Goal: Task Accomplishment & Management: Manage account settings

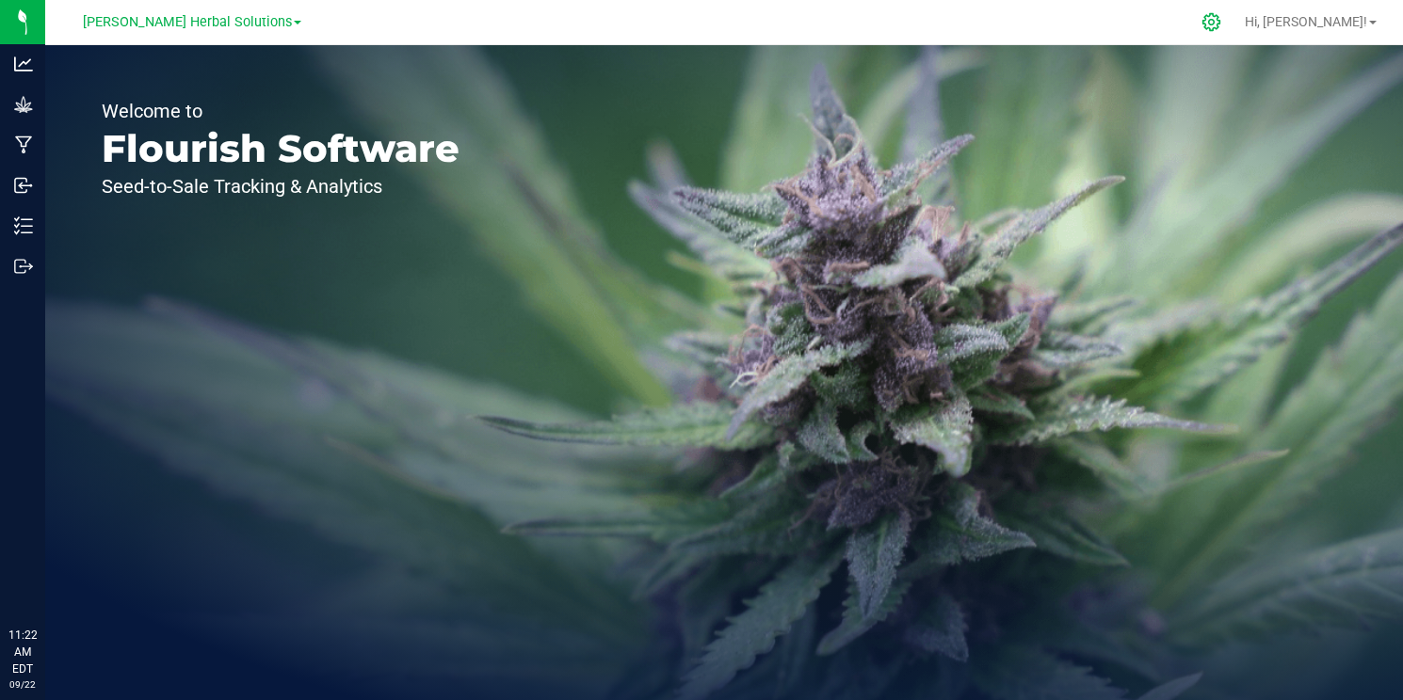
click at [1235, 21] on div at bounding box center [1211, 22] width 47 height 40
click at [1220, 20] on icon at bounding box center [1211, 22] width 18 height 18
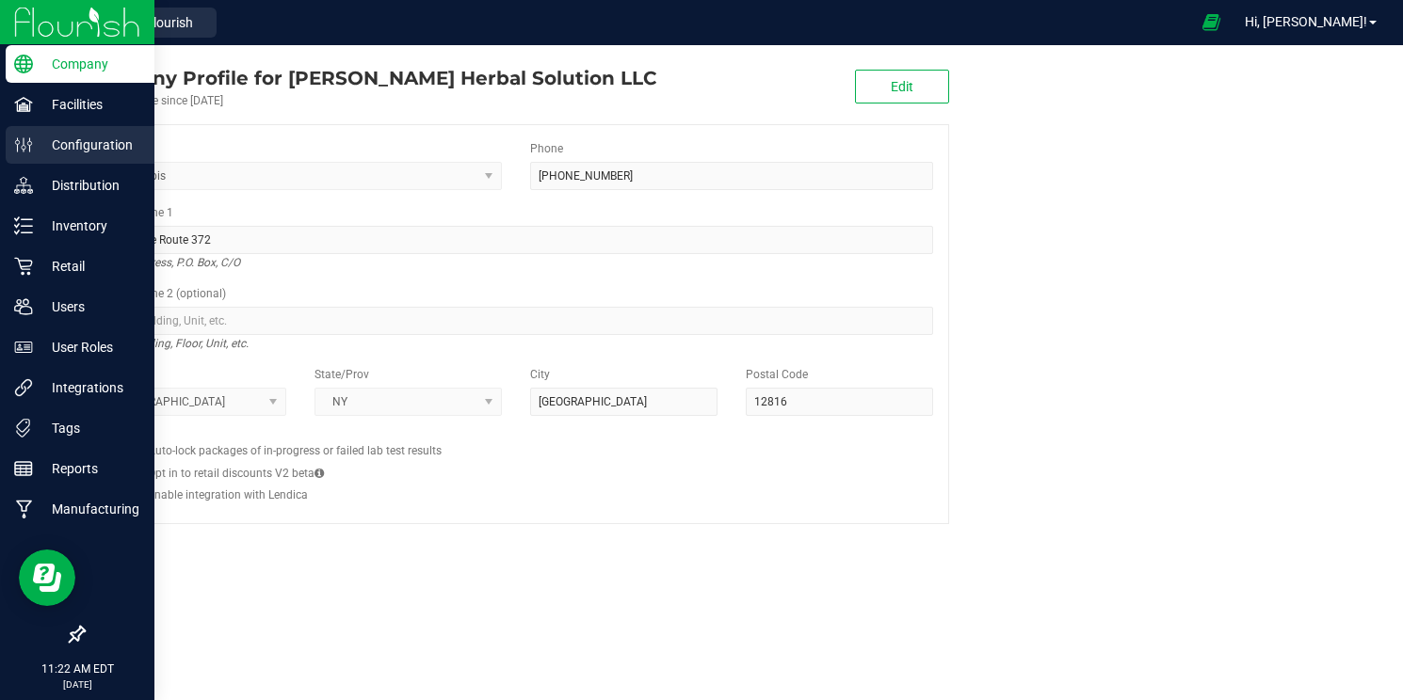
click at [117, 152] on p "Configuration" at bounding box center [89, 145] width 113 height 23
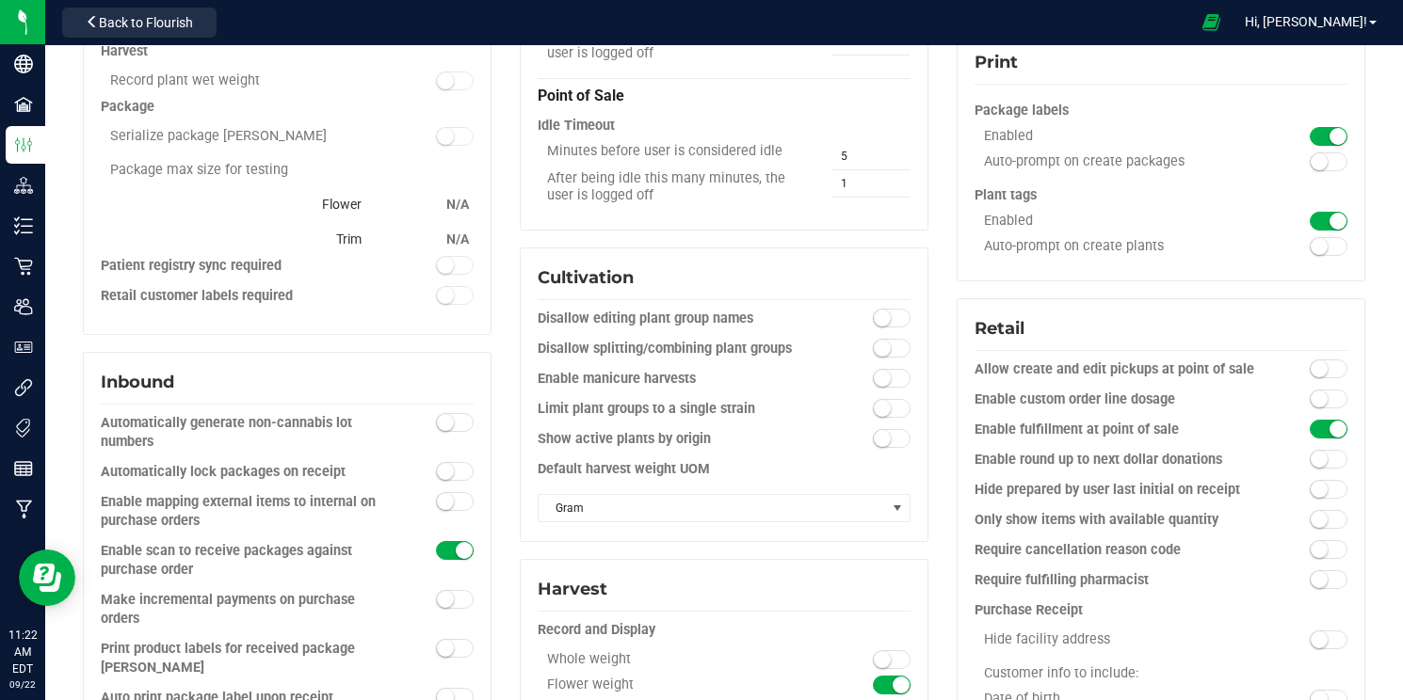
scroll to position [454, 0]
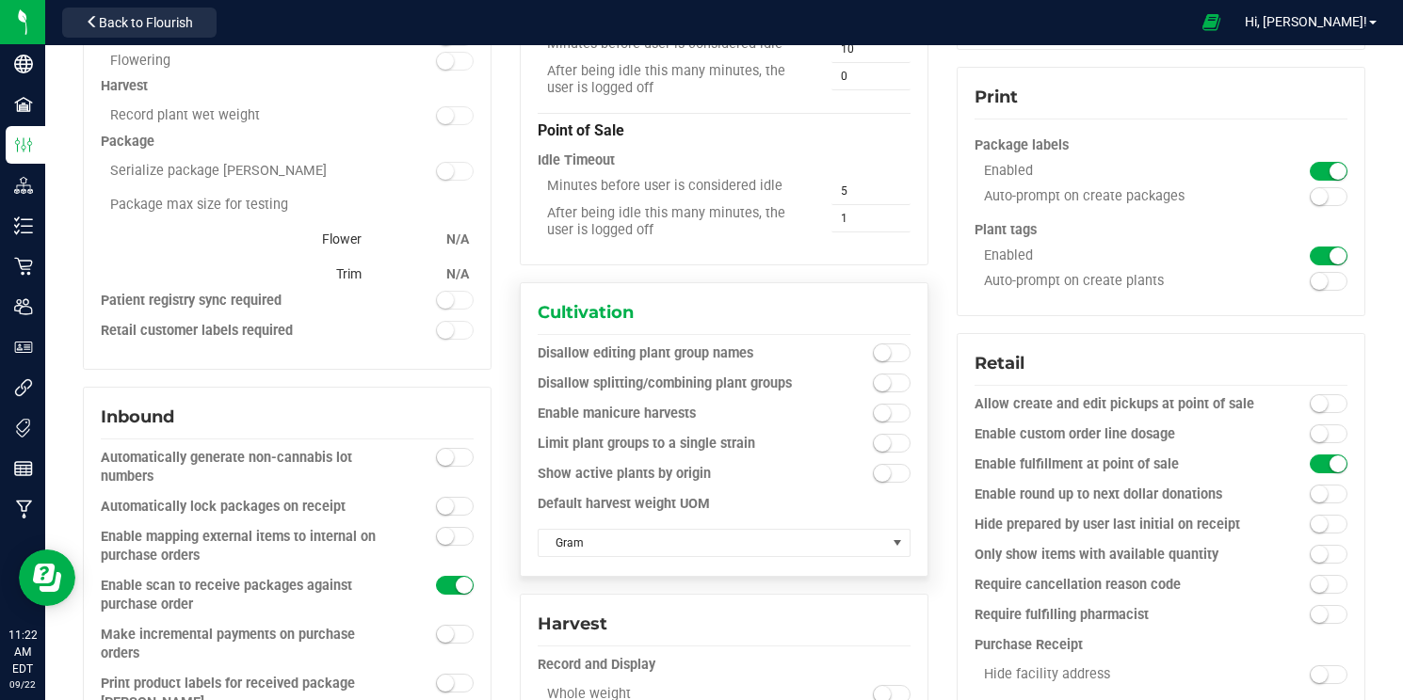
click at [891, 411] on span at bounding box center [892, 413] width 38 height 19
click at [799, 550] on span "Gram" at bounding box center [711, 543] width 347 height 26
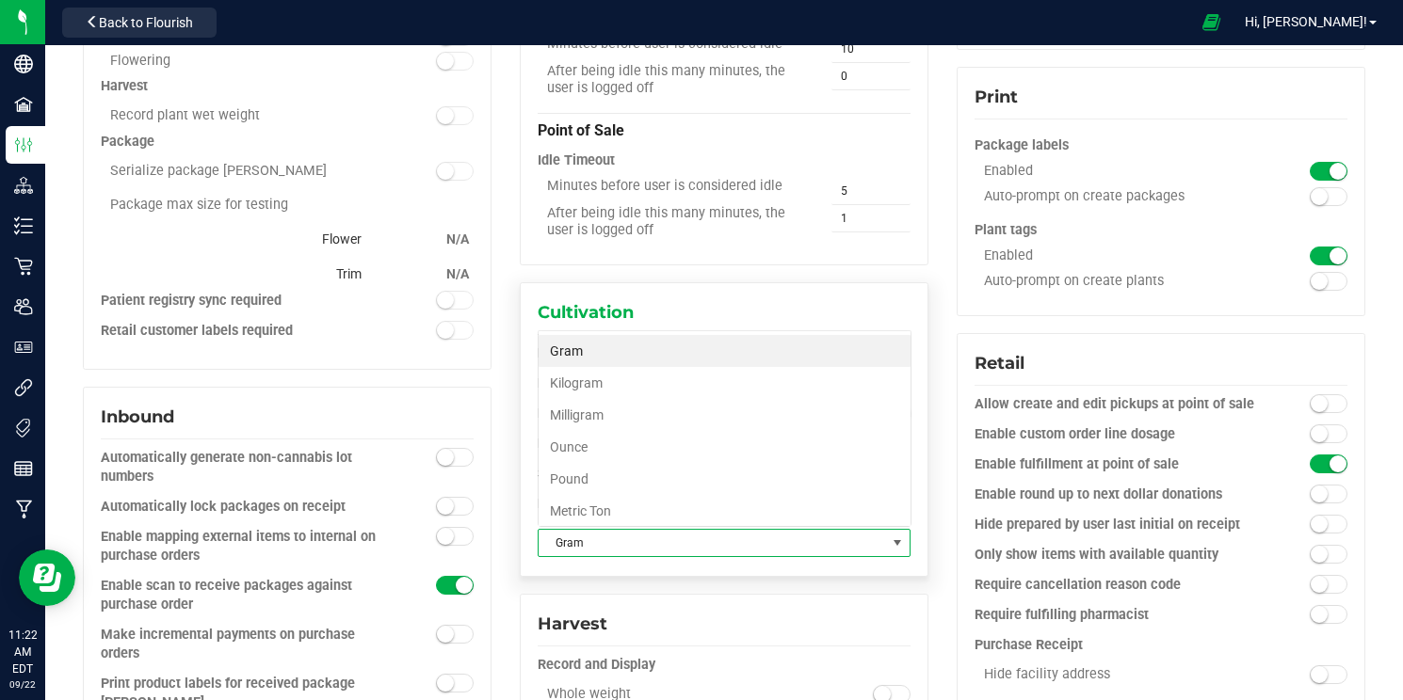
scroll to position [28, 374]
click at [615, 476] on li "Pound" at bounding box center [724, 479] width 372 height 32
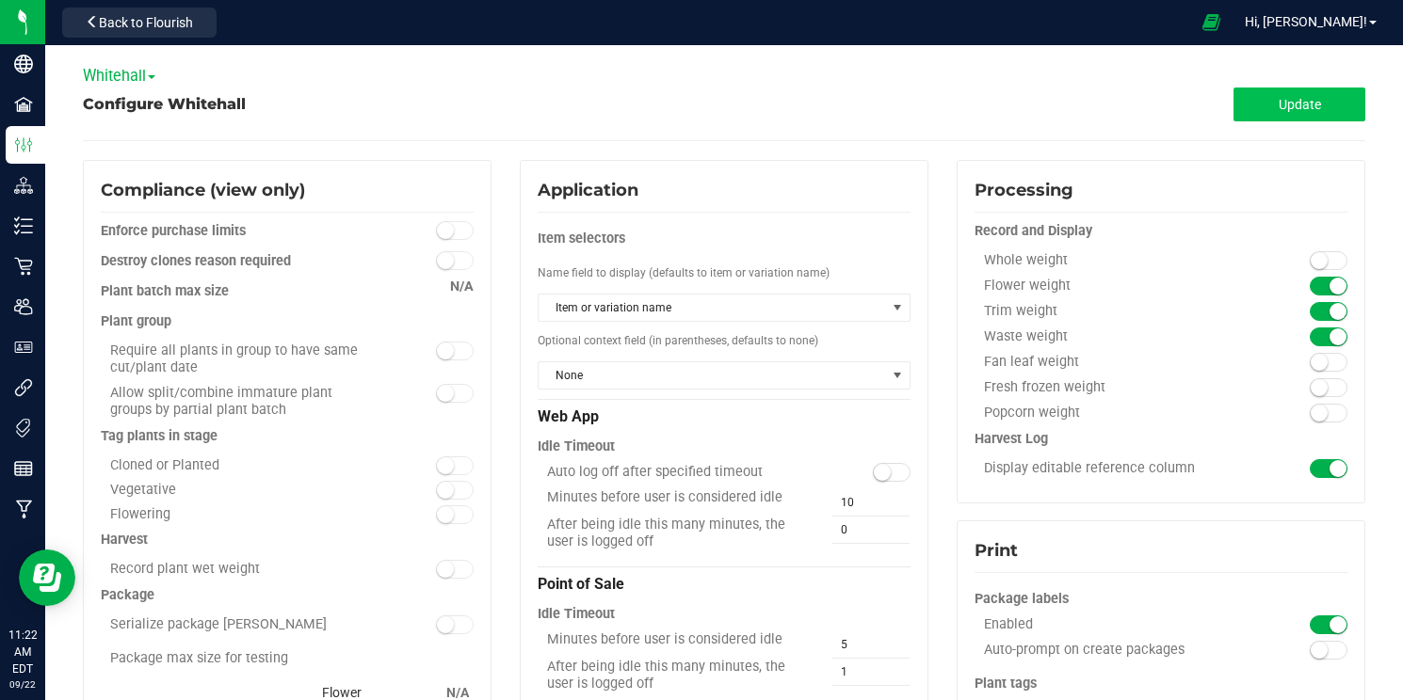
scroll to position [0, 0]
click at [1335, 103] on button "Update" at bounding box center [1299, 105] width 132 height 34
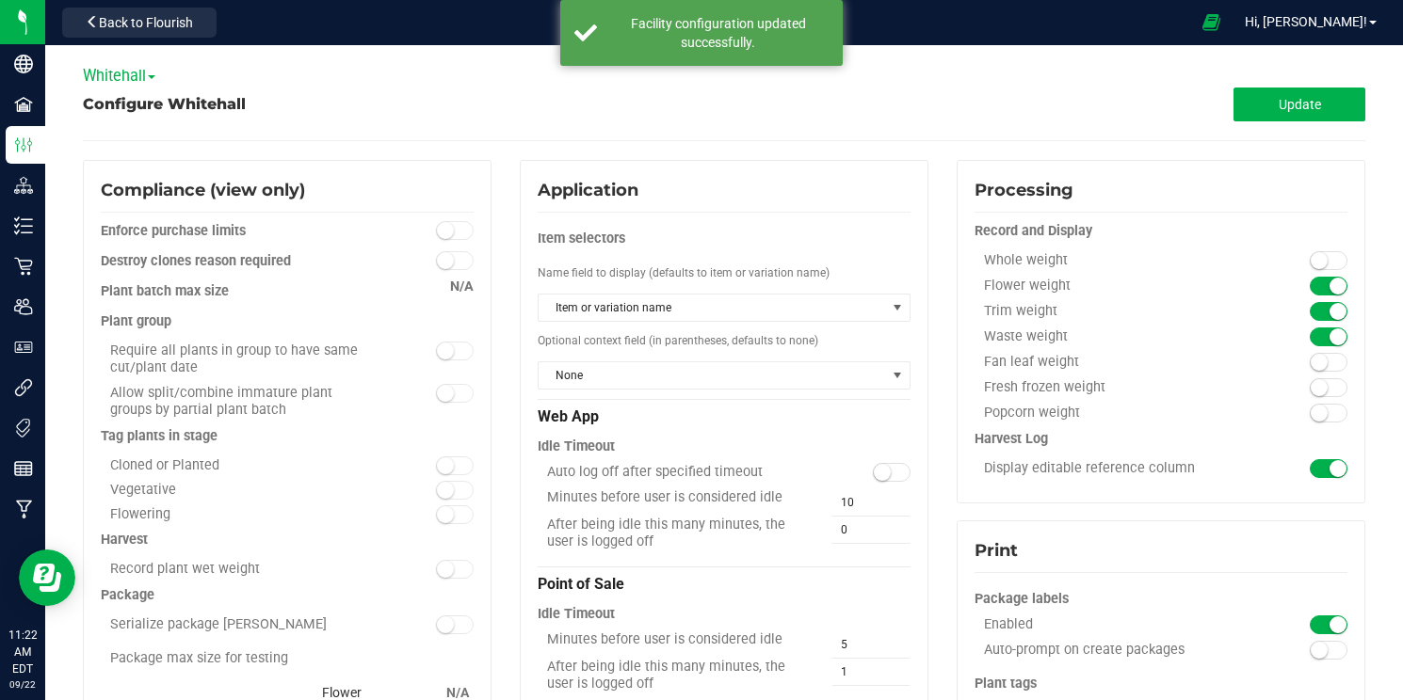
click at [151, 78] on span at bounding box center [152, 77] width 8 height 4
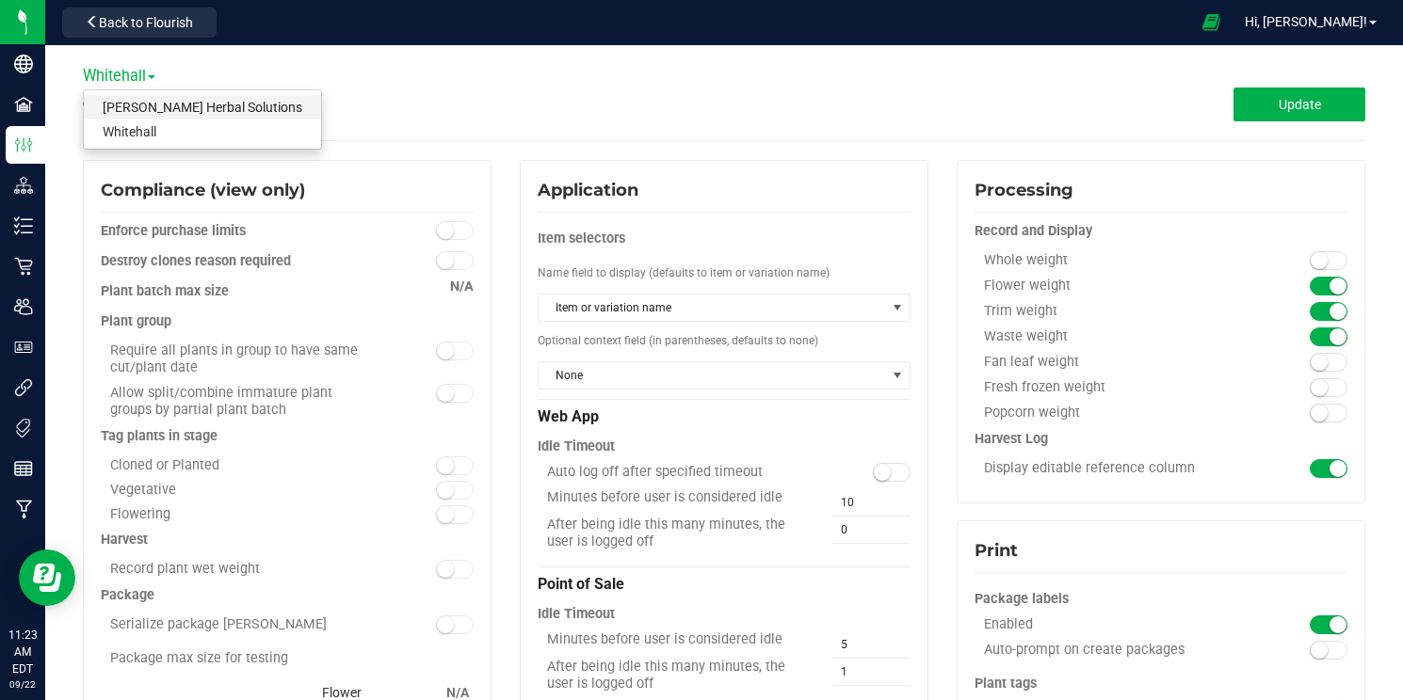
click at [145, 103] on link "[PERSON_NAME] Herbal Solutions" at bounding box center [202, 107] width 237 height 24
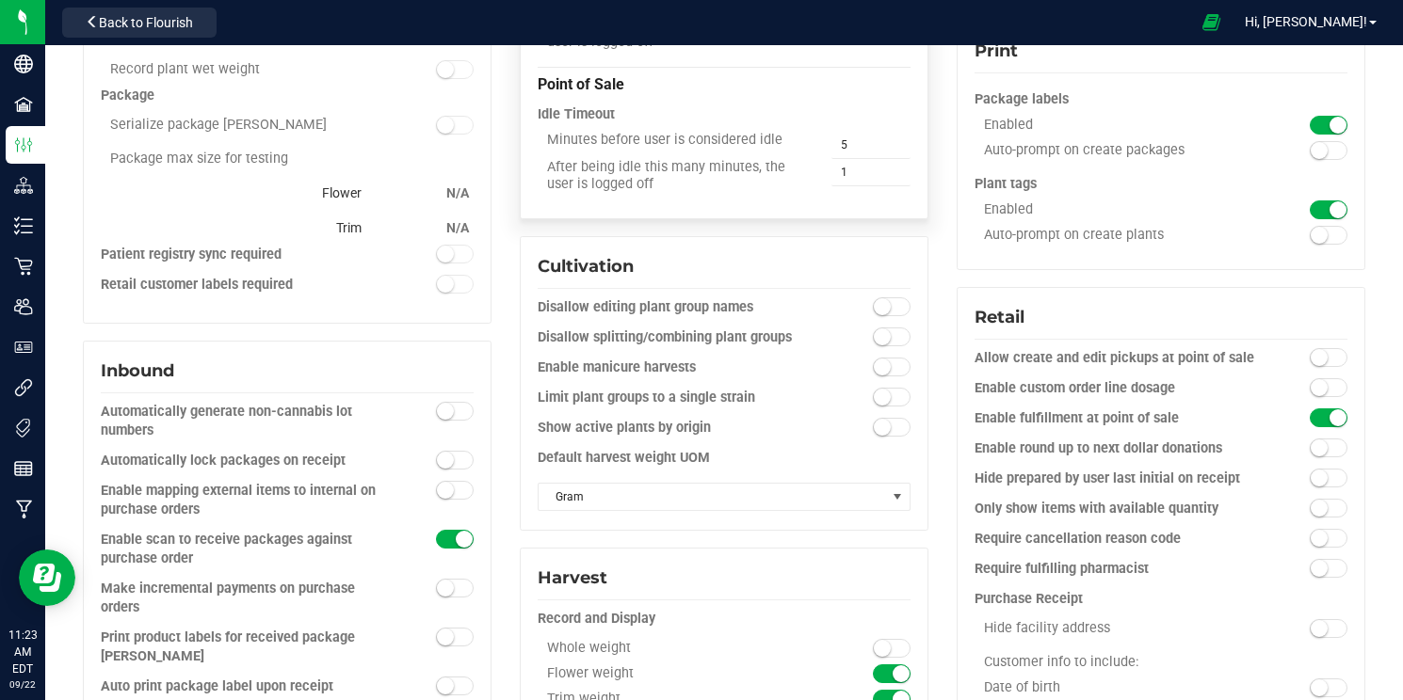
scroll to position [537, 0]
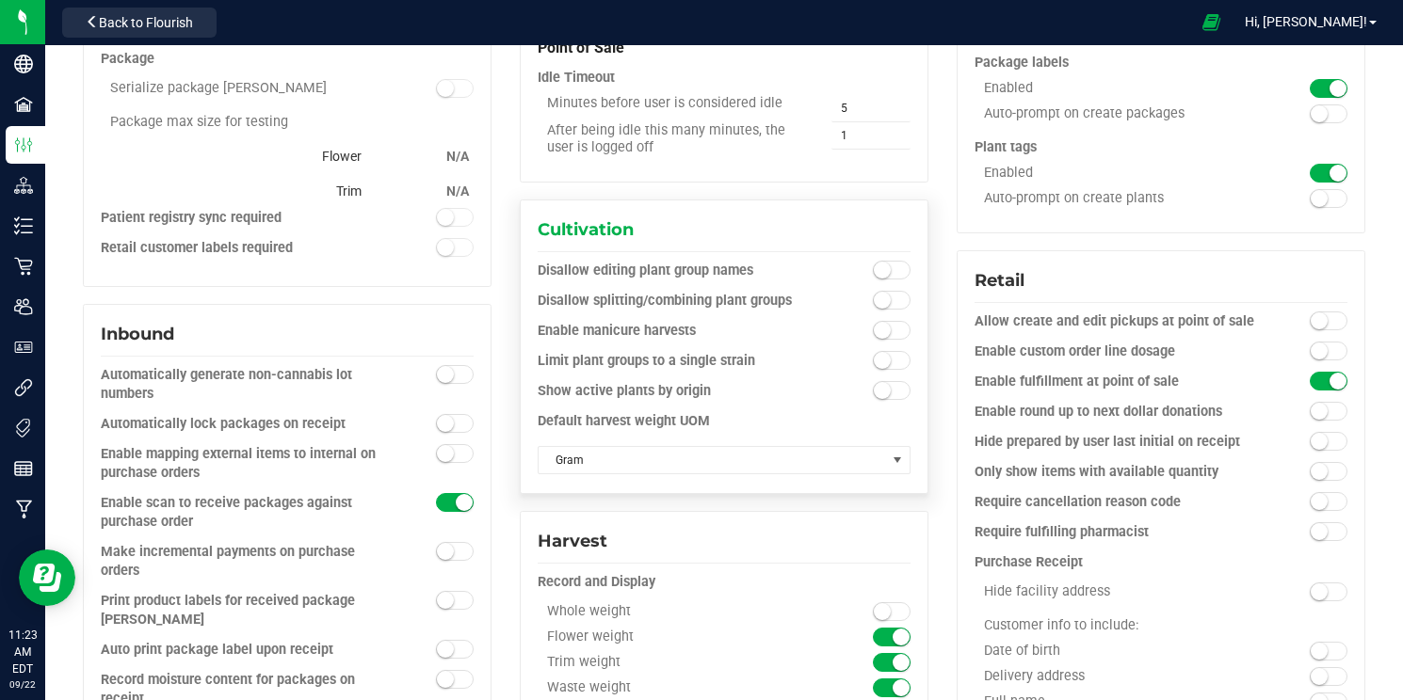
click at [892, 329] on span at bounding box center [892, 330] width 38 height 19
click at [697, 473] on div "Gram" at bounding box center [723, 459] width 373 height 34
click at [712, 463] on span "Gram" at bounding box center [711, 460] width 347 height 26
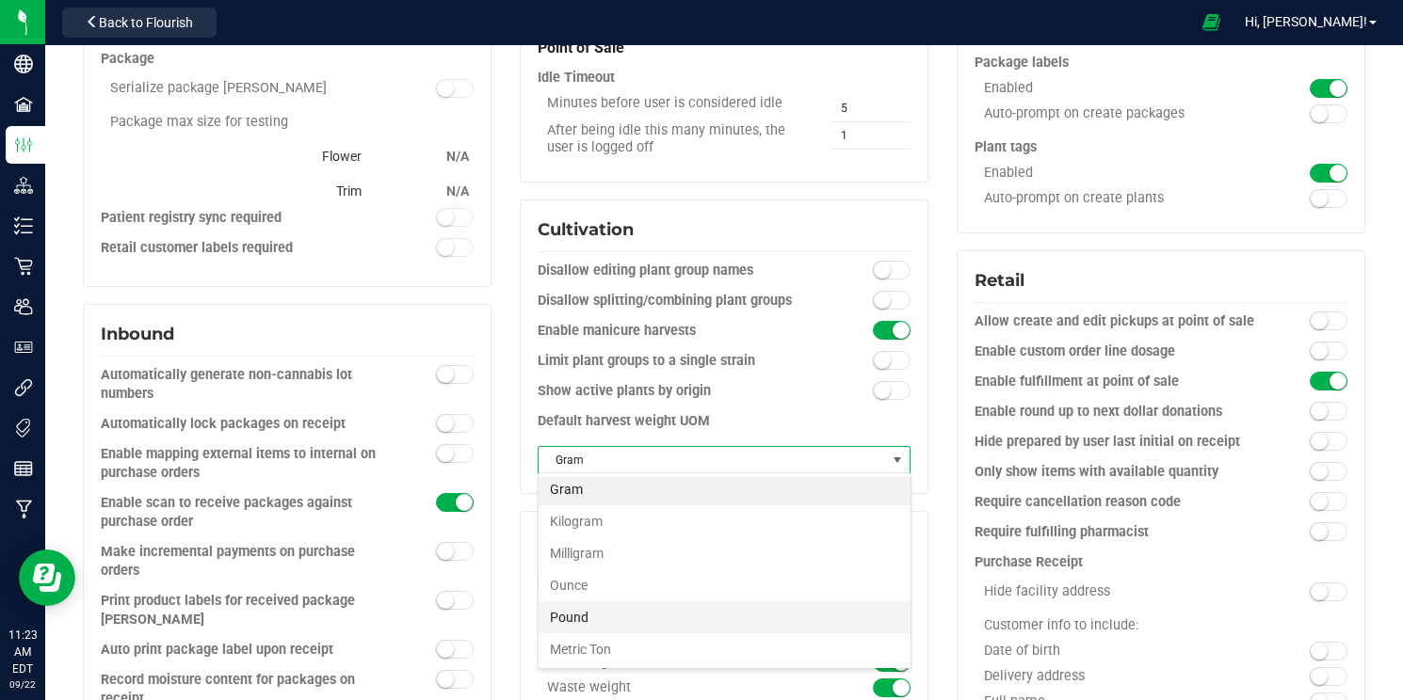
scroll to position [4, 0]
click at [608, 619] on li "Pound" at bounding box center [724, 618] width 372 height 32
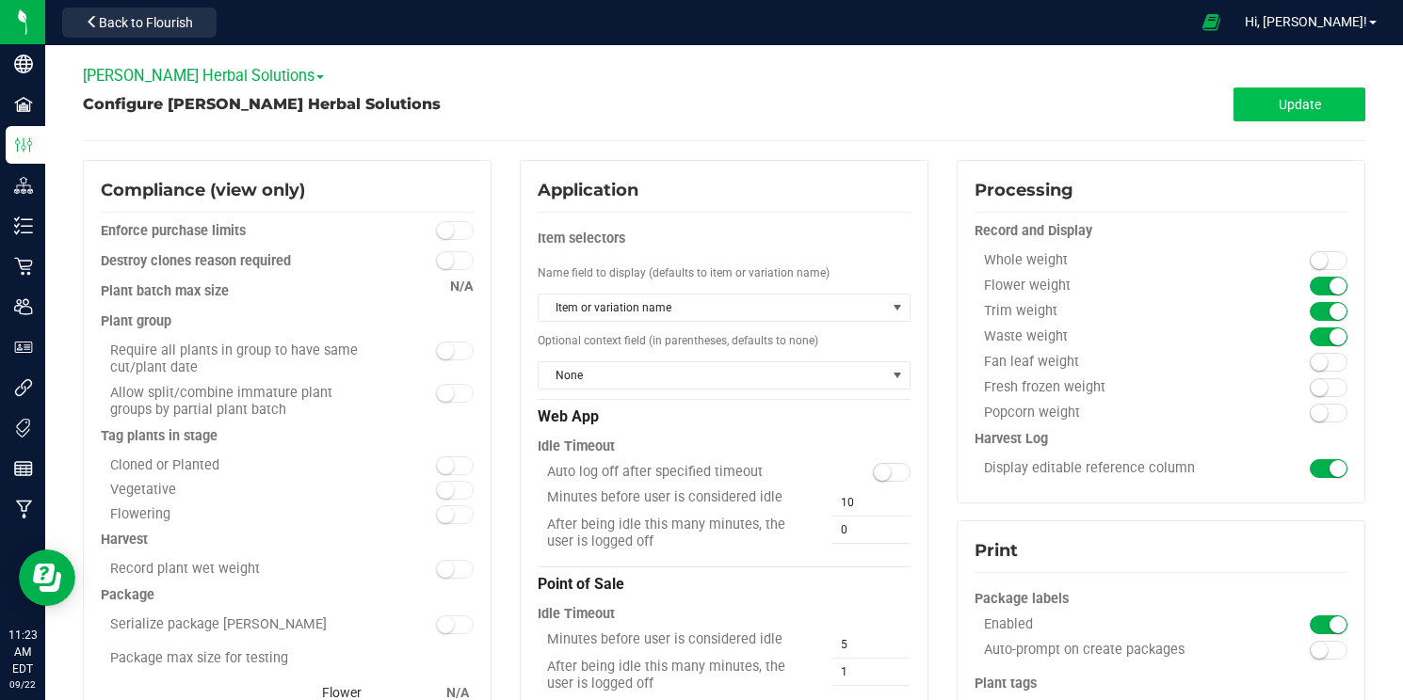
scroll to position [-1, 0]
click at [1320, 103] on span "Update" at bounding box center [1299, 104] width 42 height 15
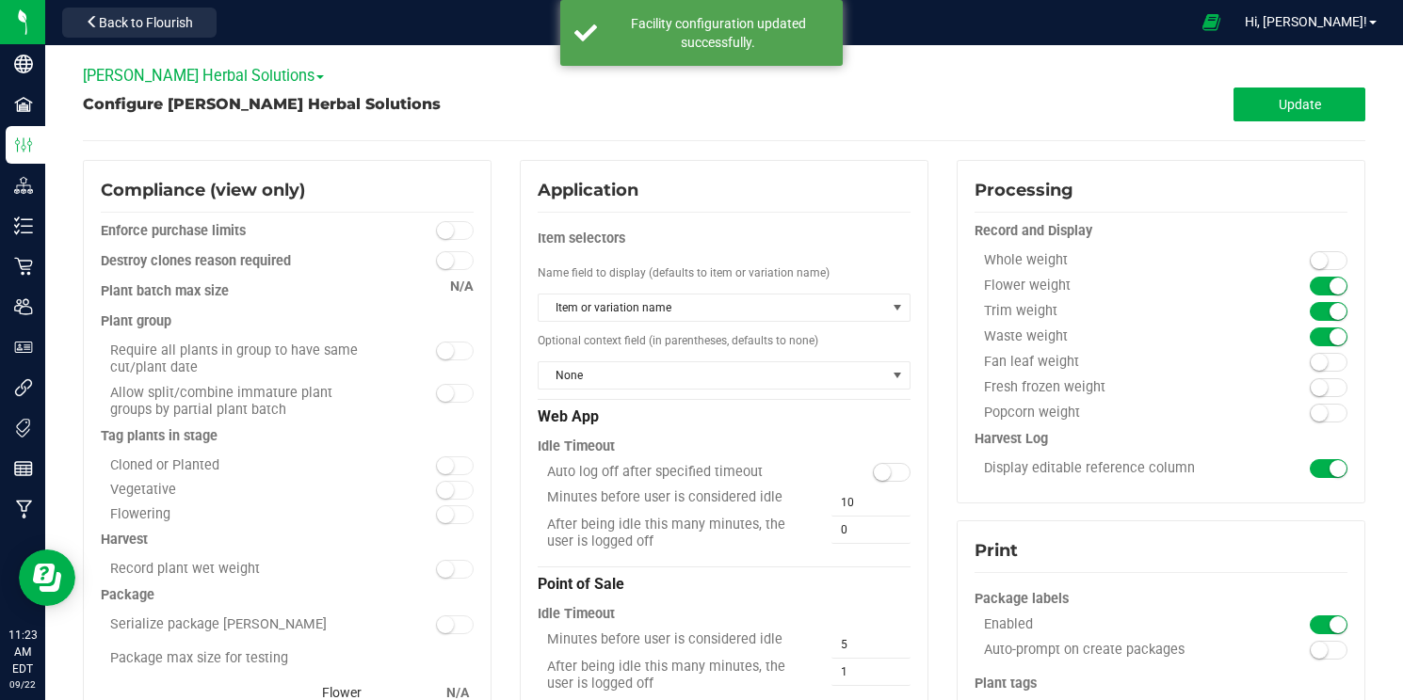
click at [162, 74] on span "[PERSON_NAME] Herbal Solutions" at bounding box center [203, 76] width 241 height 18
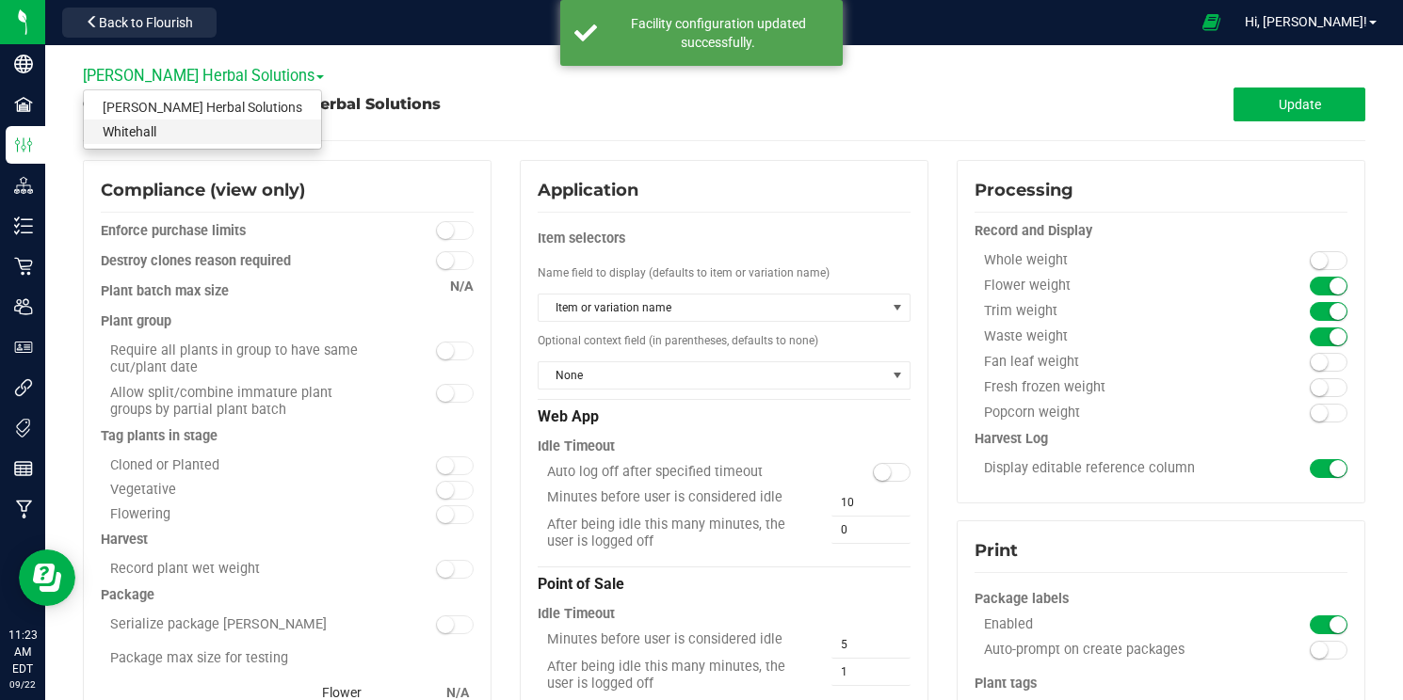
click at [156, 125] on link "Whitehall" at bounding box center [202, 132] width 237 height 24
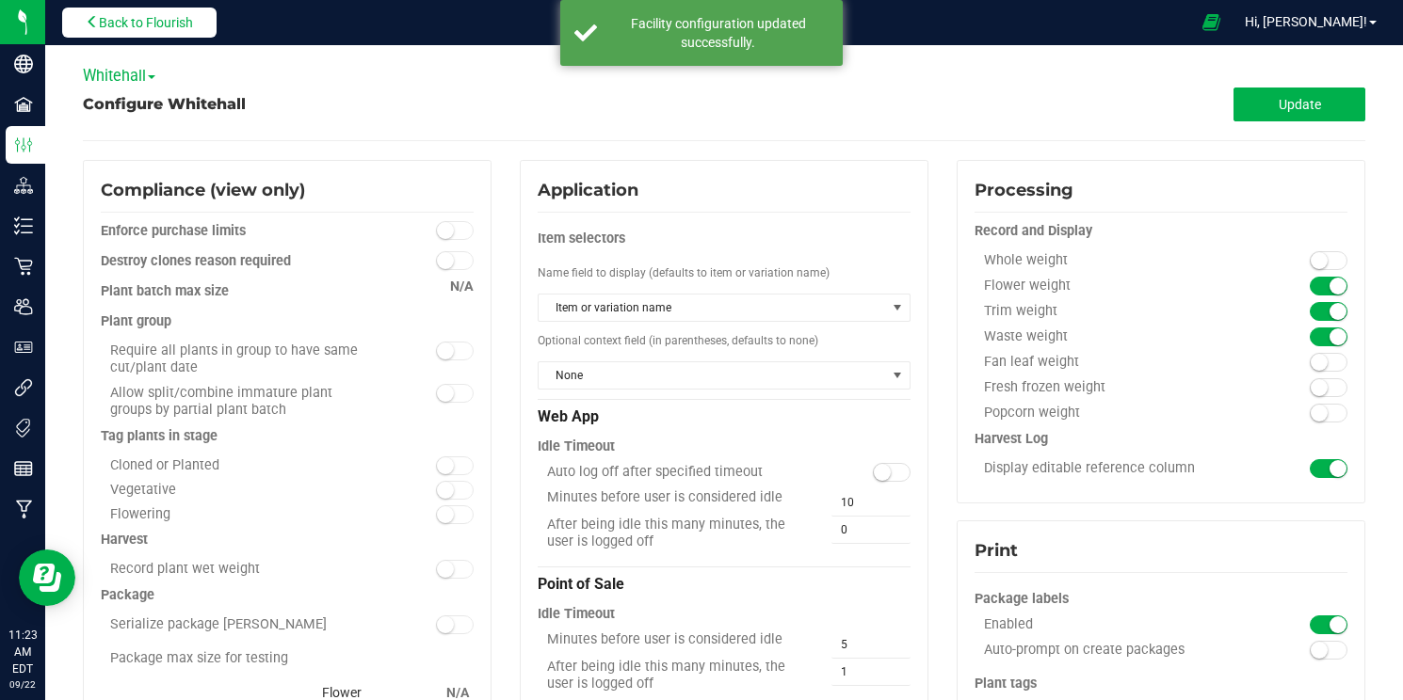
click at [99, 25] on span "Back to Flourish" at bounding box center [146, 22] width 94 height 15
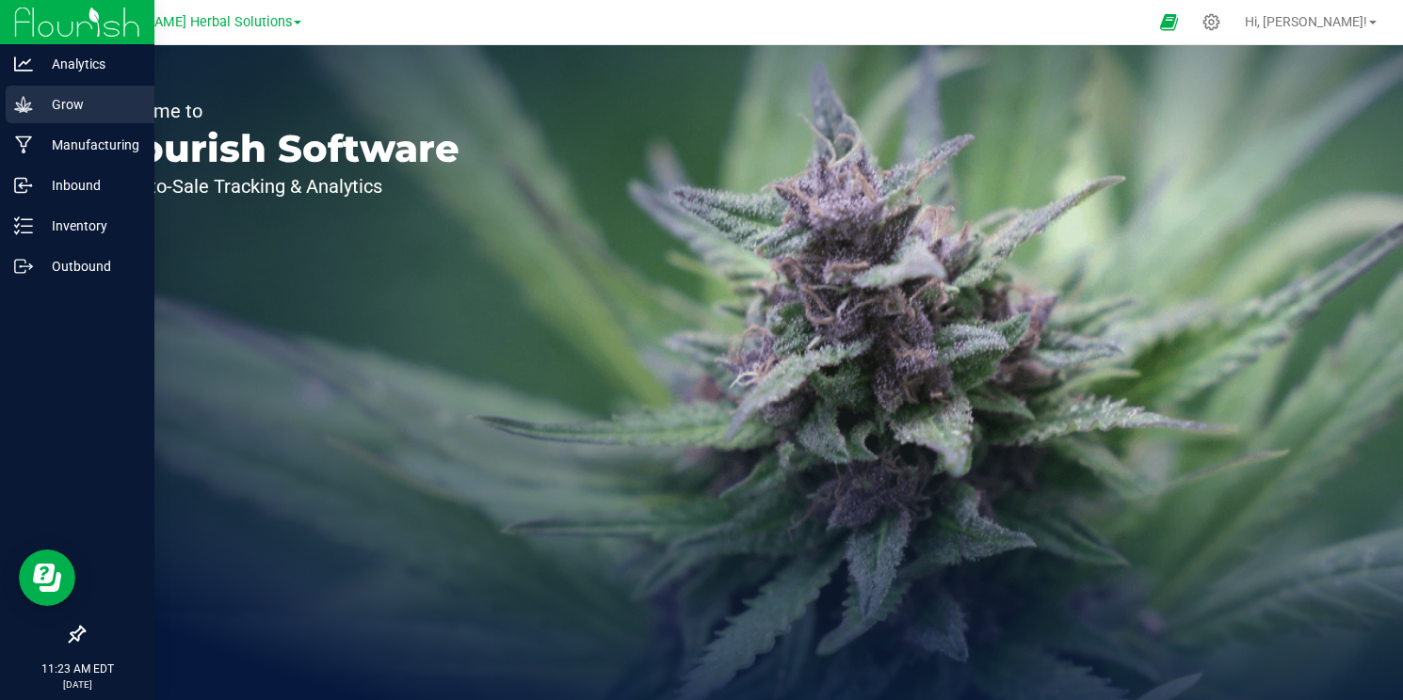
click at [54, 104] on p "Grow" at bounding box center [89, 104] width 113 height 23
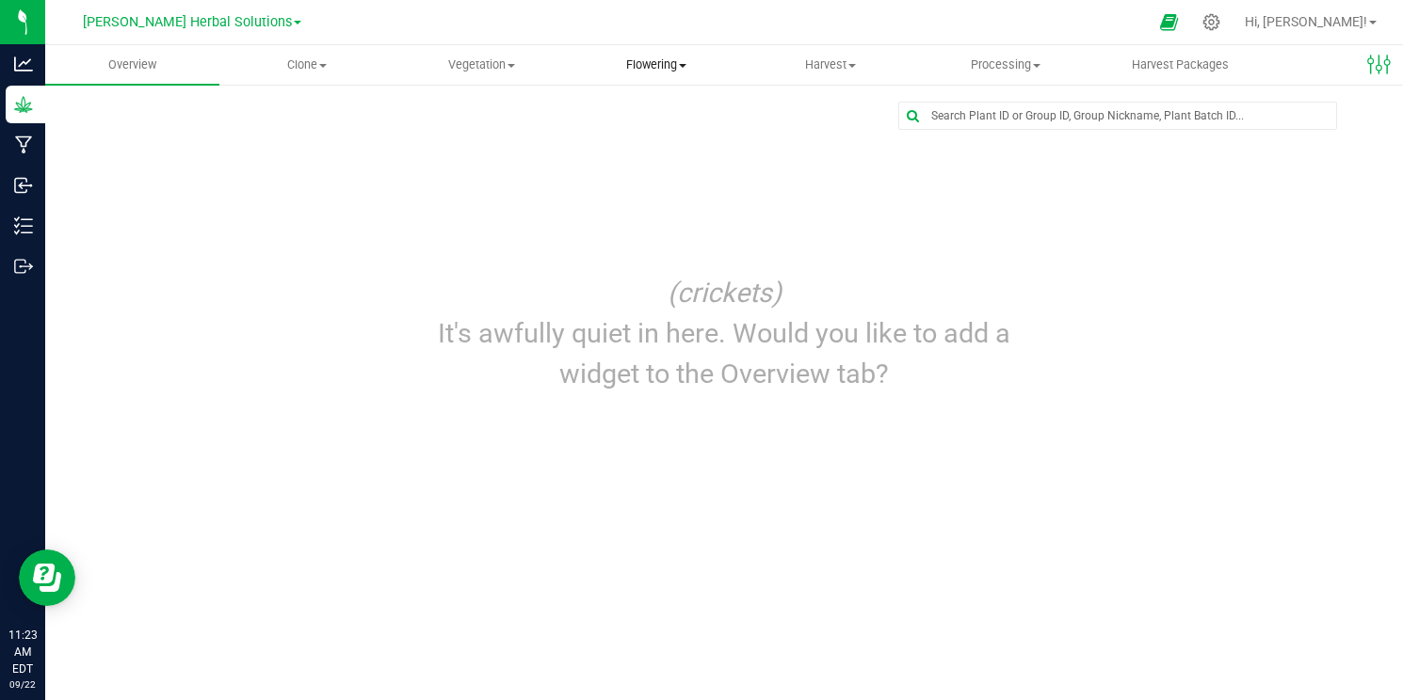
click at [640, 72] on span "Flowering" at bounding box center [655, 64] width 172 height 17
click at [695, 136] on span "Flowering groups" at bounding box center [647, 136] width 156 height 16
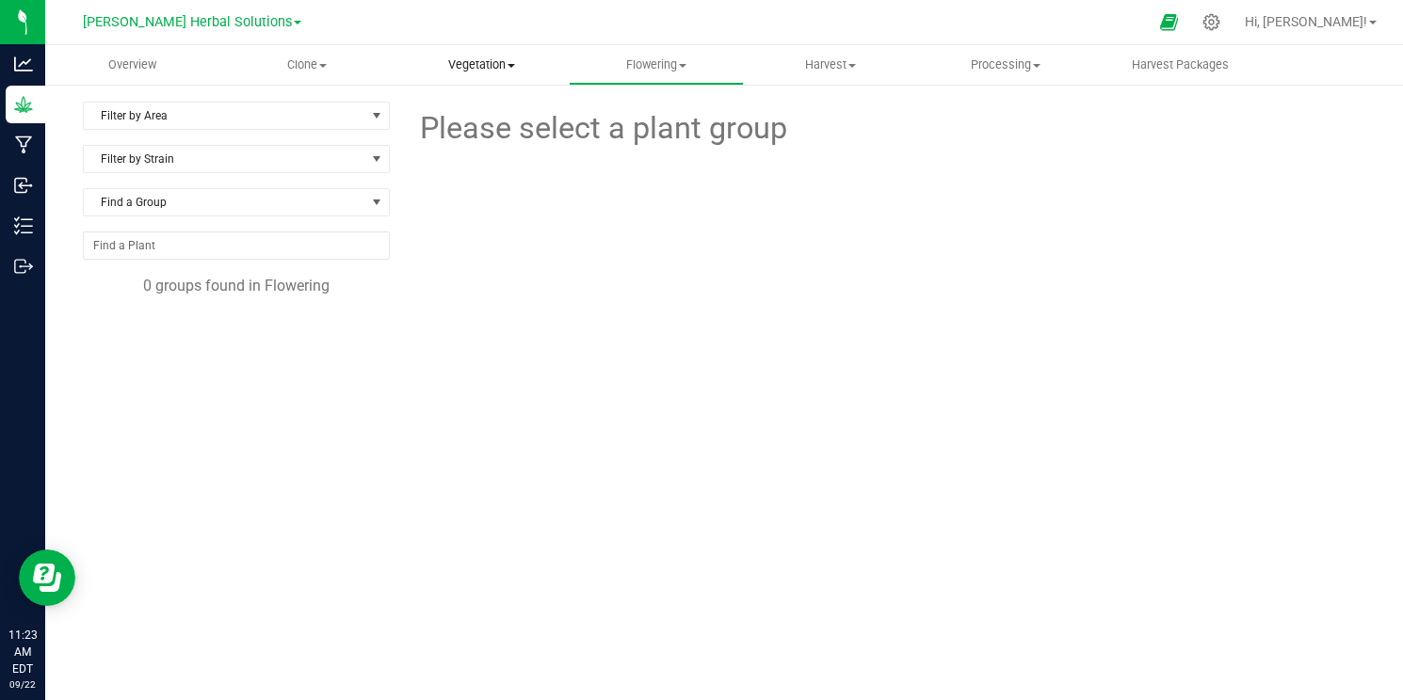
click at [473, 77] on uib-tab-heading "Vegetation Veg groups Veg plants Mother groups Mother plants Apply to plants Cr…" at bounding box center [481, 65] width 172 height 38
click at [502, 123] on li "Veg groups" at bounding box center [481, 114] width 174 height 23
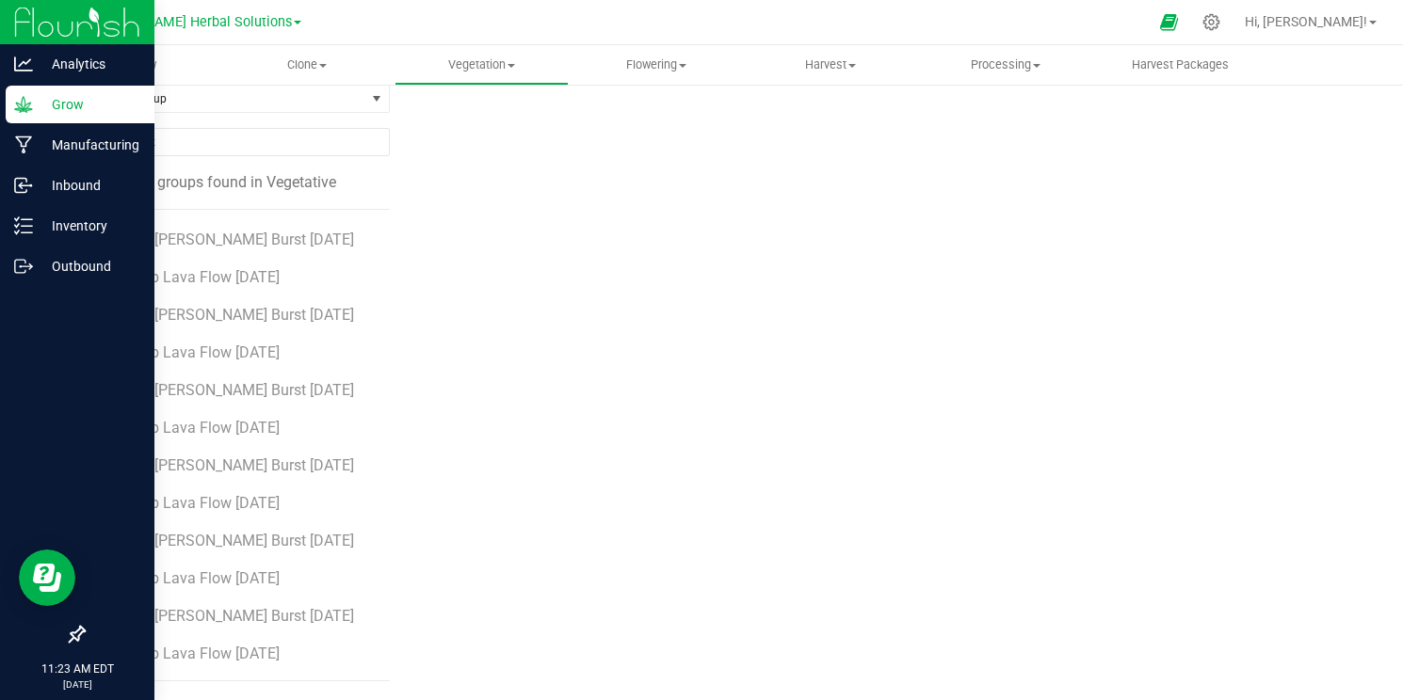
click at [40, 103] on p "Grow" at bounding box center [89, 104] width 113 height 23
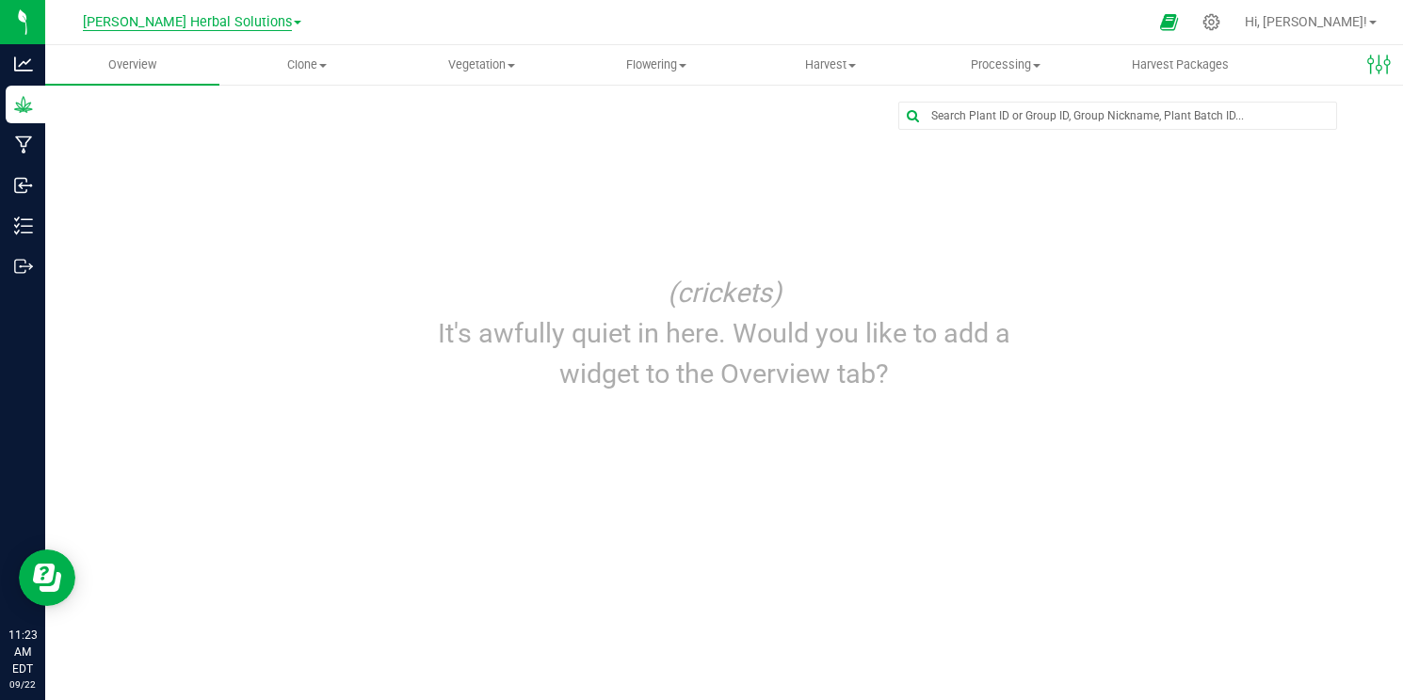
click at [184, 16] on span "[PERSON_NAME] Herbal Solutions" at bounding box center [187, 22] width 209 height 17
click at [108, 103] on ul "Kennedy's Herbal Solutions Whitehall" at bounding box center [192, 79] width 275 height 84
click at [184, 14] on span "[PERSON_NAME] Herbal Solutions" at bounding box center [187, 22] width 209 height 17
click at [121, 92] on link "Whitehall" at bounding box center [192, 91] width 275 height 25
click at [671, 72] on span "Flowering" at bounding box center [655, 64] width 172 height 17
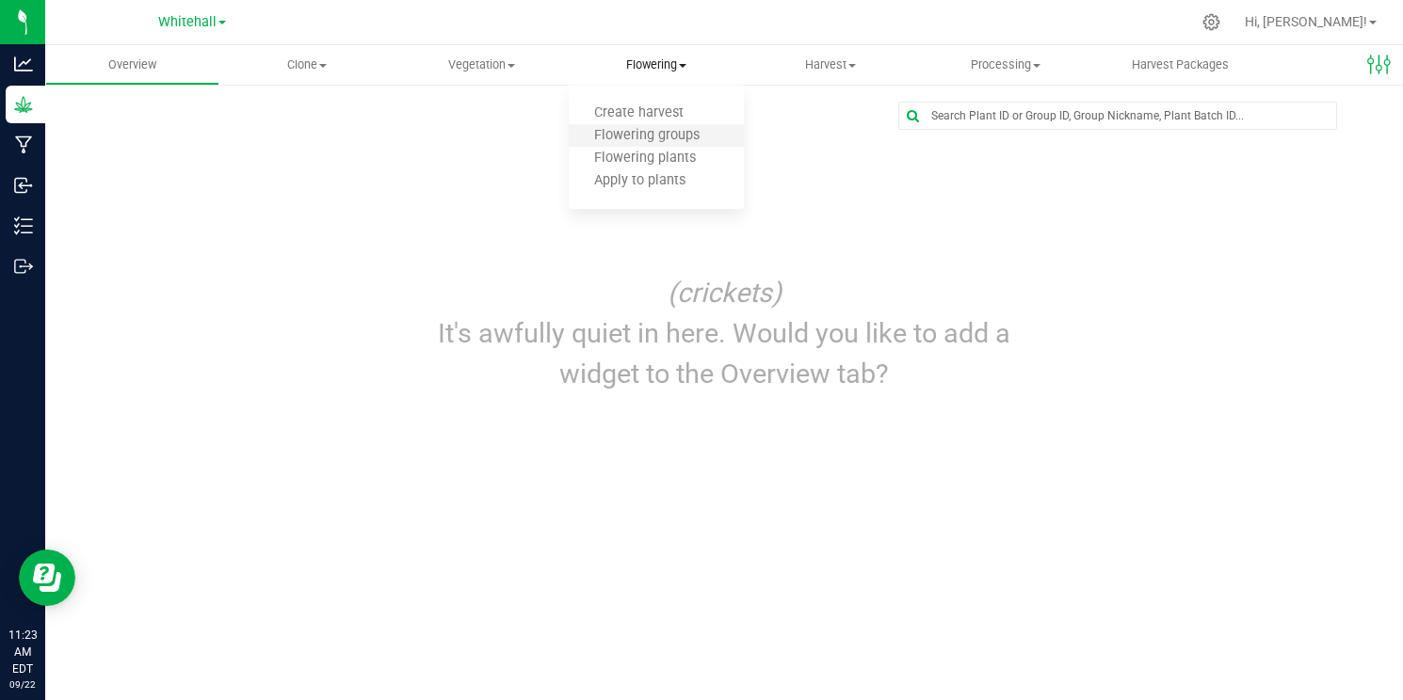
click at [658, 144] on li "Flowering groups" at bounding box center [656, 136] width 174 height 23
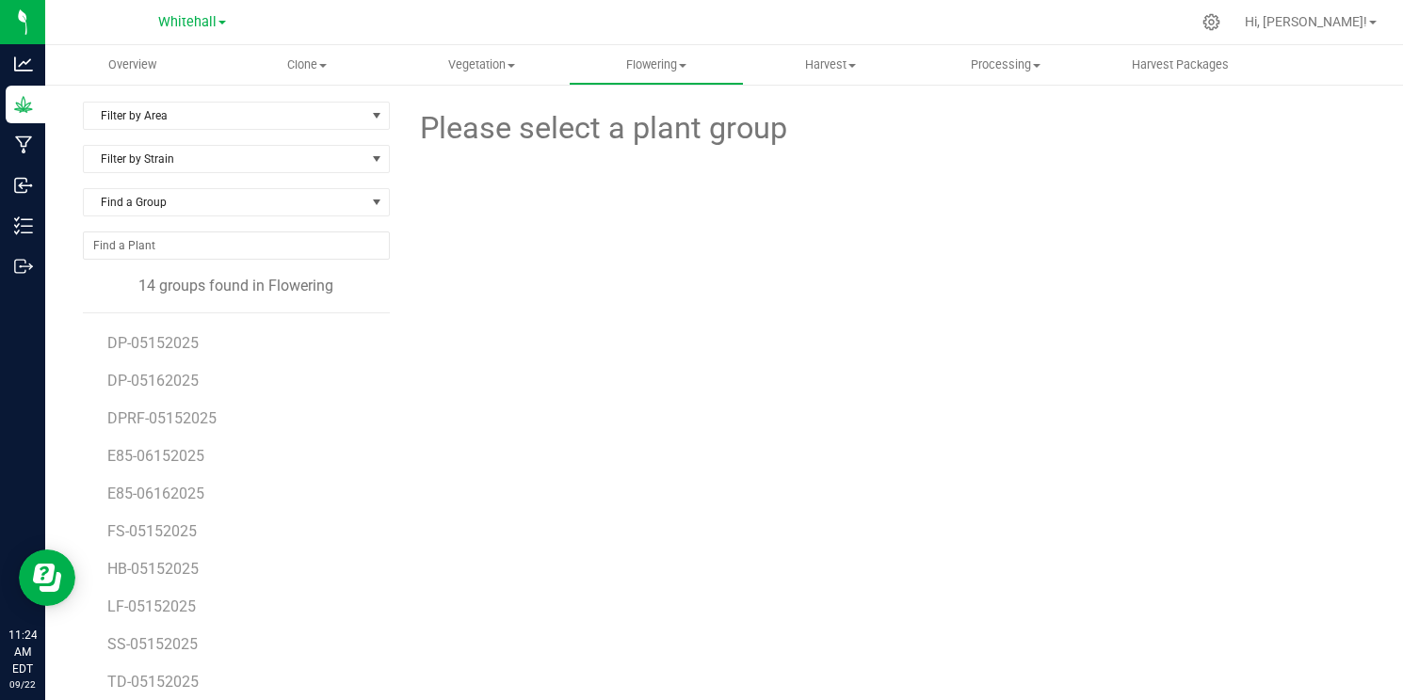
scroll to position [72, 0]
click at [142, 571] on span "HB-05152025" at bounding box center [153, 569] width 93 height 18
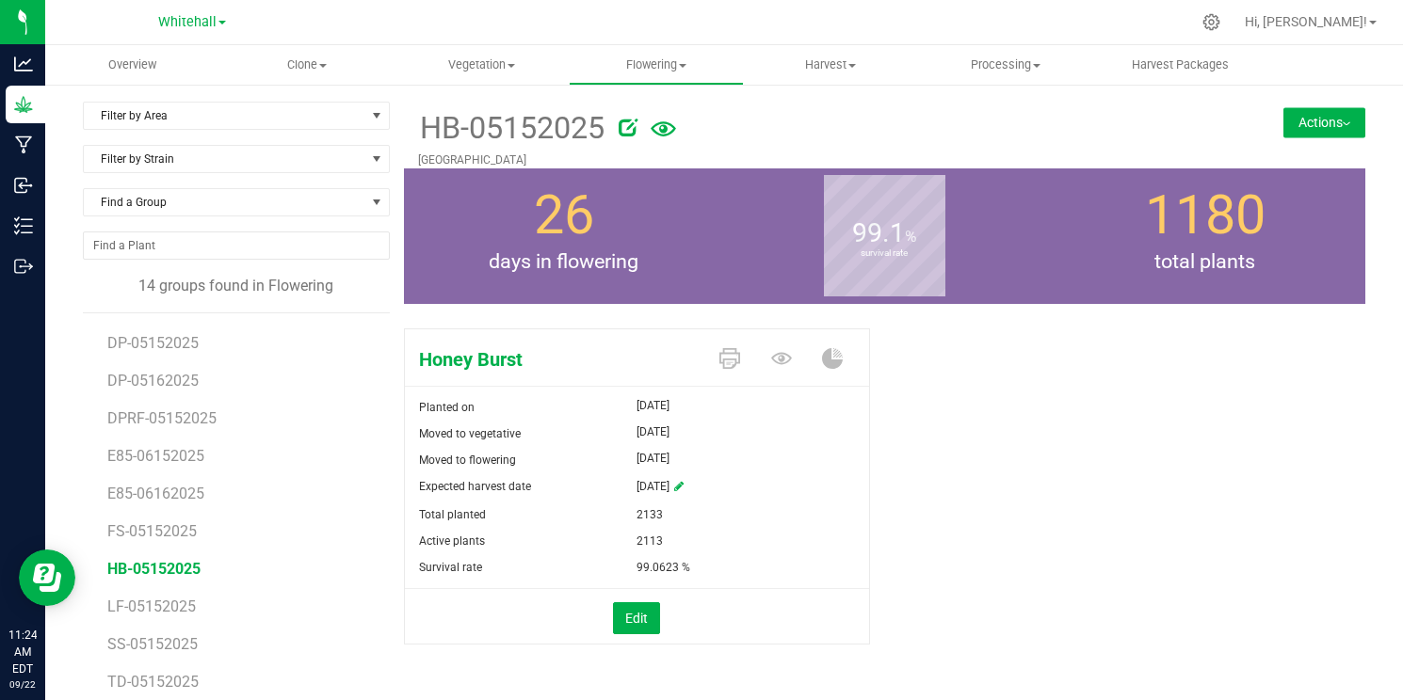
click at [1332, 120] on button "Actions" at bounding box center [1324, 122] width 82 height 30
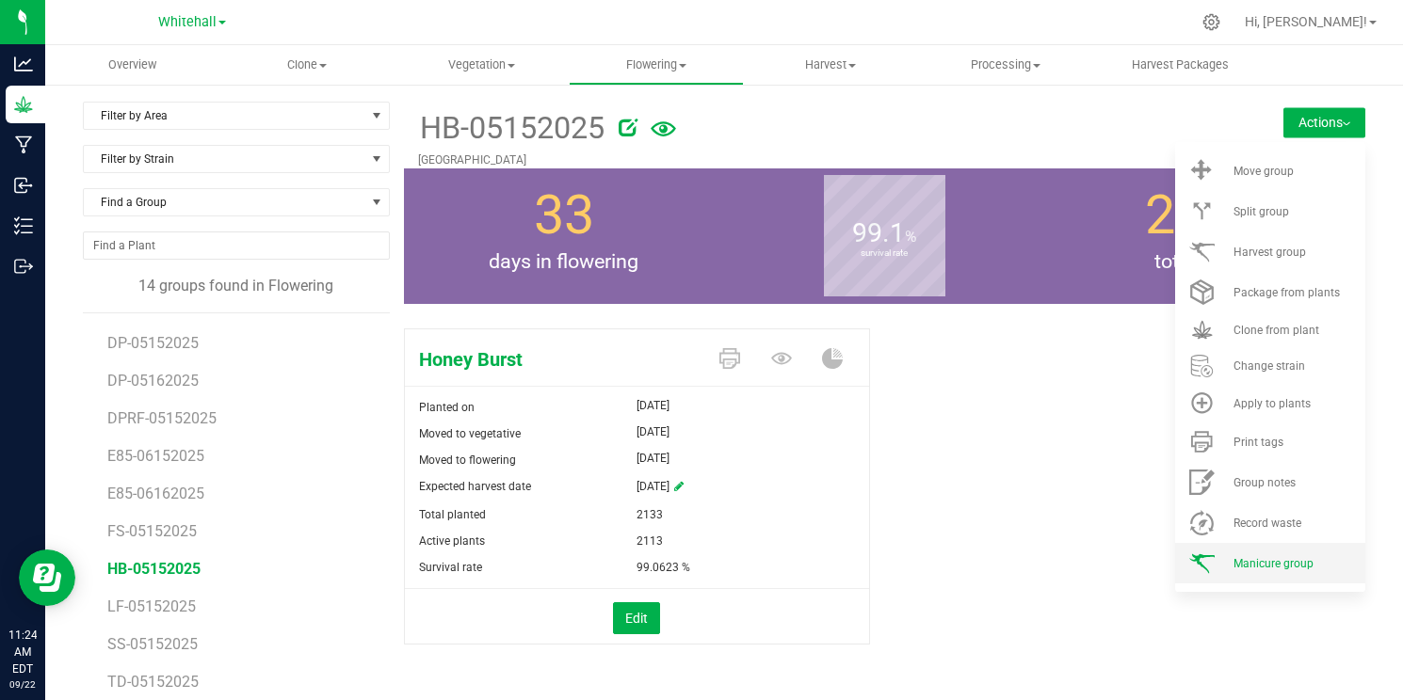
click at [1302, 560] on span "Manicure group" at bounding box center [1273, 563] width 80 height 13
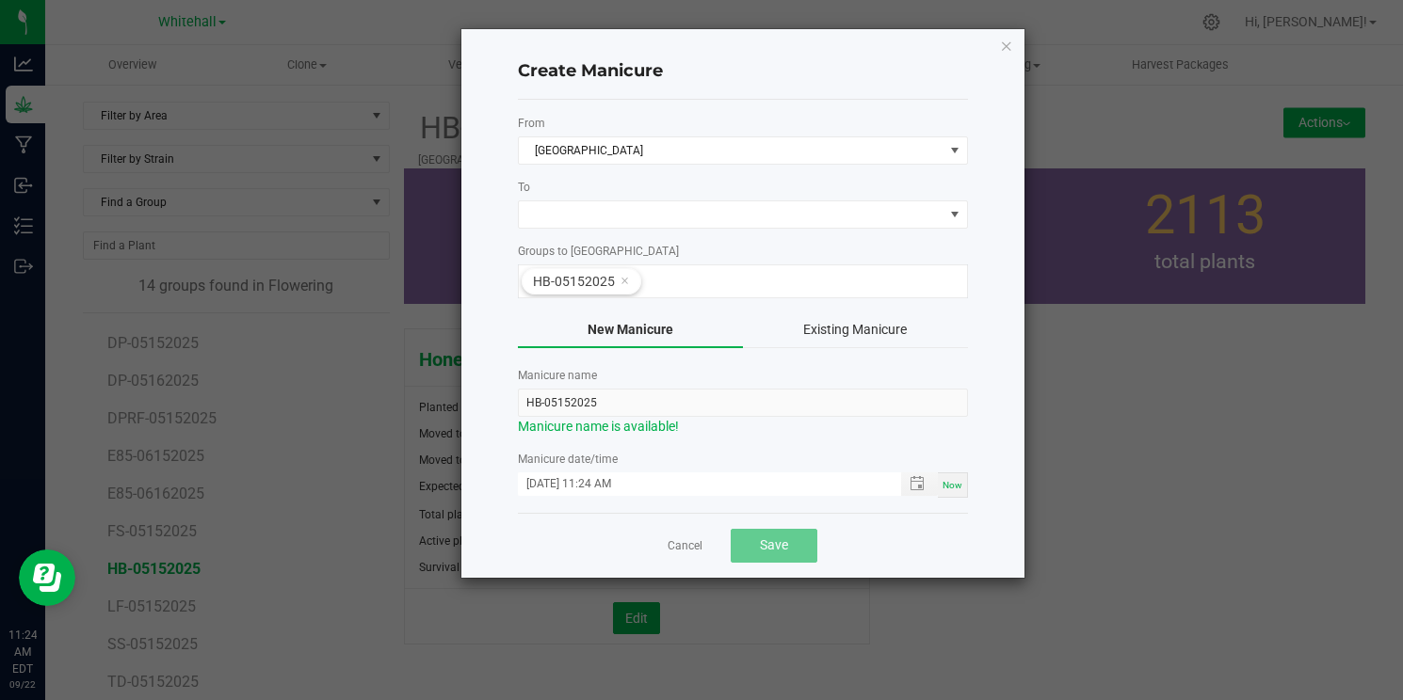
click at [628, 184] on label "To" at bounding box center [743, 187] width 450 height 17
click at [618, 207] on span at bounding box center [731, 214] width 425 height 26
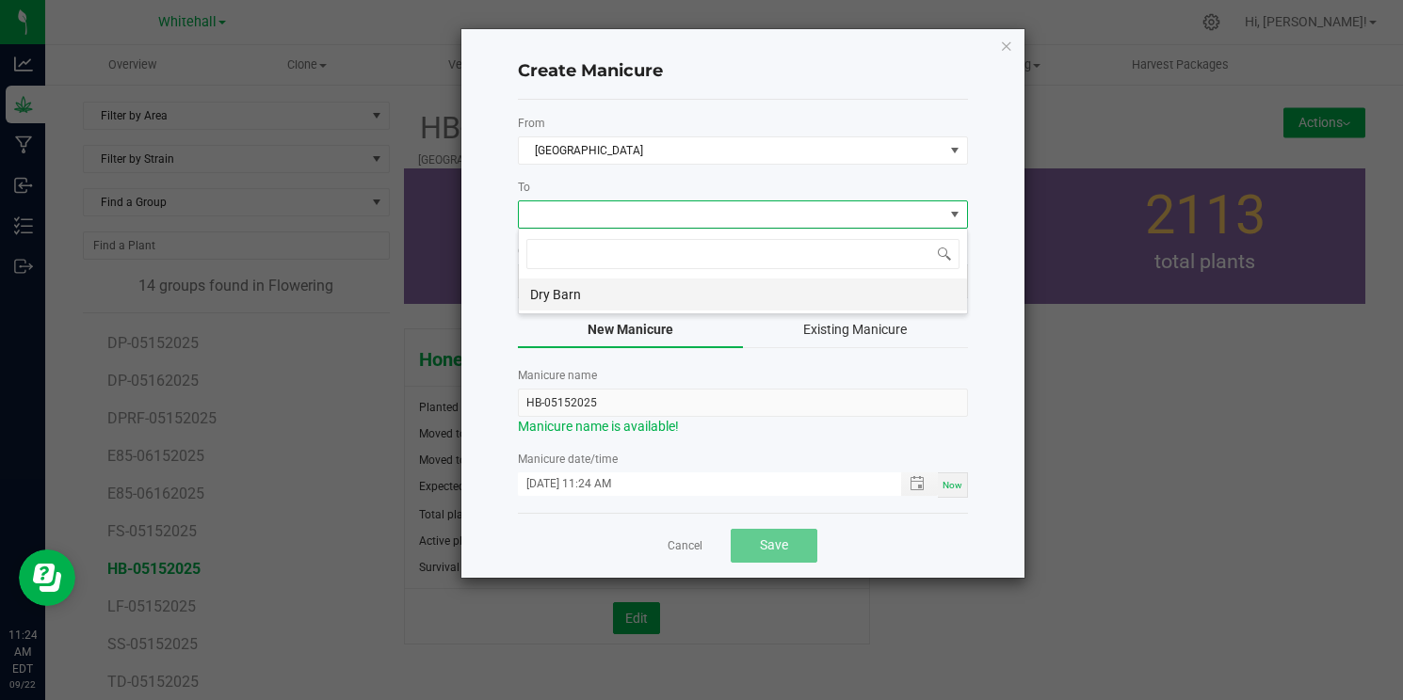
scroll to position [28, 450]
click at [600, 297] on li "Dry Barn" at bounding box center [743, 295] width 448 height 32
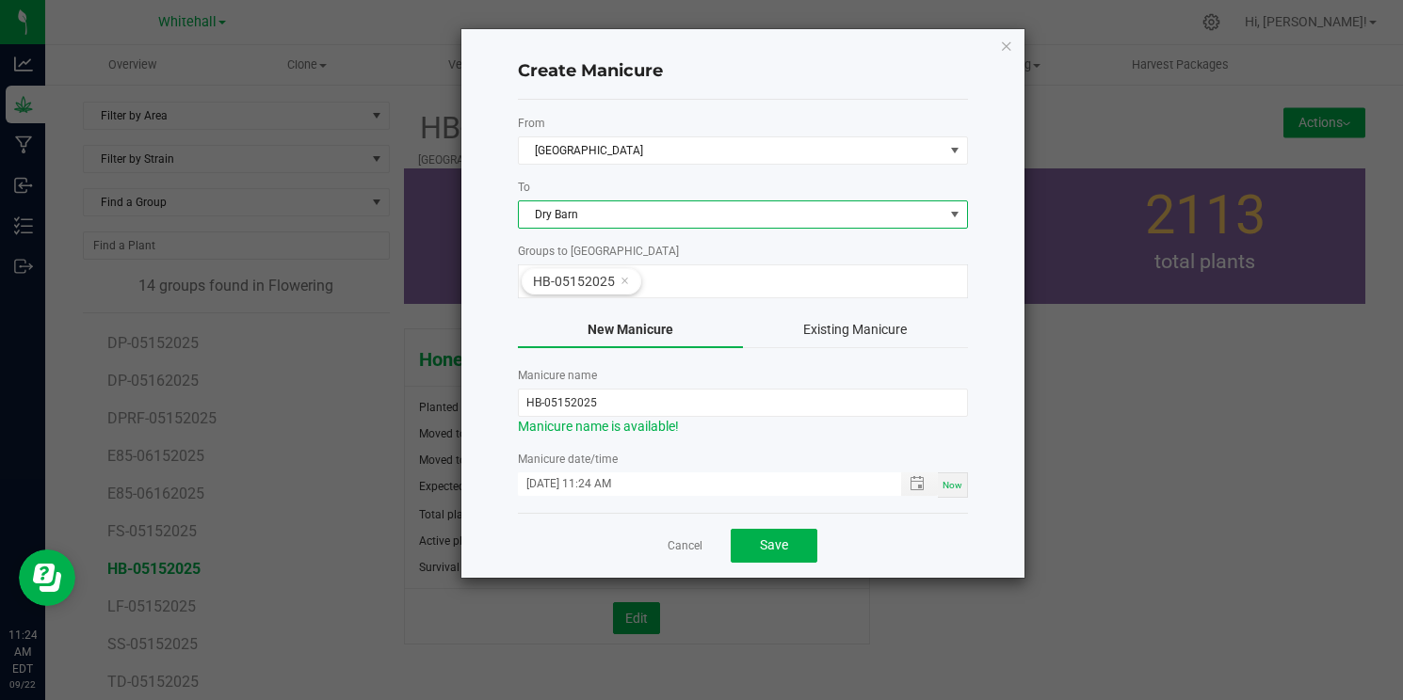
click at [606, 212] on span "Dry Barn" at bounding box center [731, 214] width 425 height 26
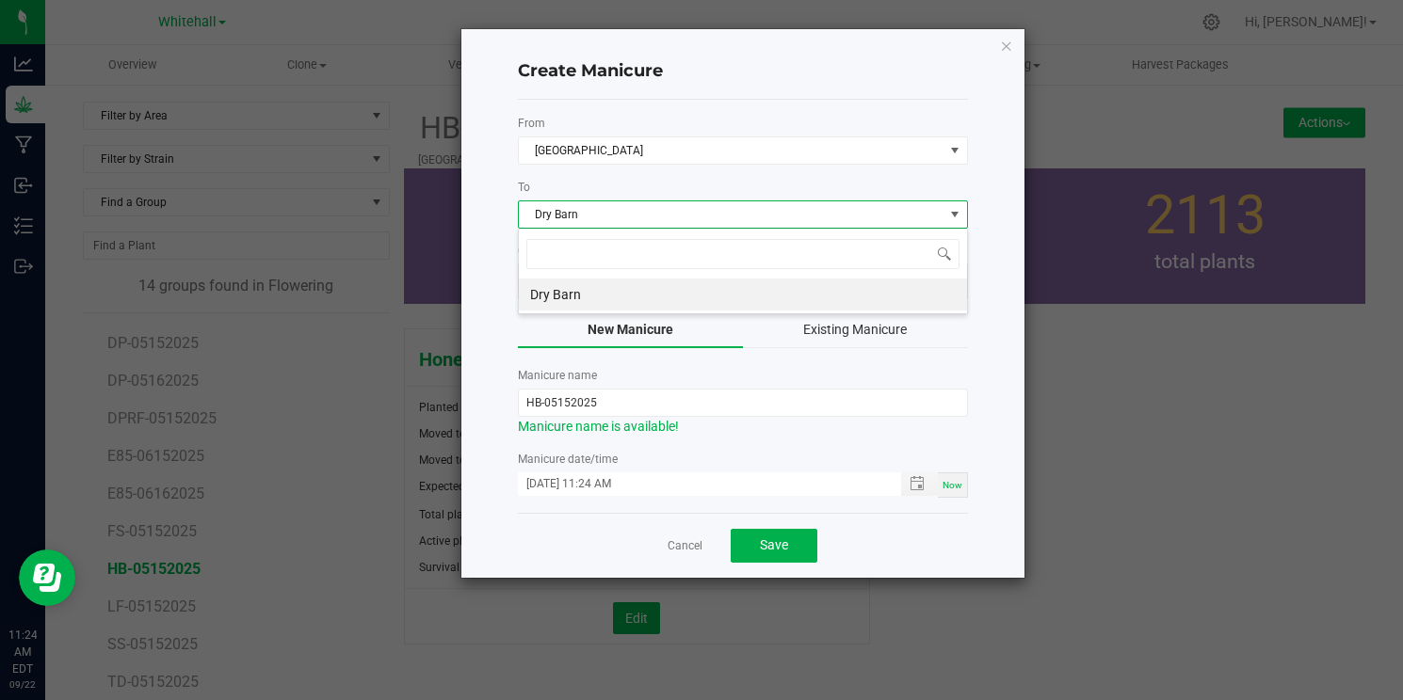
click at [604, 213] on span "Dry Barn" at bounding box center [731, 214] width 425 height 26
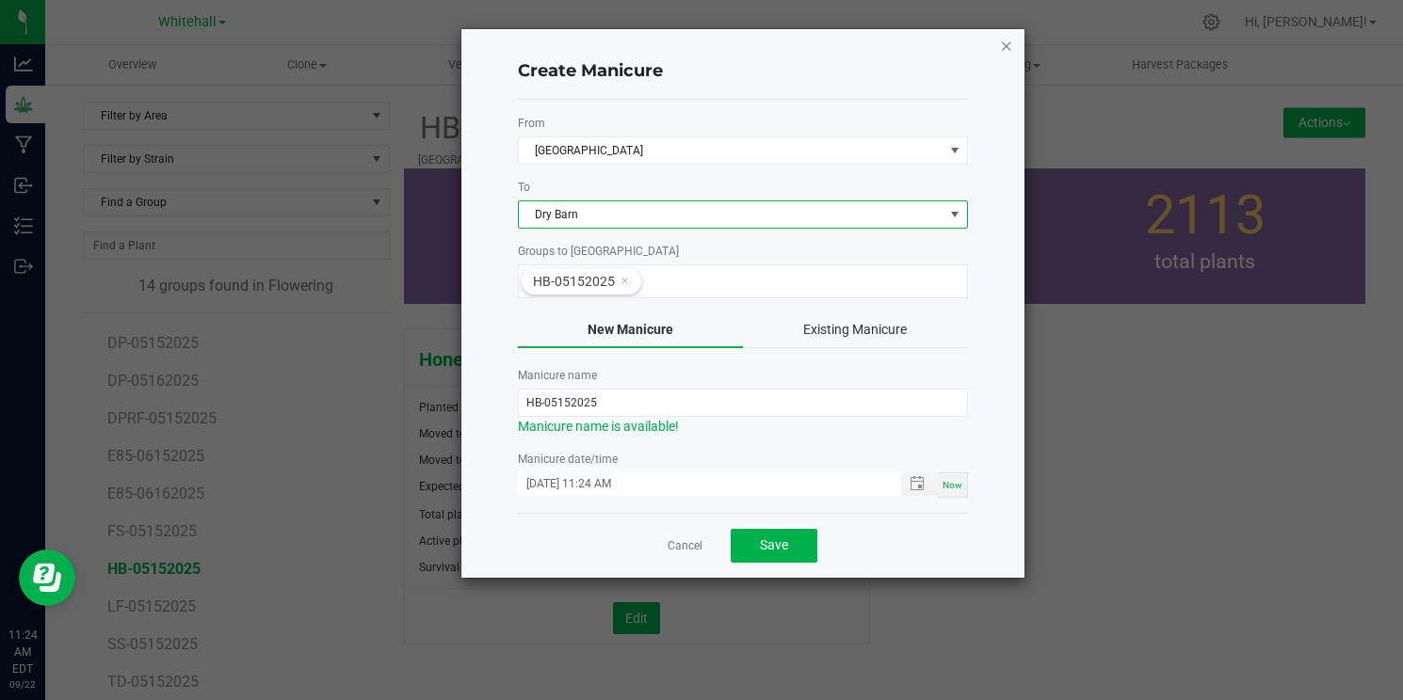
click at [1003, 44] on icon "button" at bounding box center [1006, 45] width 13 height 23
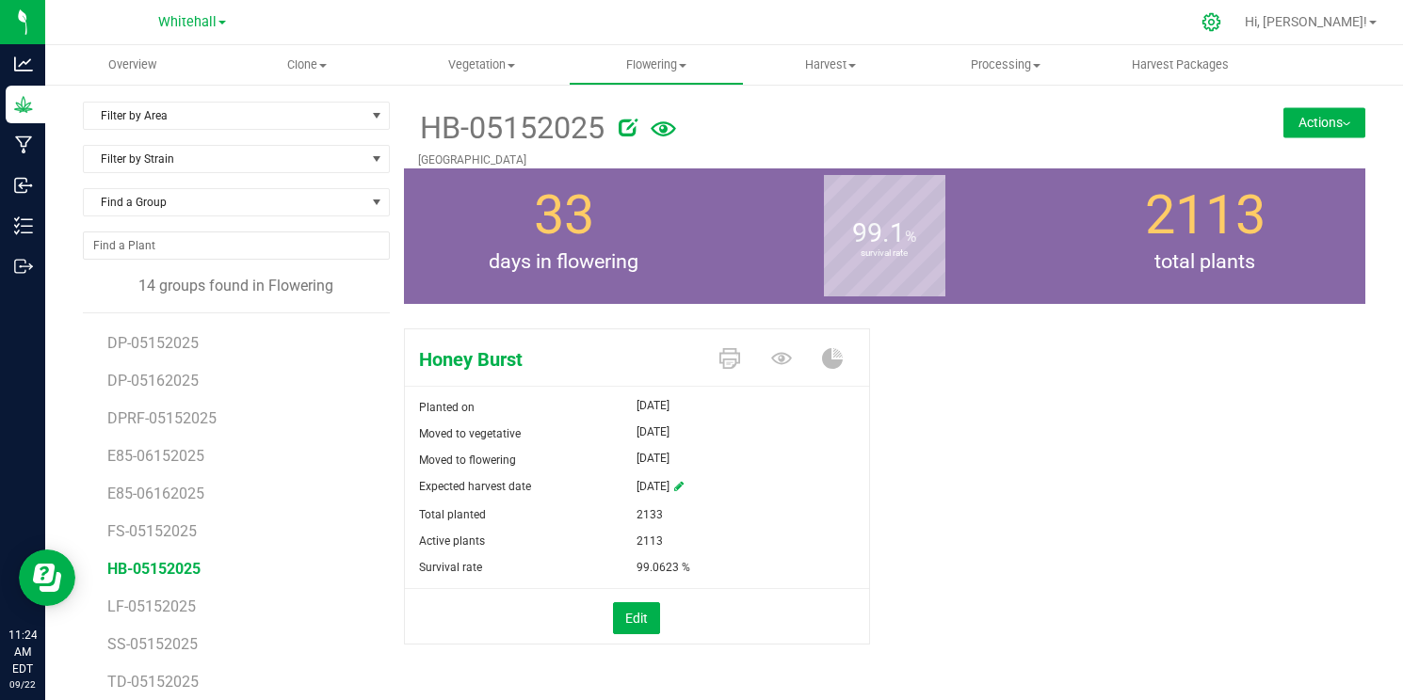
click at [1221, 18] on icon at bounding box center [1211, 22] width 20 height 20
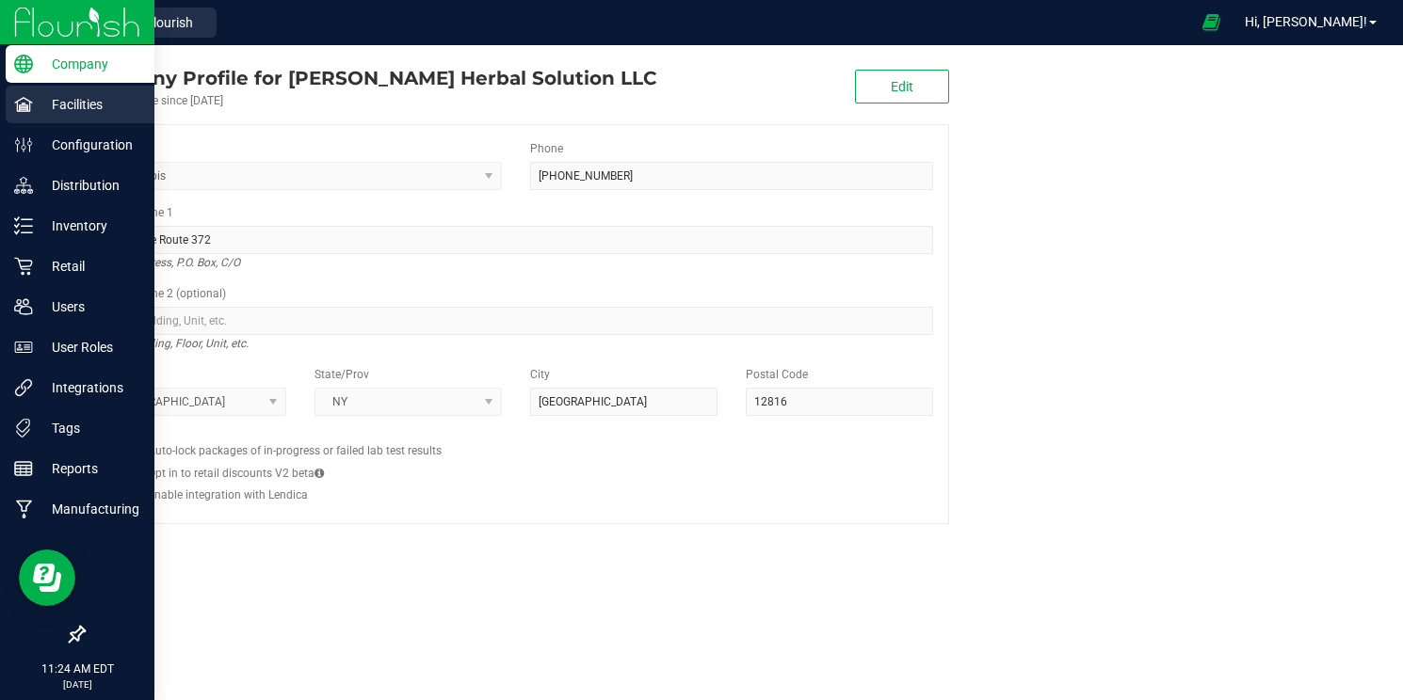
click at [39, 99] on p "Facilities" at bounding box center [89, 104] width 113 height 23
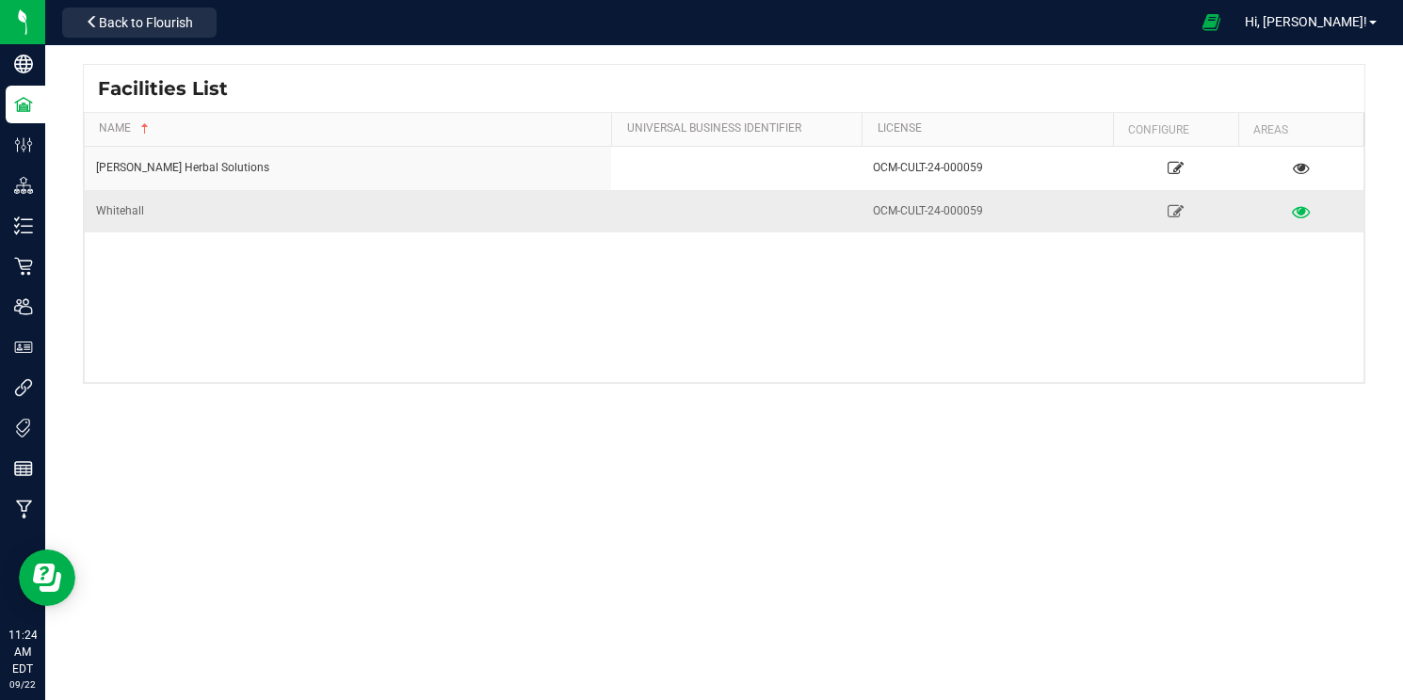
click at [1290, 211] on link at bounding box center [1299, 211] width 113 height 30
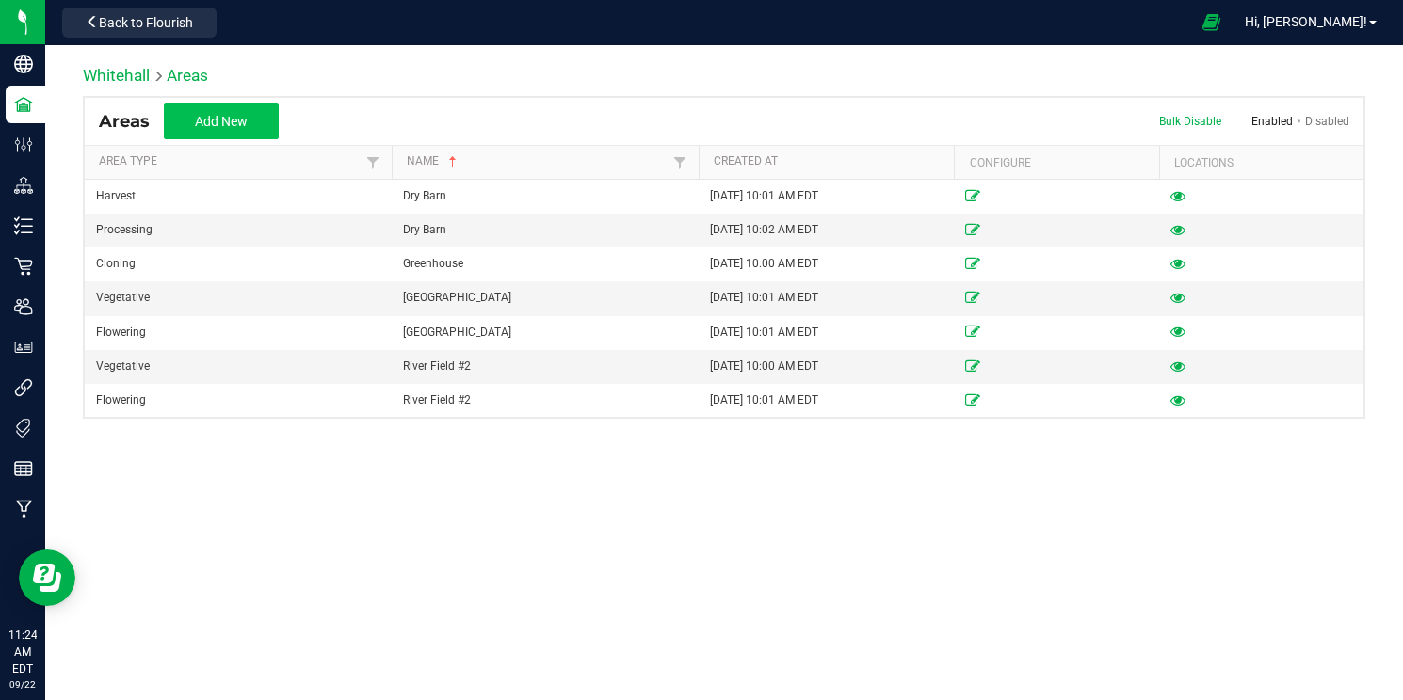
click at [192, 119] on button "Add New" at bounding box center [221, 122] width 115 height 36
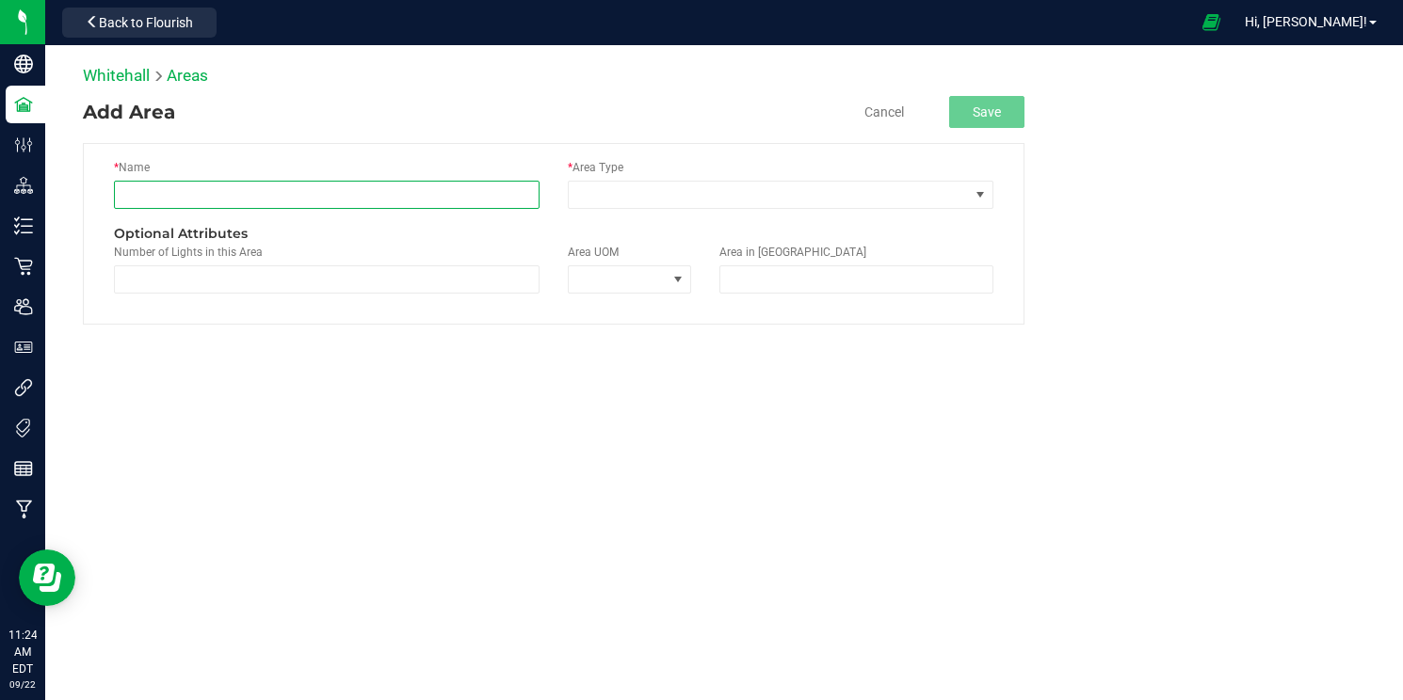
click at [371, 200] on input "text" at bounding box center [326, 195] width 425 height 28
type input "Reefer #1"
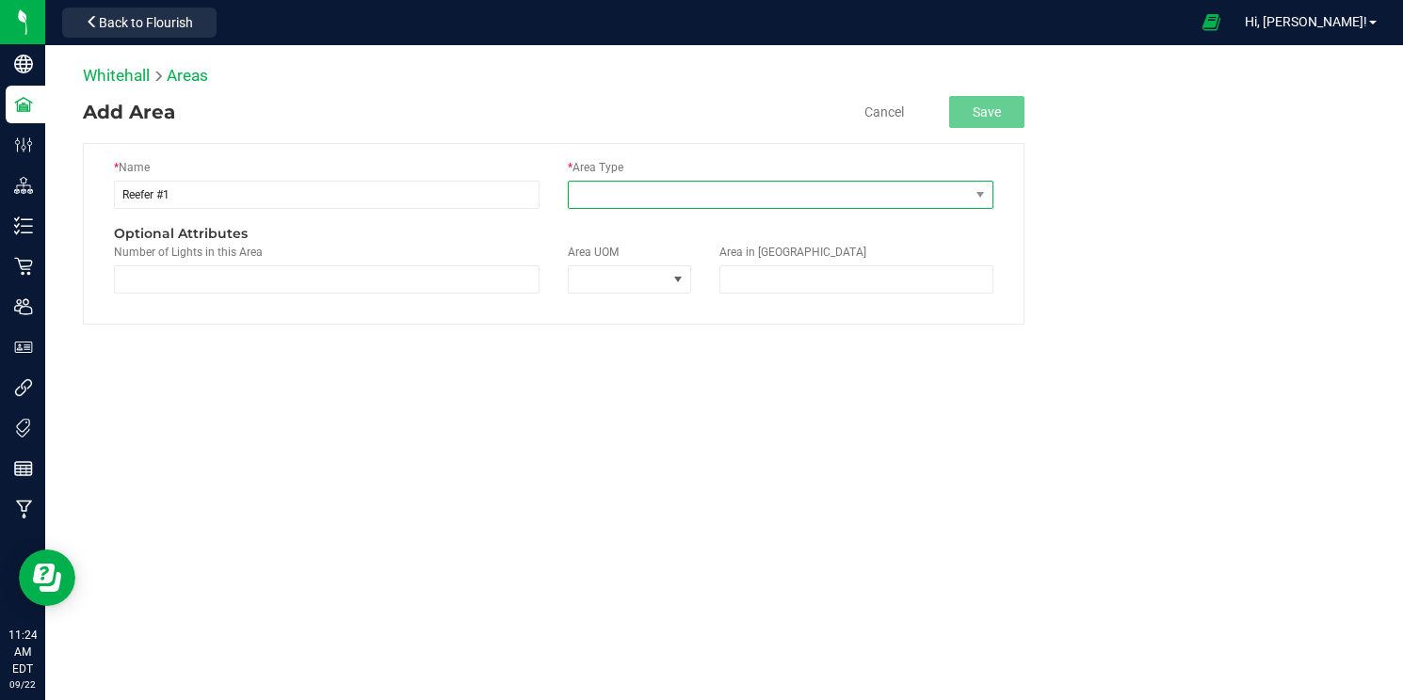
click at [698, 190] on span at bounding box center [769, 195] width 400 height 26
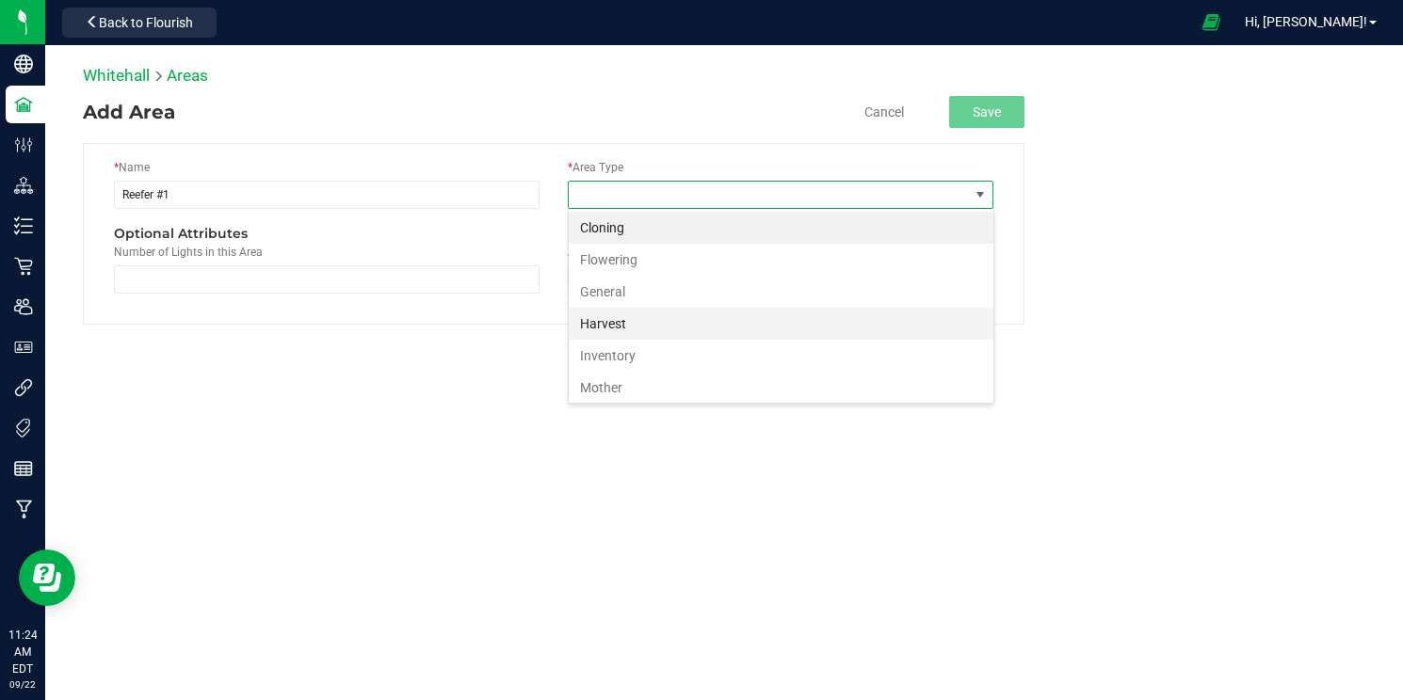
click at [647, 327] on li "Harvest" at bounding box center [781, 324] width 425 height 32
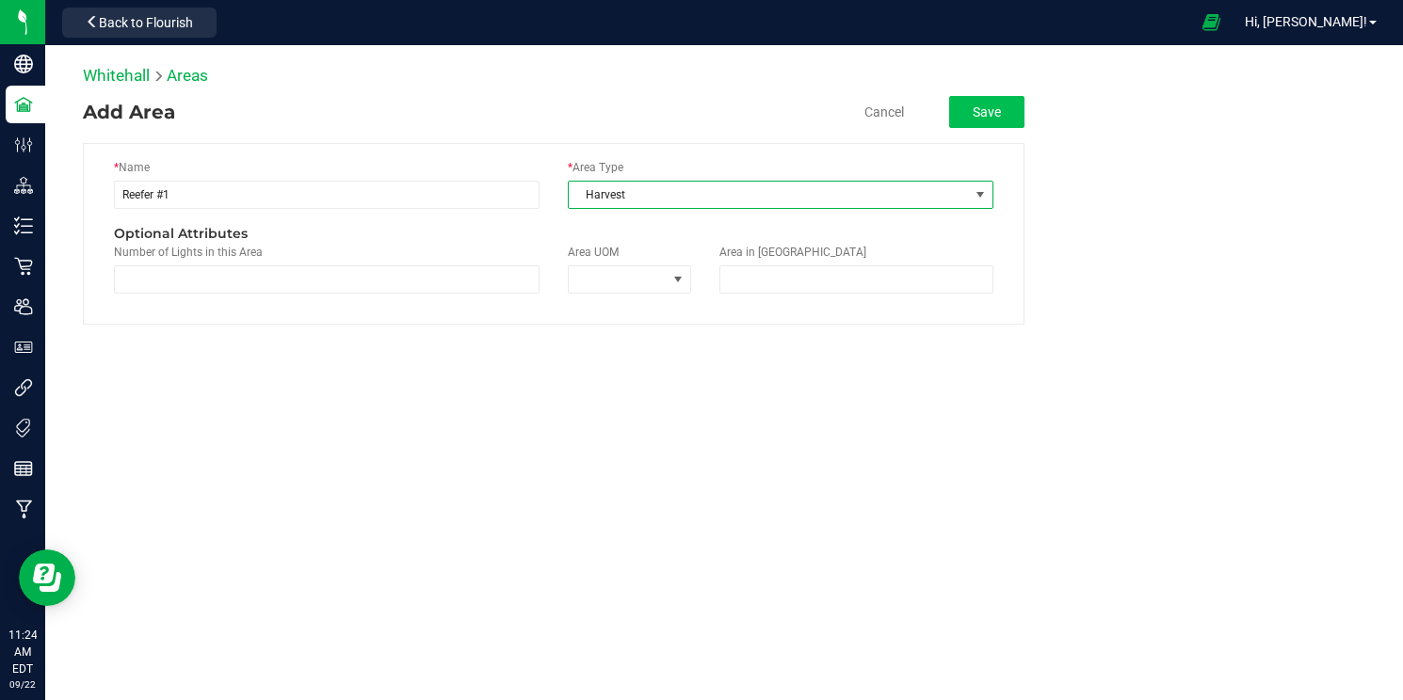
click at [1004, 112] on button "Save" at bounding box center [986, 112] width 75 height 32
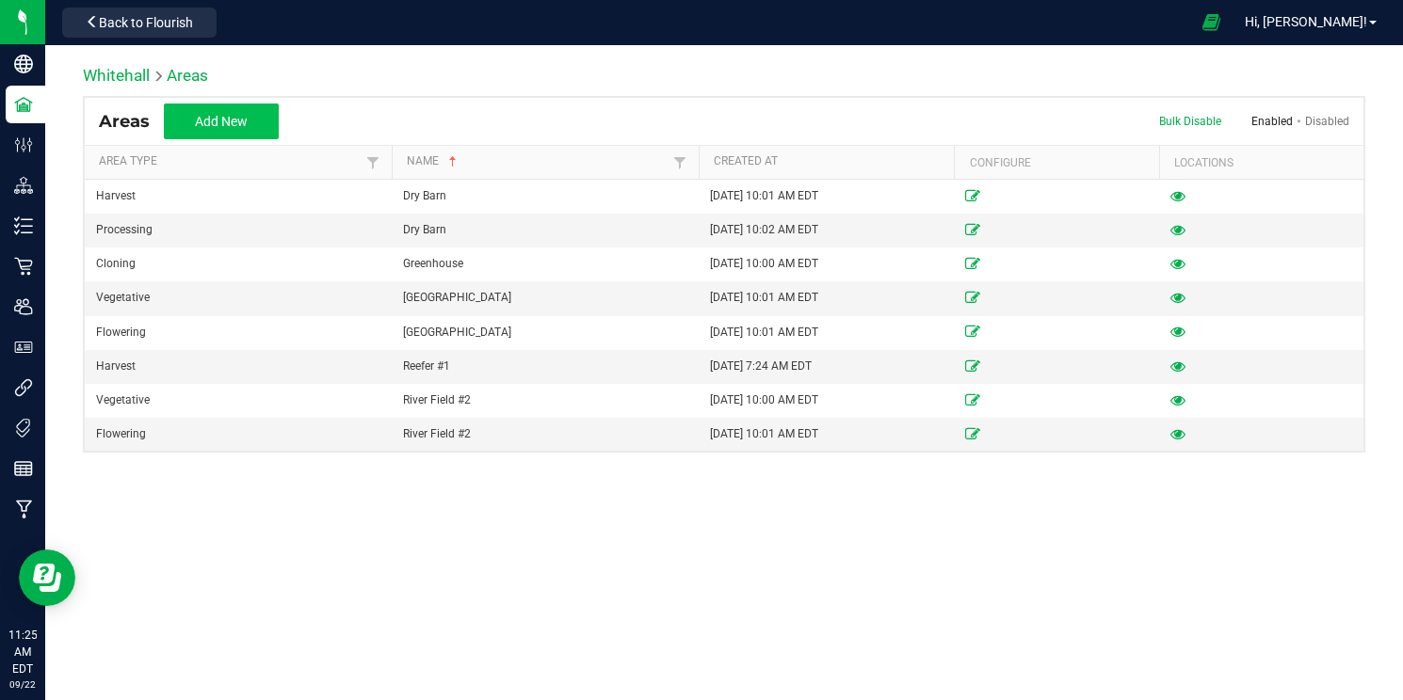
click at [186, 118] on button "Add New" at bounding box center [221, 122] width 115 height 36
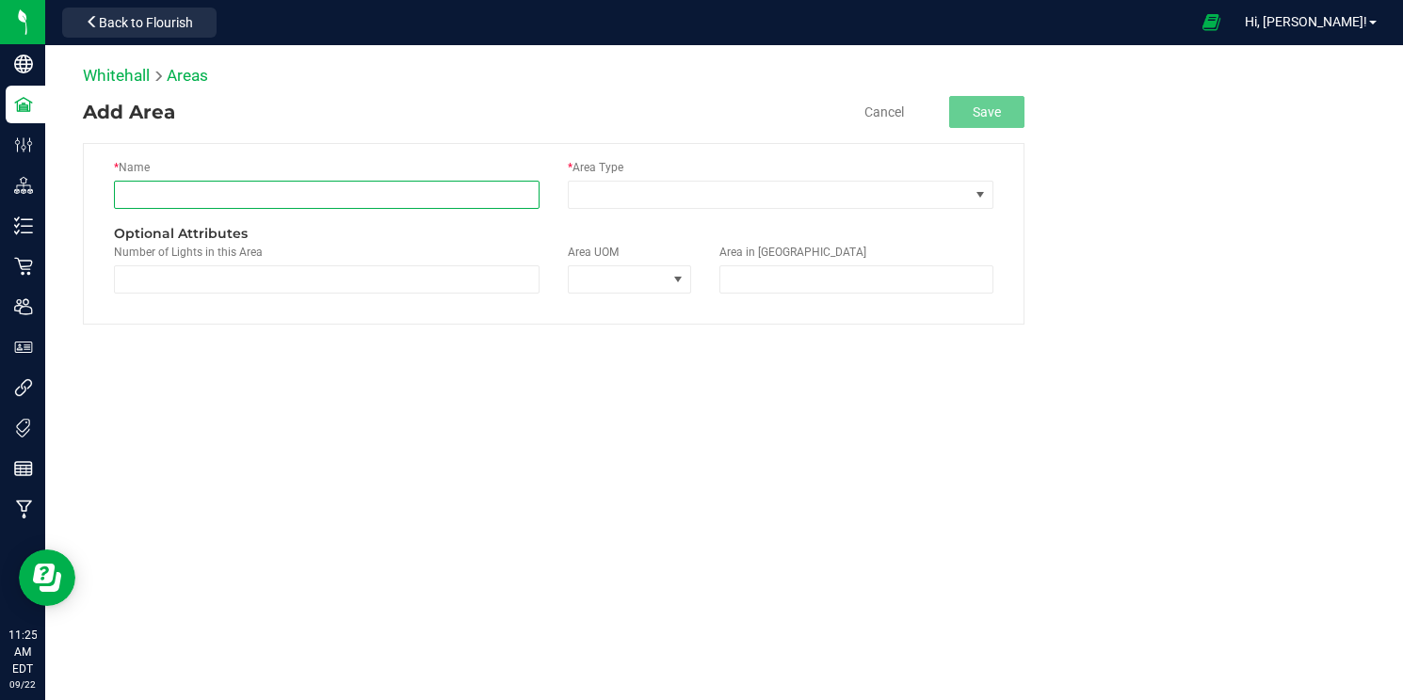
click at [341, 192] on input "text" at bounding box center [326, 195] width 425 height 28
type input "Reefer #1"
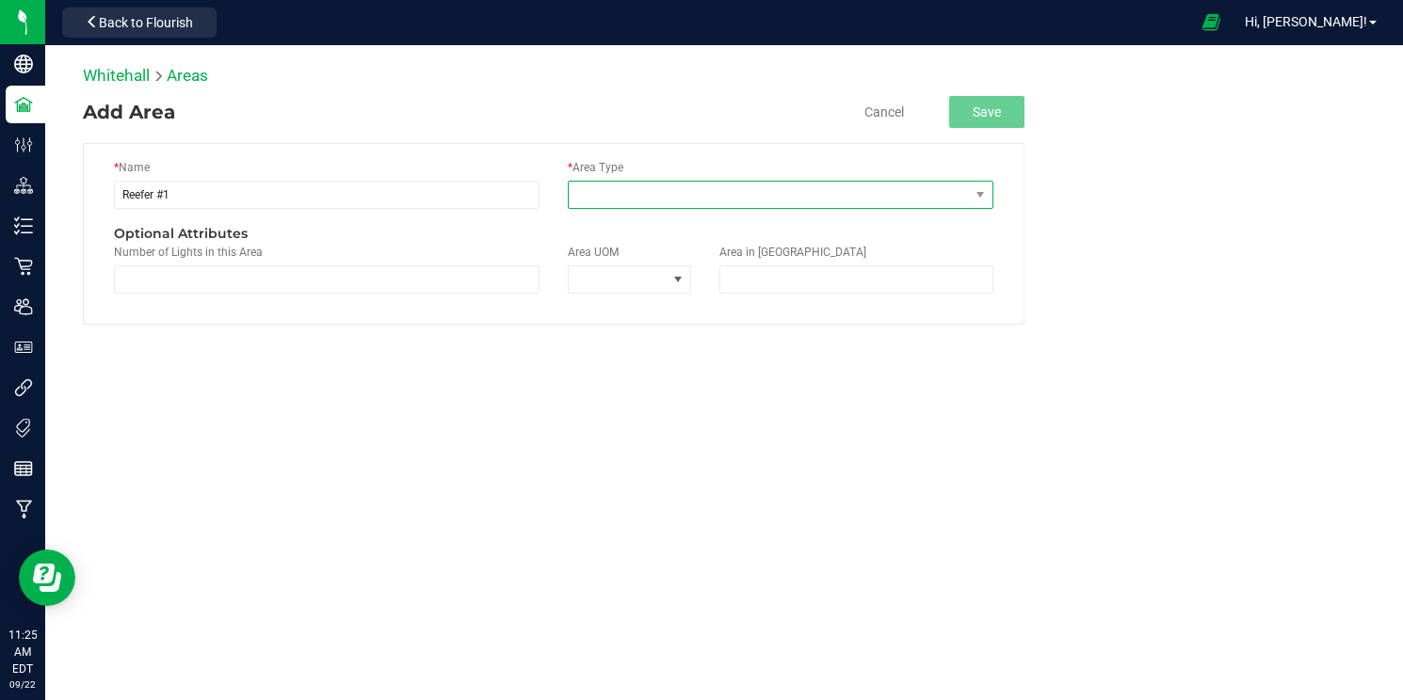
click at [733, 184] on span at bounding box center [769, 195] width 400 height 26
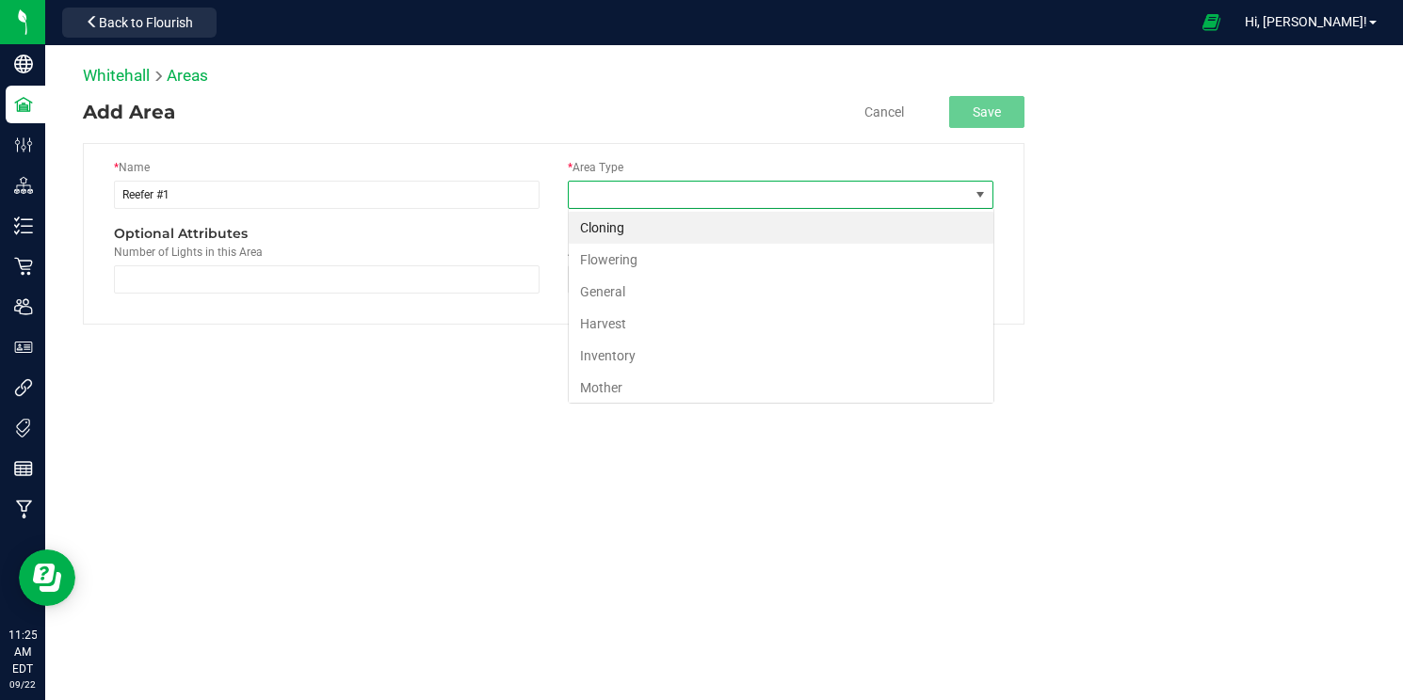
scroll to position [28, 425]
click at [642, 362] on li "Inventory" at bounding box center [781, 356] width 425 height 32
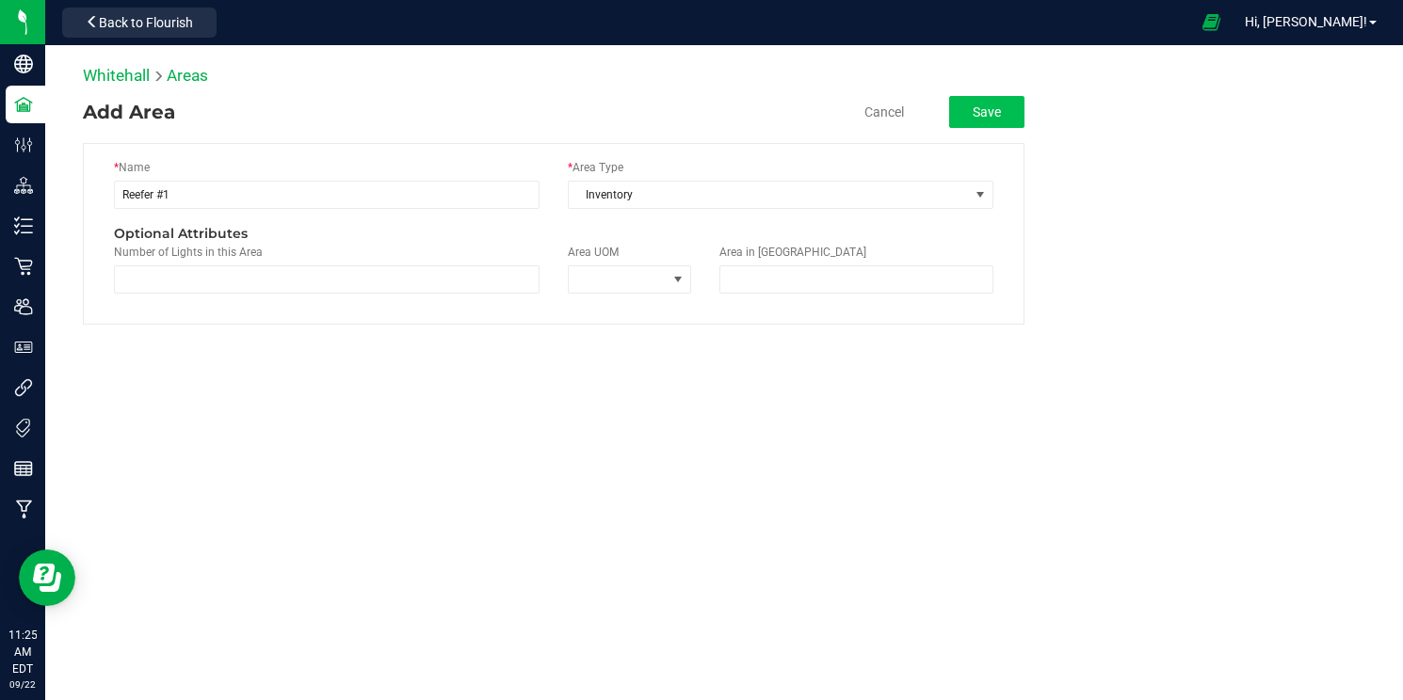
click at [1001, 125] on button "Save" at bounding box center [986, 112] width 75 height 32
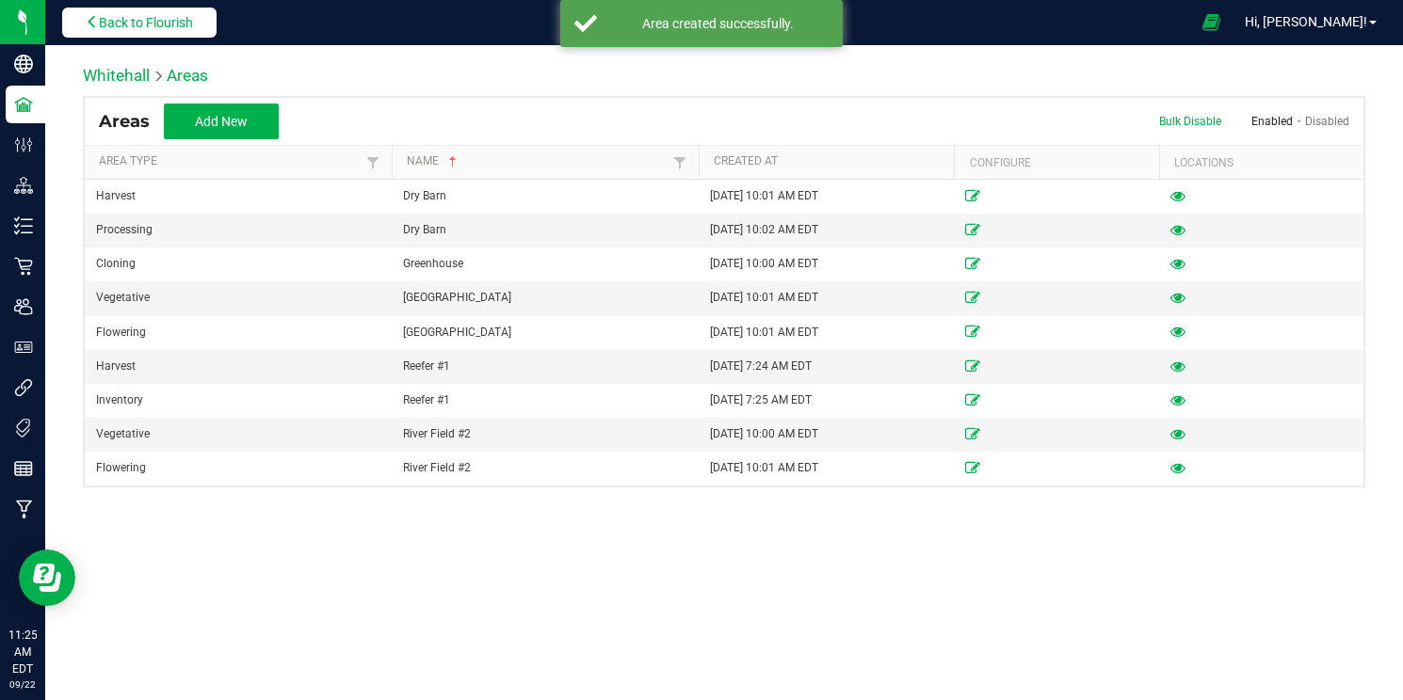
click at [203, 23] on button "Back to Flourish" at bounding box center [139, 23] width 154 height 30
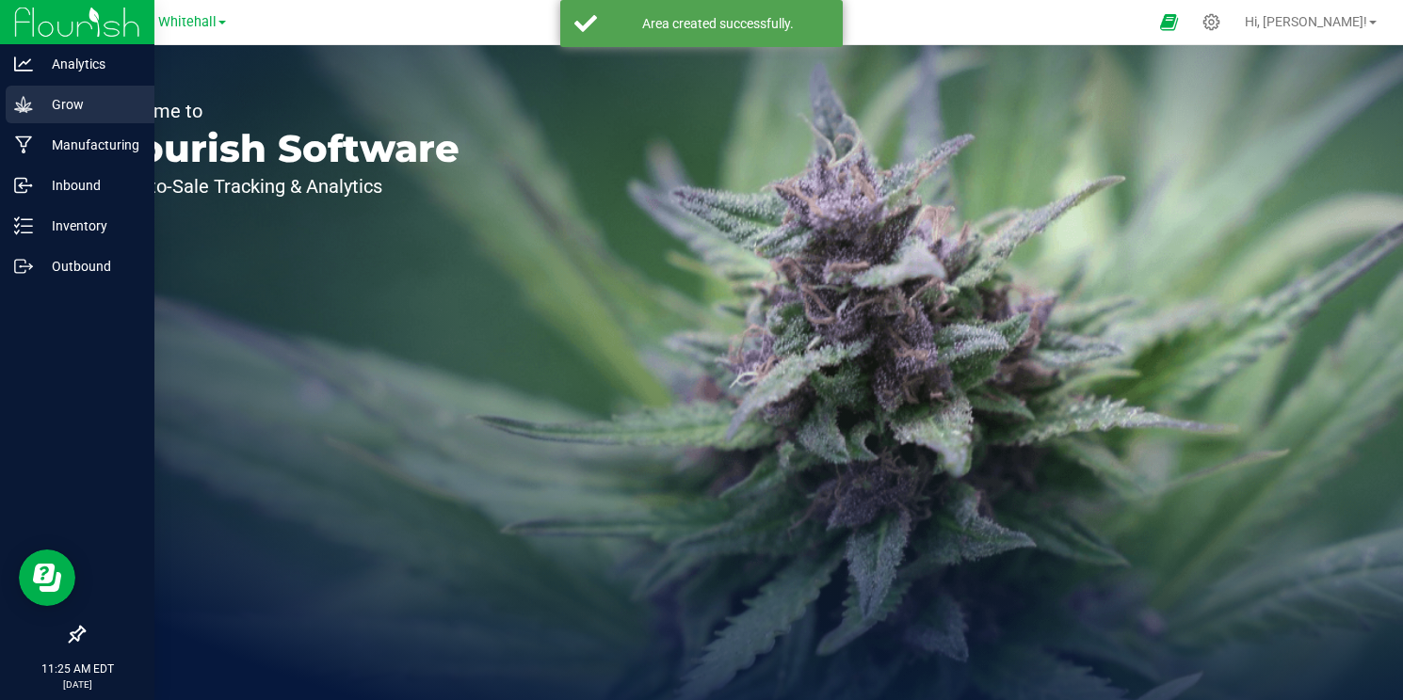
click at [51, 102] on p "Grow" at bounding box center [89, 104] width 113 height 23
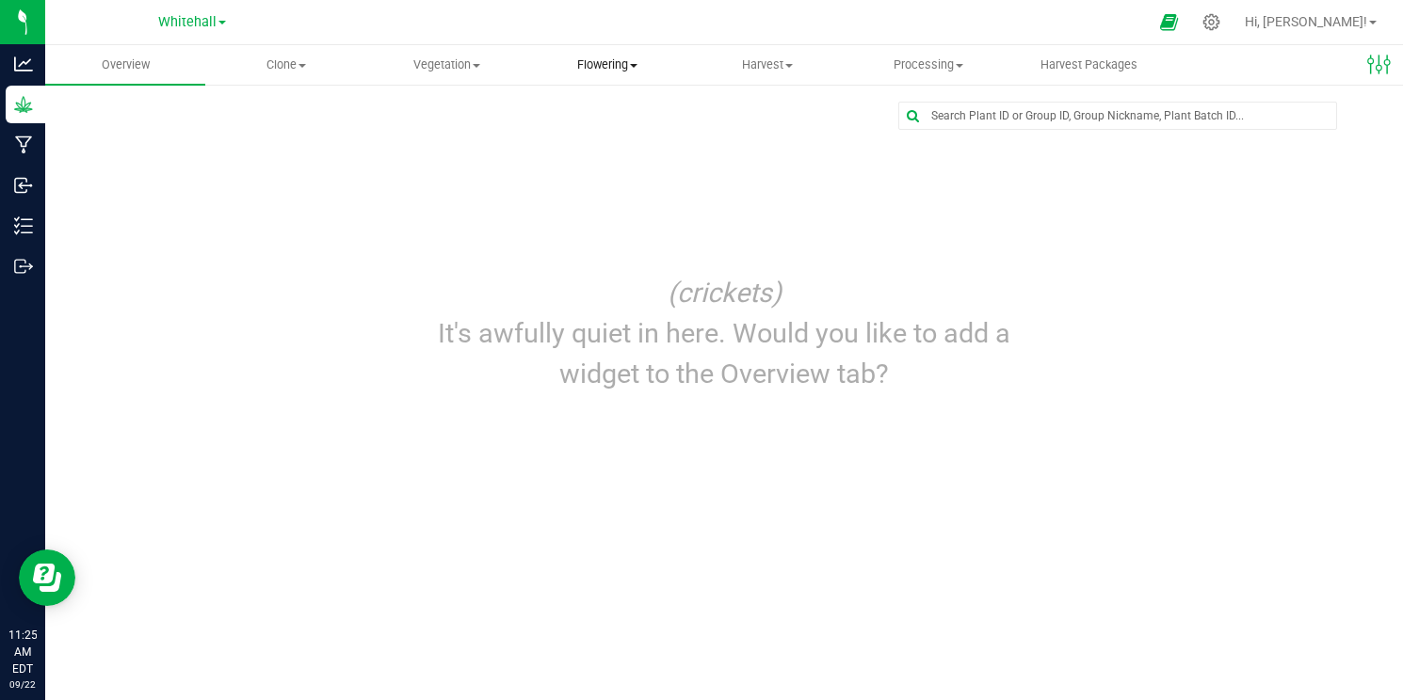
click at [634, 73] on uib-tab-heading "Flowering Create harvest Flowering groups Flowering plants Apply to plants" at bounding box center [606, 65] width 158 height 38
click at [626, 143] on span "Flowering groups" at bounding box center [604, 136] width 156 height 16
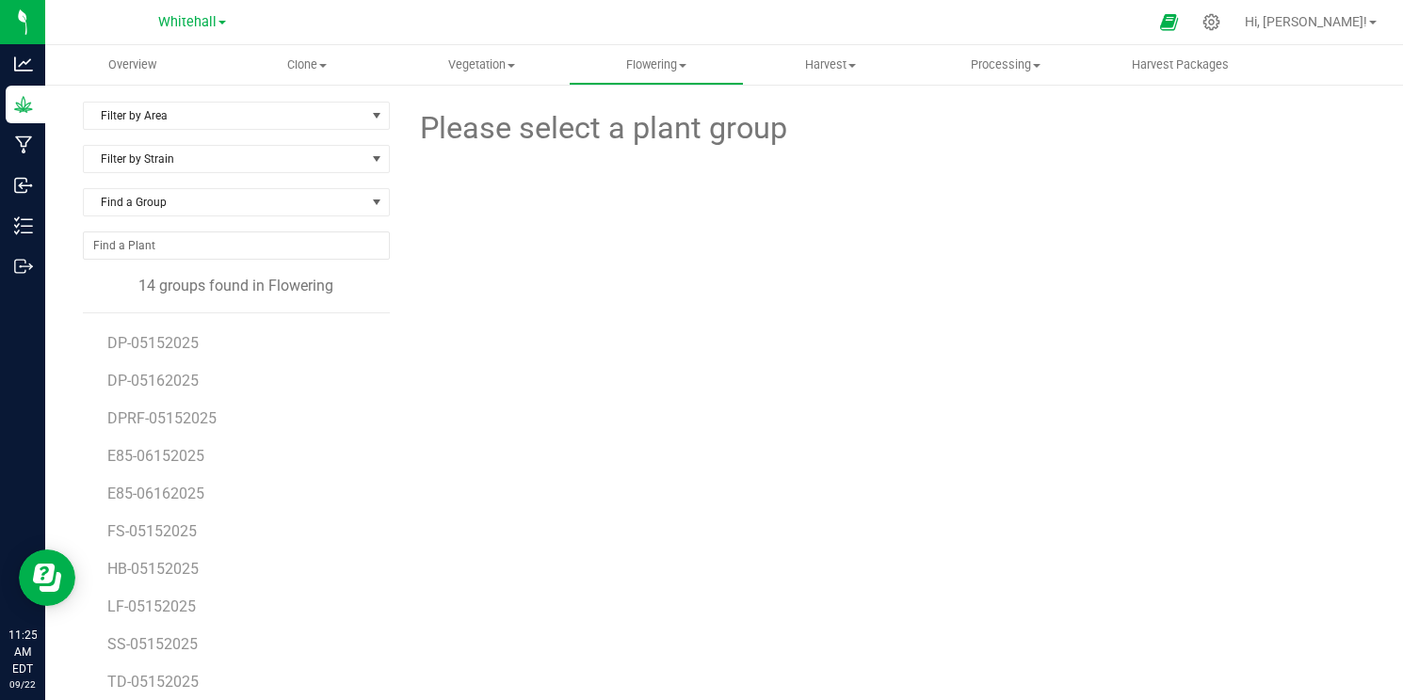
scroll to position [72, 0]
click at [183, 560] on span "HB-05152025" at bounding box center [153, 569] width 93 height 18
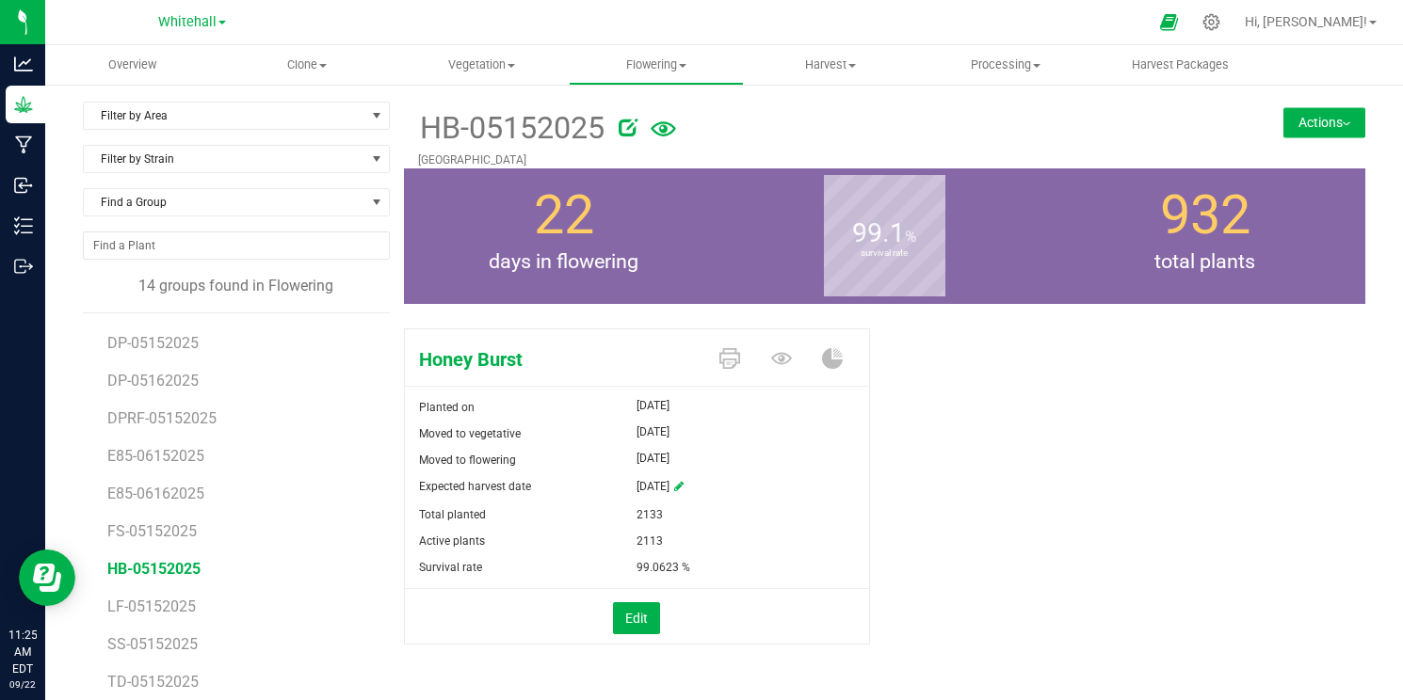
click at [1346, 128] on button "Actions" at bounding box center [1324, 122] width 82 height 30
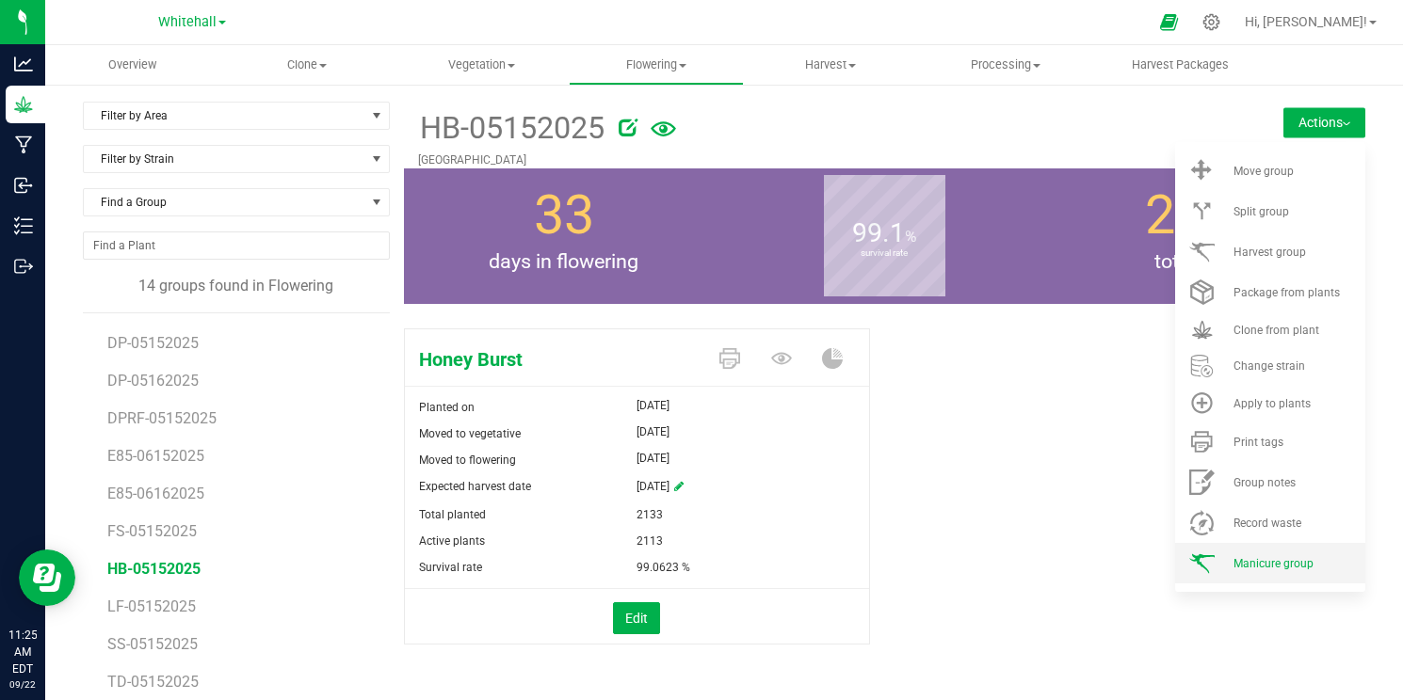
click at [1275, 565] on span "Manicure group" at bounding box center [1273, 563] width 80 height 13
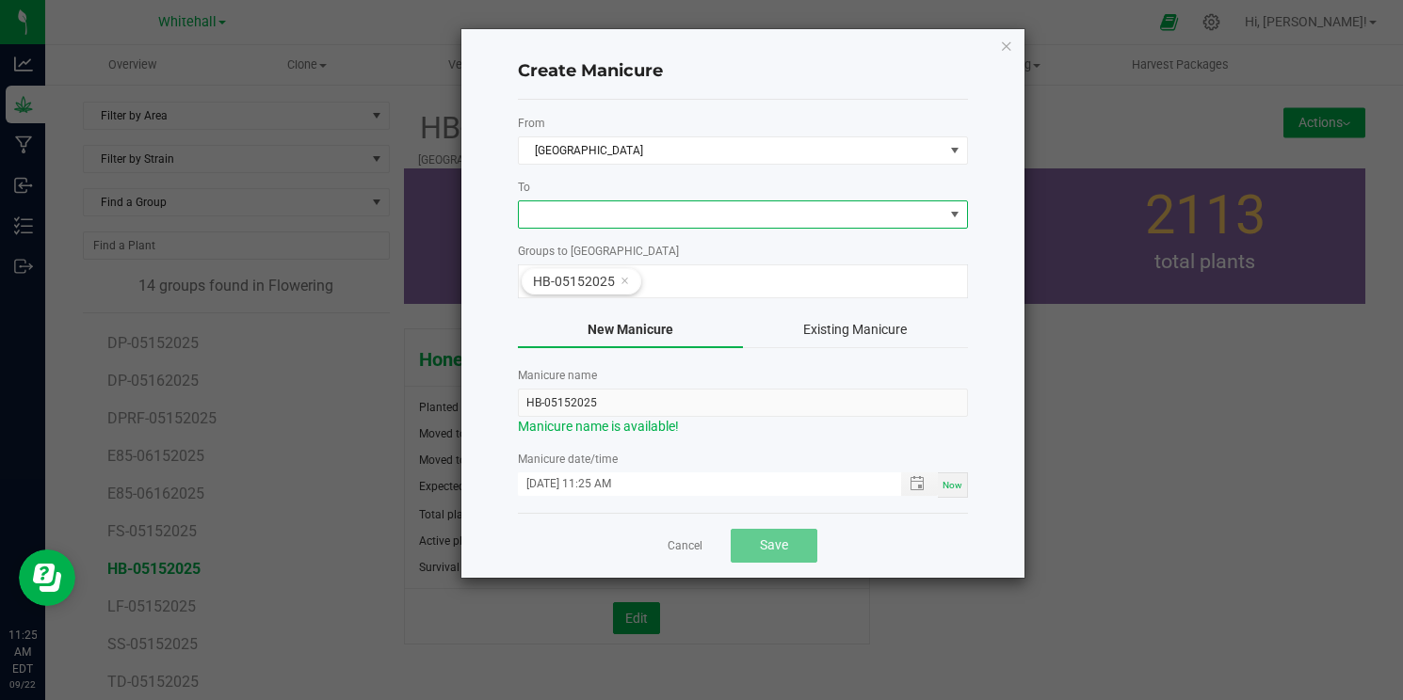
click at [676, 217] on span at bounding box center [731, 214] width 425 height 26
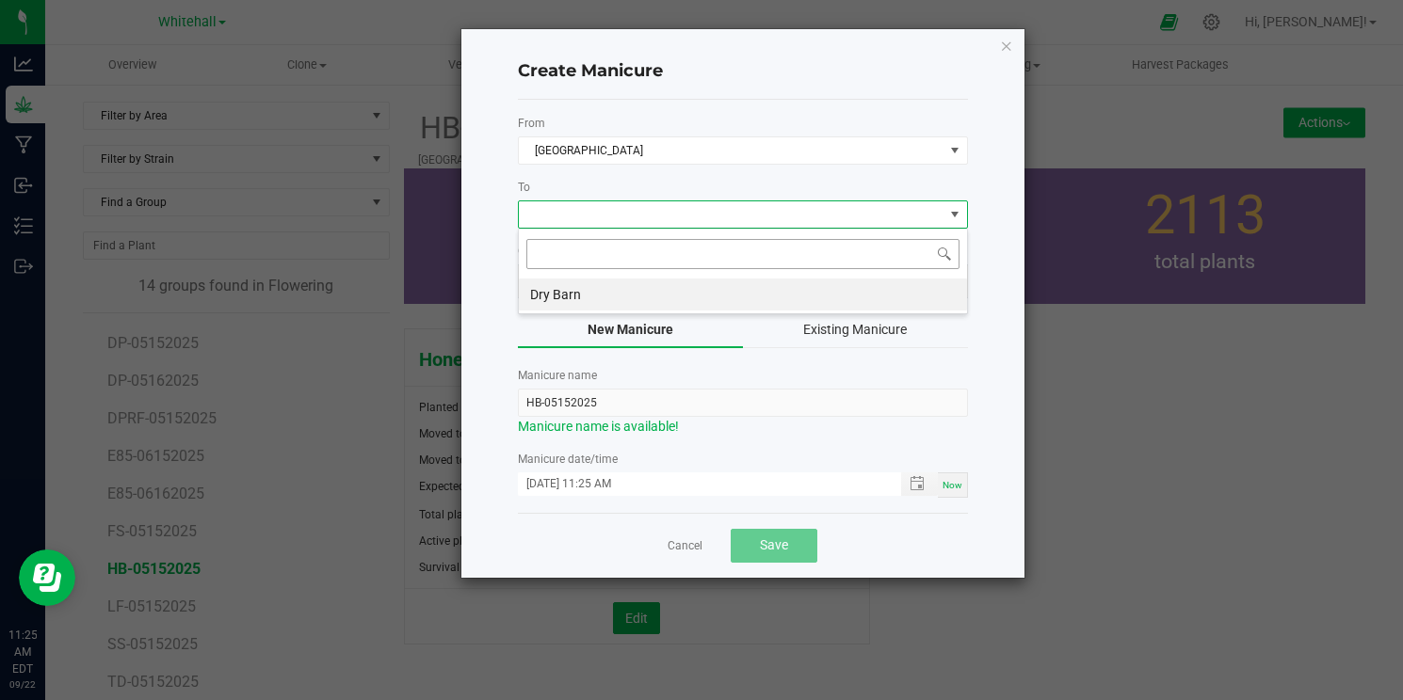
click at [646, 261] on input at bounding box center [742, 253] width 433 height 29
click at [592, 331] on button "New Manicure" at bounding box center [630, 331] width 225 height 36
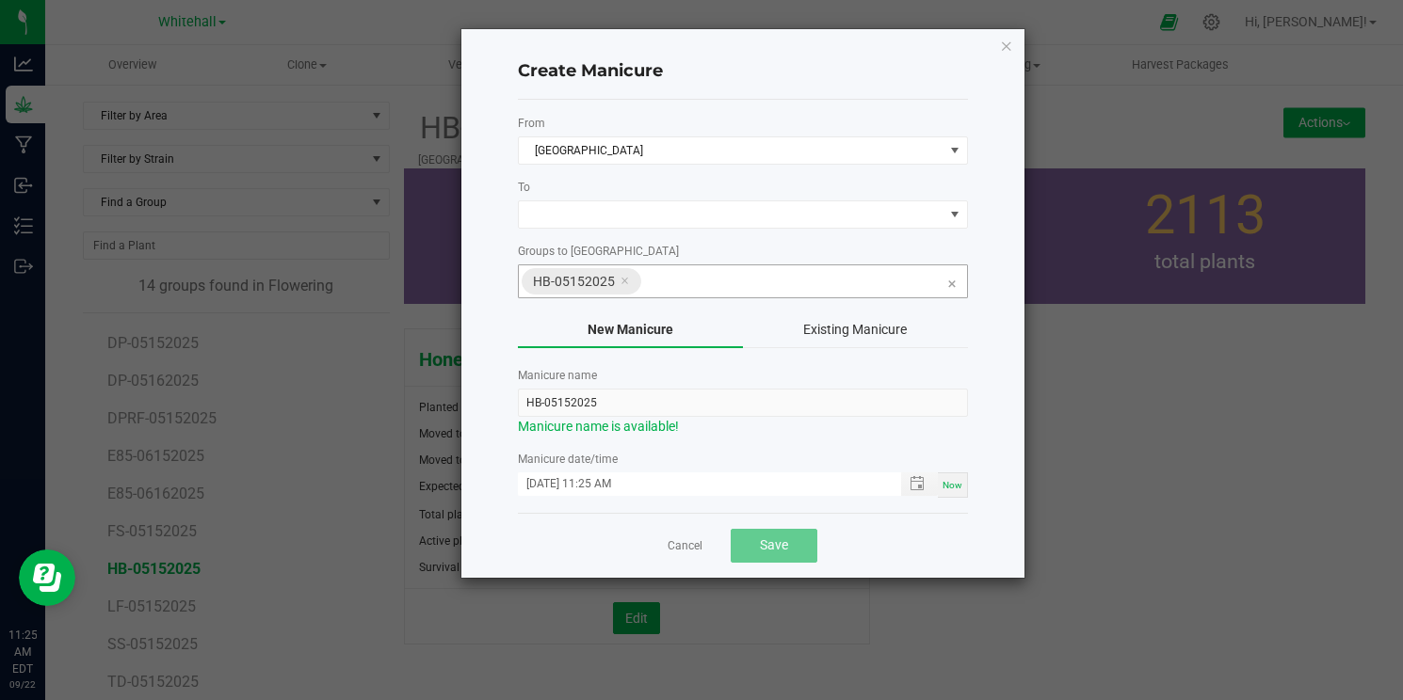
click at [618, 282] on span "HB-05152025" at bounding box center [584, 281] width 102 height 24
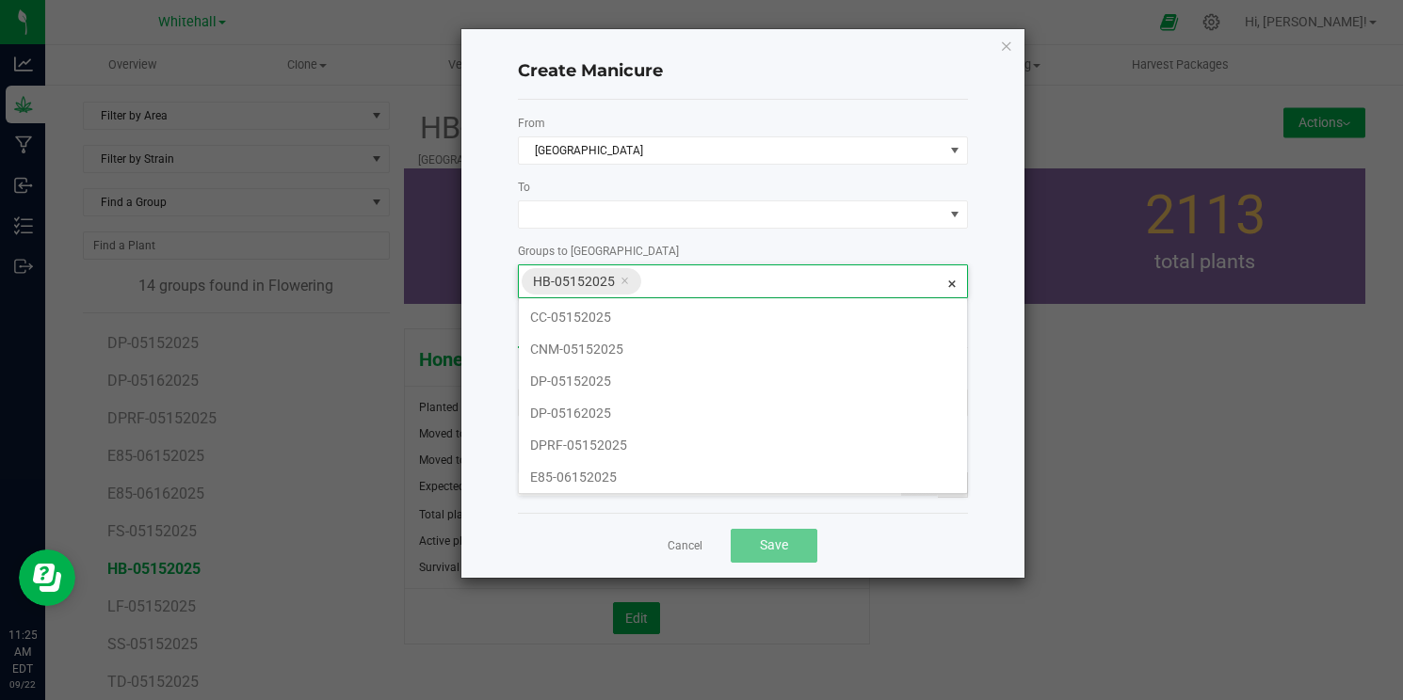
scroll to position [34, 450]
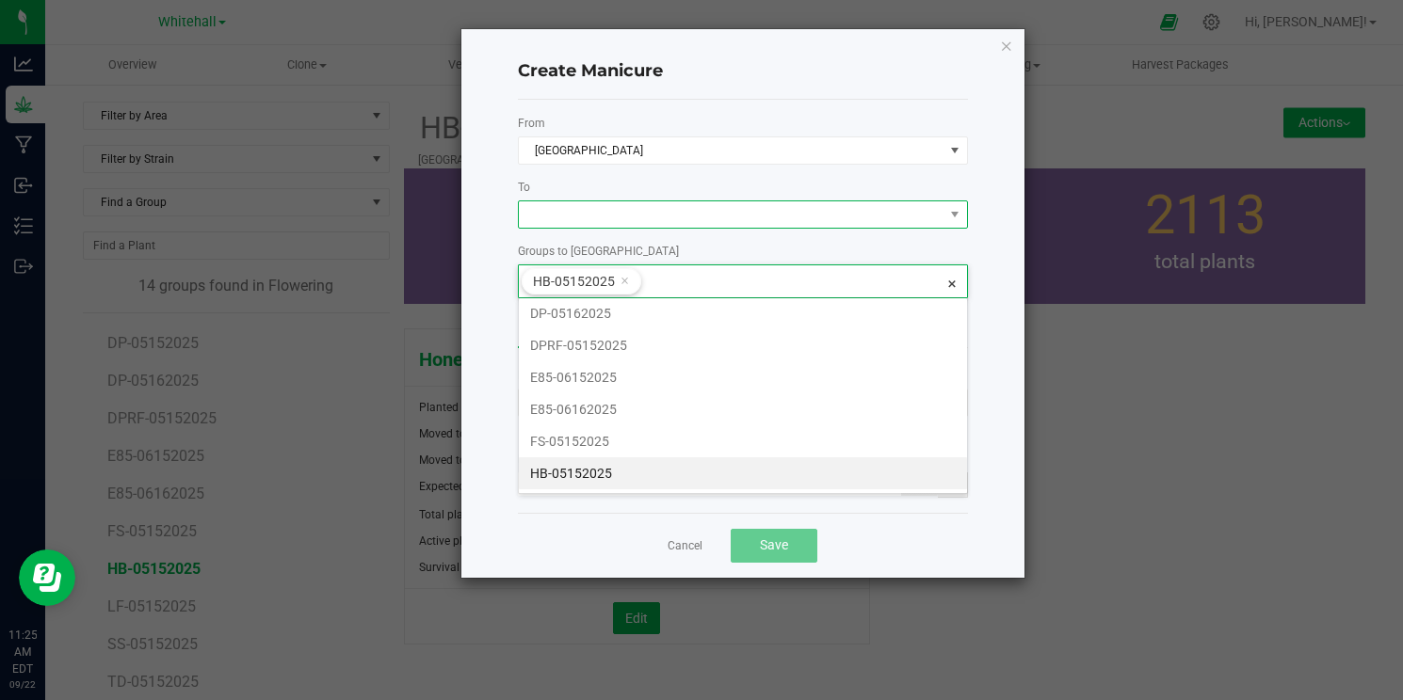
click at [602, 216] on span at bounding box center [731, 214] width 425 height 26
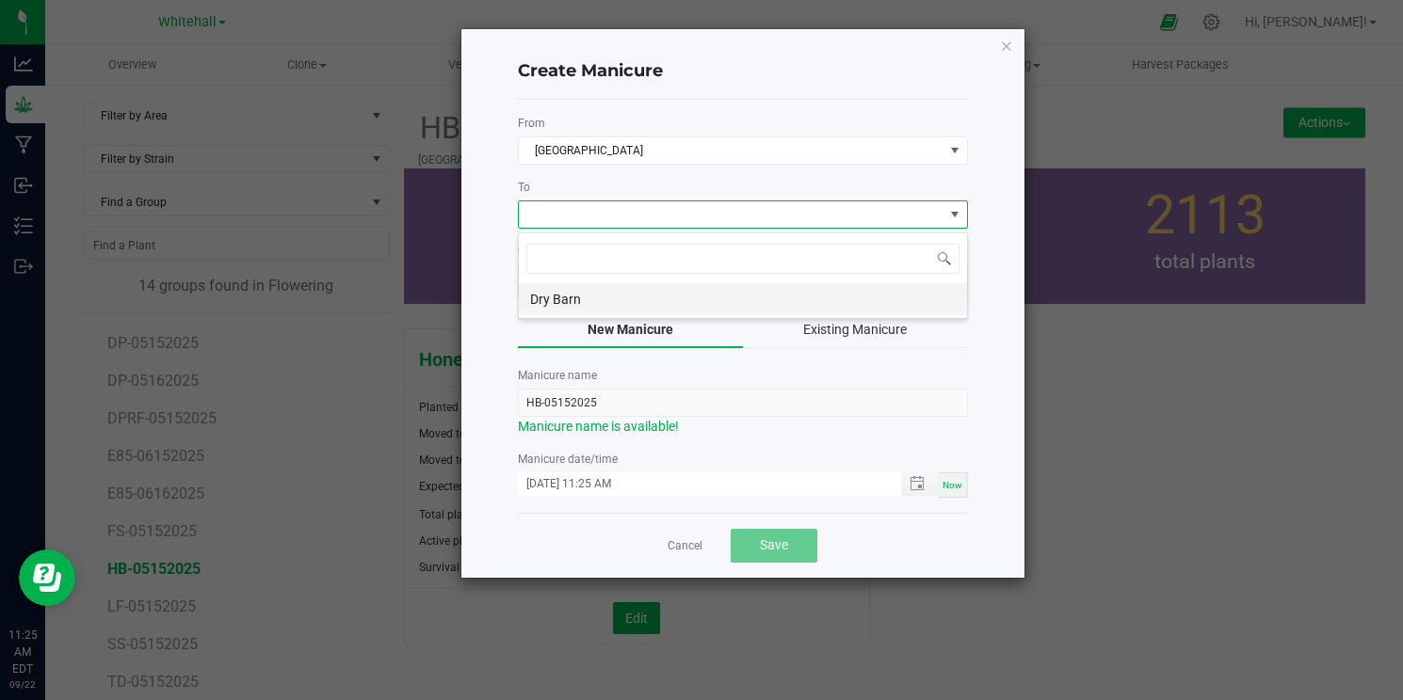
scroll to position [0, 0]
click at [720, 438] on form "From Greenhouse Field To Groups to Manicure HB-05152025 New Manicure Existing M…" at bounding box center [743, 306] width 450 height 383
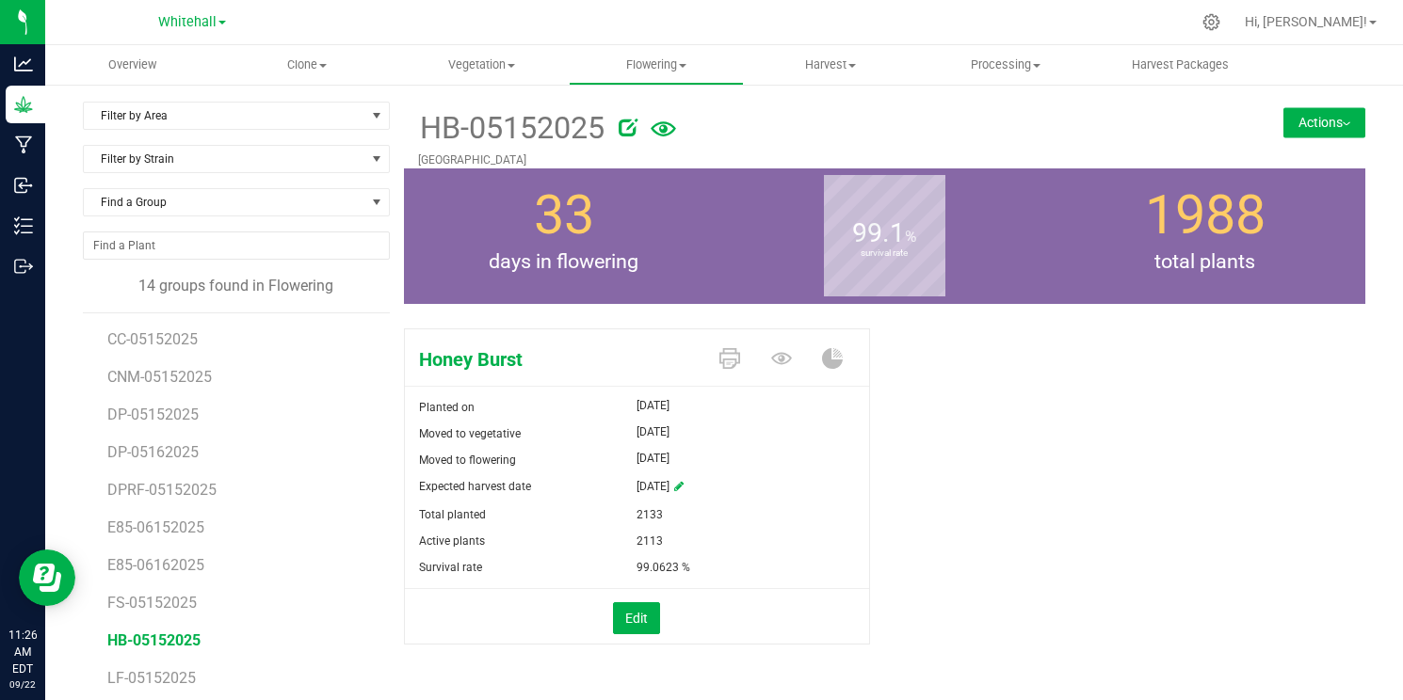
click at [1318, 114] on button "Actions" at bounding box center [1324, 122] width 82 height 30
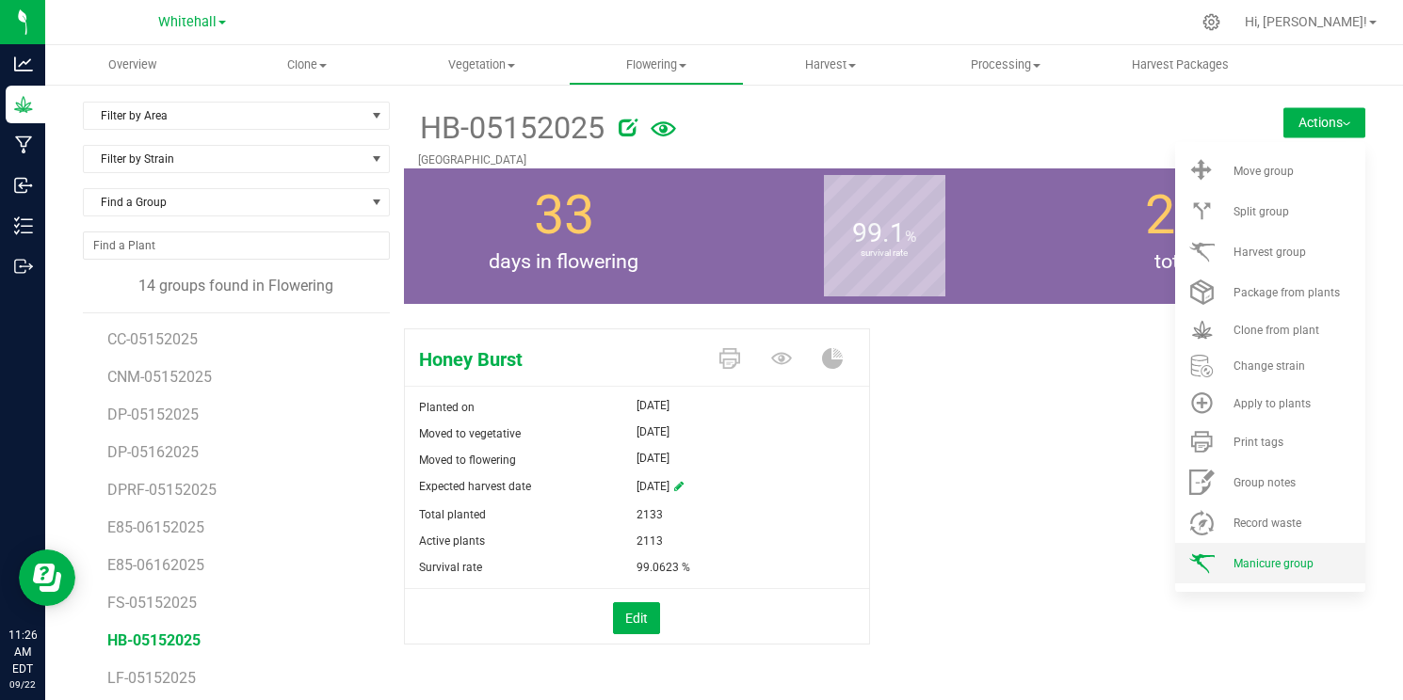
click at [1236, 557] on span "Manicure group" at bounding box center [1273, 563] width 80 height 13
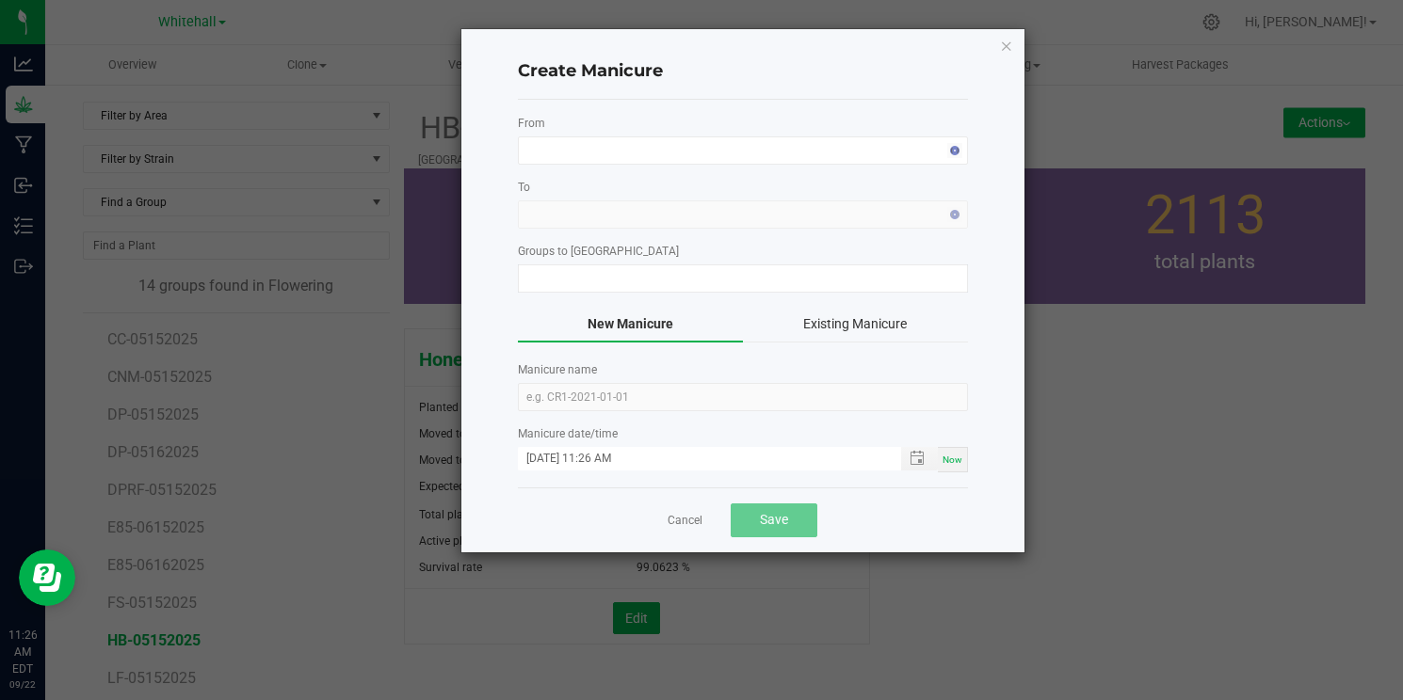
type input "HB-05152025"
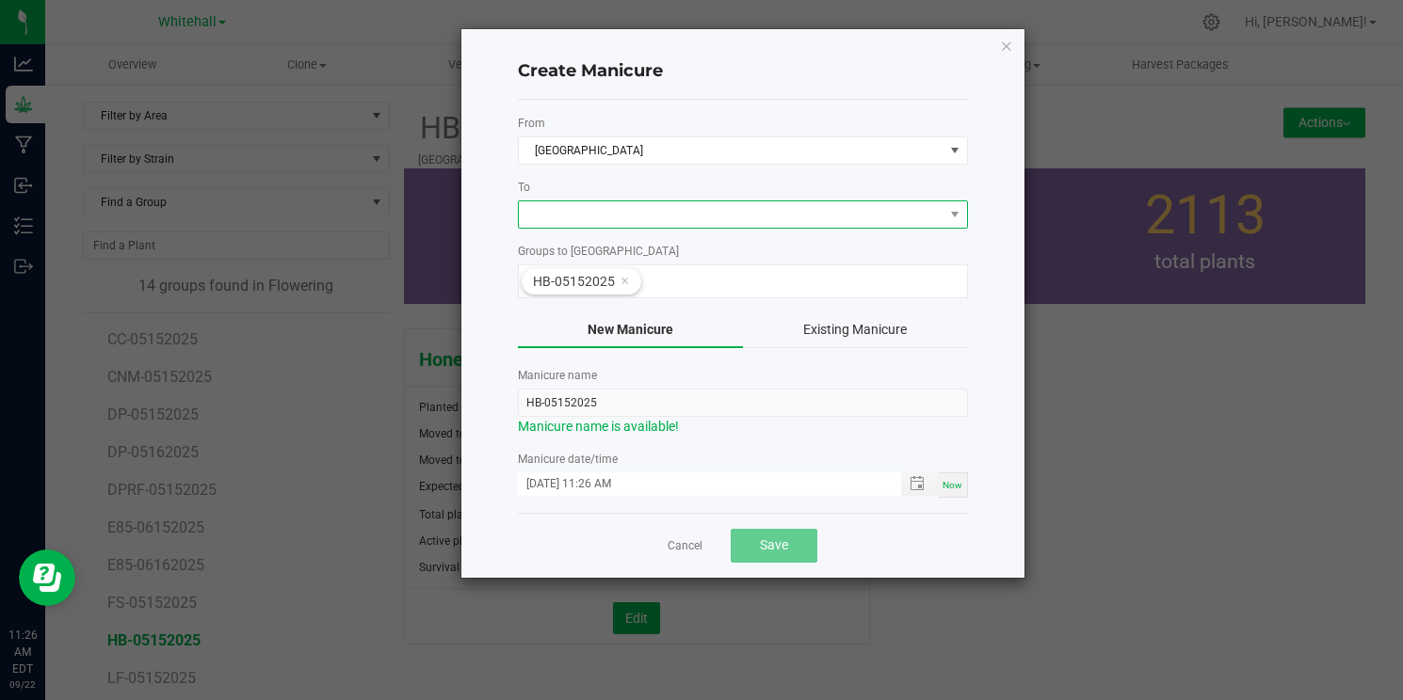
click at [728, 213] on span at bounding box center [731, 214] width 425 height 26
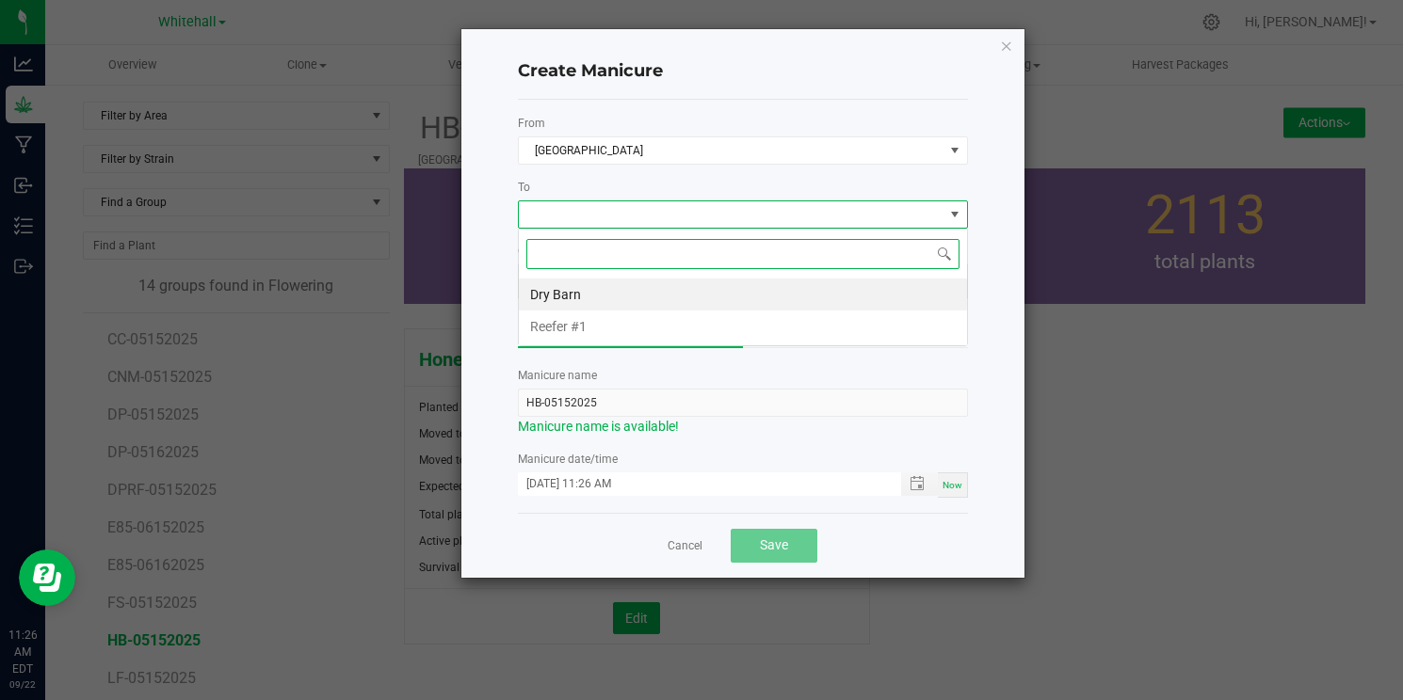
scroll to position [28, 450]
click at [664, 316] on li "Reefer #1" at bounding box center [743, 327] width 448 height 32
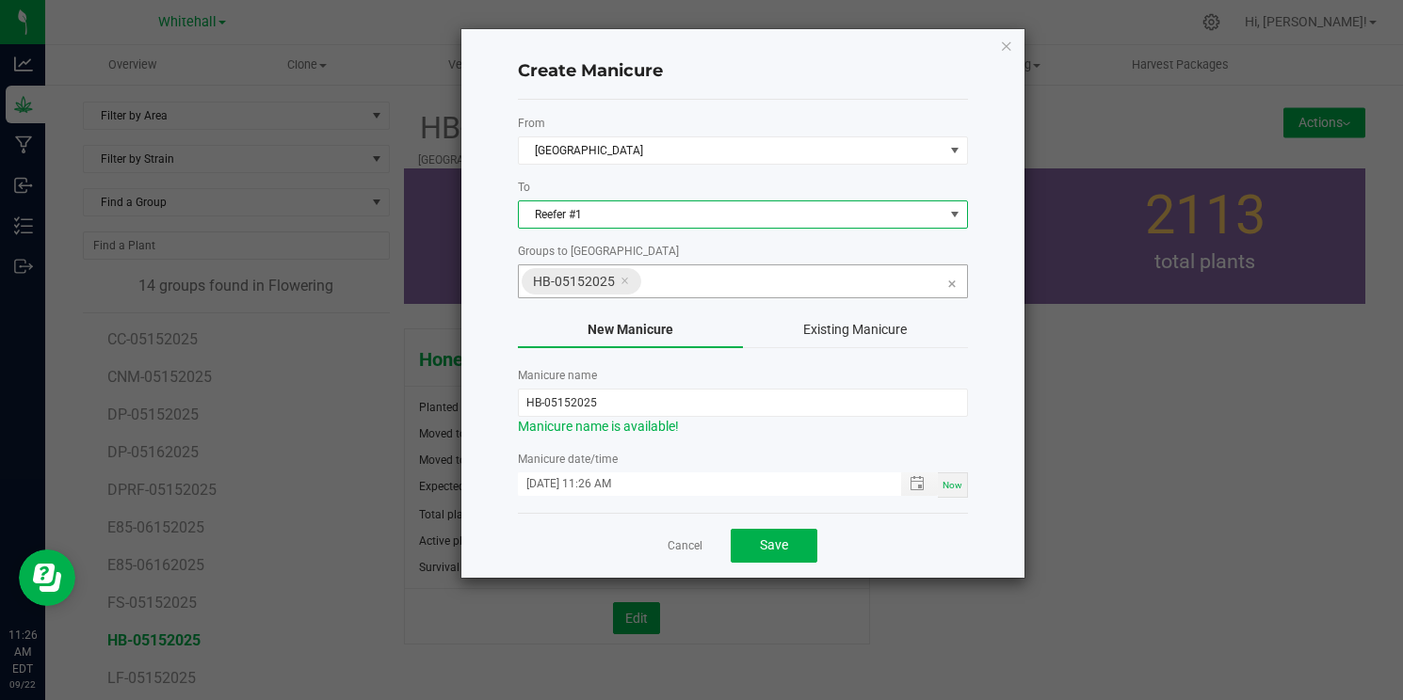
click at [624, 279] on icon at bounding box center [624, 280] width 8 height 15
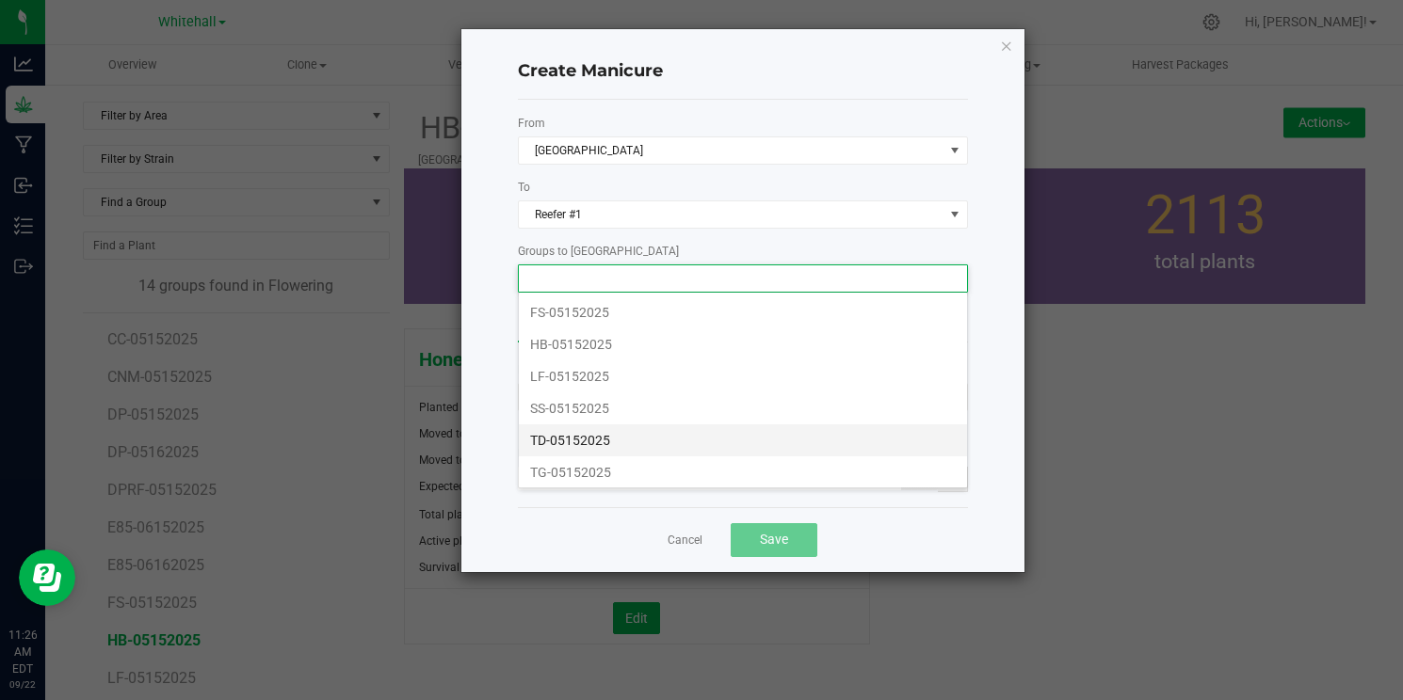
scroll to position [209, 0]
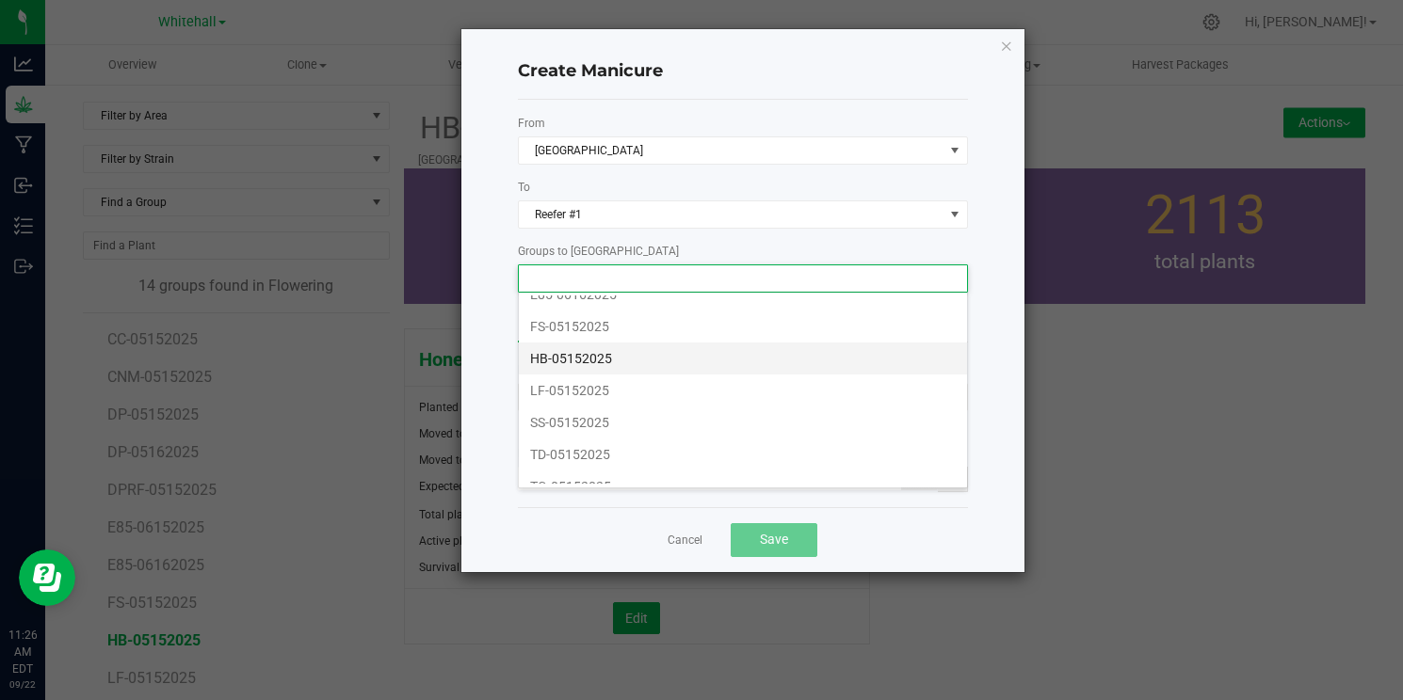
click at [625, 355] on li "HB-05152025" at bounding box center [743, 359] width 448 height 32
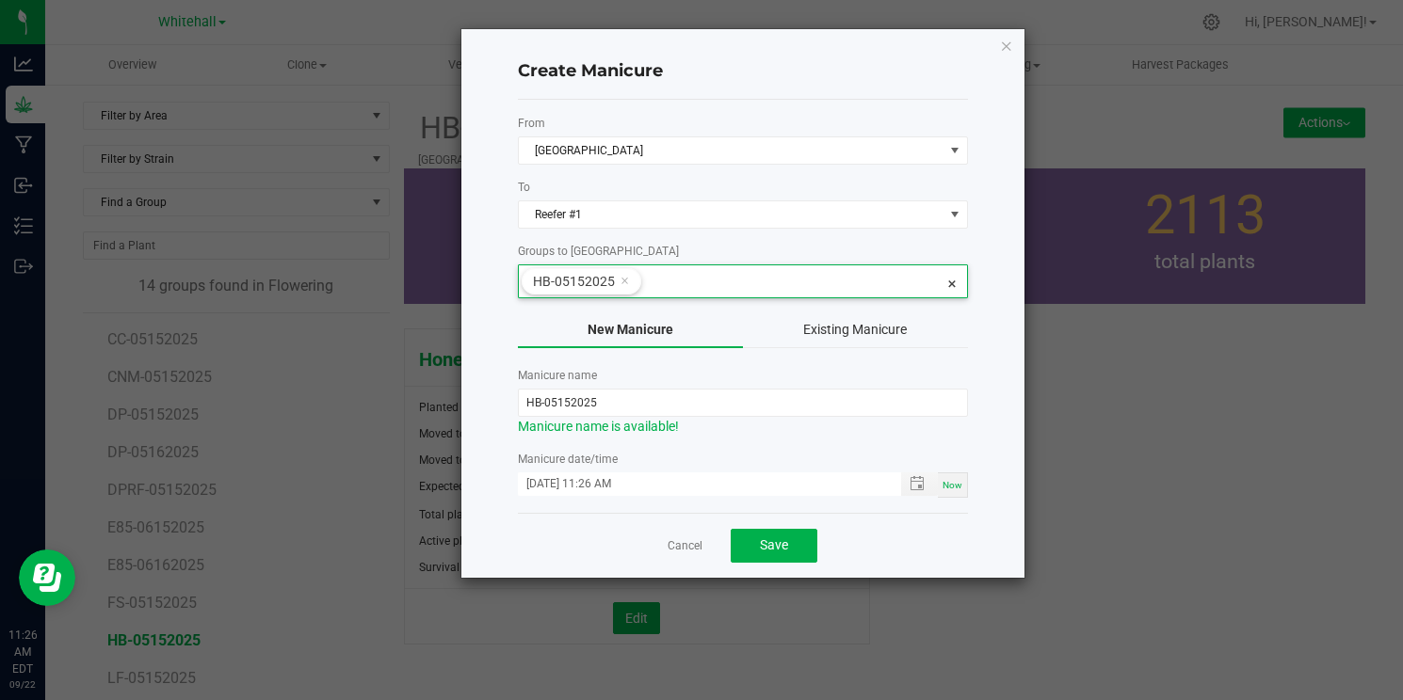
scroll to position [0, 0]
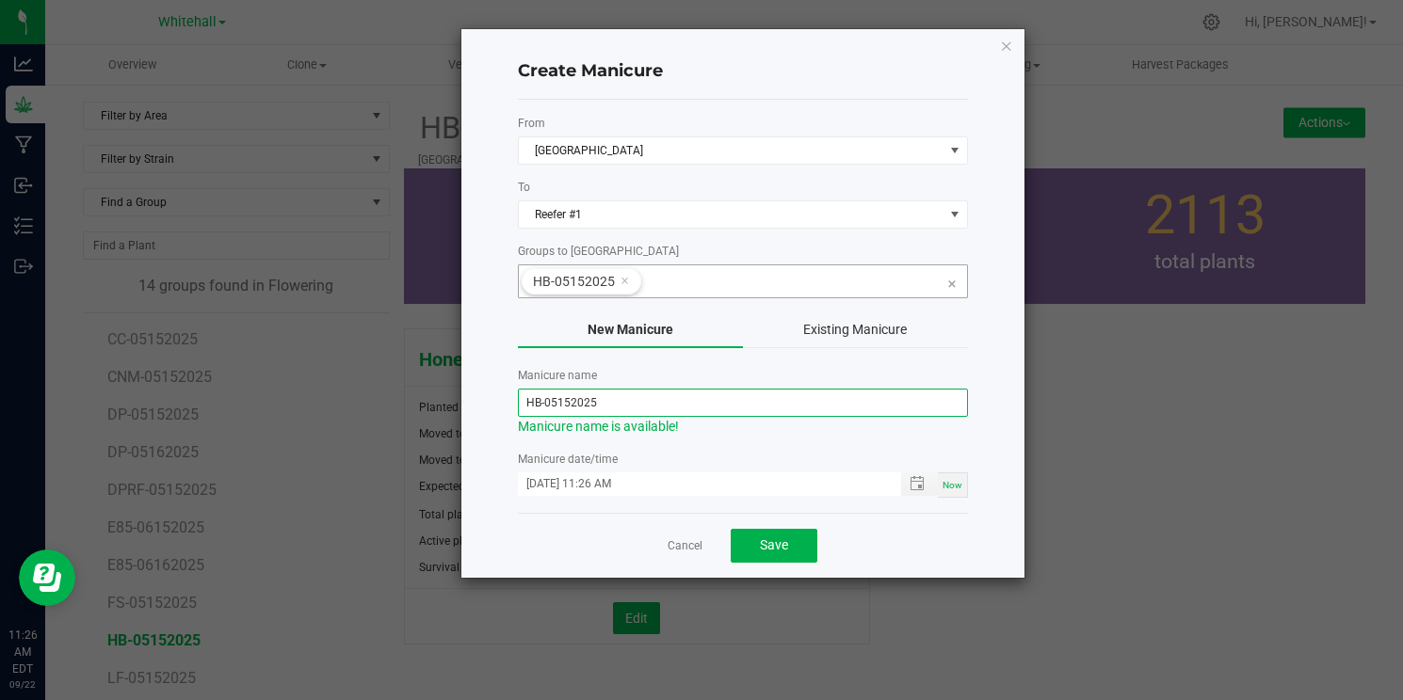
click at [625, 399] on input "HB-05152025" at bounding box center [743, 403] width 450 height 28
type input "NYKHSFF-HB-25261"
click at [553, 480] on input "[DATE] 11:26 AM" at bounding box center [699, 485] width 363 height 24
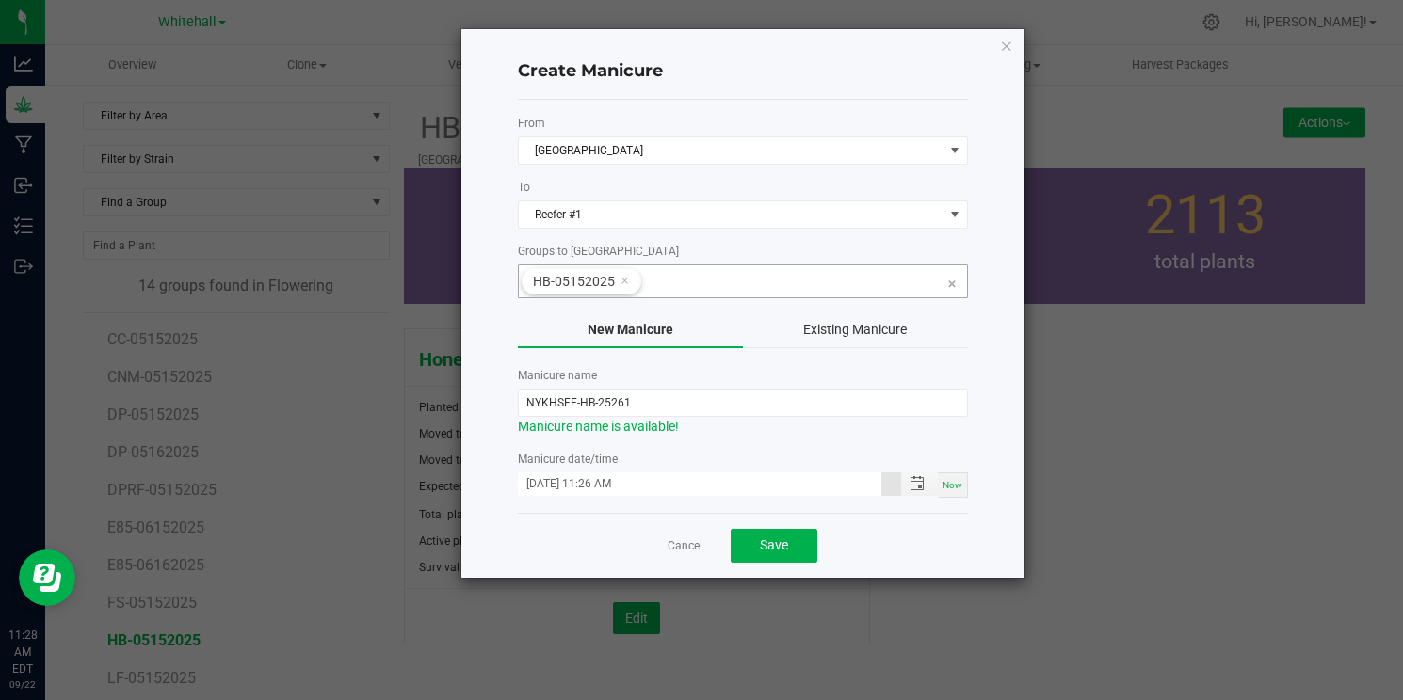
click at [548, 481] on input "[DATE] 11:26 AM" at bounding box center [699, 485] width 363 height 24
click at [549, 481] on input "[DATE] 11:26 AM" at bounding box center [699, 485] width 363 height 24
click at [554, 482] on input "[DATE] 11:26 AM" at bounding box center [699, 485] width 363 height 24
type input "[DATE] 11:26 AM"
click at [769, 545] on span "Save" at bounding box center [774, 544] width 28 height 15
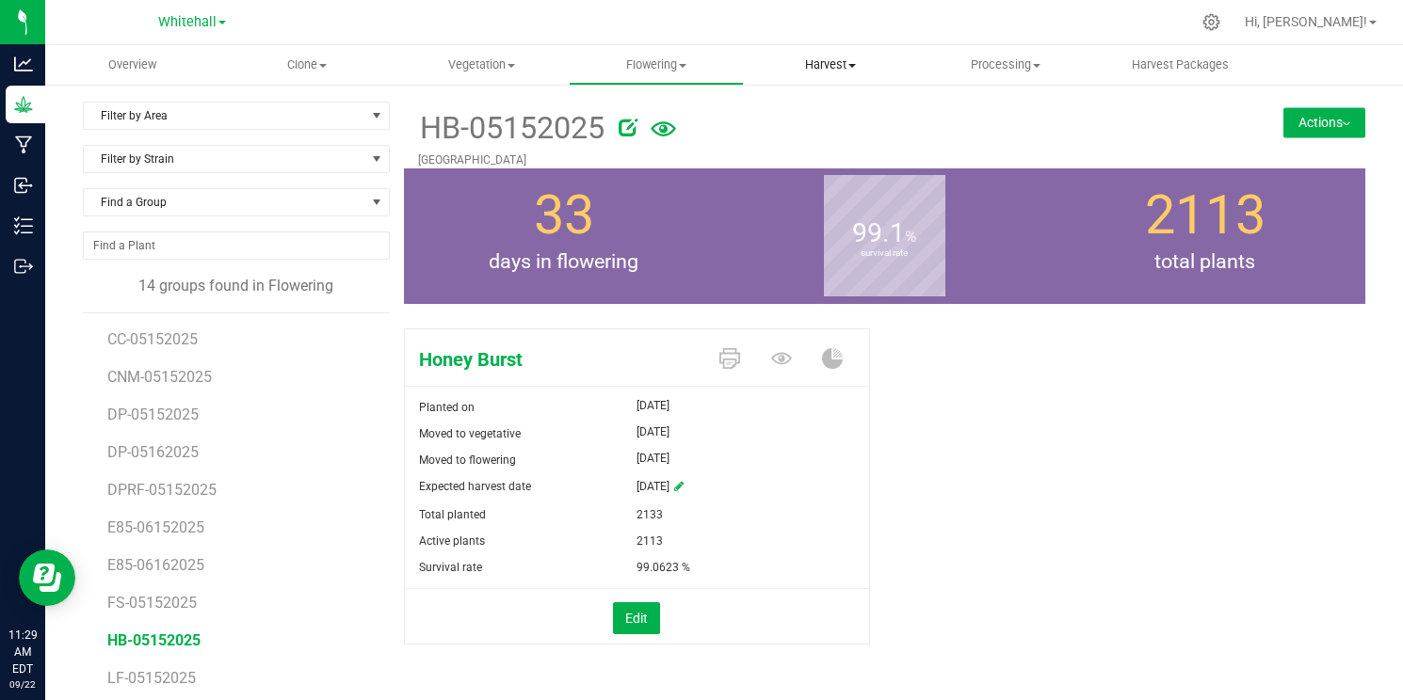
click at [844, 67] on span "Harvest" at bounding box center [831, 64] width 172 height 17
click at [818, 118] on span "Harvests" at bounding box center [796, 113] width 104 height 16
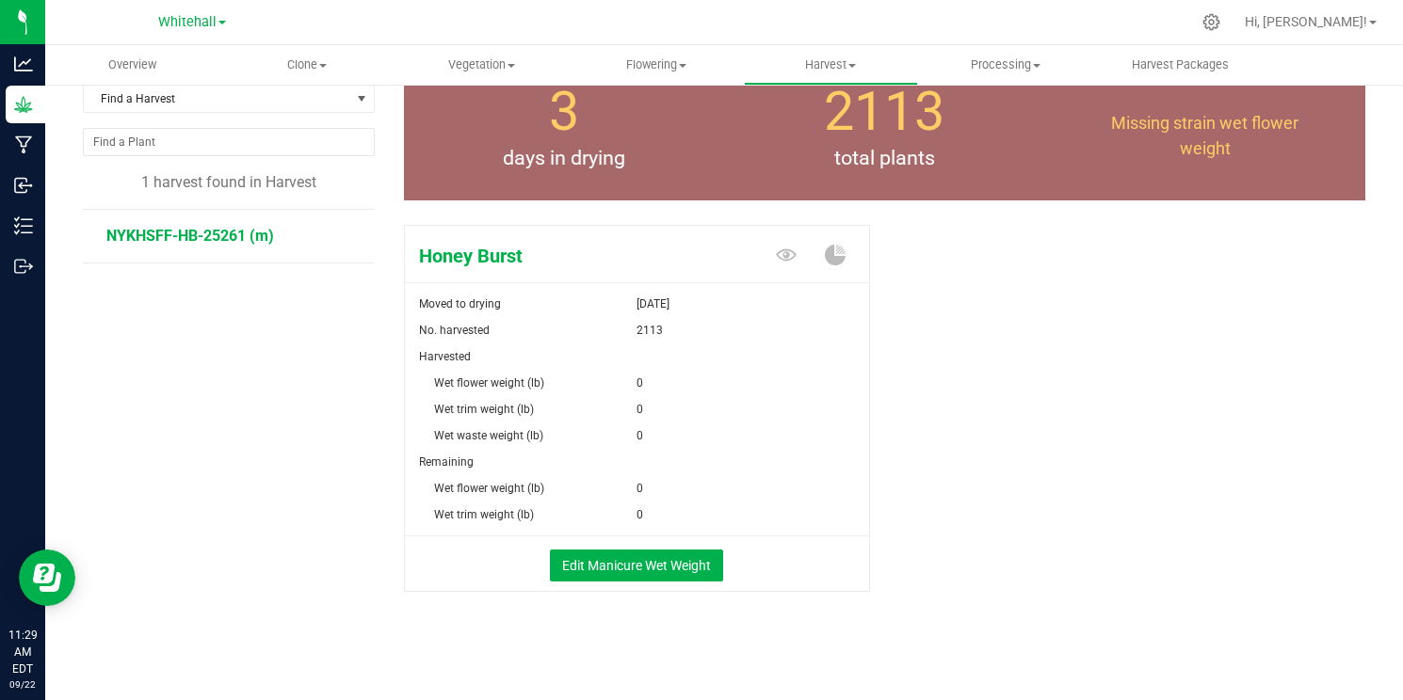
scroll to position [103, 0]
click at [666, 568] on button "Edit Manicure Wet Weight" at bounding box center [636, 567] width 173 height 32
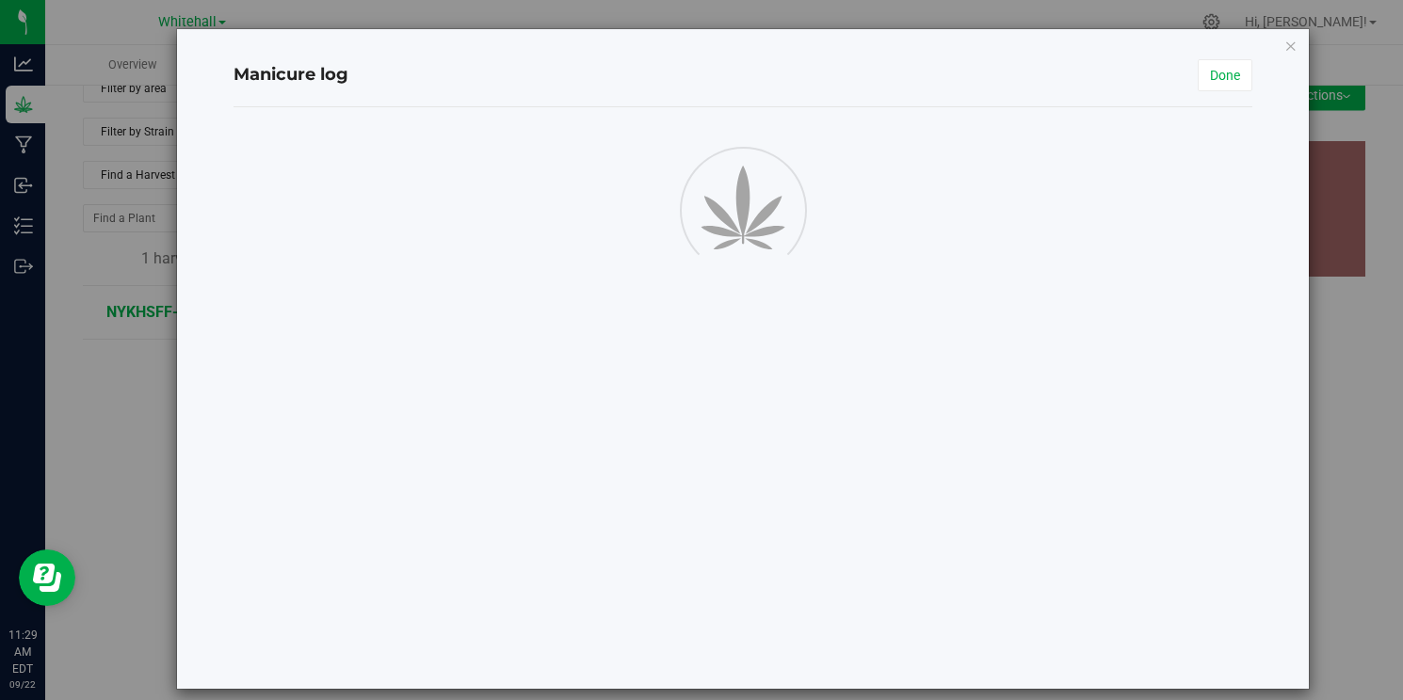
scroll to position [27, 0]
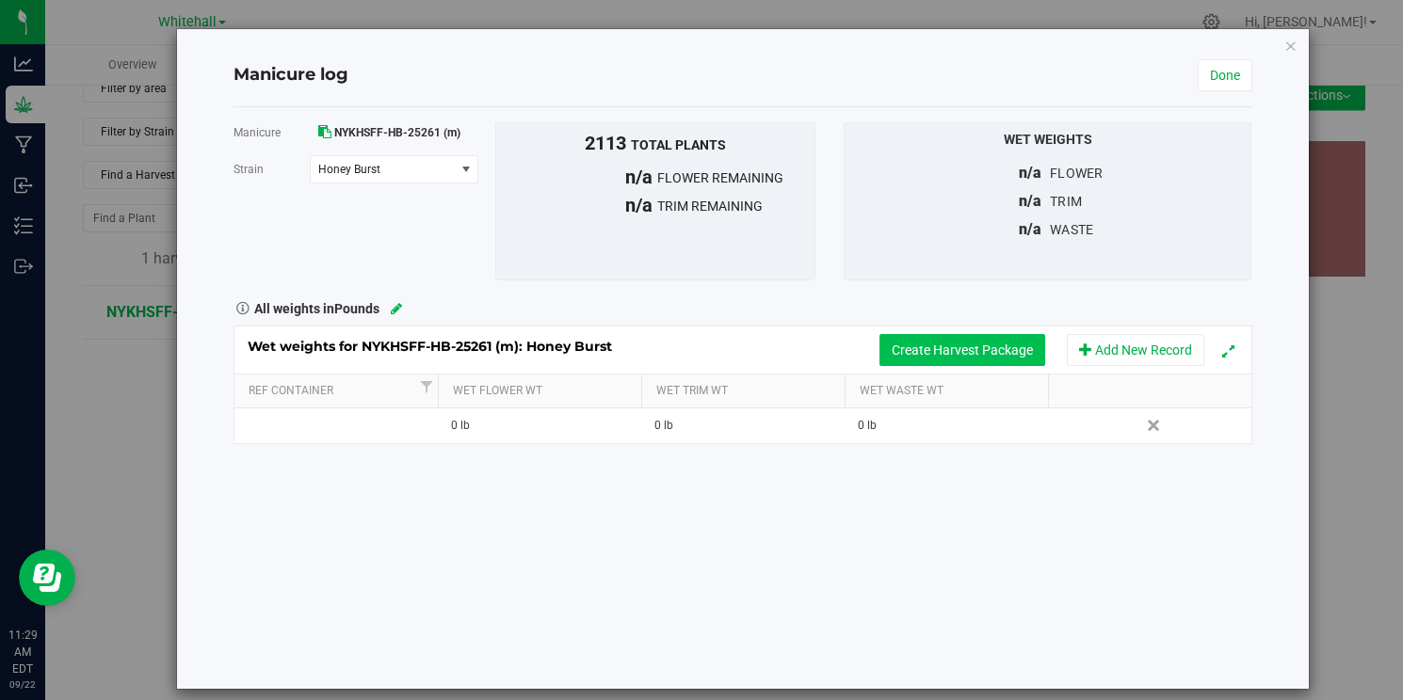
click at [1001, 349] on button "Create Harvest Package" at bounding box center [962, 350] width 166 height 32
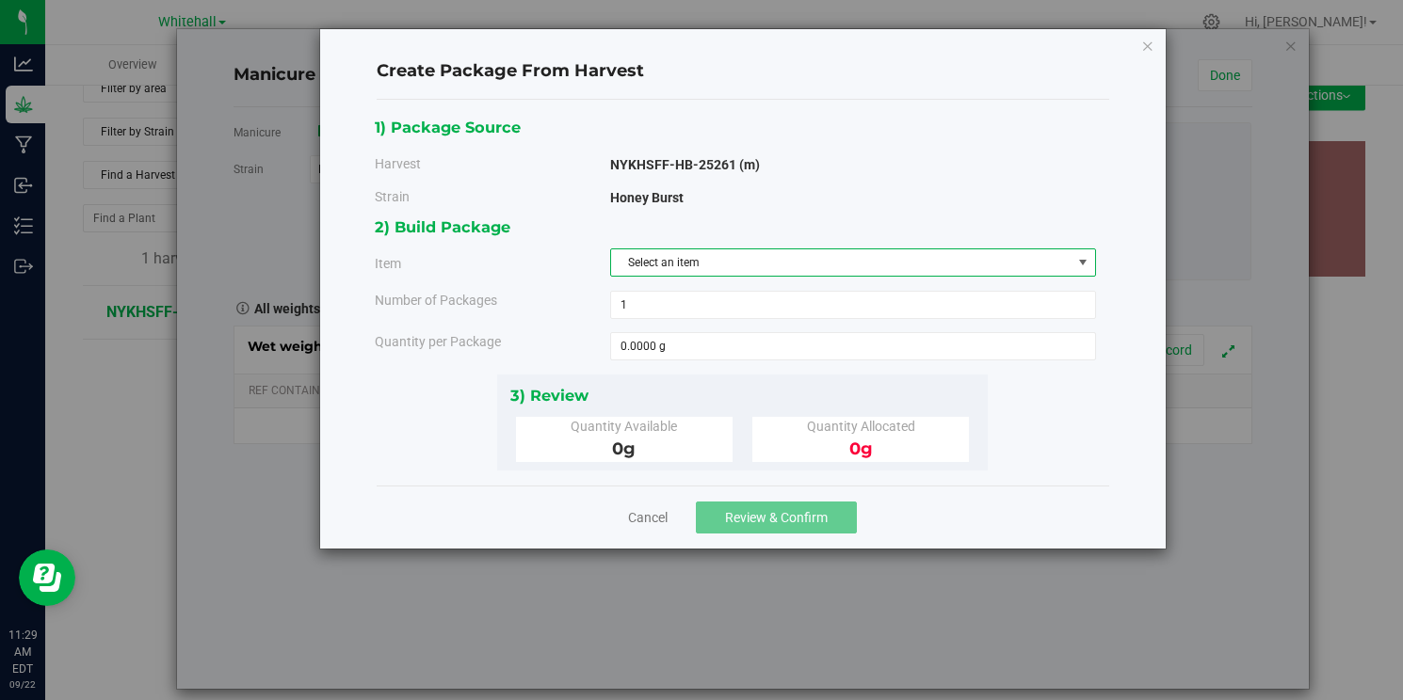
click at [793, 261] on span "Select an item" at bounding box center [841, 262] width 460 height 26
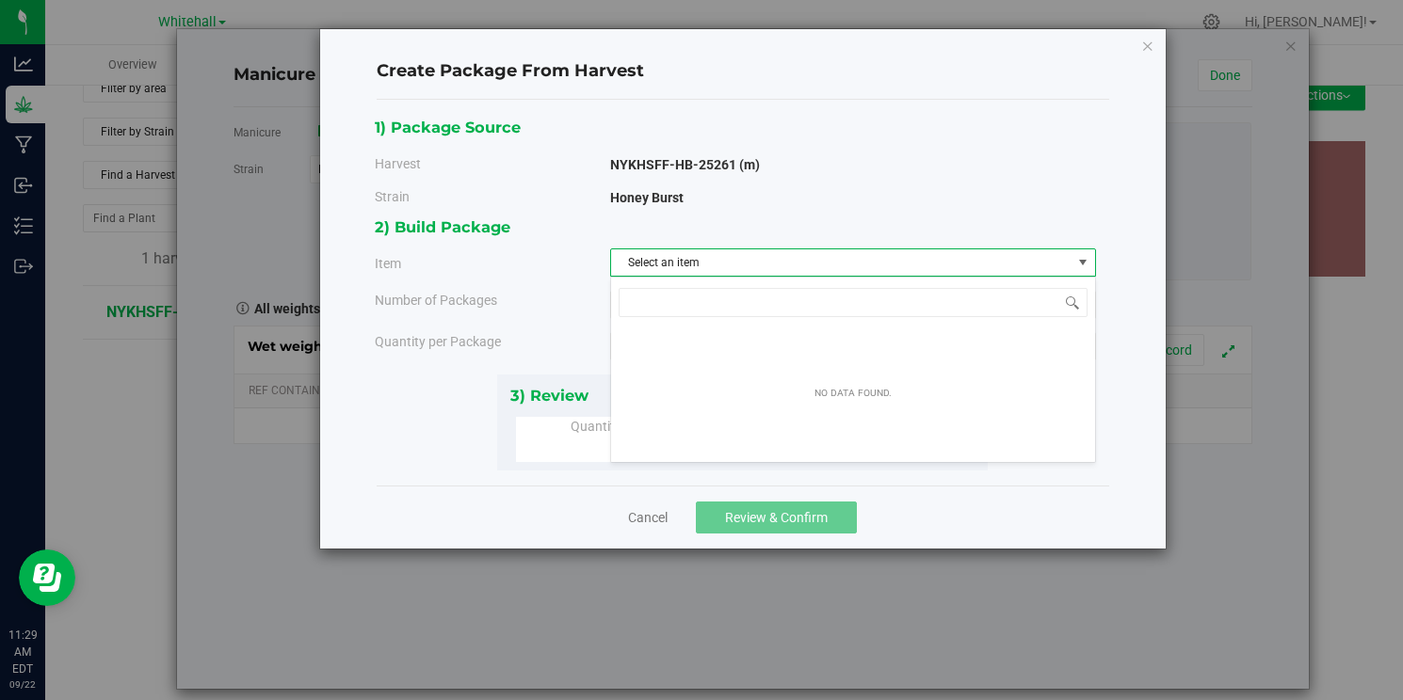
click at [796, 261] on span "Select an item" at bounding box center [841, 262] width 460 height 26
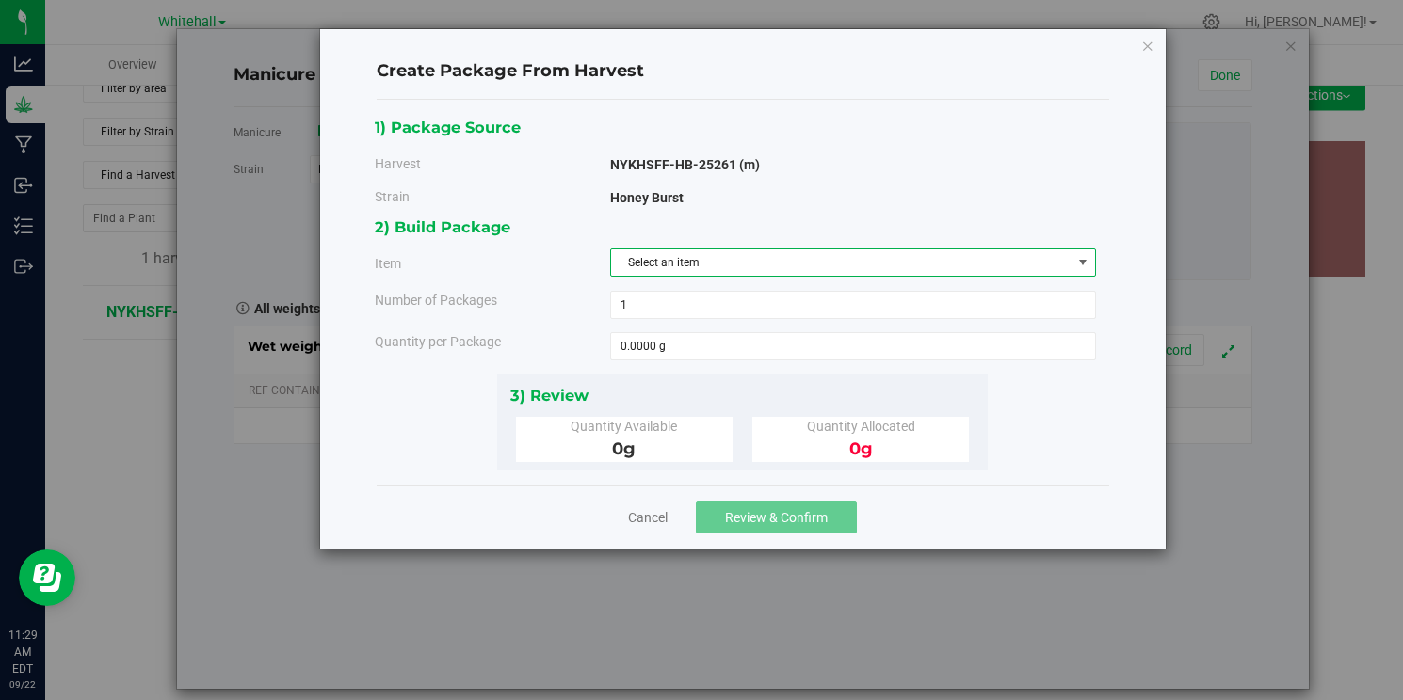
click at [1155, 57] on div "Create Package From Harvest 1) Package Source Harvest NYKHSFF-HB-25261 (m) [GEO…" at bounding box center [742, 289] width 845 height 520
click at [1150, 49] on icon "button" at bounding box center [1147, 45] width 13 height 23
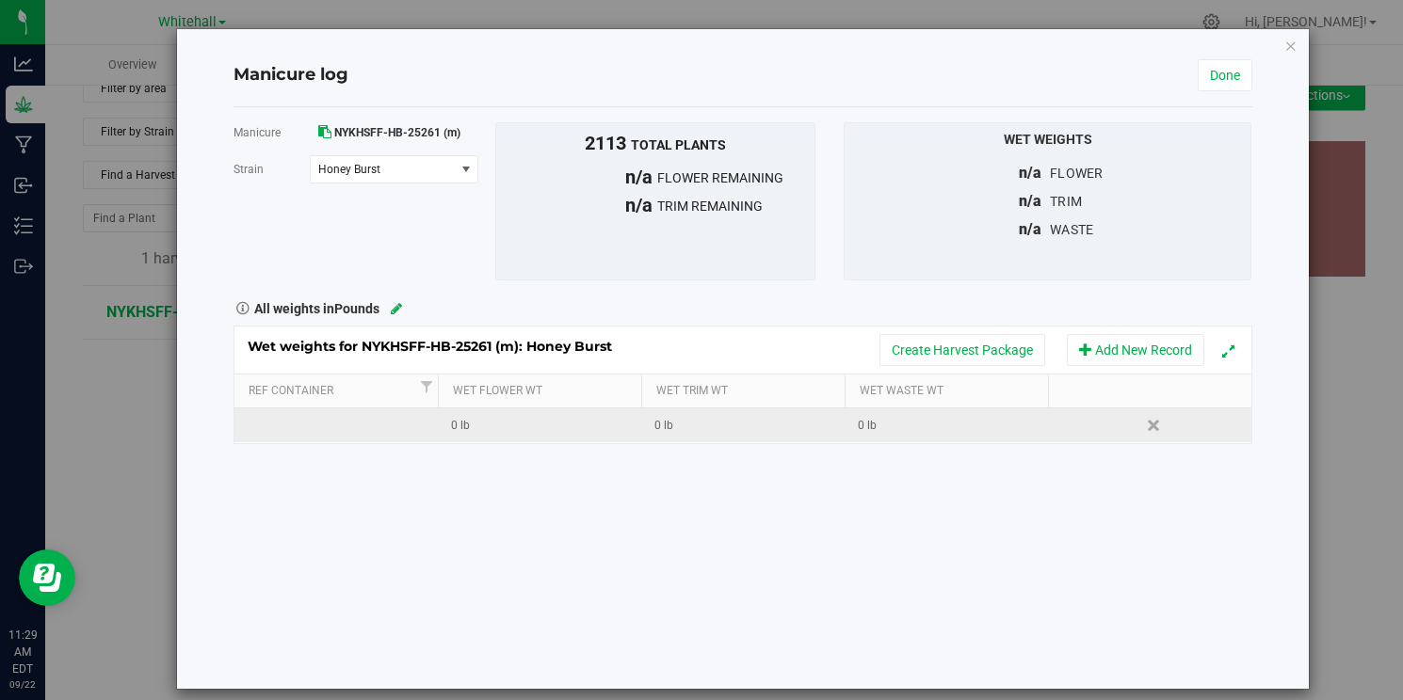
click at [469, 429] on div "0 lb" at bounding box center [545, 426] width 189 height 18
type input "1006.8"
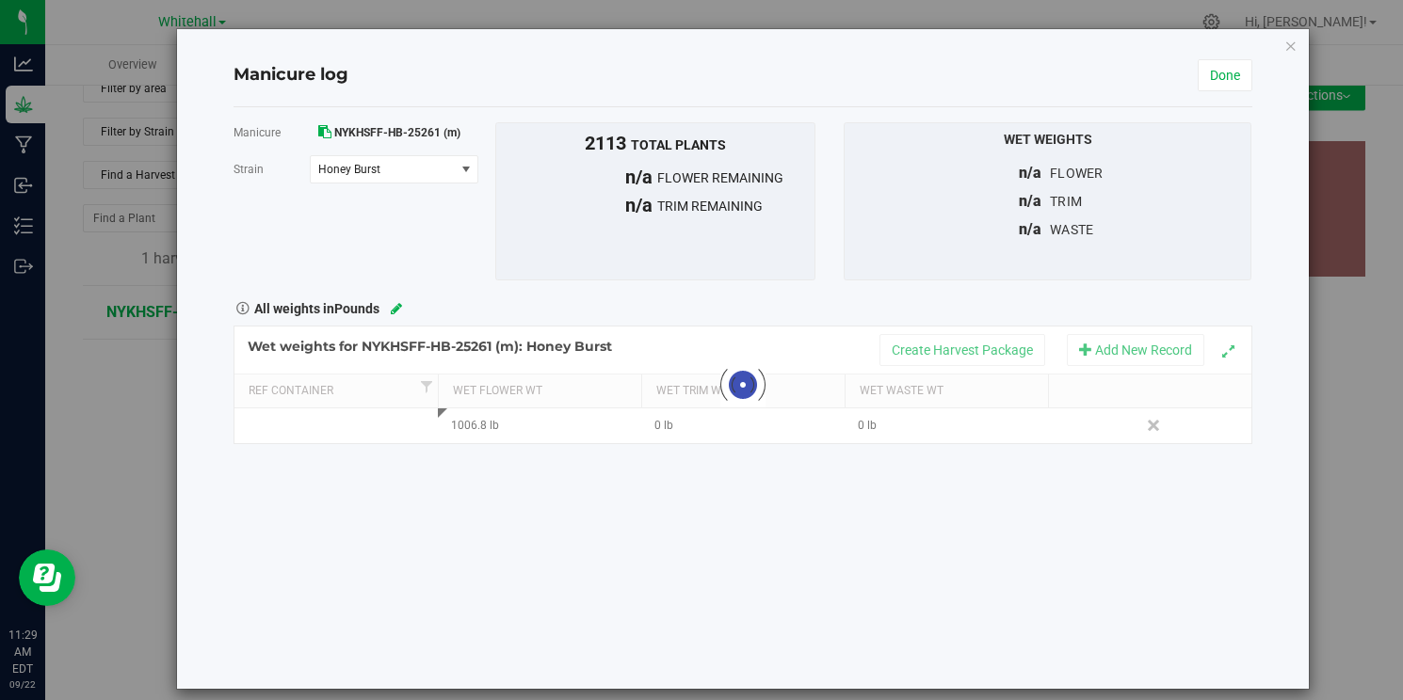
click at [647, 449] on div "Manicure NYKHSFF-HB-25261 (m) [GEOGRAPHIC_DATA] Honey Burst Select strain Honey…" at bounding box center [742, 398] width 1019 height 582
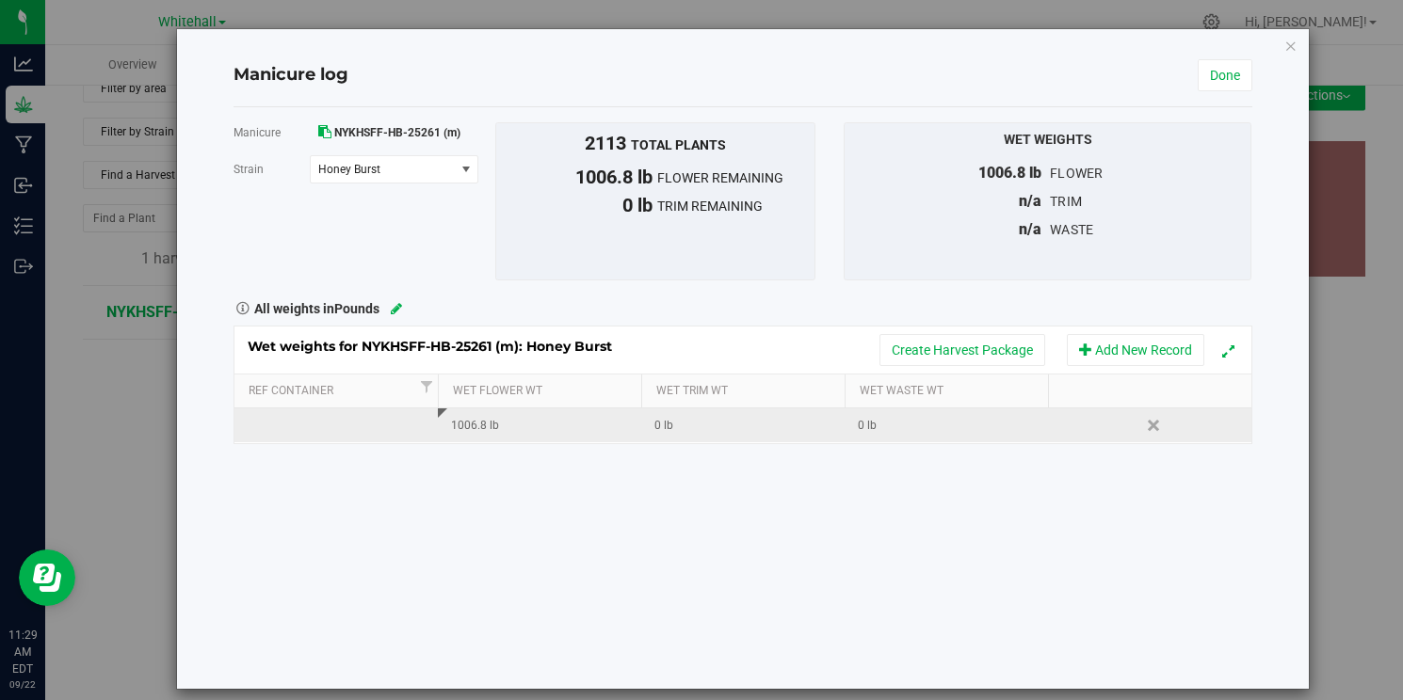
click at [711, 421] on div "0 lb" at bounding box center [748, 426] width 189 height 18
type input "755.1"
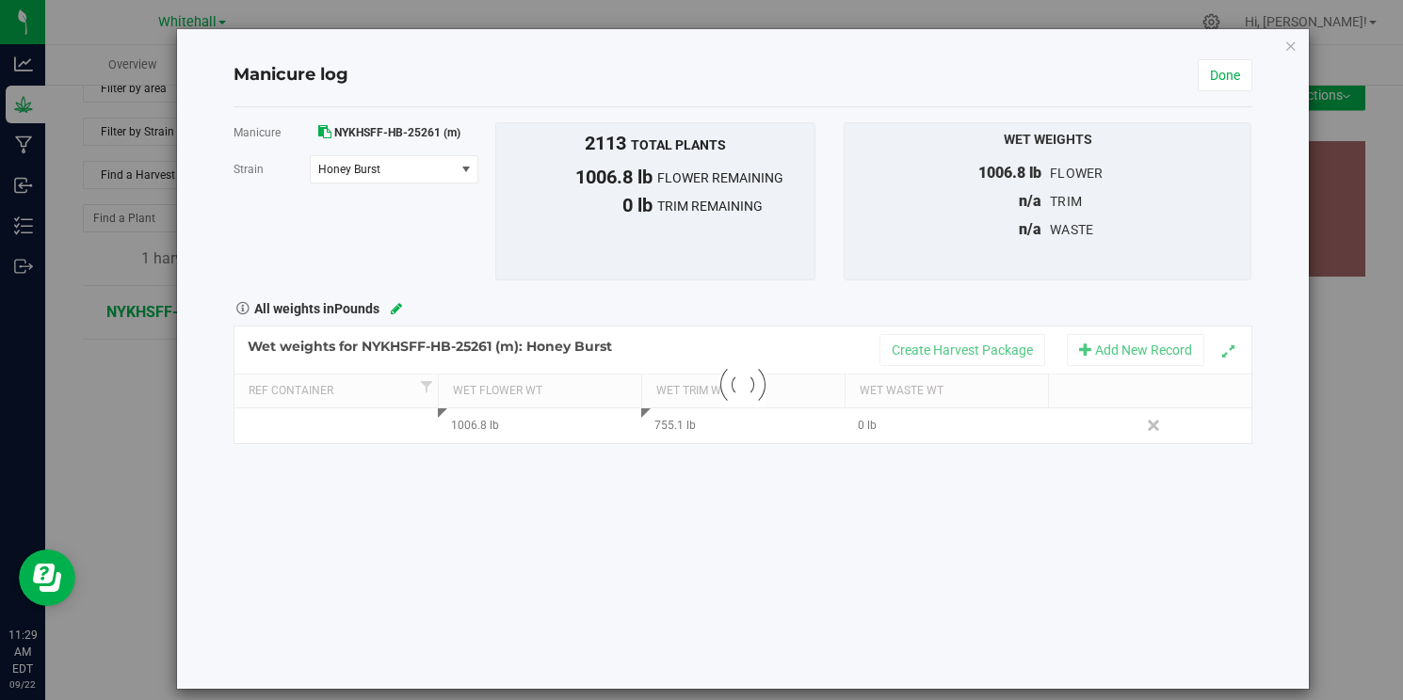
click at [806, 454] on div "Manicure NYKHSFF-HB-25261 (m) [GEOGRAPHIC_DATA] Honey Burst Select strain Honey…" at bounding box center [742, 398] width 1019 height 582
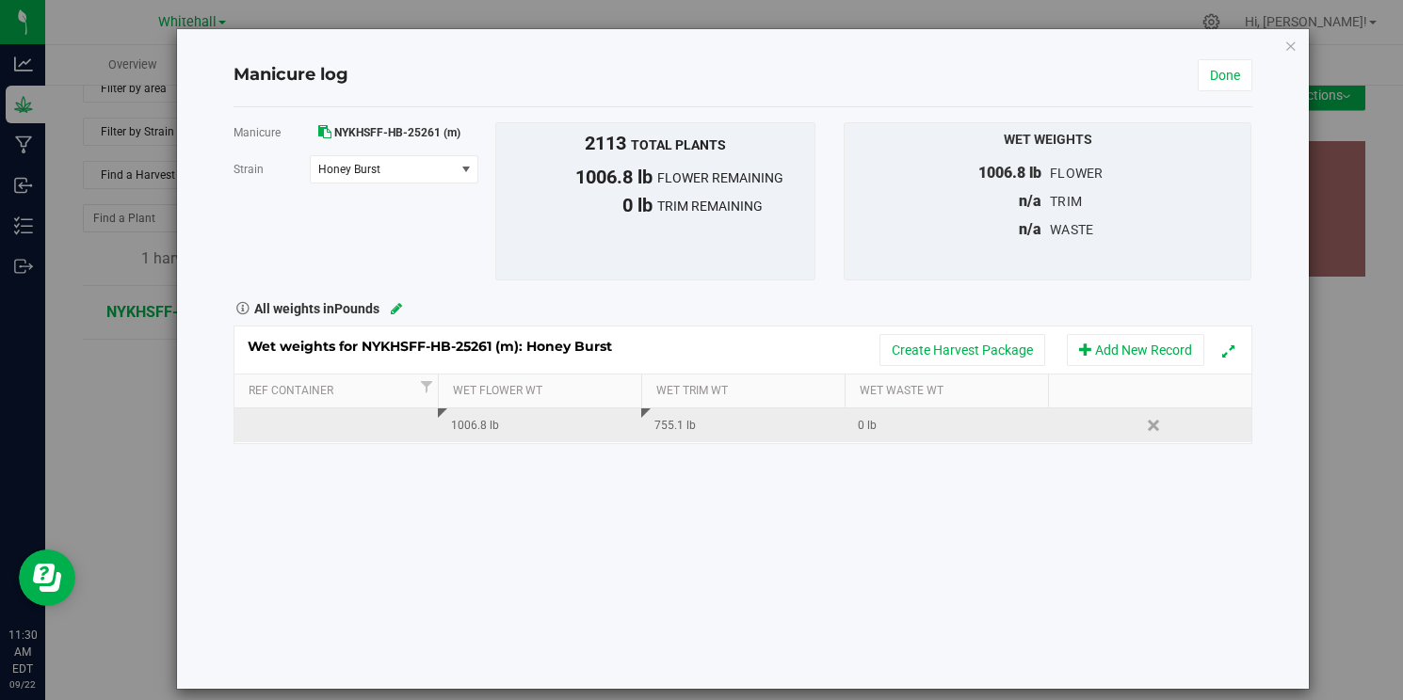
click at [678, 423] on div "755.1 lb" at bounding box center [748, 426] width 189 height 18
type input "7"
click at [905, 396] on div "Wet weights for NYKHSFF-HB-25261 (m): Honey Burst Create Harvest Package Add Ne…" at bounding box center [742, 385] width 1019 height 119
click at [890, 420] on div "0 lb" at bounding box center [952, 426] width 189 height 18
type input "755.1"
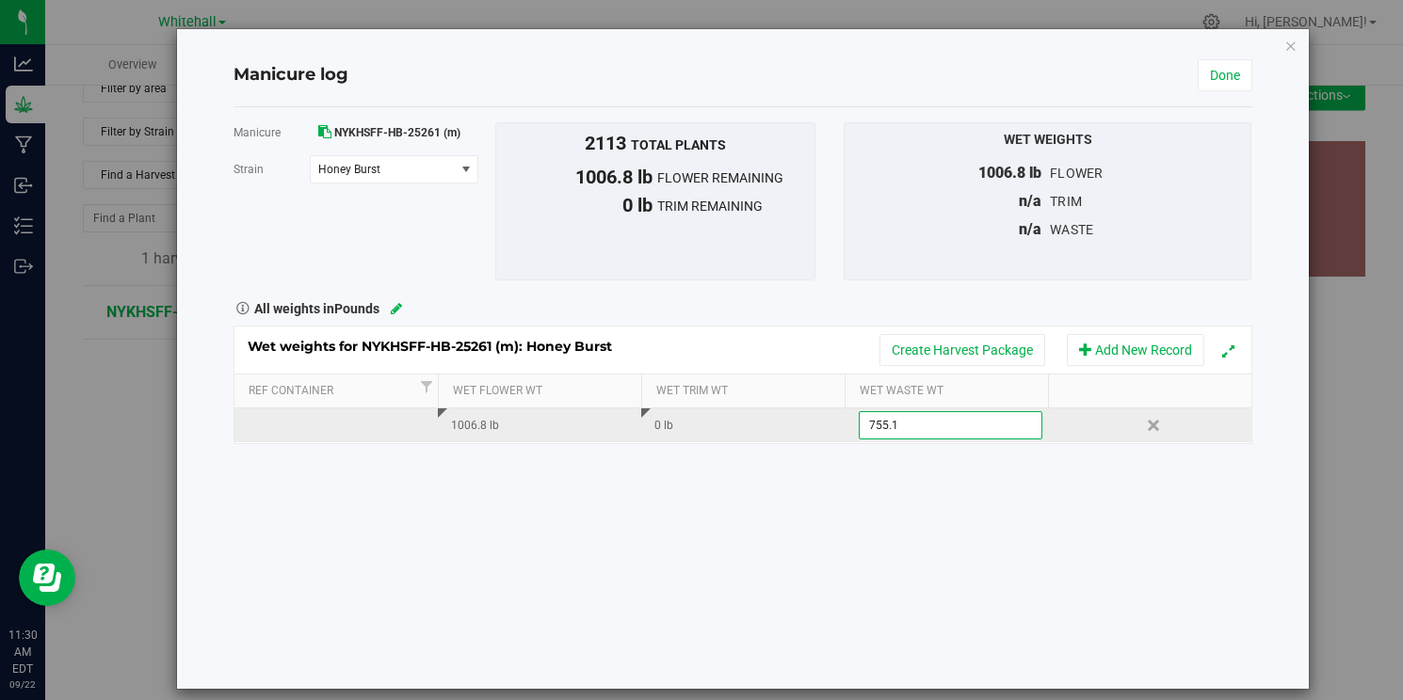
click at [890, 457] on div "Manicure NYKHSFF-HB-25261 (m) [GEOGRAPHIC_DATA] Honey Burst Select strain Honey…" at bounding box center [742, 398] width 1019 height 582
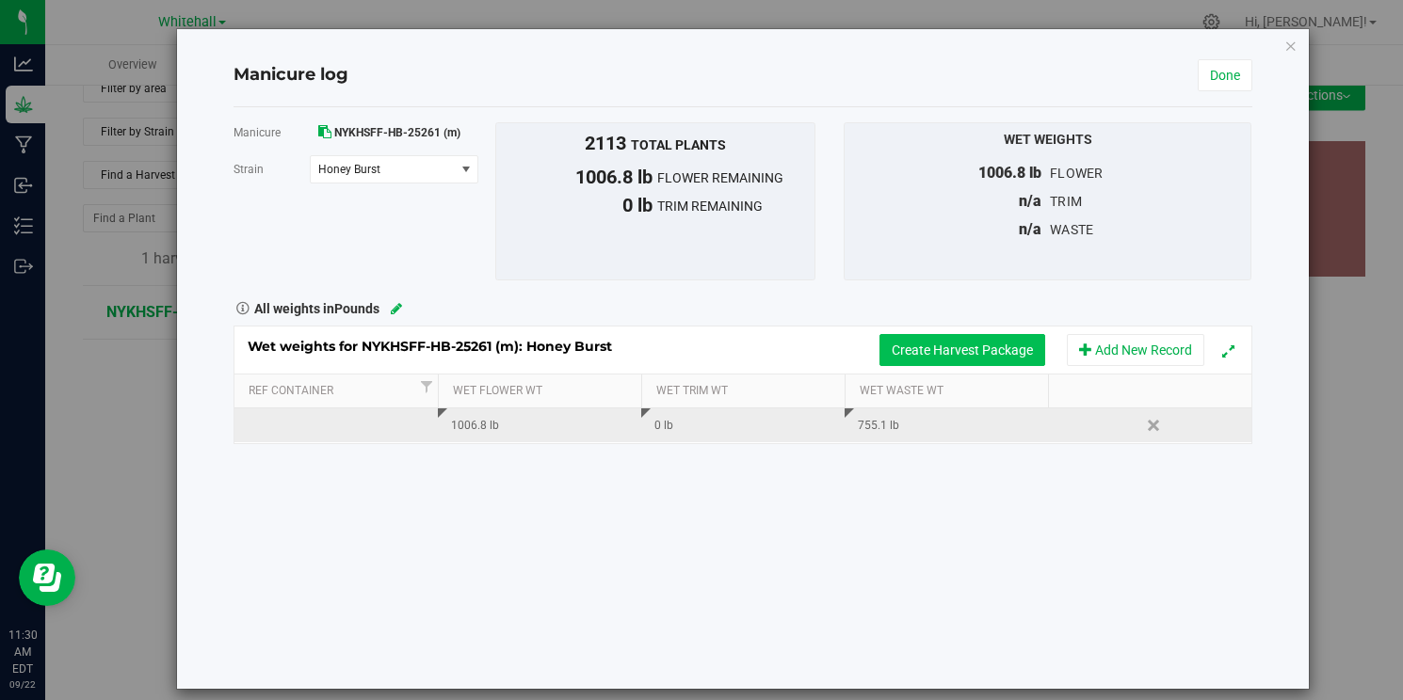
click at [1005, 351] on button "Create Harvest Package" at bounding box center [962, 350] width 166 height 32
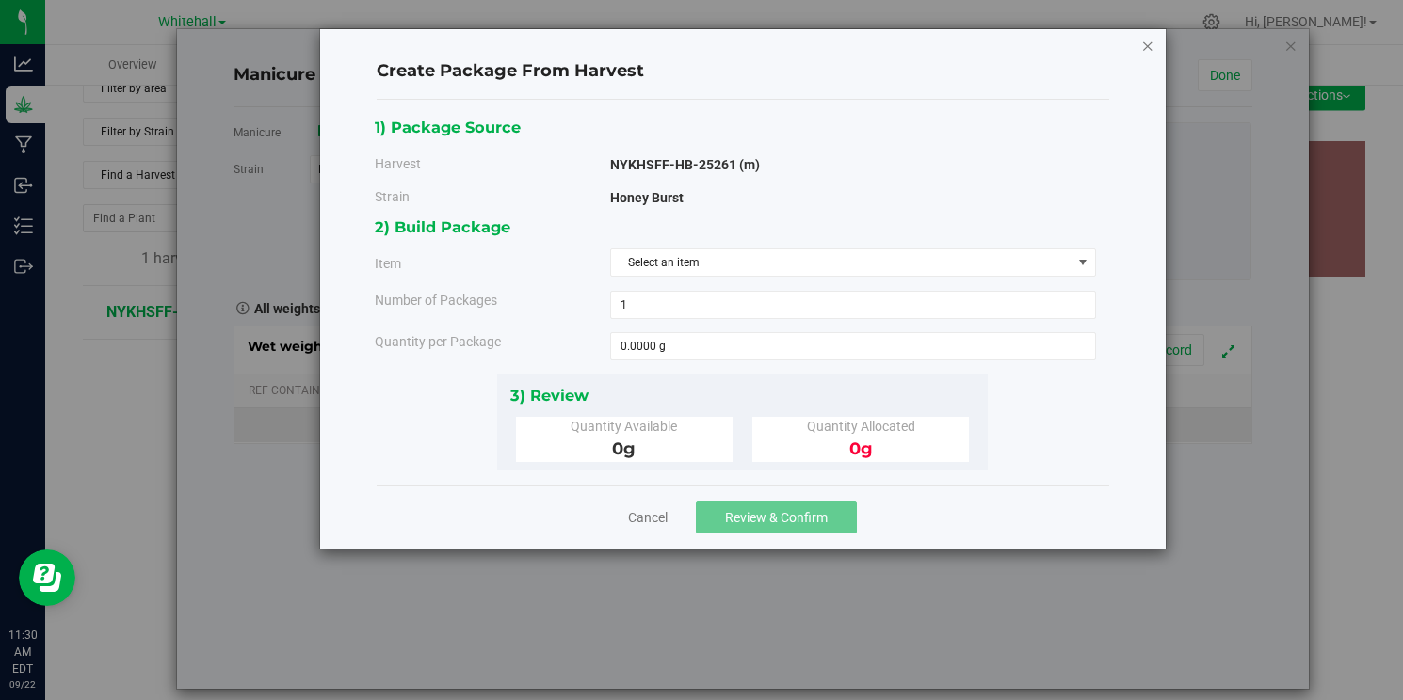
click at [1150, 41] on icon "button" at bounding box center [1147, 45] width 13 height 23
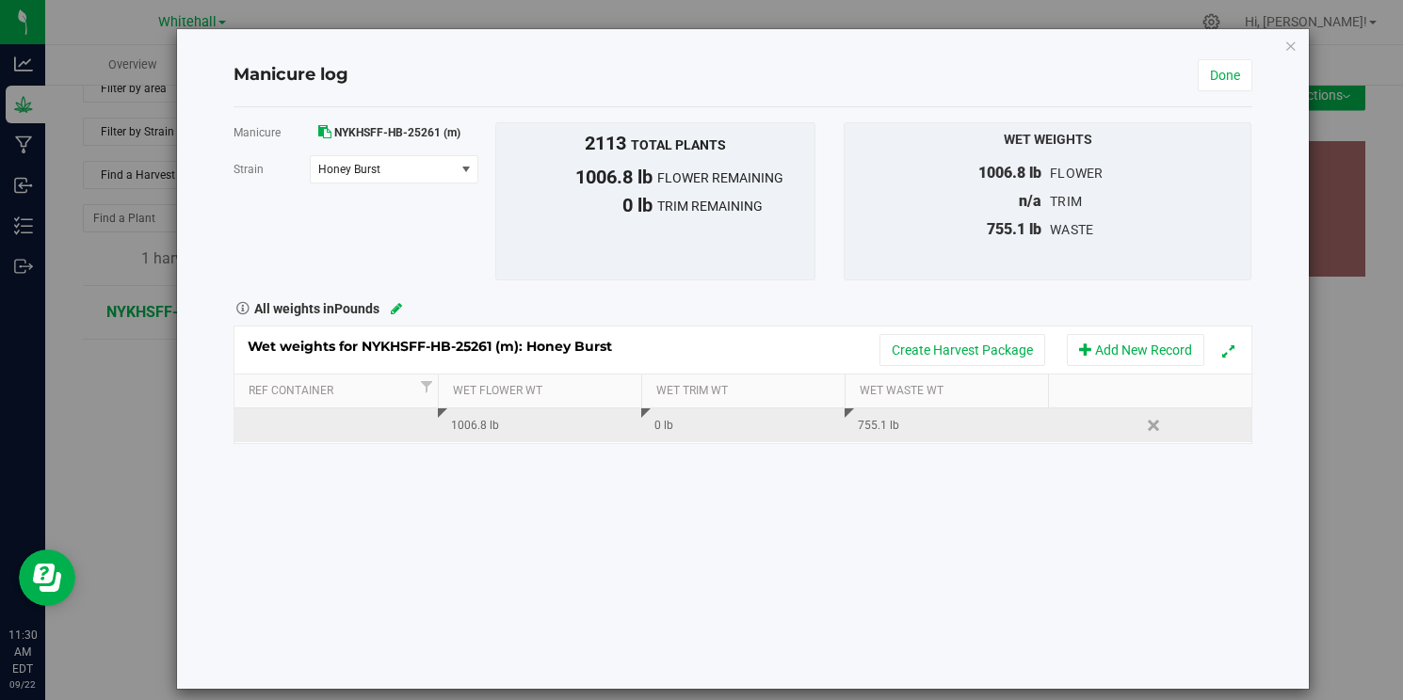
click at [1217, 91] on div "Manicure log Done" at bounding box center [742, 75] width 1019 height 63
click at [1225, 88] on link "Done" at bounding box center [1224, 75] width 55 height 32
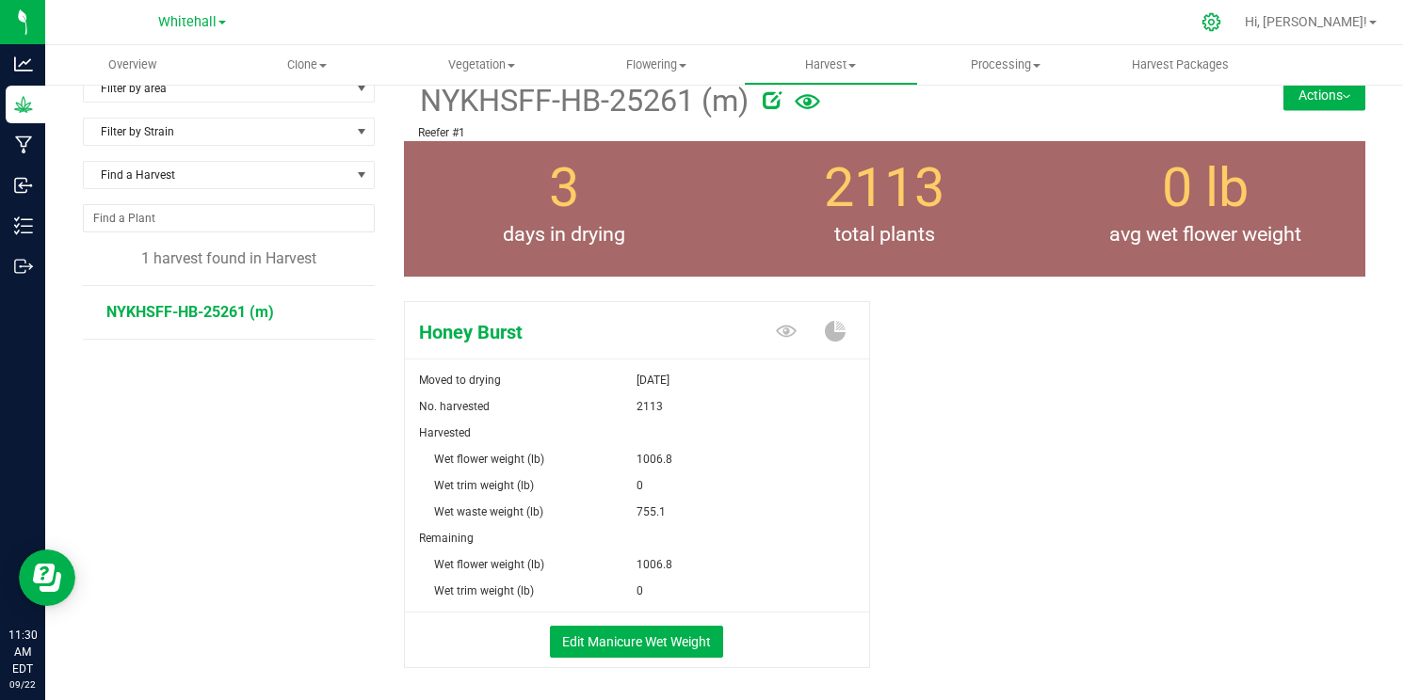
click at [1221, 20] on icon at bounding box center [1211, 22] width 20 height 20
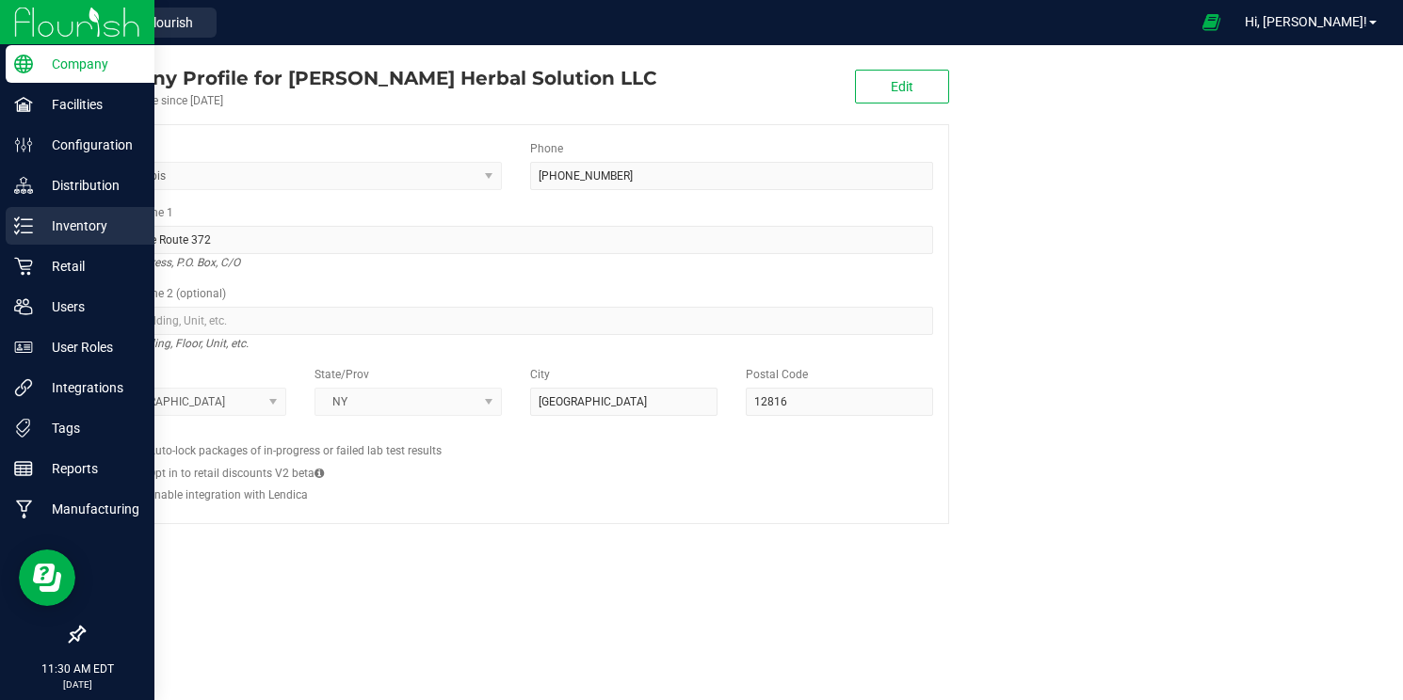
click at [95, 229] on p "Inventory" at bounding box center [89, 226] width 113 height 23
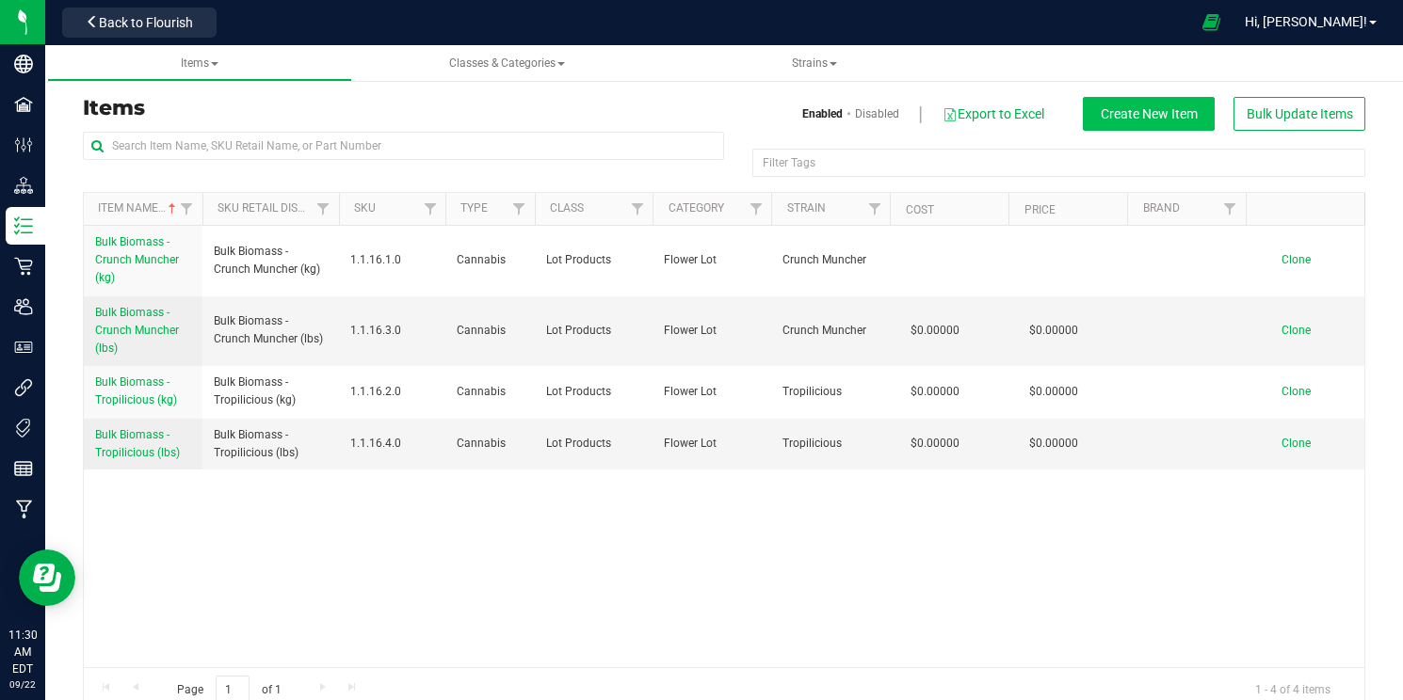
click at [1171, 117] on span "Create New Item" at bounding box center [1148, 113] width 97 height 15
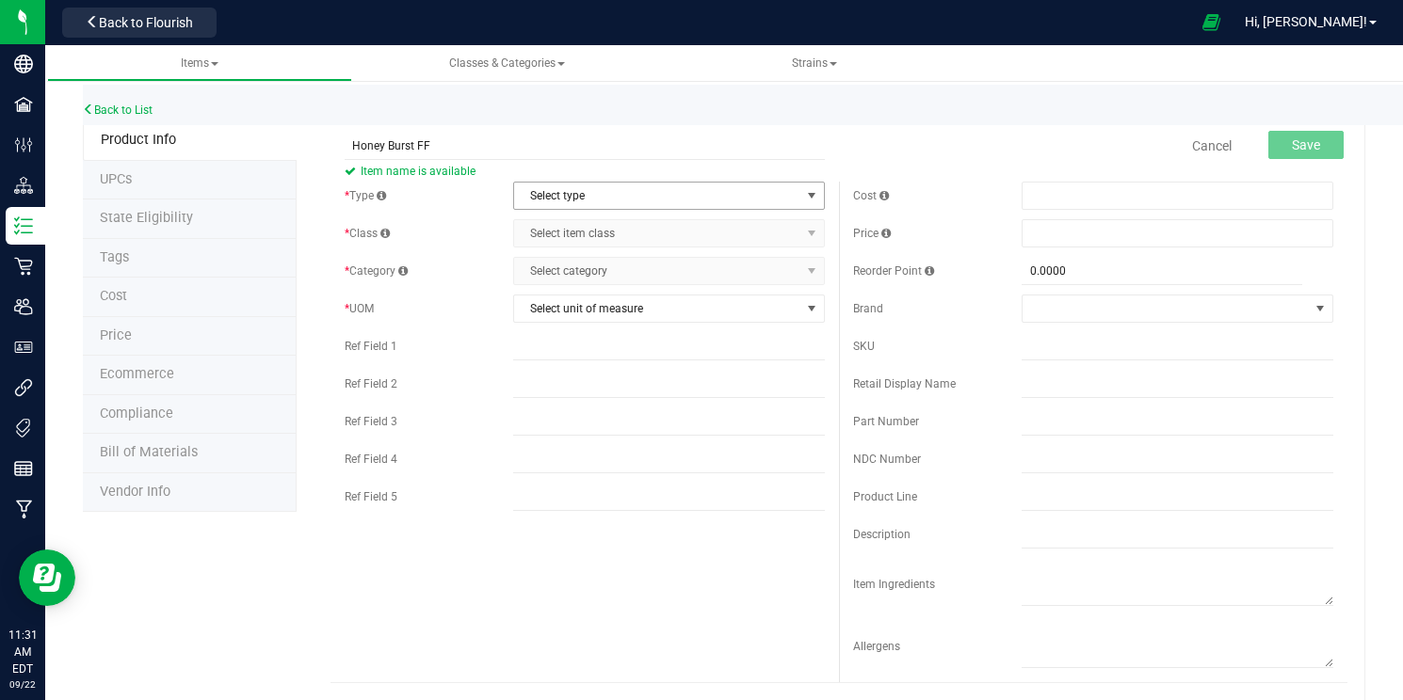
type input "Honey Burst FF"
click at [637, 189] on span "Select type" at bounding box center [657, 196] width 287 height 26
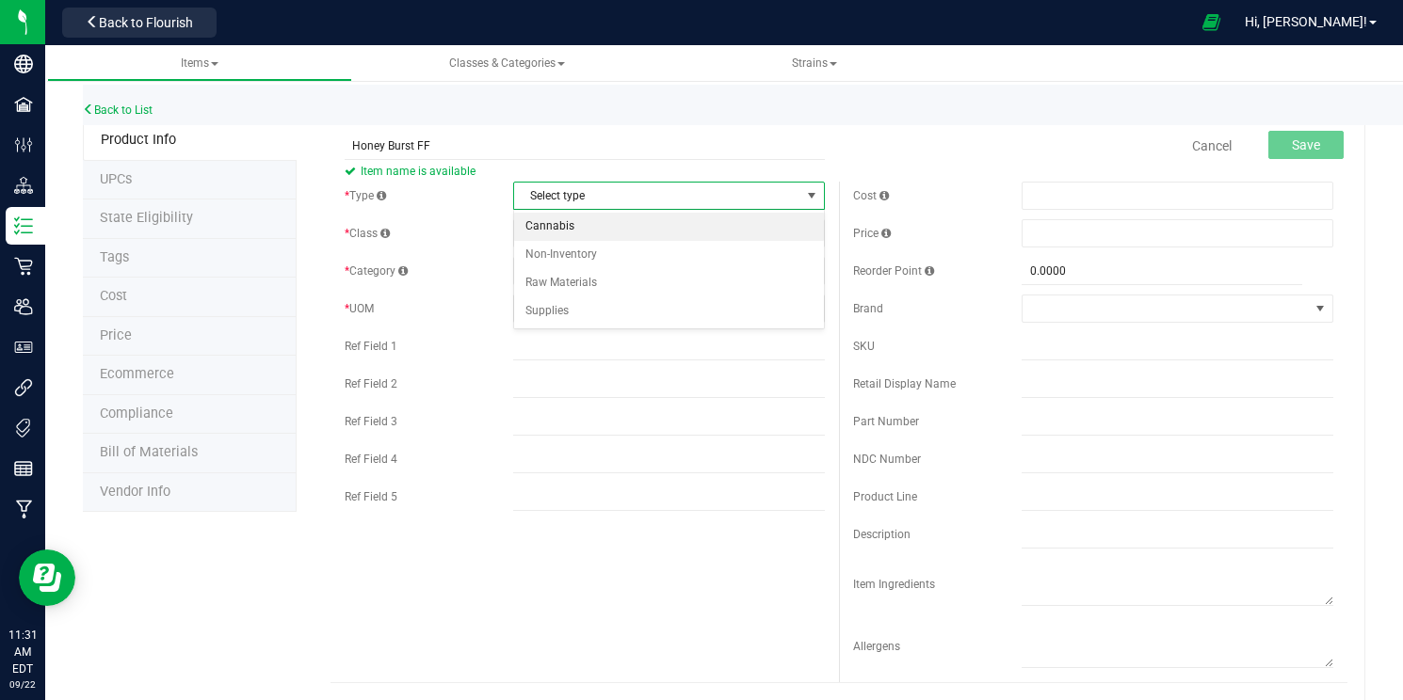
click at [618, 227] on li "Cannabis" at bounding box center [669, 227] width 311 height 28
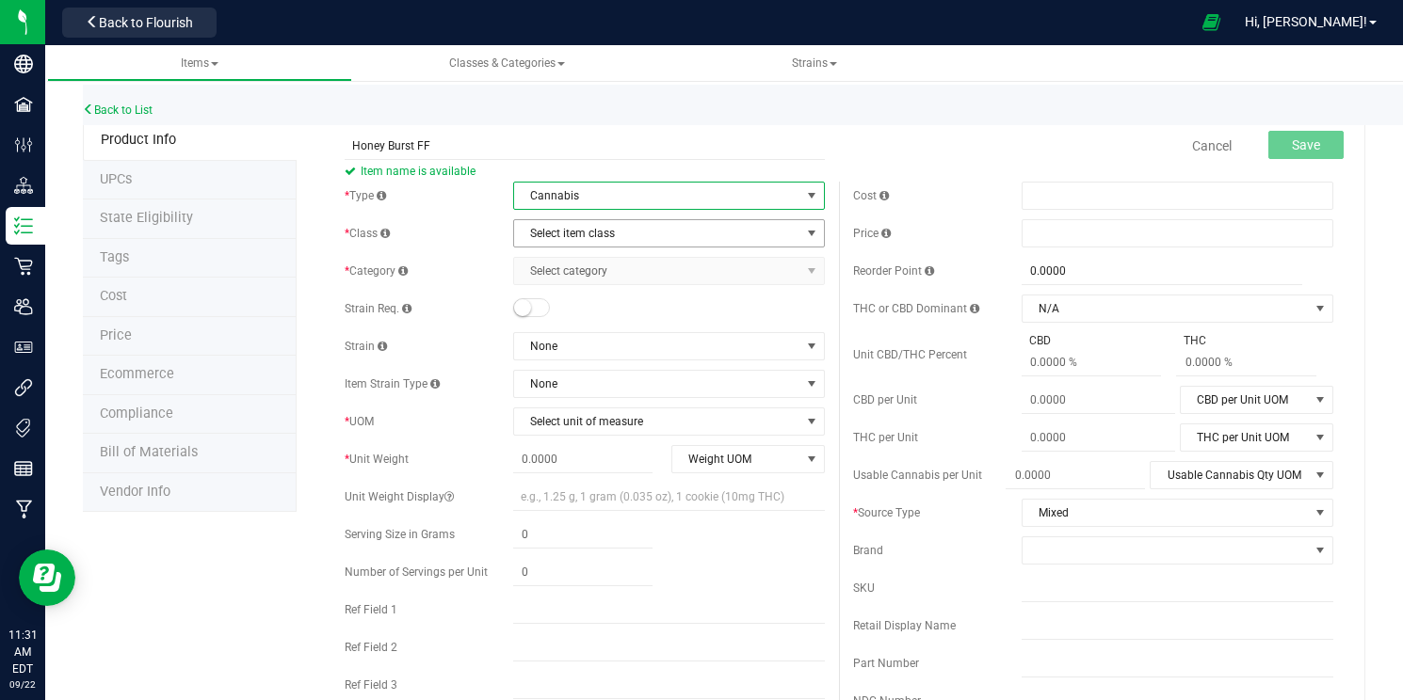
click at [612, 243] on span "Select item class" at bounding box center [657, 233] width 287 height 26
click at [623, 234] on span "Select item class" at bounding box center [657, 233] width 287 height 26
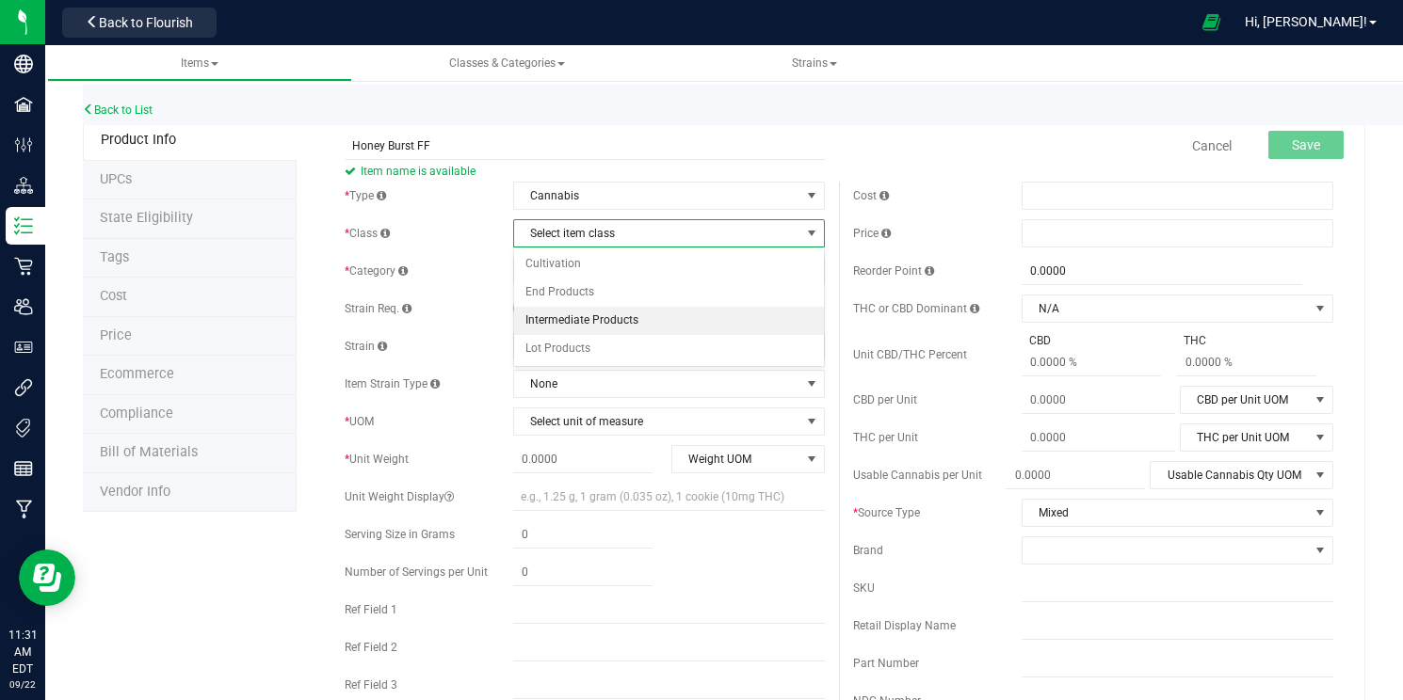
click at [613, 324] on li "Intermediate Products" at bounding box center [669, 321] width 311 height 28
click at [622, 228] on span "Intermediate Products" at bounding box center [657, 232] width 287 height 26
click at [592, 354] on li "Lot Products" at bounding box center [669, 348] width 311 height 28
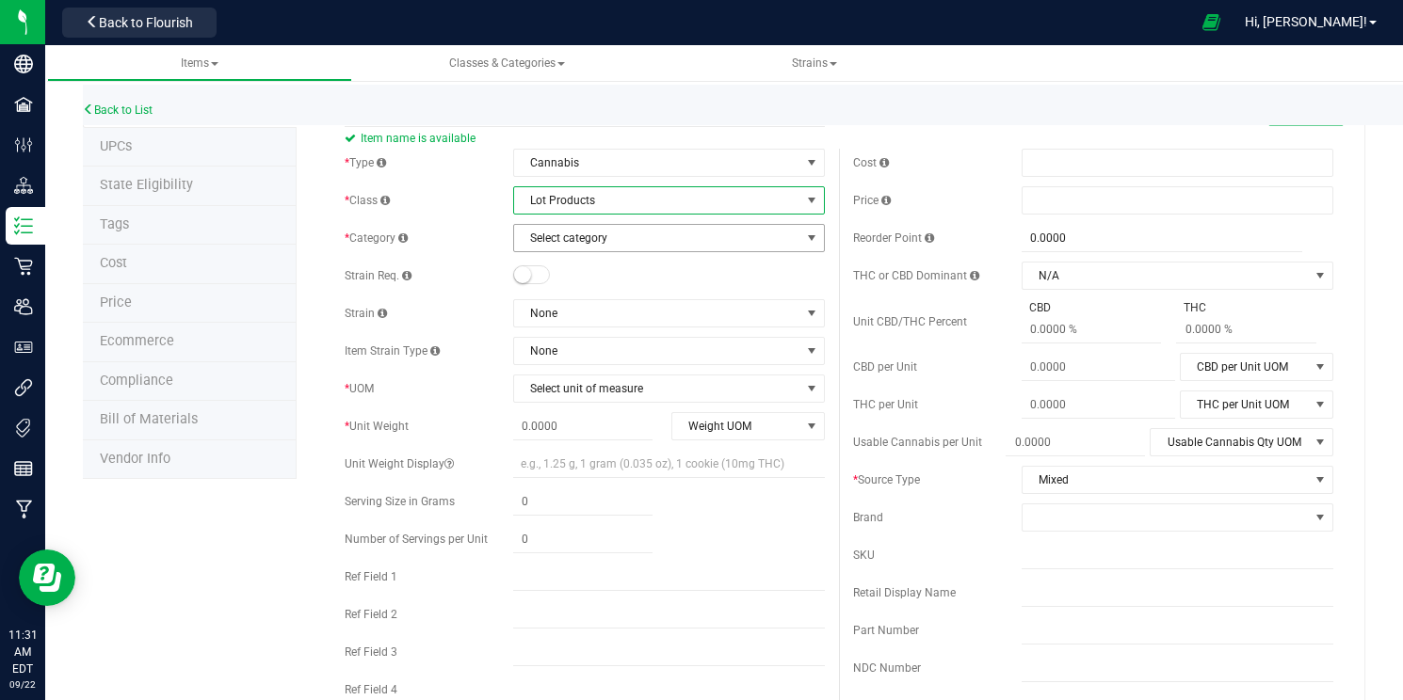
click at [635, 234] on span "Select category" at bounding box center [657, 238] width 287 height 26
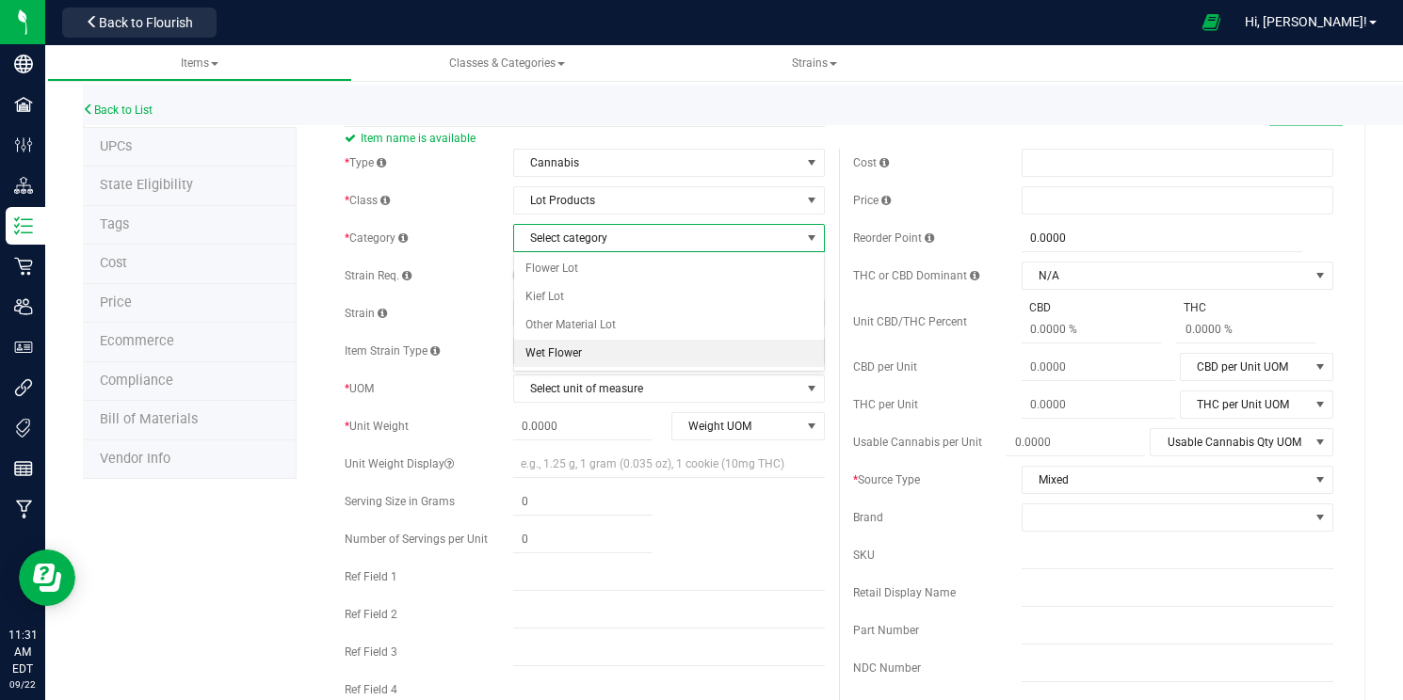
click at [610, 353] on li "Wet Flower" at bounding box center [669, 354] width 311 height 28
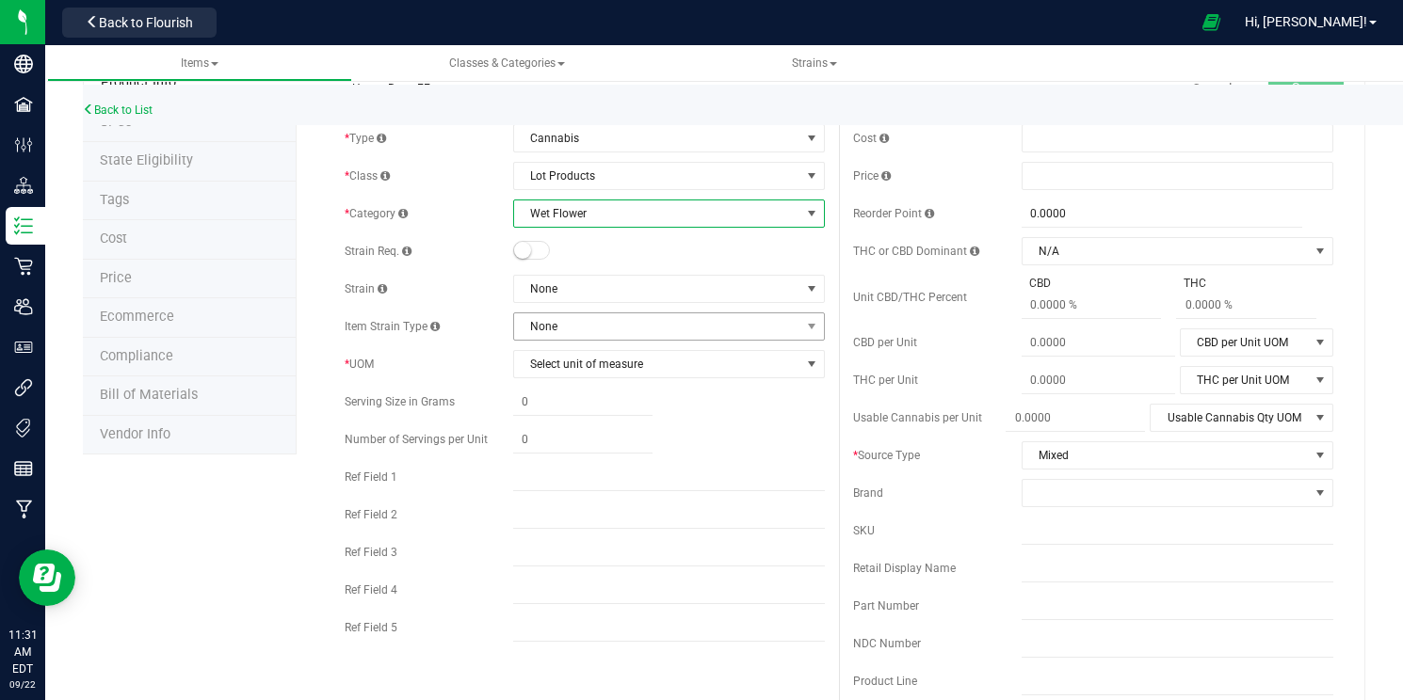
scroll to position [54, 0]
click at [622, 223] on span "Wet Flower" at bounding box center [657, 217] width 287 height 26
click at [616, 223] on span "Wet Flower" at bounding box center [657, 217] width 287 height 26
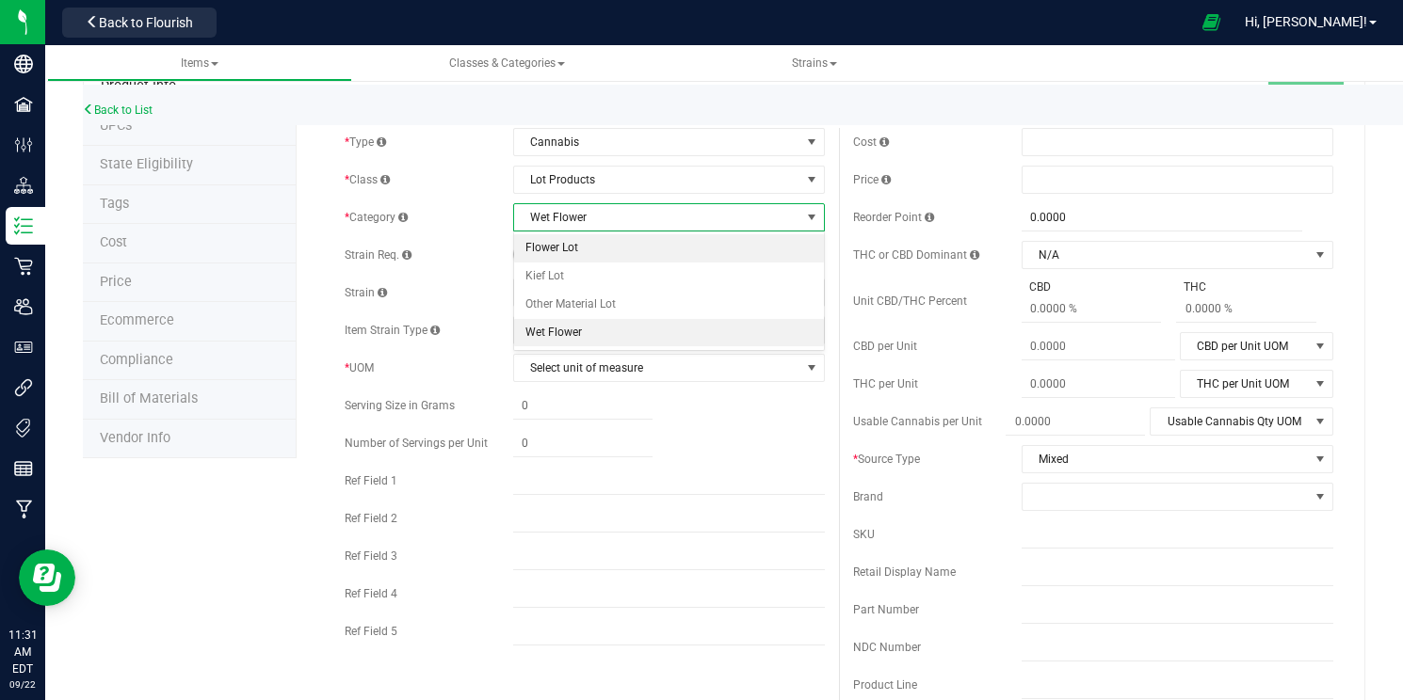
click at [604, 254] on li "Flower Lot" at bounding box center [669, 248] width 311 height 28
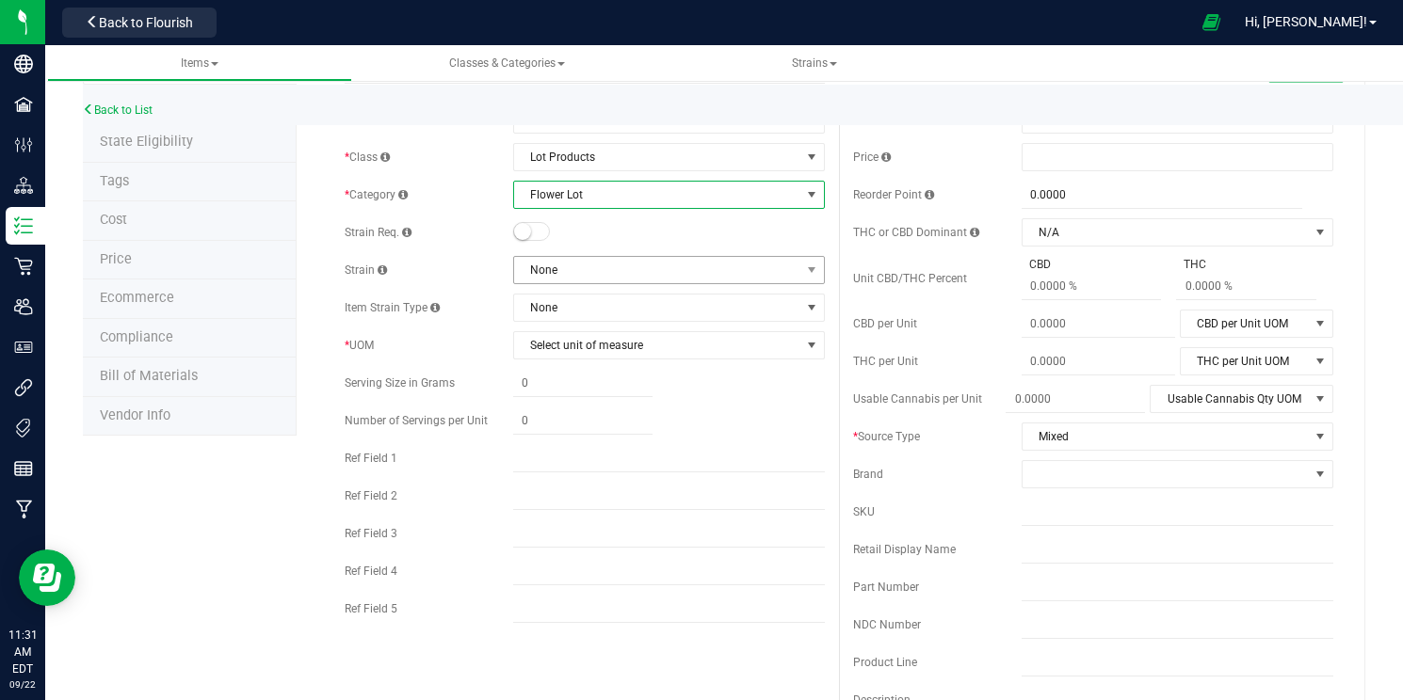
scroll to position [69, 0]
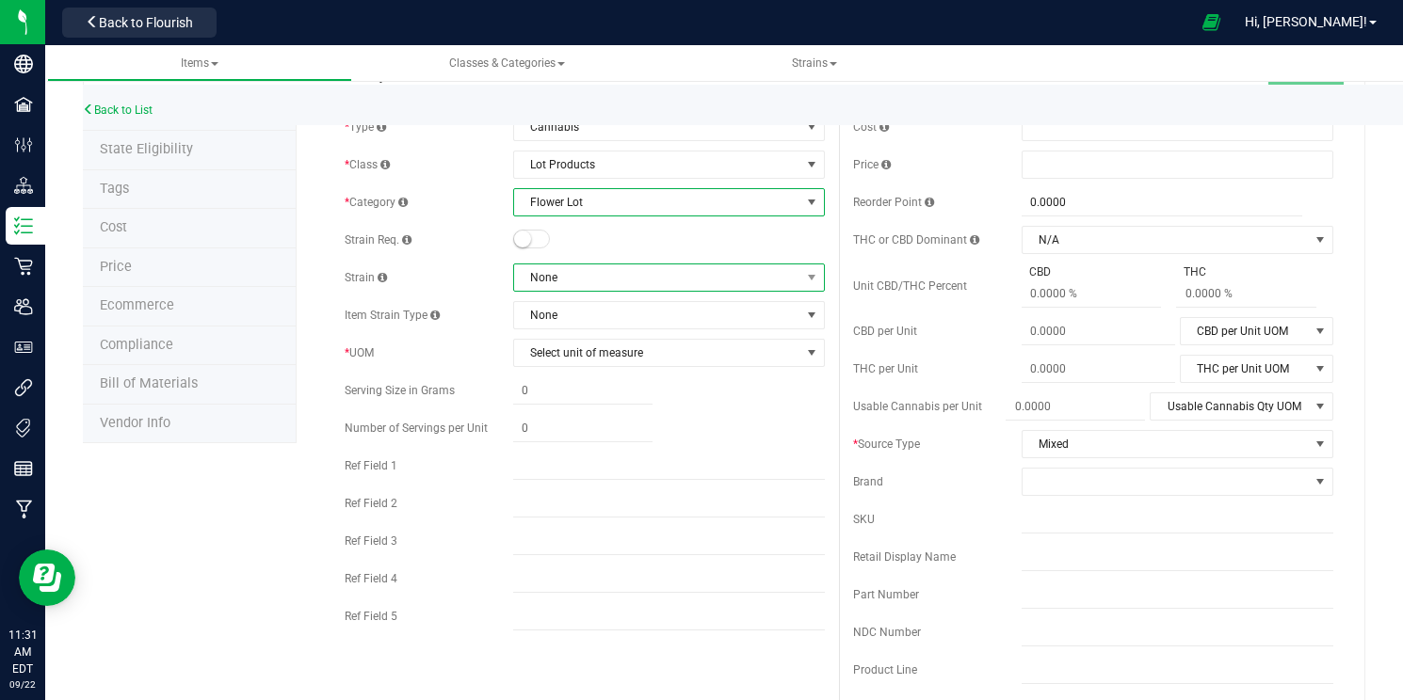
click at [586, 280] on span "None" at bounding box center [657, 278] width 287 height 26
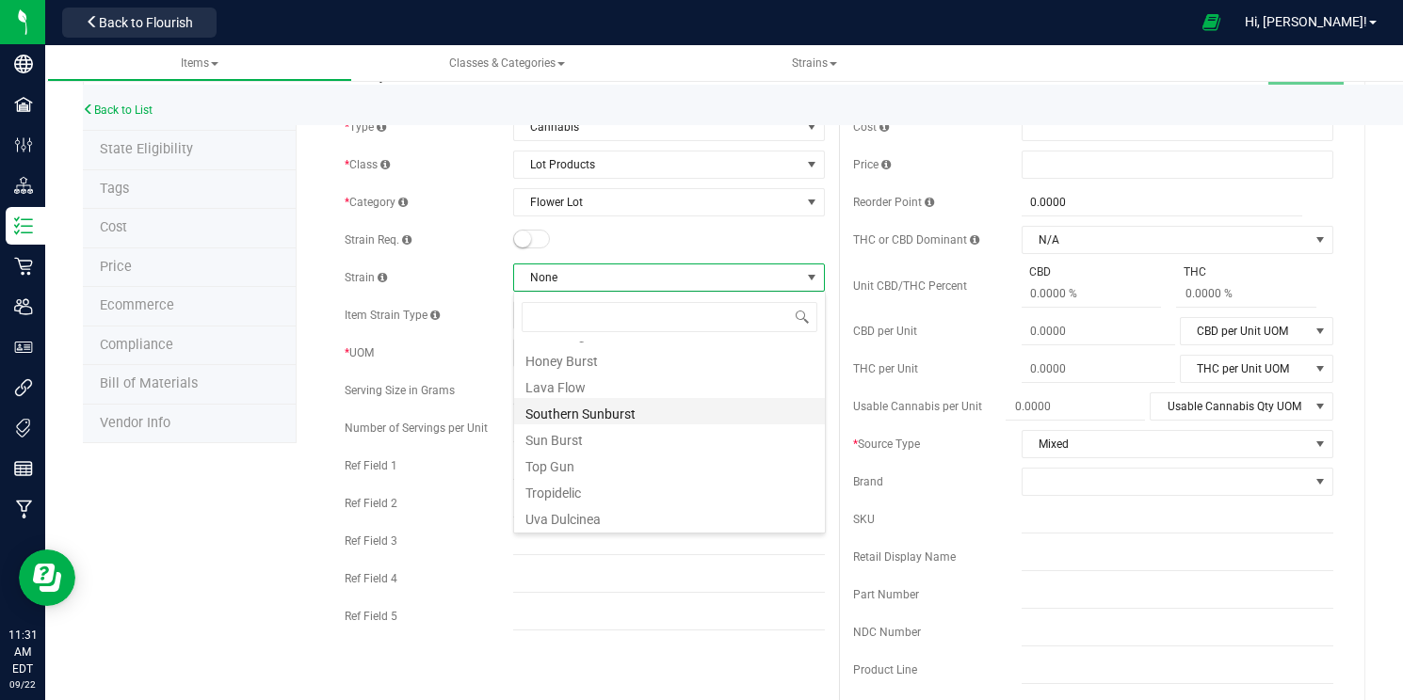
scroll to position [207, 0]
click at [622, 364] on li "Honey Burst" at bounding box center [669, 358] width 311 height 26
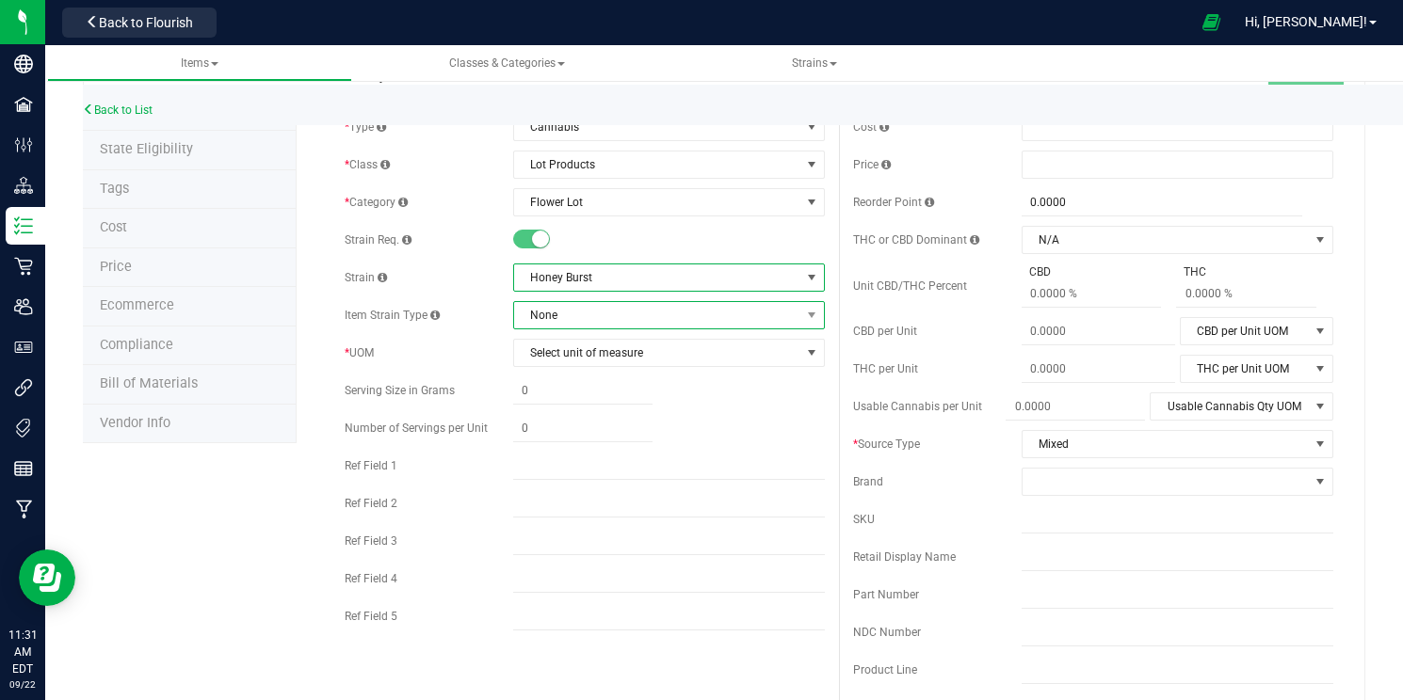
click at [567, 318] on span "None" at bounding box center [657, 315] width 287 height 26
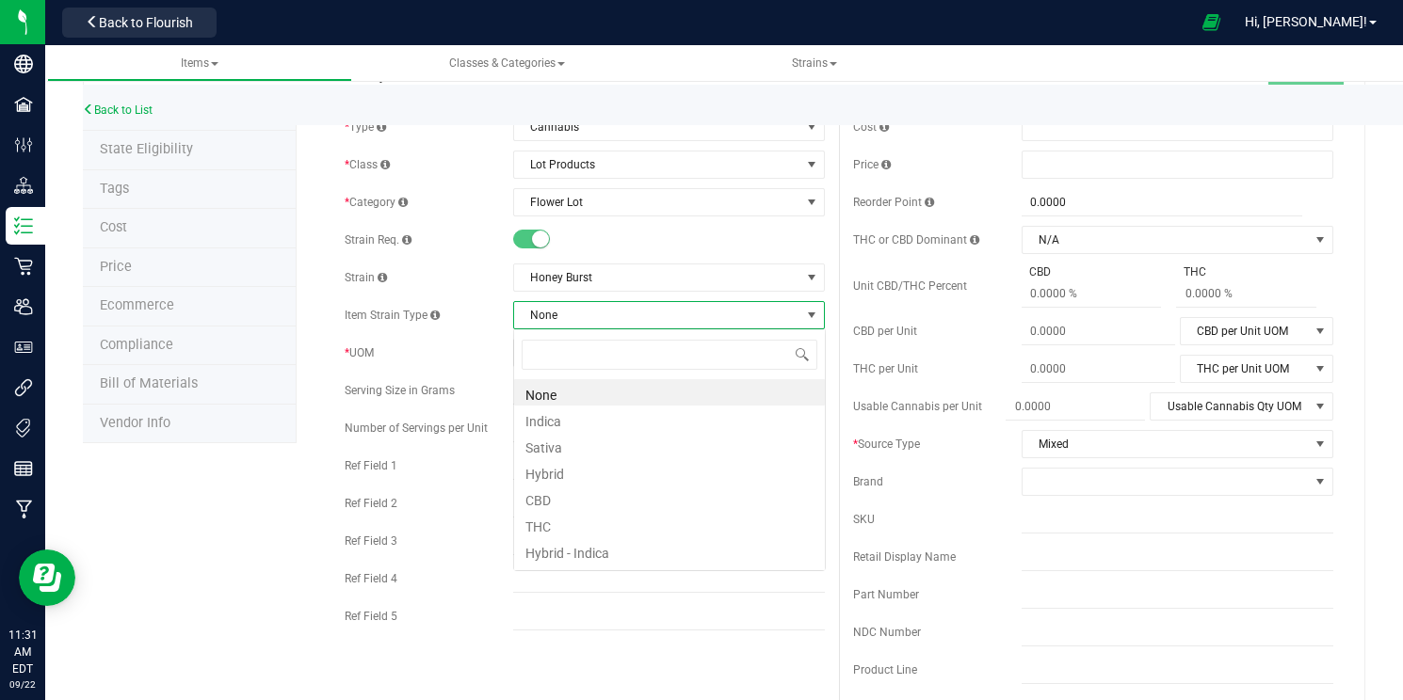
scroll to position [28, 312]
click at [567, 316] on span "None" at bounding box center [657, 315] width 287 height 26
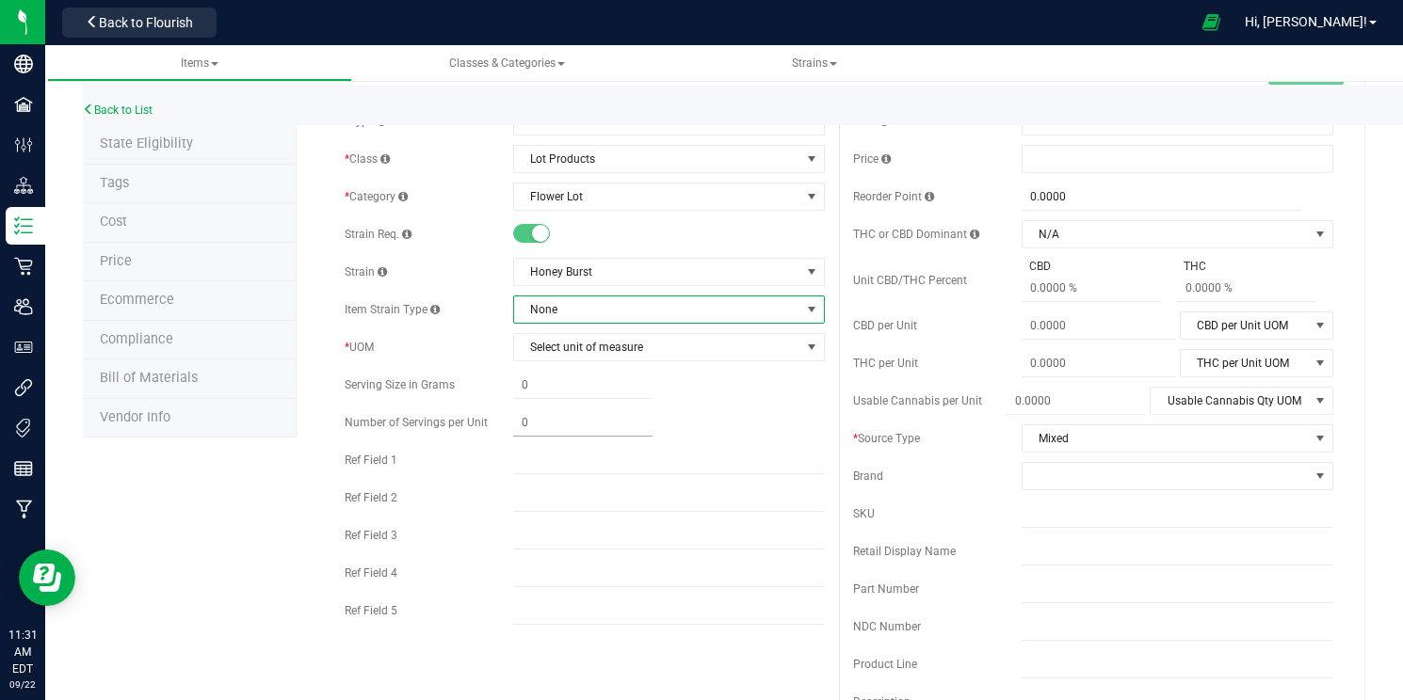
scroll to position [58, 0]
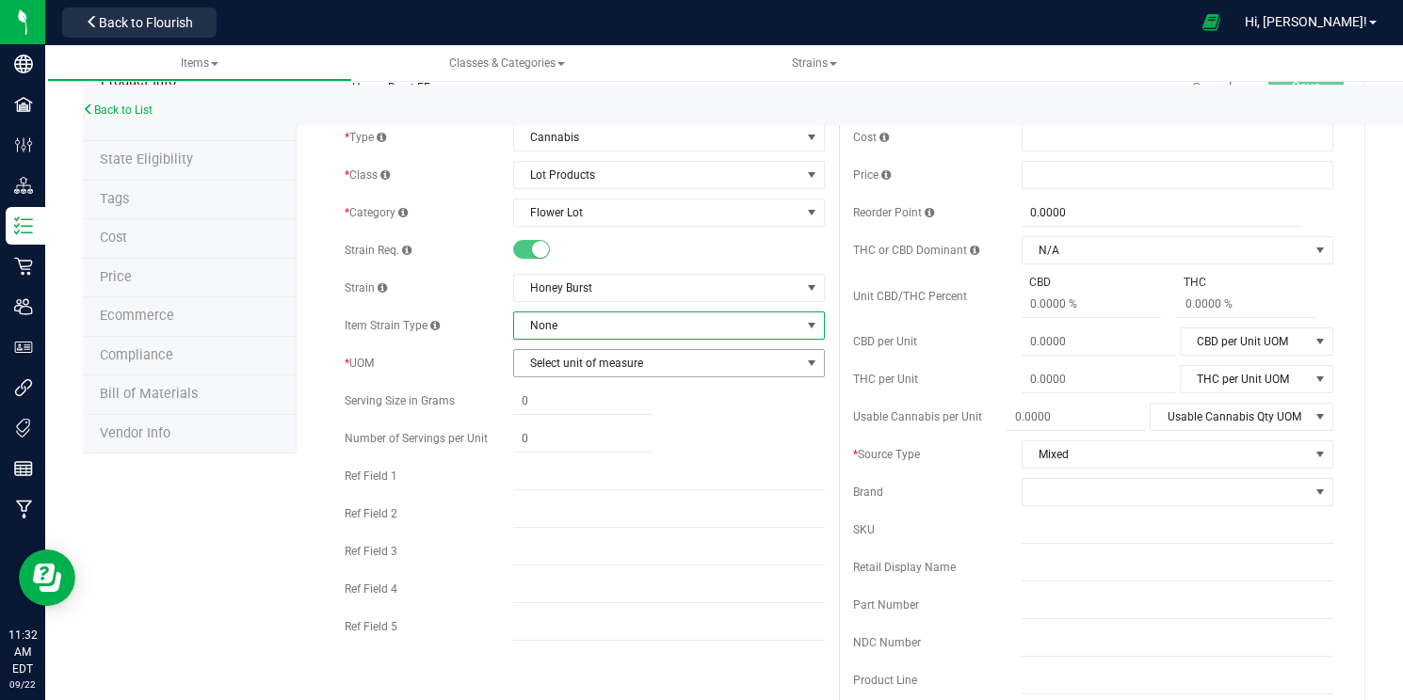
click at [595, 365] on span "Select unit of measure" at bounding box center [657, 363] width 287 height 26
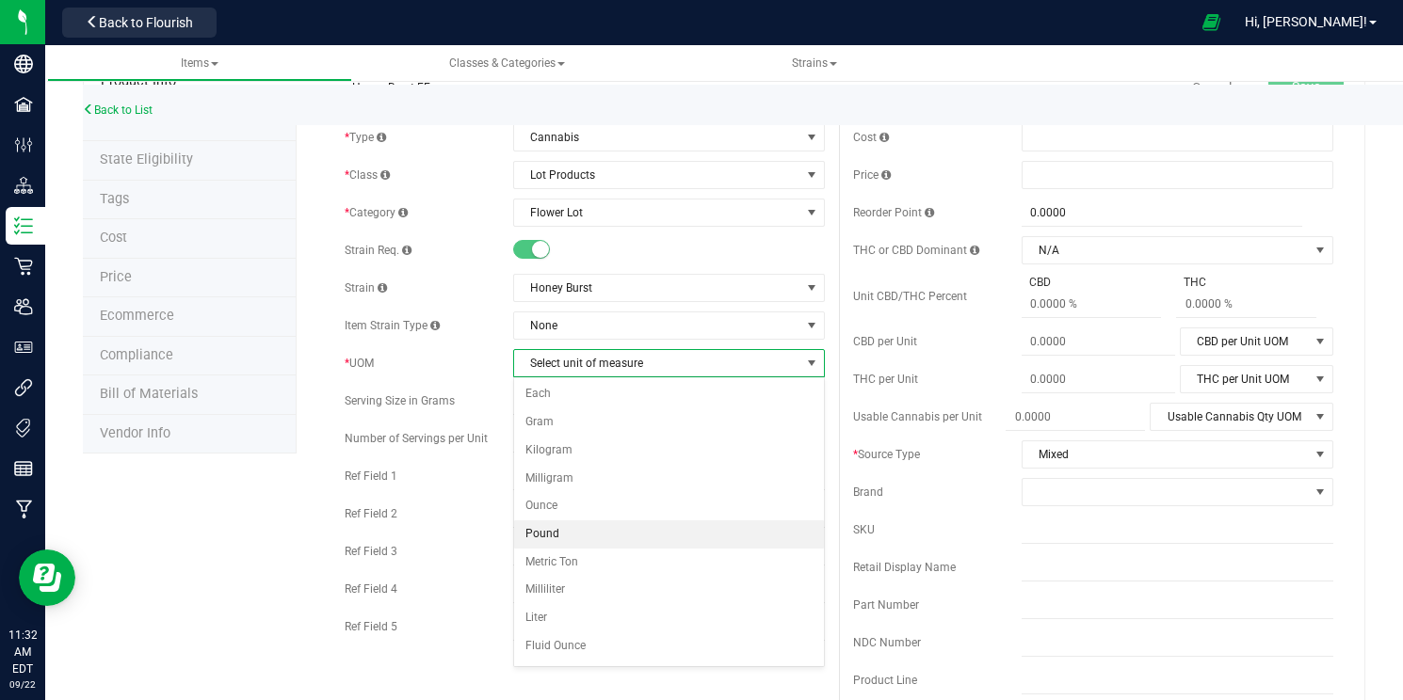
click at [586, 529] on li "Pound" at bounding box center [669, 535] width 311 height 28
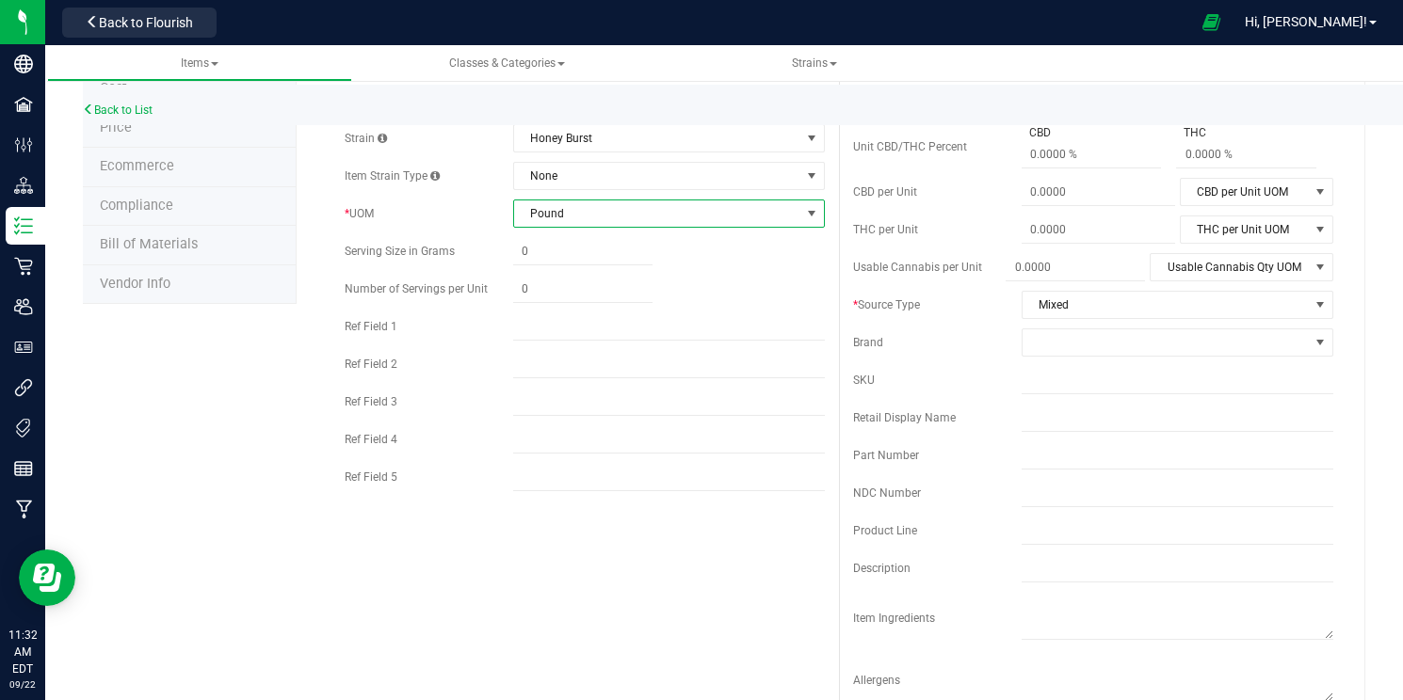
scroll to position [150, 0]
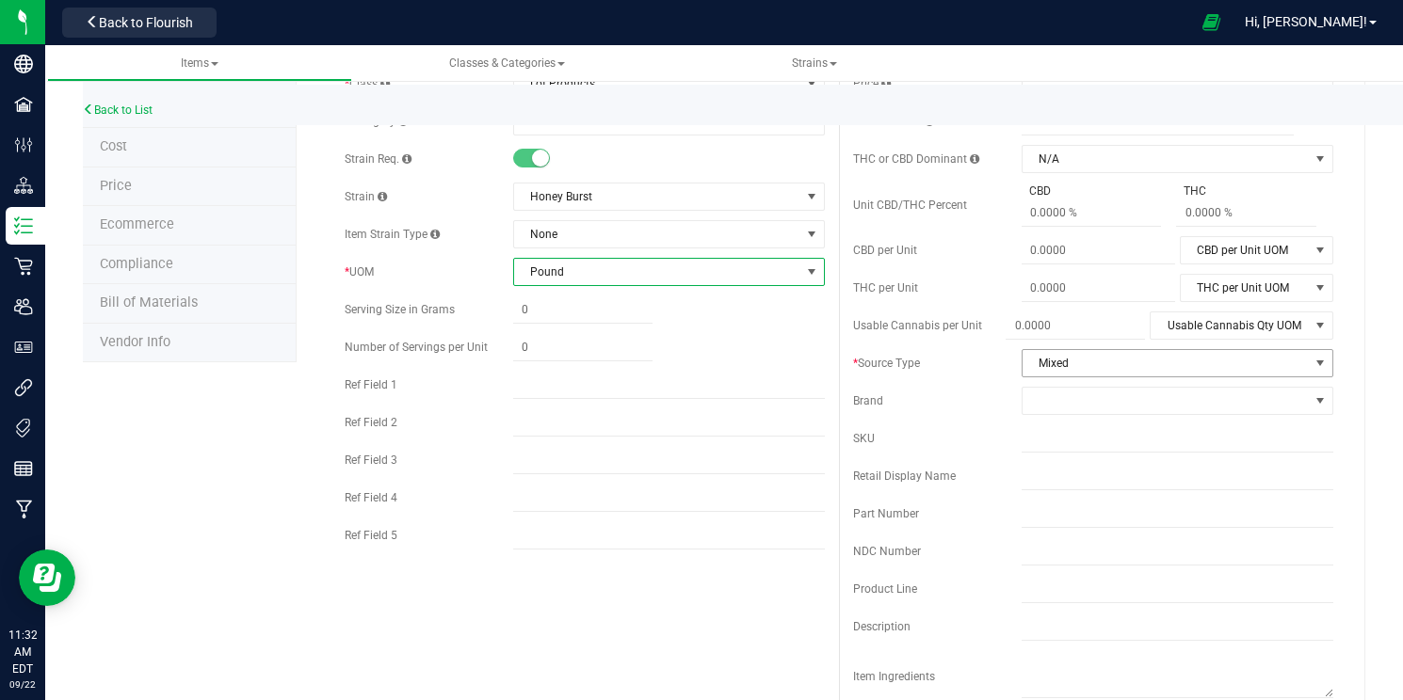
click at [1118, 356] on span "Mixed" at bounding box center [1165, 363] width 287 height 26
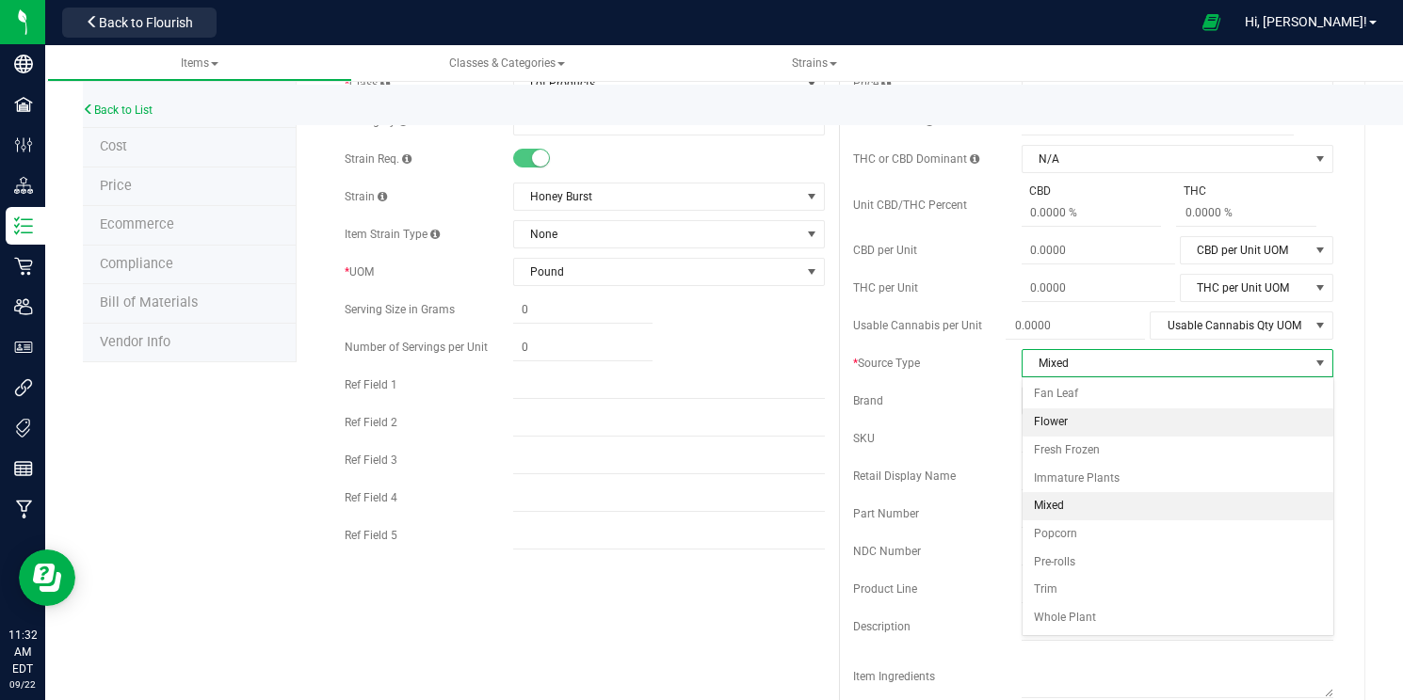
drag, startPoint x: 1112, startPoint y: 449, endPoint x: 1113, endPoint y: 426, distance: 22.6
click at [1113, 426] on ul "Fan Leaf Flower Fresh Frozen Immature Plants Mixed Popcorn Pre-rolls Trim Whole…" at bounding box center [1177, 505] width 311 height 251
click at [1113, 426] on li "Flower" at bounding box center [1177, 423] width 311 height 28
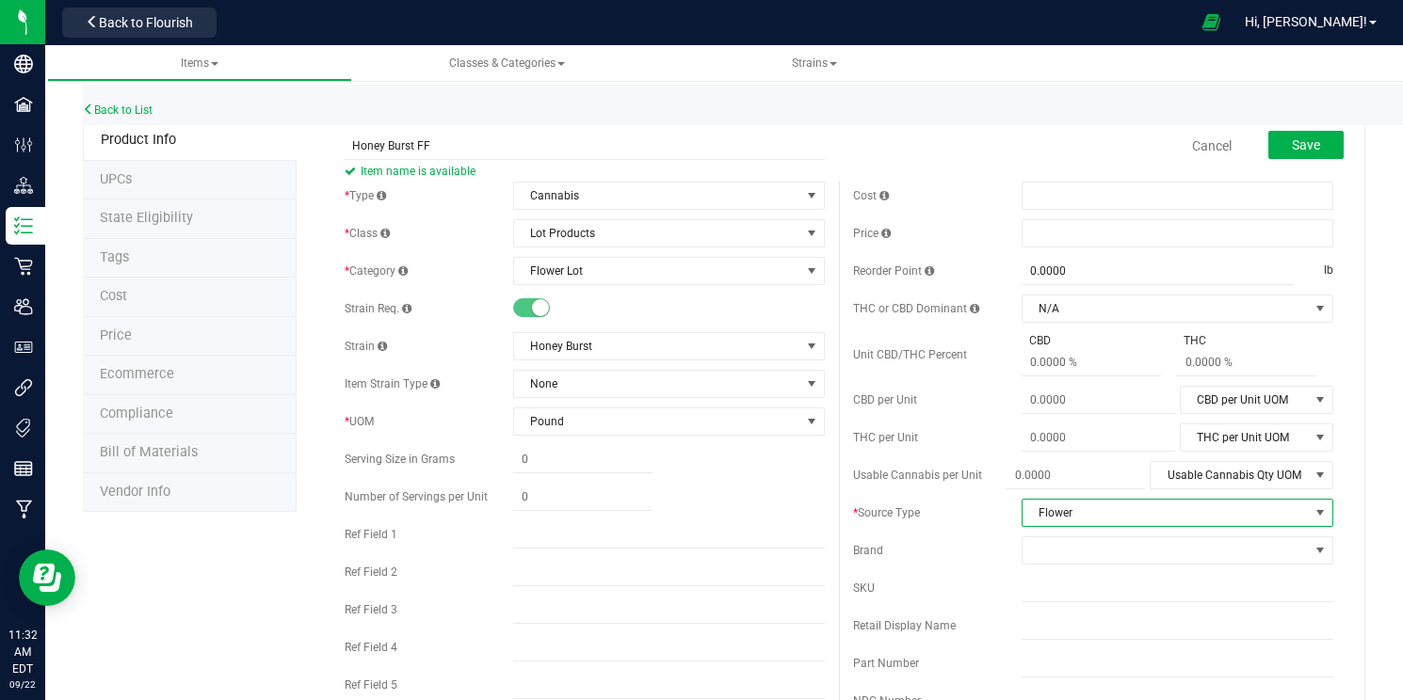
scroll to position [0, 0]
click at [1296, 137] on span "Save" at bounding box center [1305, 144] width 28 height 15
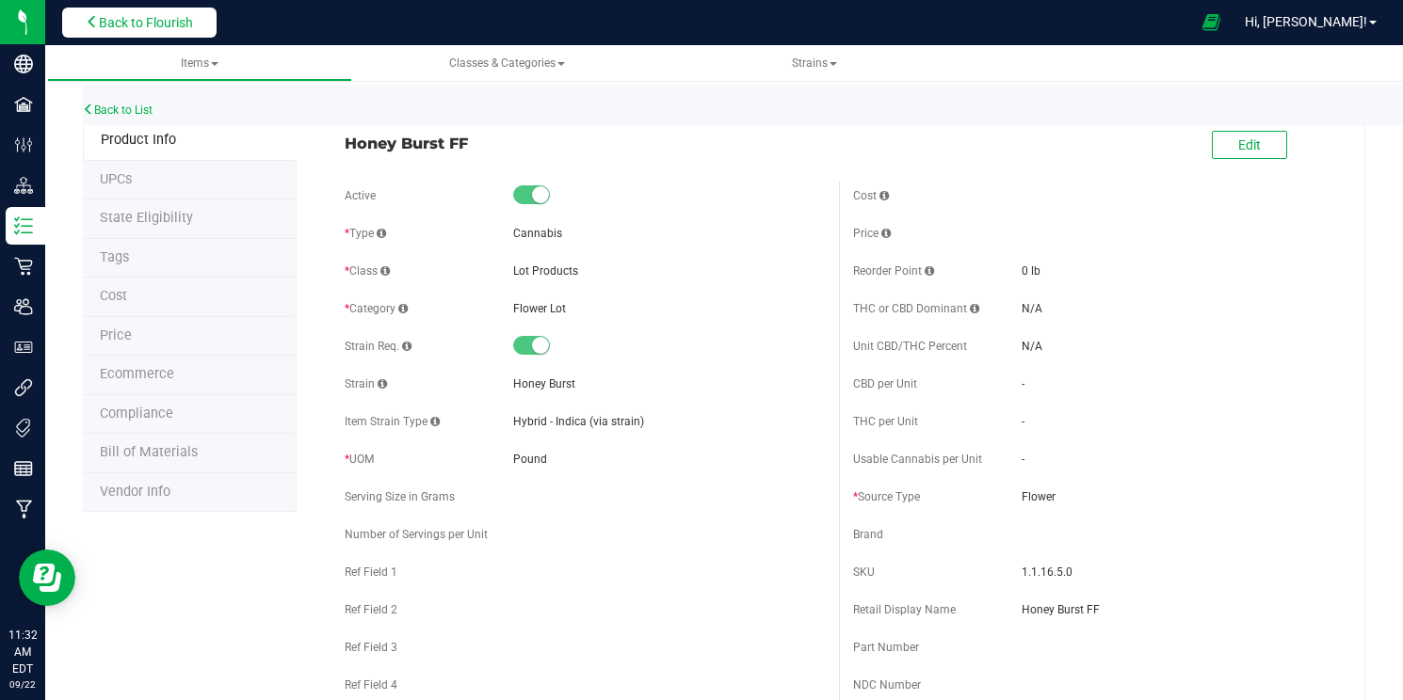
click at [188, 23] on span "Back to Flourish" at bounding box center [146, 22] width 94 height 15
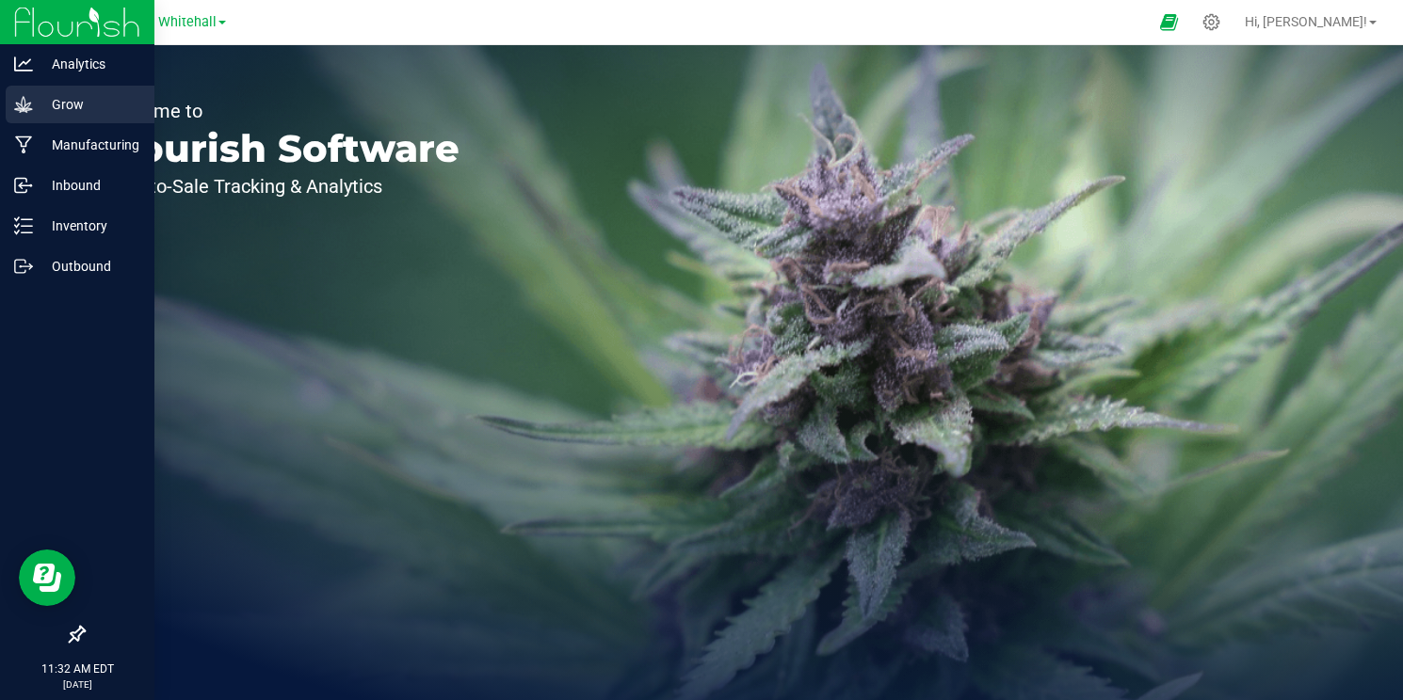
click at [71, 110] on p "Grow" at bounding box center [89, 104] width 113 height 23
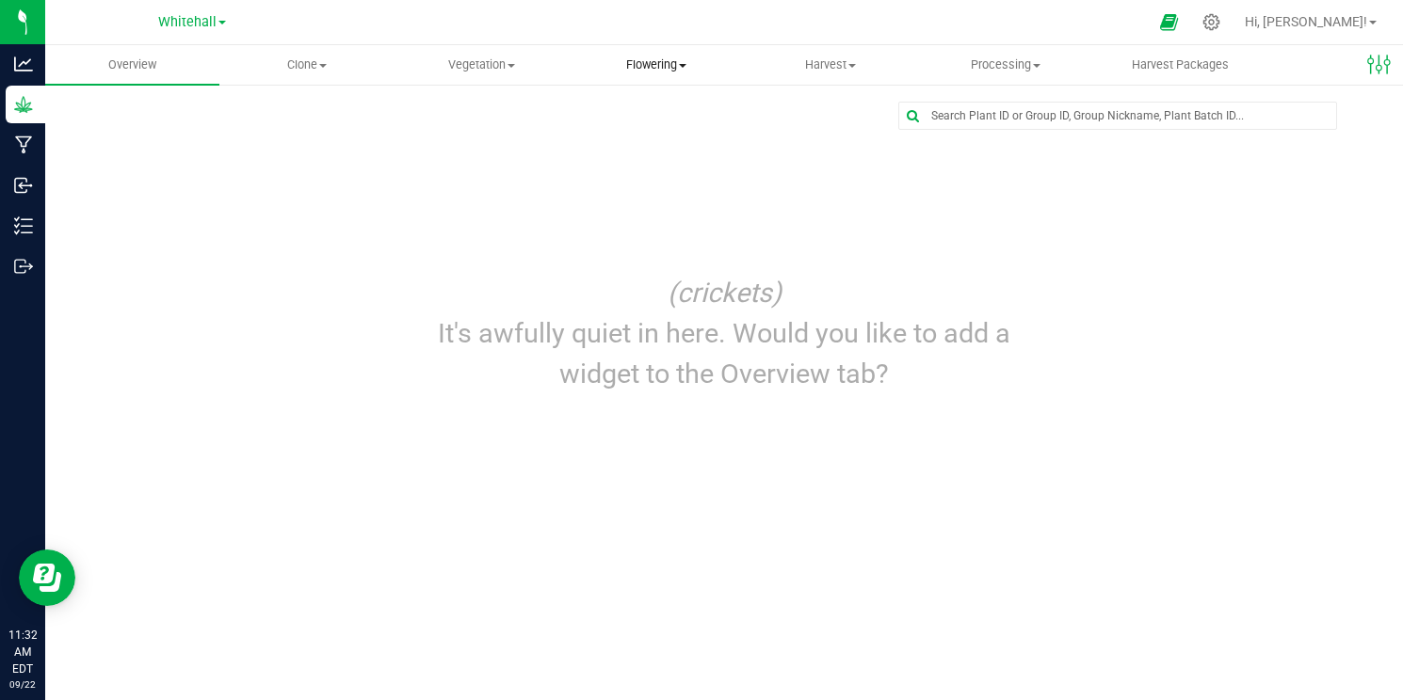
click at [675, 67] on span "Flowering" at bounding box center [655, 64] width 172 height 17
click at [700, 136] on span "Flowering groups" at bounding box center [647, 136] width 156 height 16
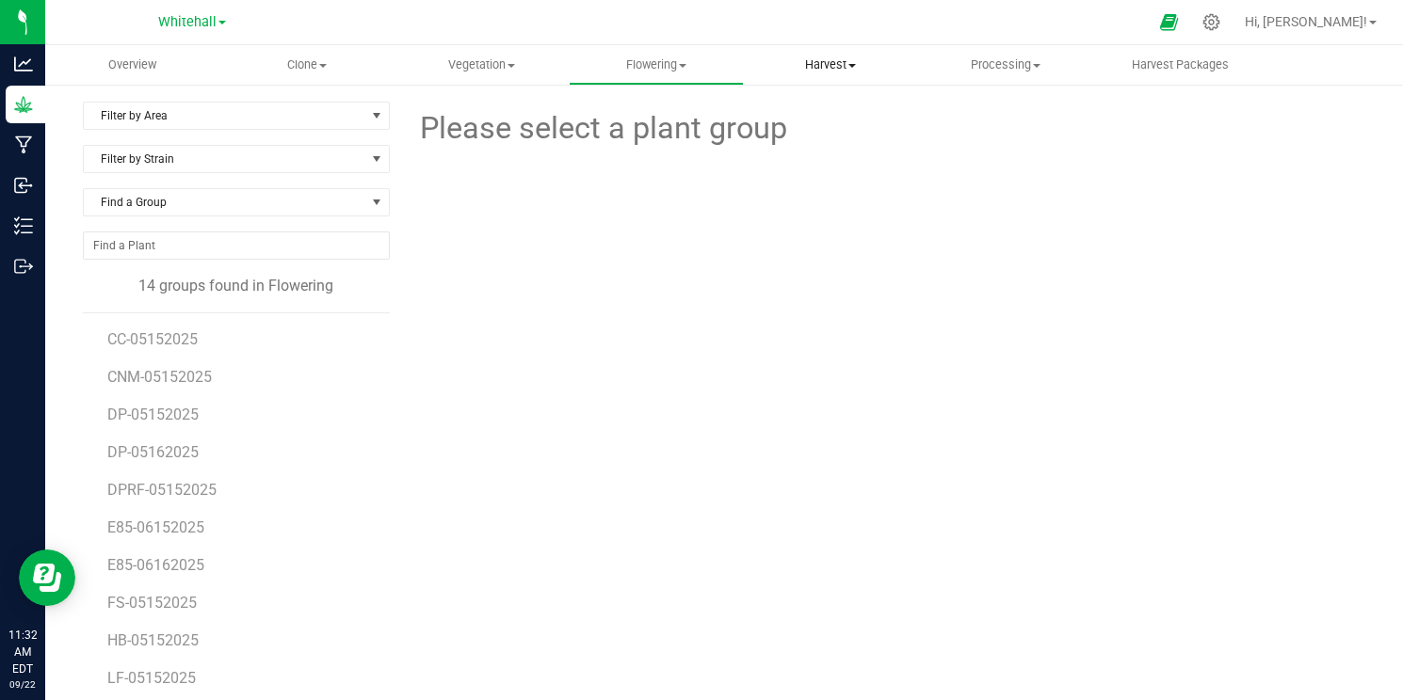
click at [826, 65] on span "Harvest" at bounding box center [831, 64] width 172 height 17
drag, startPoint x: 824, startPoint y: 116, endPoint x: 826, endPoint y: 106, distance: 9.6
click at [826, 106] on span "Harvests" at bounding box center [796, 113] width 104 height 16
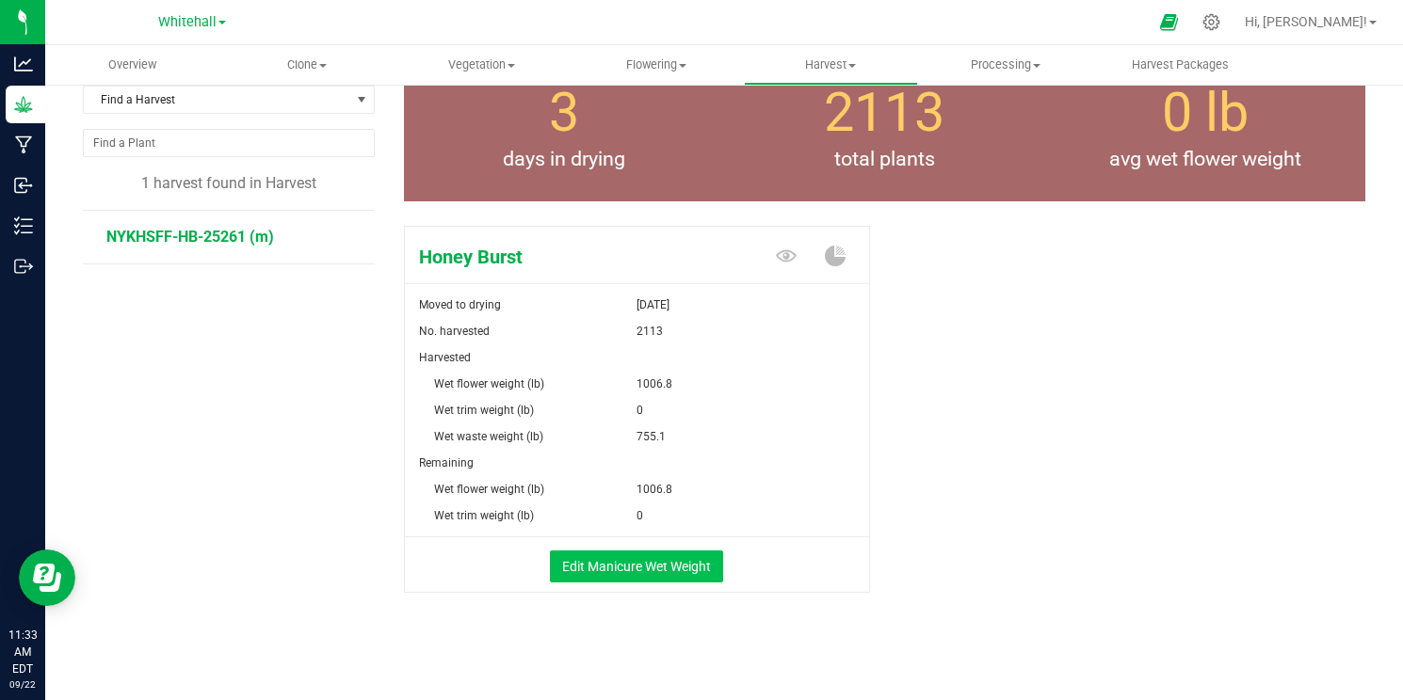
click at [678, 567] on button "Edit Manicure Wet Weight" at bounding box center [636, 567] width 173 height 32
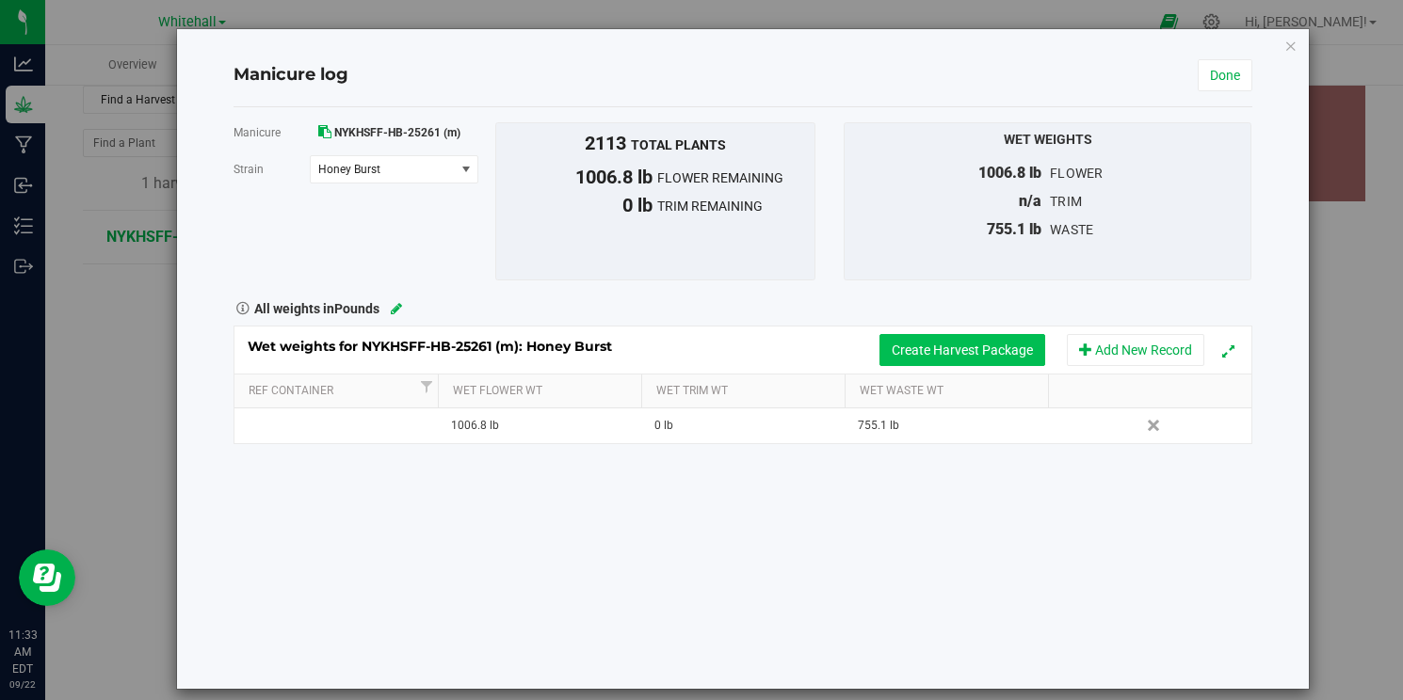
click at [1017, 355] on button "Create Harvest Package" at bounding box center [962, 350] width 166 height 32
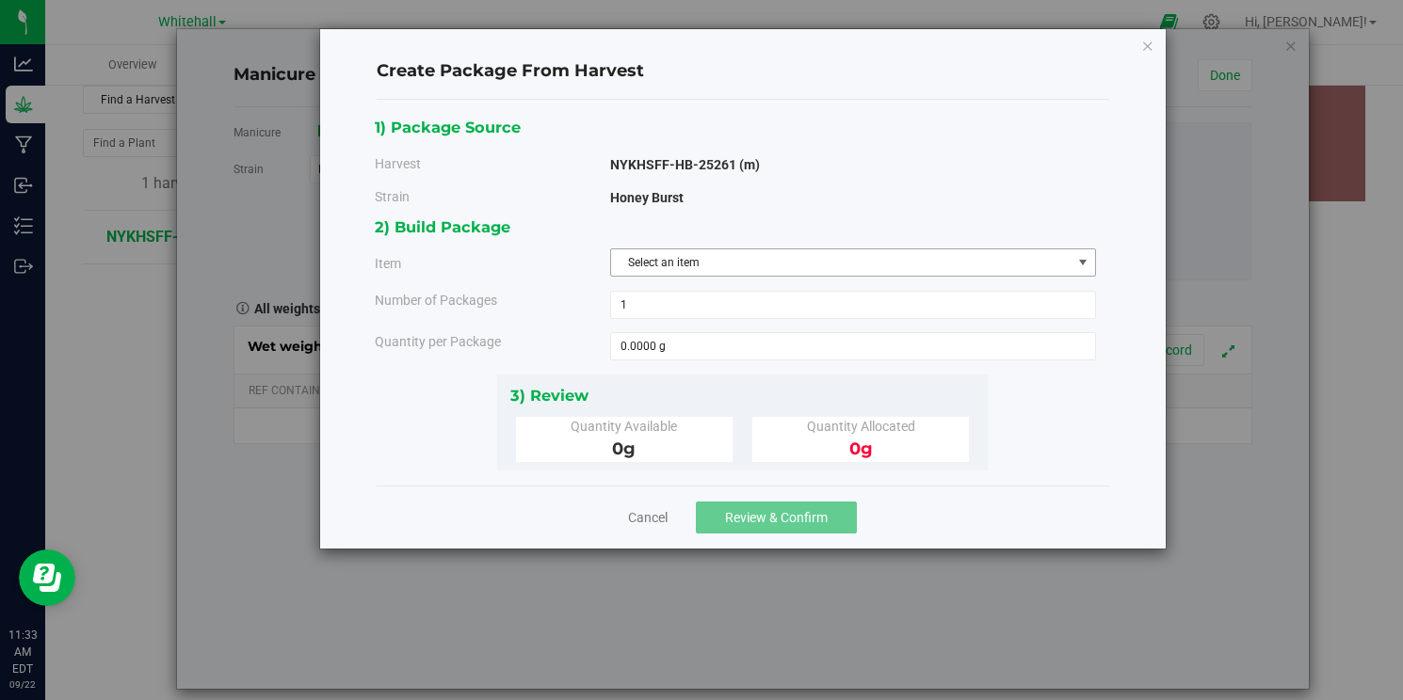
click at [842, 266] on span "Select an item" at bounding box center [841, 262] width 460 height 26
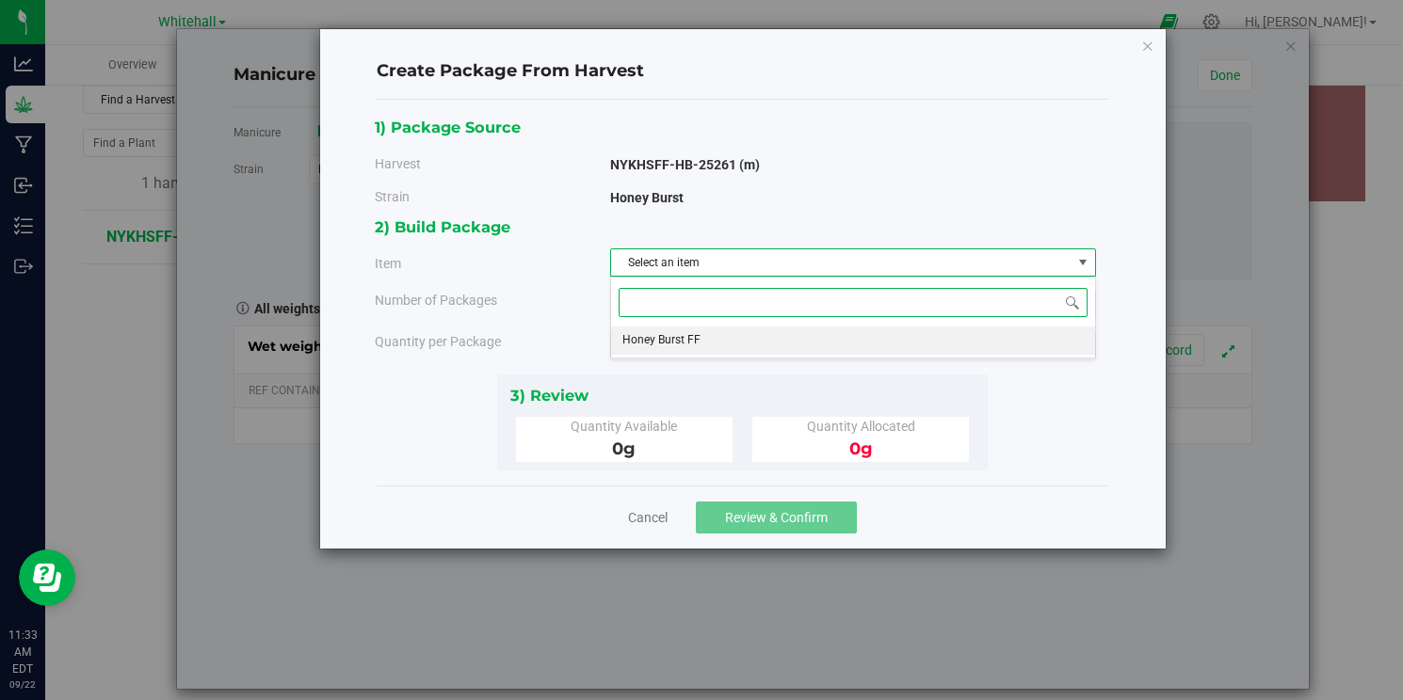
click at [781, 353] on li "Honey Burst FF" at bounding box center [853, 341] width 484 height 28
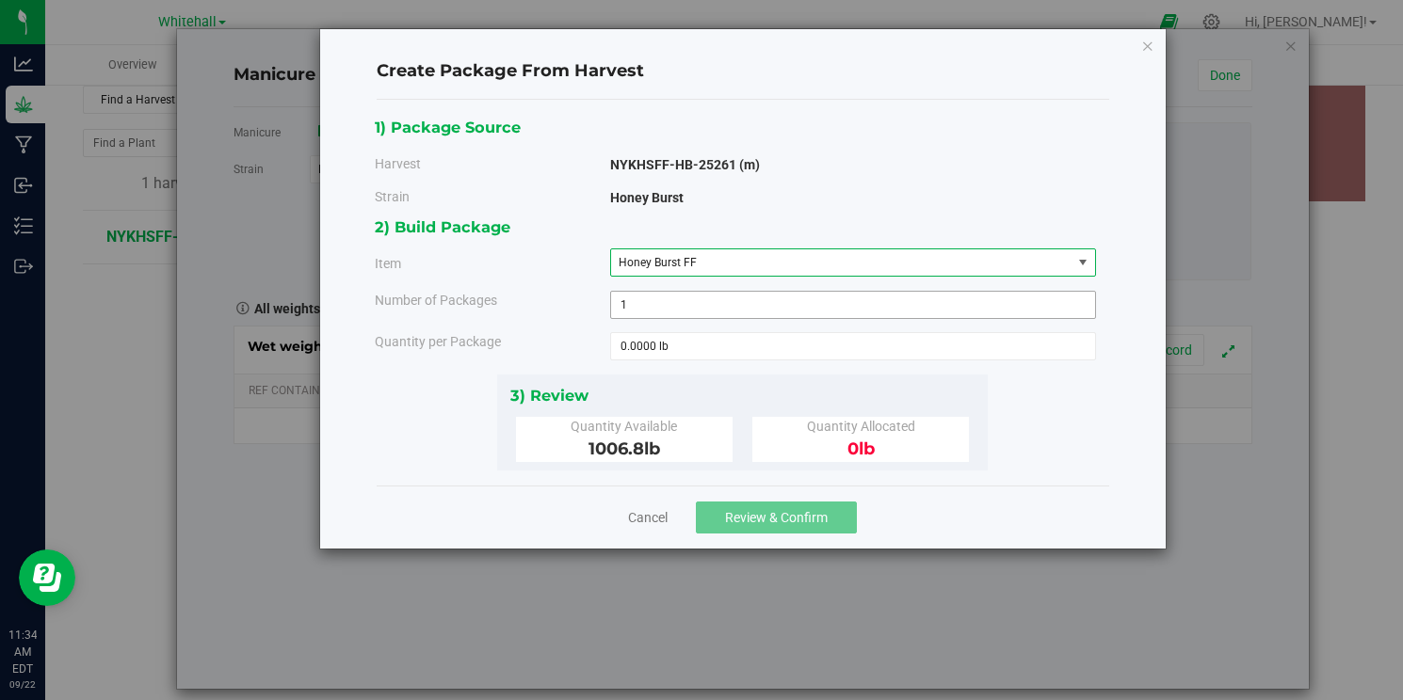
click at [738, 302] on span "1 1" at bounding box center [853, 305] width 486 height 28
type input "63"
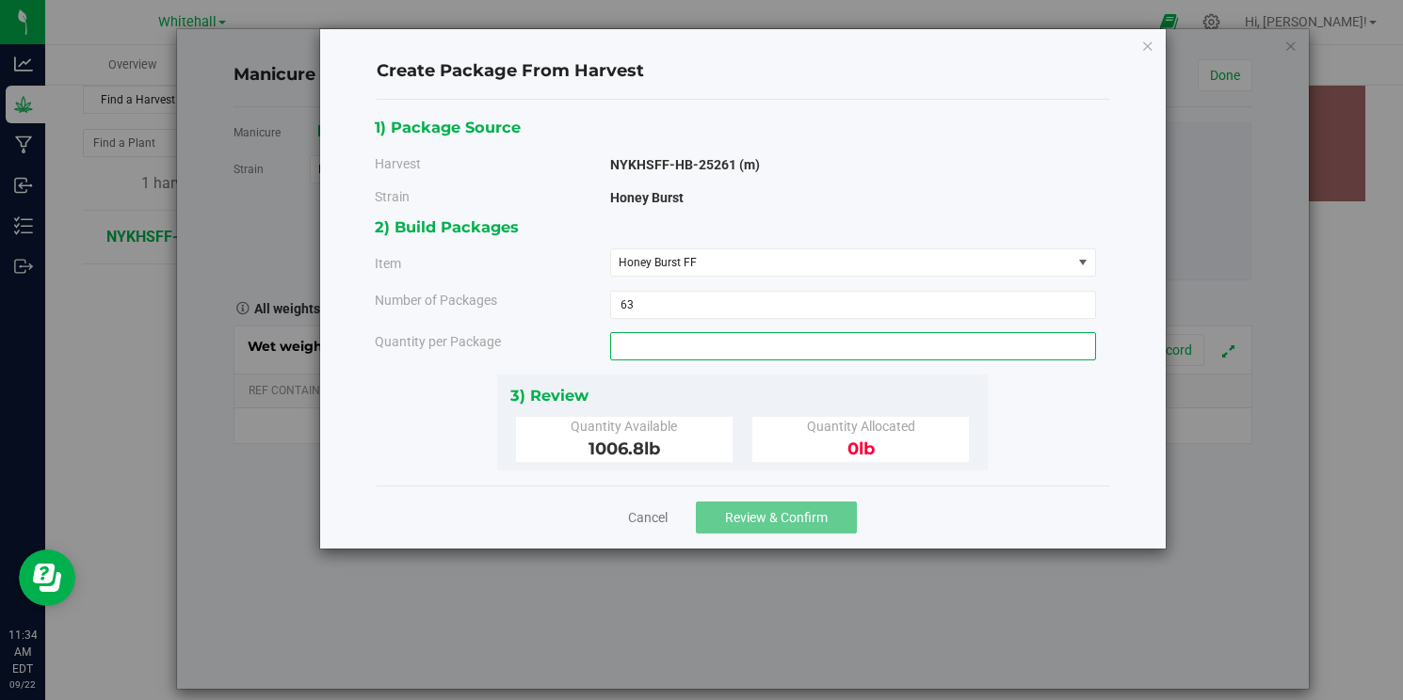
click at [748, 346] on span at bounding box center [853, 346] width 486 height 28
type input "16"
type input "16.0000 lb"
click at [699, 361] on div "2) Build Packages Item Honey Burst FF Honey Burst FF Number of Packages 63 63 16" at bounding box center [742, 294] width 735 height 159
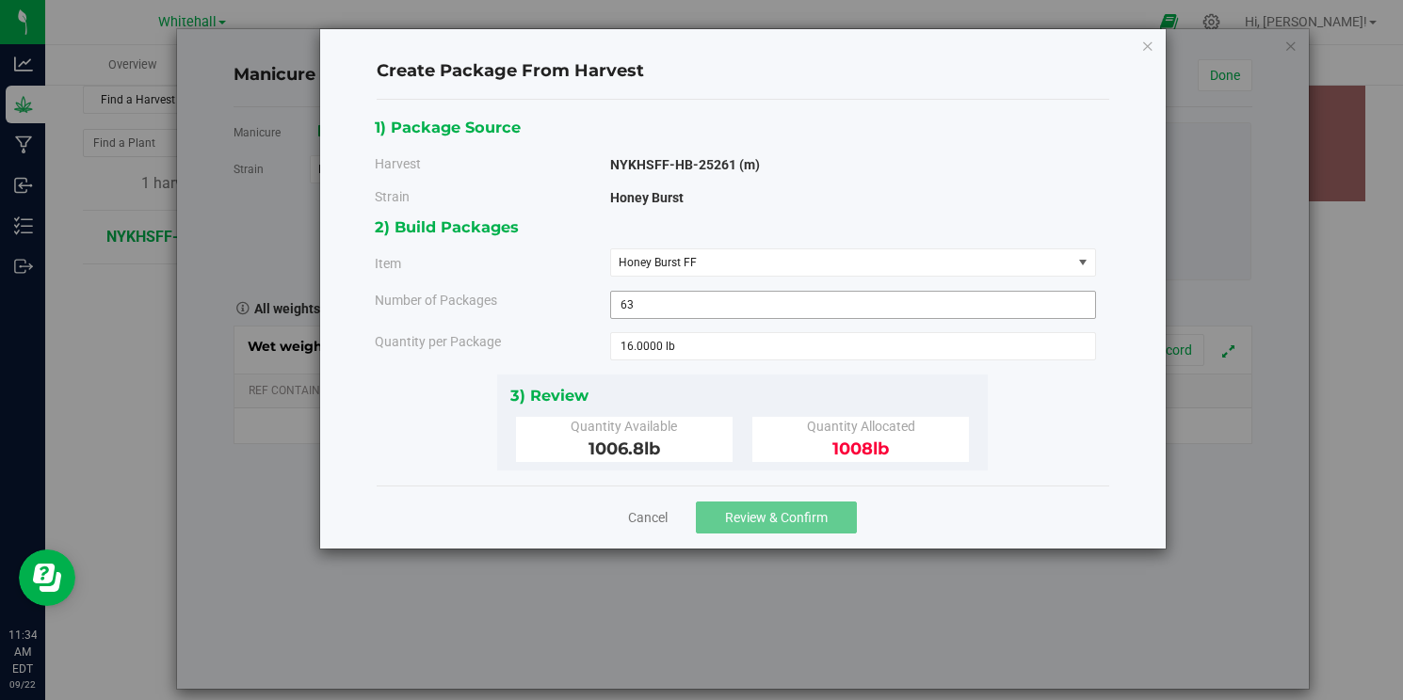
click at [647, 302] on span "63 63" at bounding box center [853, 305] width 486 height 28
click at [744, 321] on div "2) Build Packages Item Honey Burst FF Honey Burst FF Number of Packages 63 63 16" at bounding box center [742, 294] width 735 height 159
click at [736, 302] on span "63 63" at bounding box center [853, 305] width 486 height 28
click at [754, 363] on div "2) Build Packages Item Honey Burst FF Honey Burst FF Number of Packages 63 63 16" at bounding box center [742, 294] width 735 height 159
click at [654, 300] on span "63 63" at bounding box center [853, 305] width 486 height 28
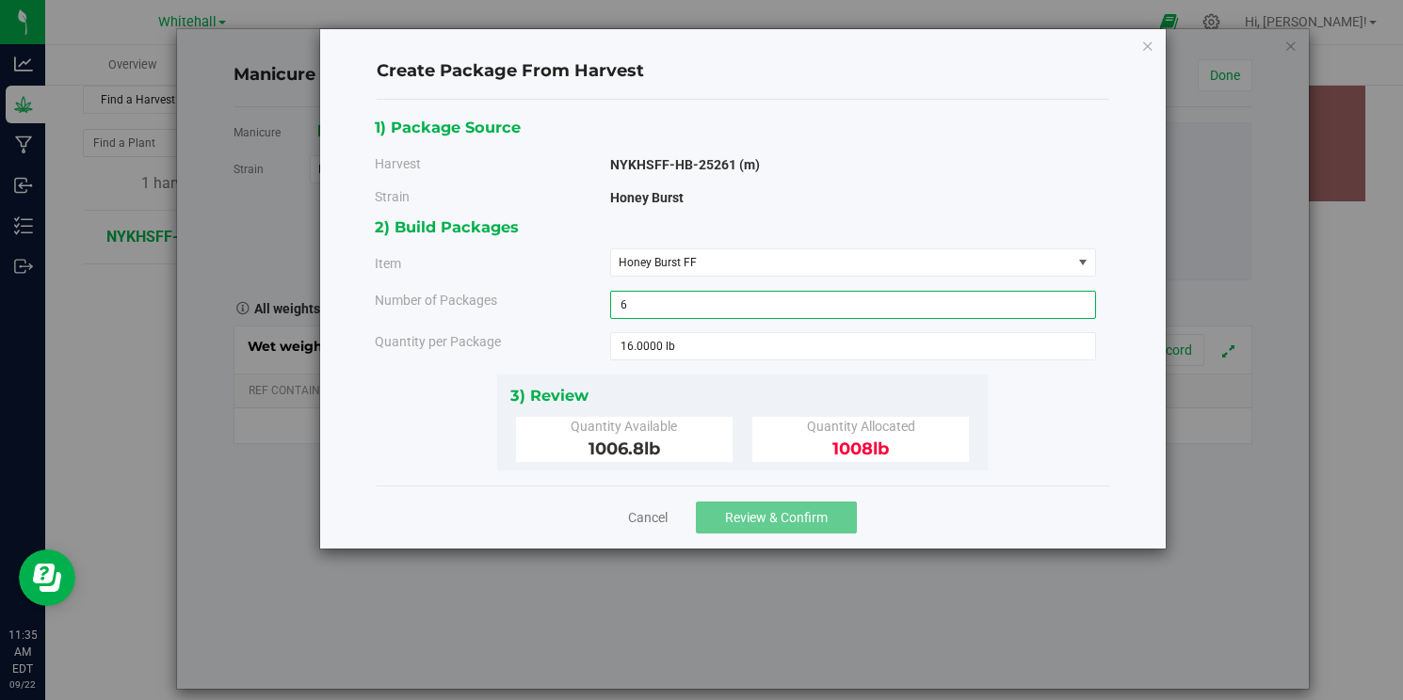
type input "62"
click at [777, 389] on div "3) Review" at bounding box center [742, 395] width 465 height 25
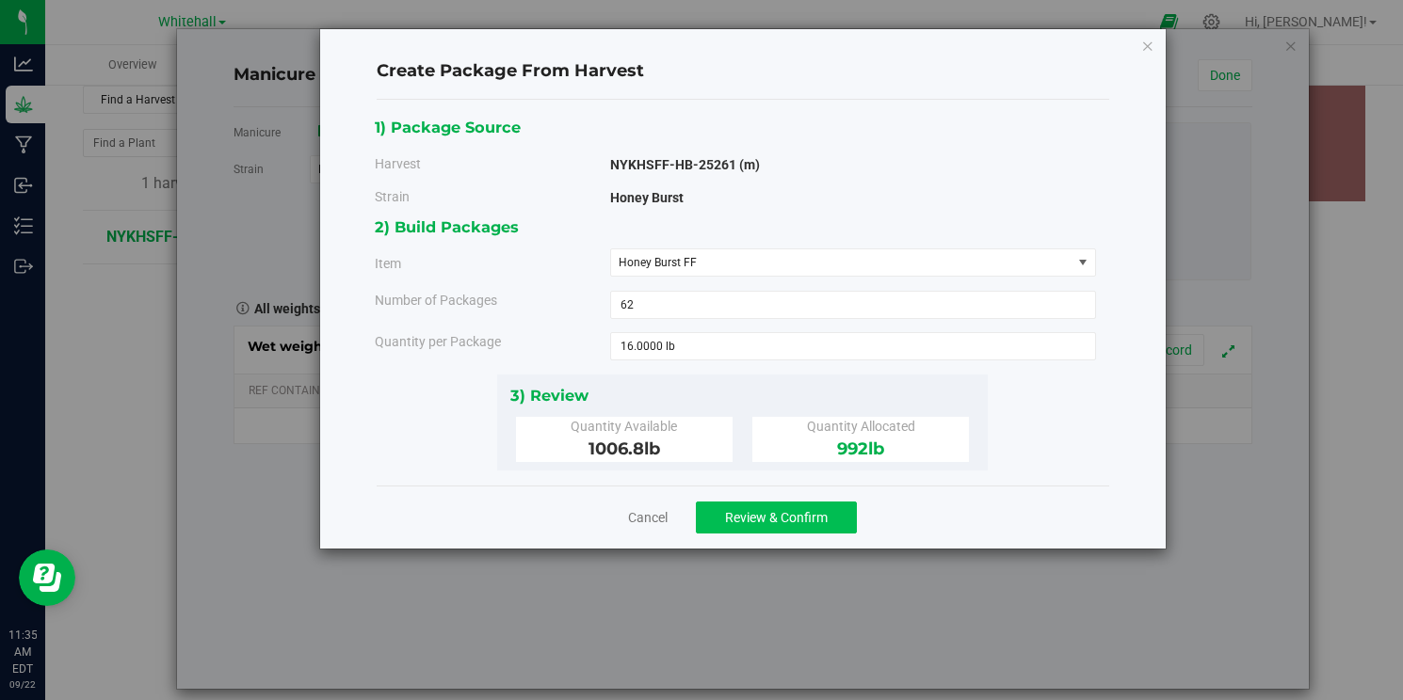
click at [808, 513] on span "Review & Confirm" at bounding box center [776, 517] width 103 height 15
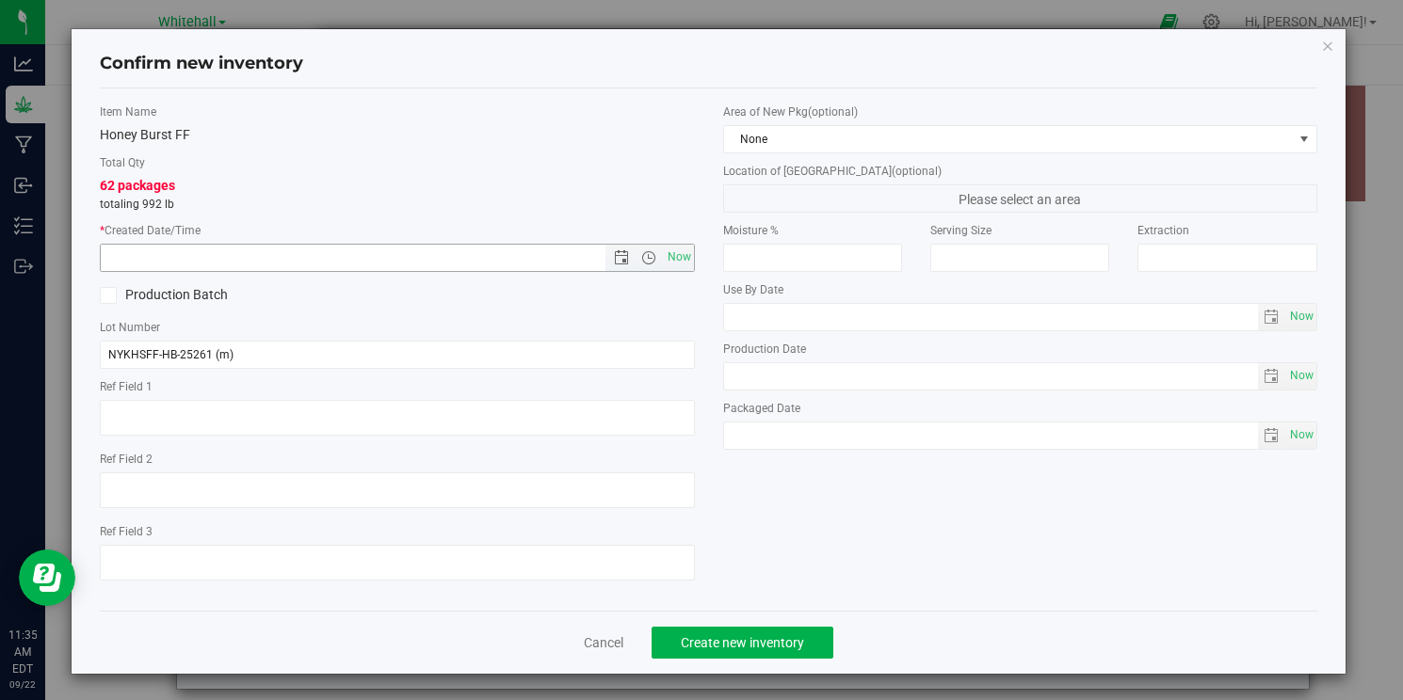
click at [257, 259] on input "text" at bounding box center [369, 258] width 536 height 26
click at [625, 261] on span "Open the date view" at bounding box center [621, 257] width 15 height 15
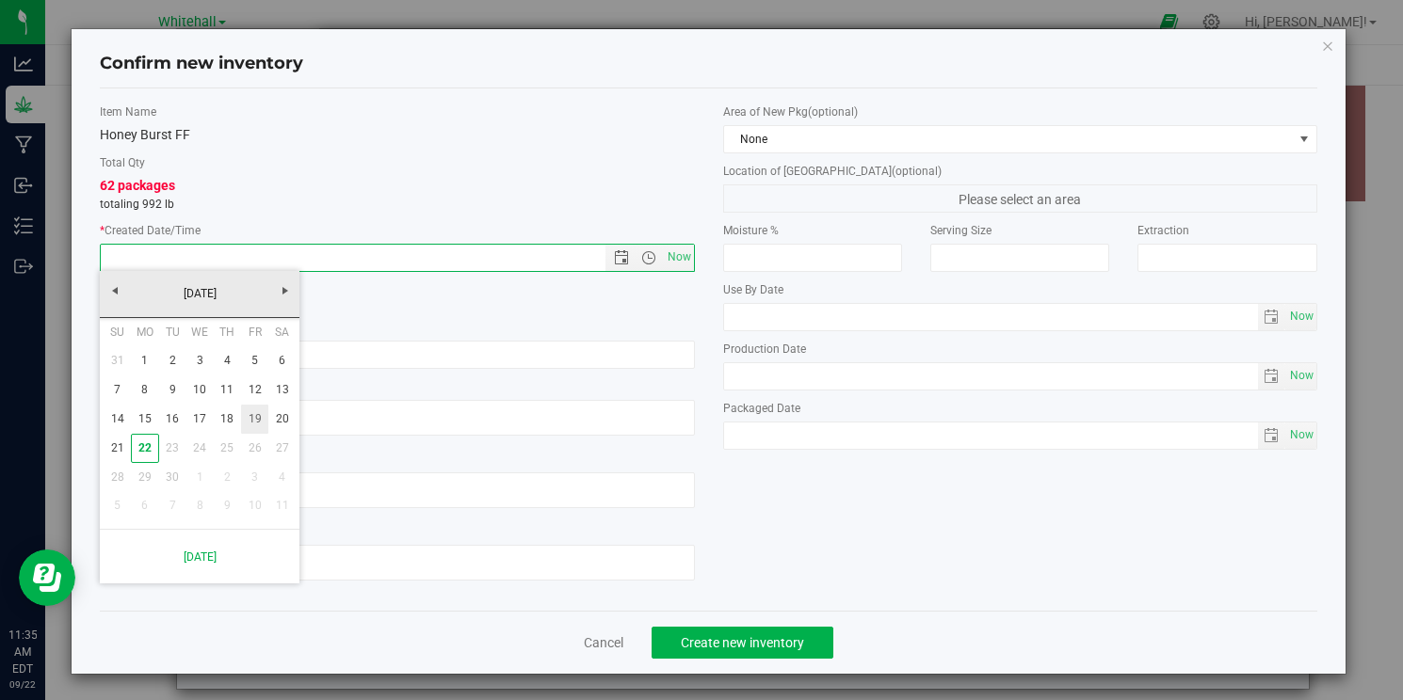
click at [259, 415] on link "19" at bounding box center [254, 419] width 27 height 29
type input "[DATE] 11:35 AM"
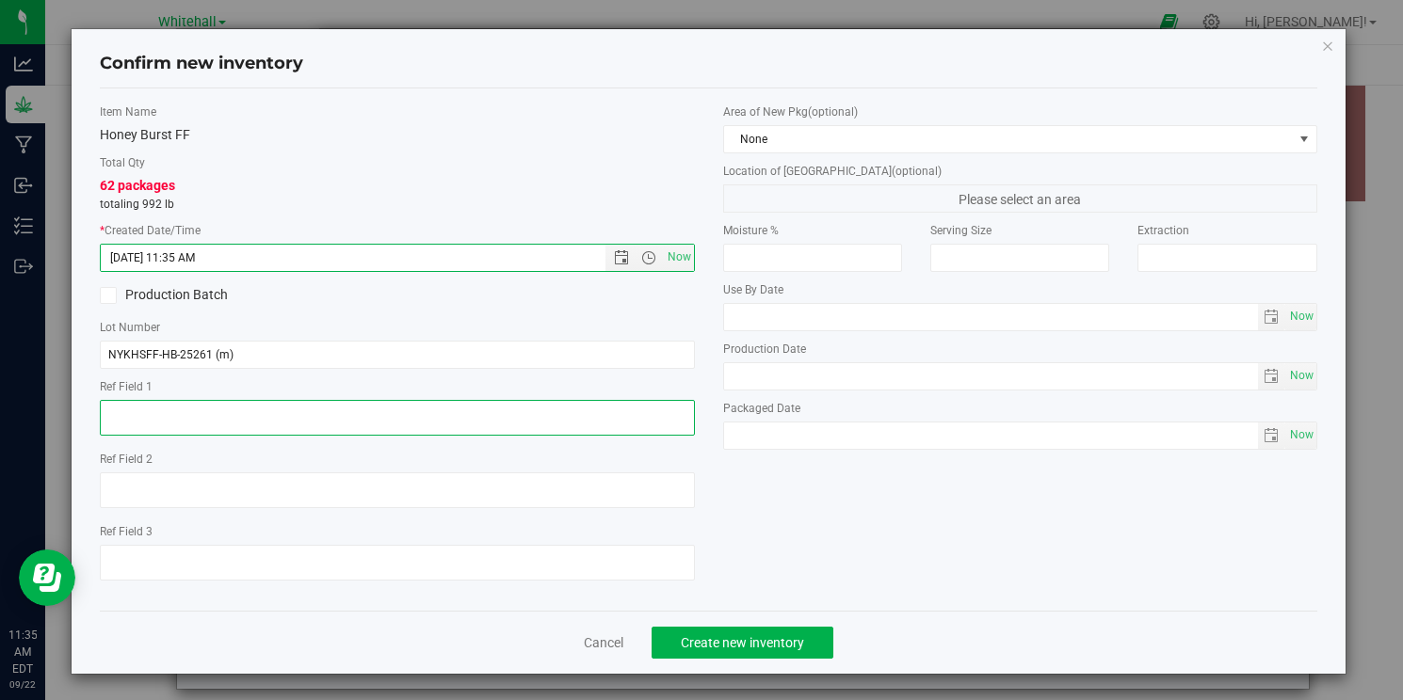
click at [259, 417] on textarea at bounding box center [397, 418] width 594 height 36
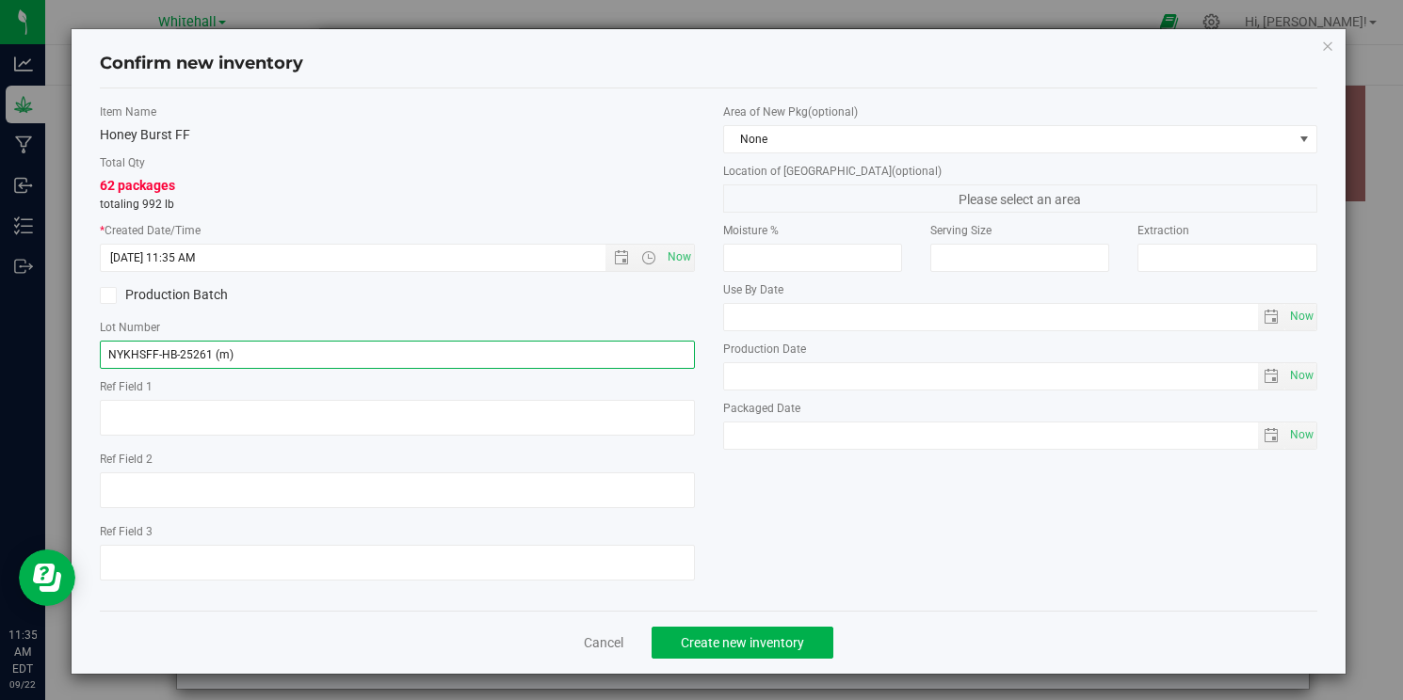
click at [329, 351] on input "NYKHSFF-HB-25261 (m)" at bounding box center [397, 355] width 594 height 28
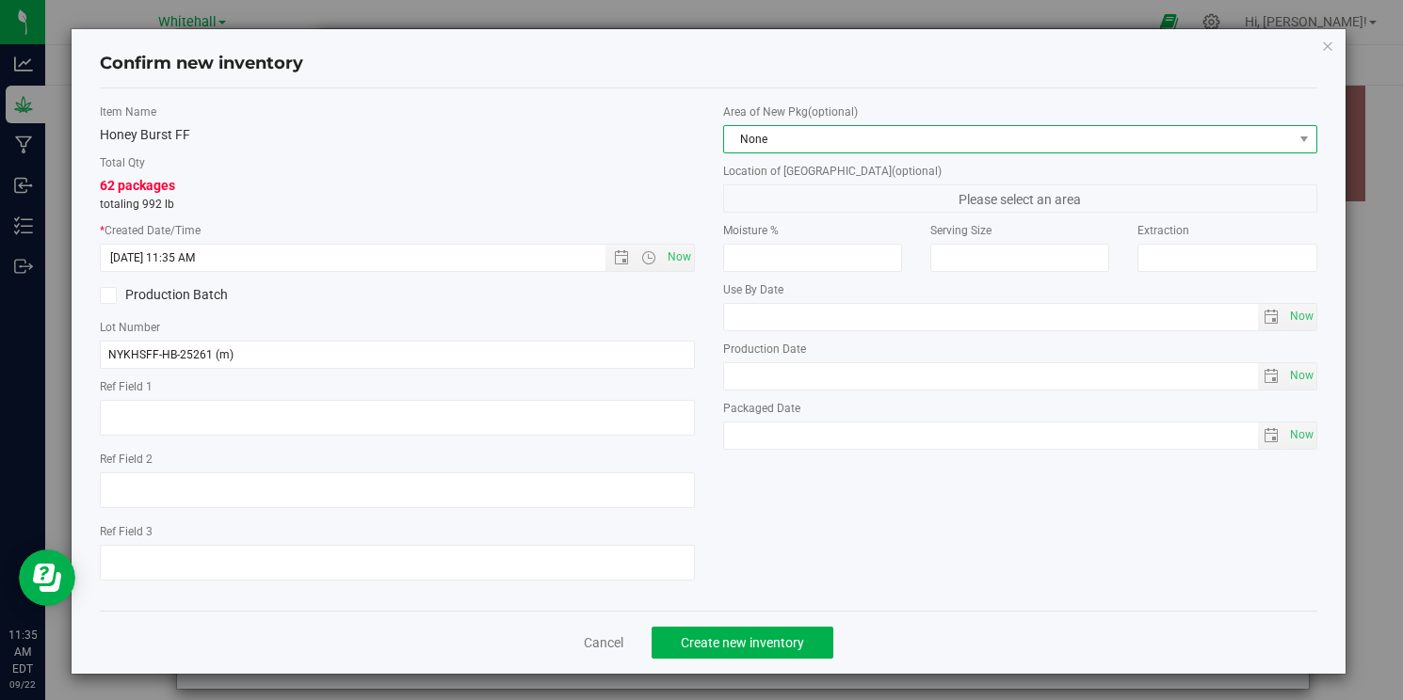
click at [858, 135] on span "None" at bounding box center [1008, 139] width 569 height 26
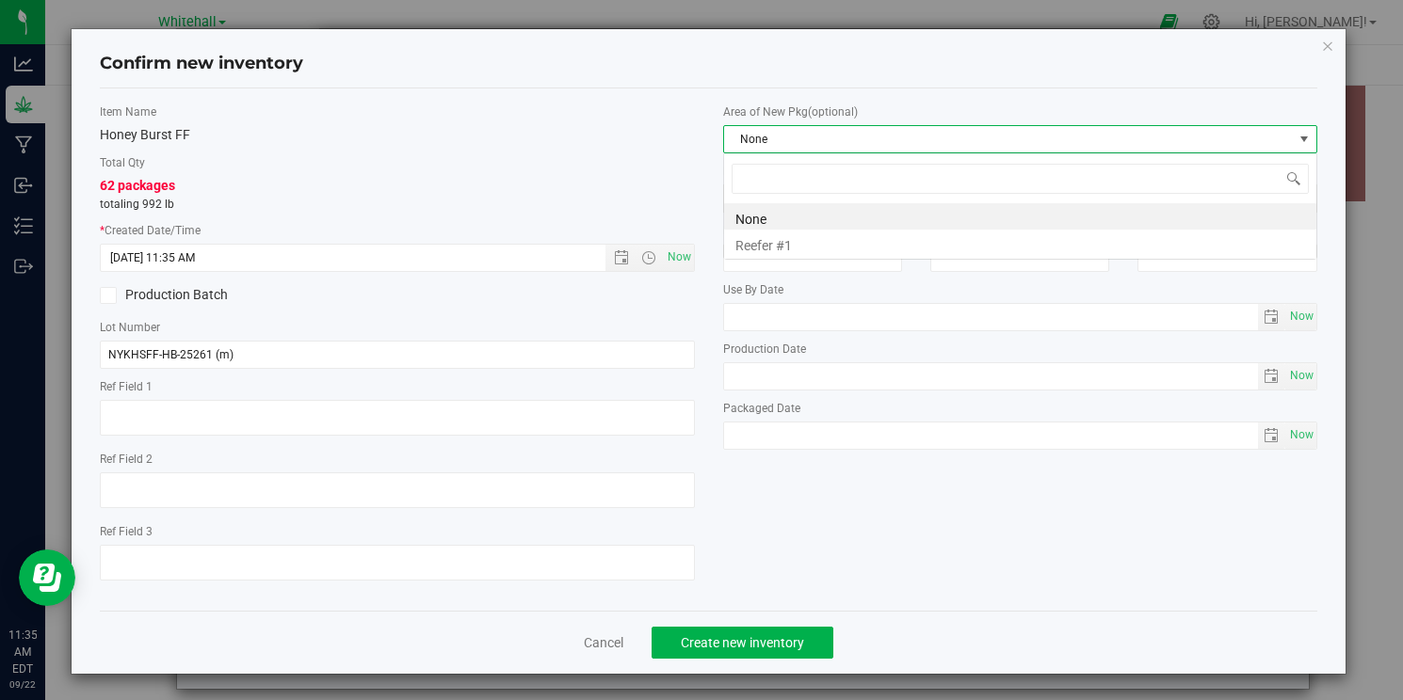
scroll to position [28, 595]
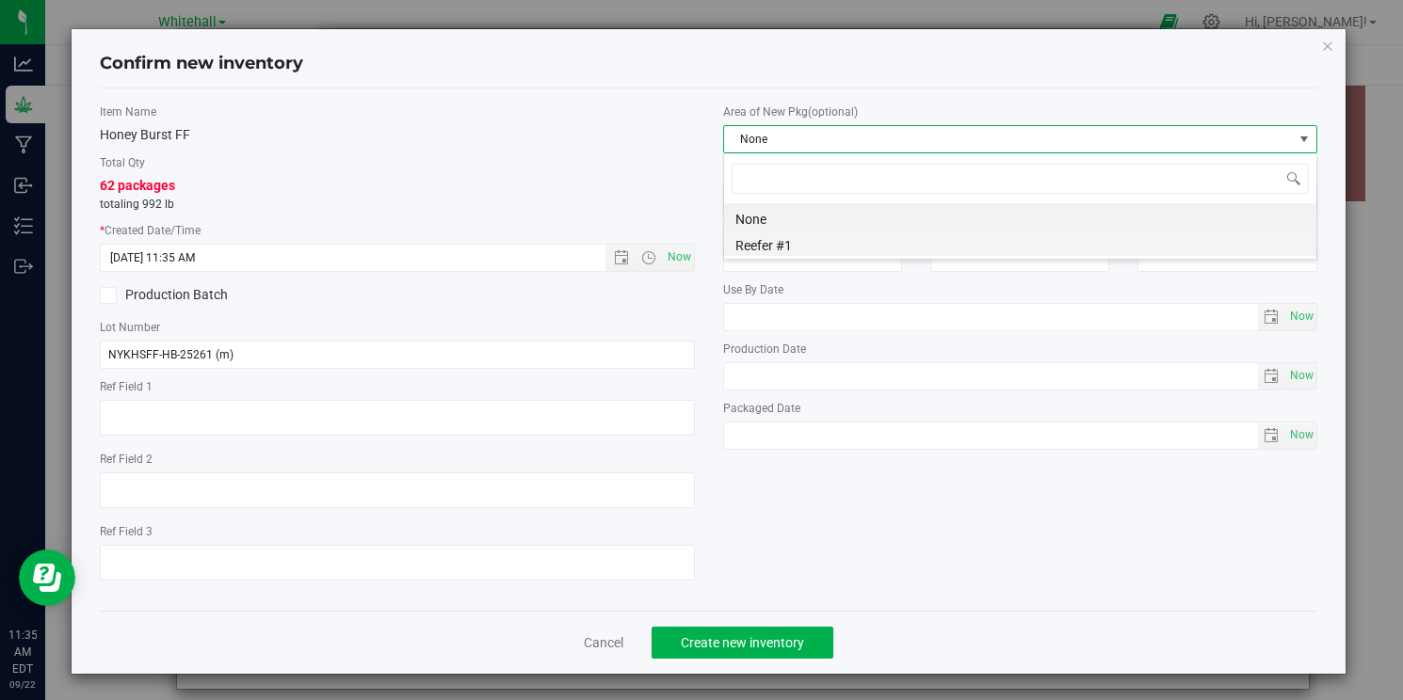
click at [806, 252] on li "Reefer #1" at bounding box center [1020, 243] width 592 height 26
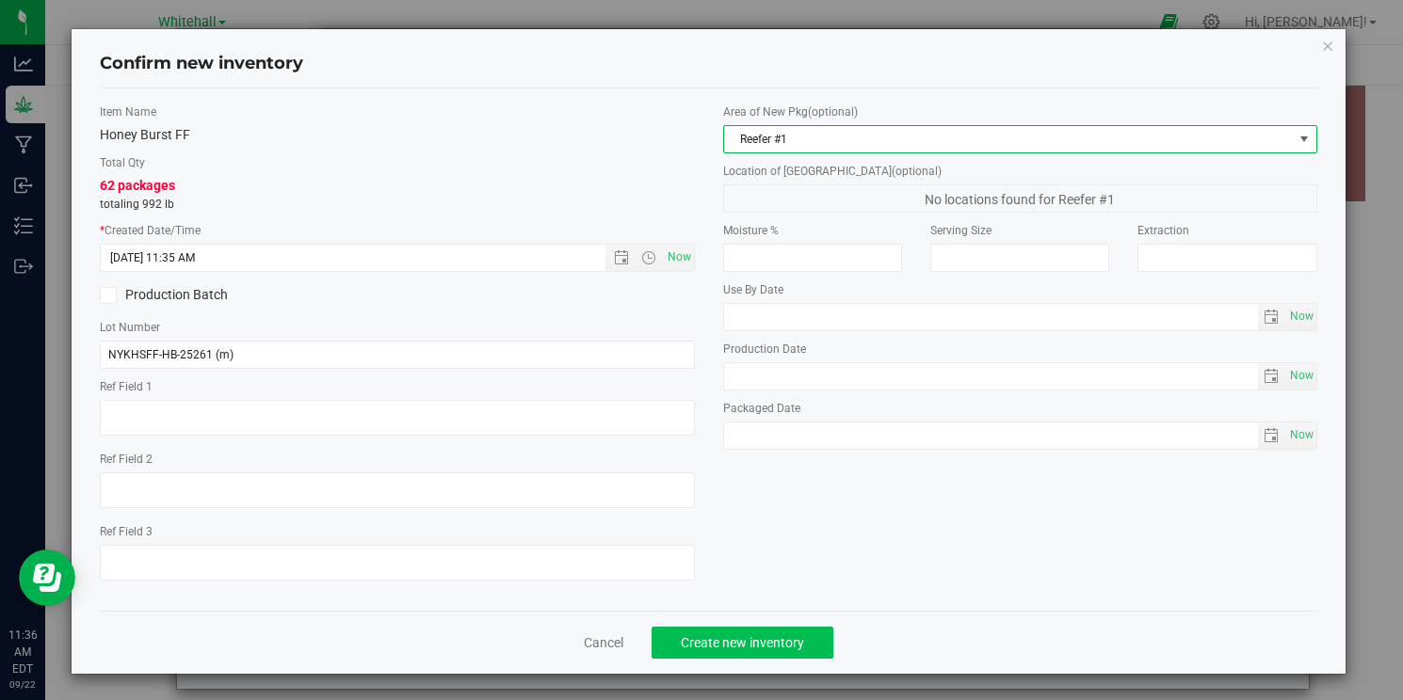
click at [777, 641] on span "Create new inventory" at bounding box center [742, 642] width 123 height 15
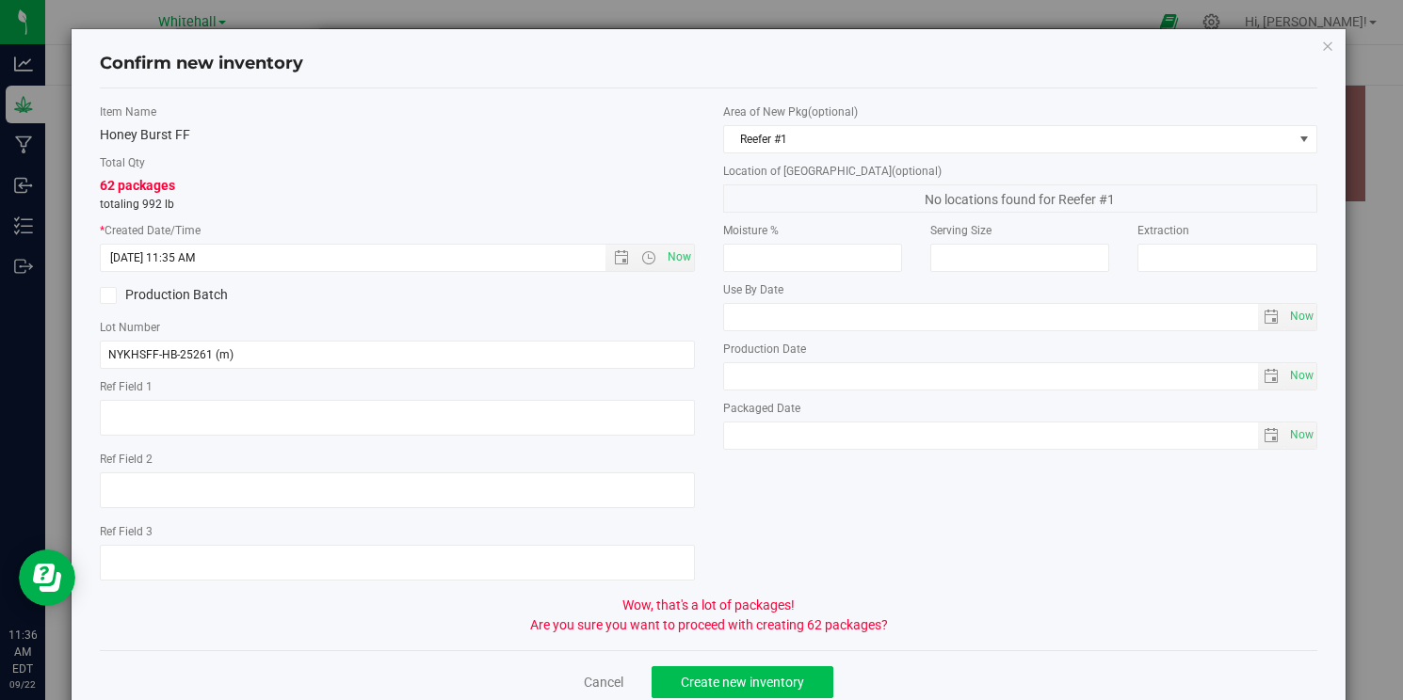
scroll to position [40, 0]
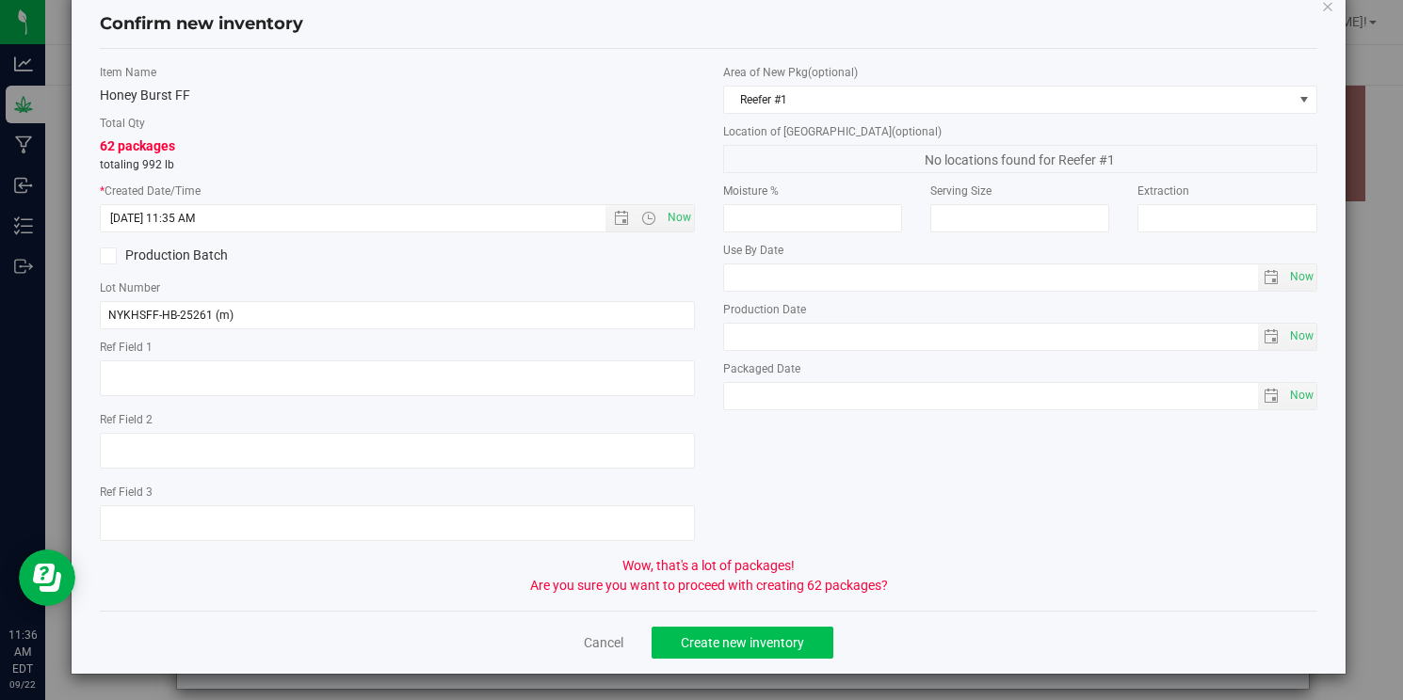
click at [755, 638] on span "Create new inventory" at bounding box center [742, 642] width 123 height 15
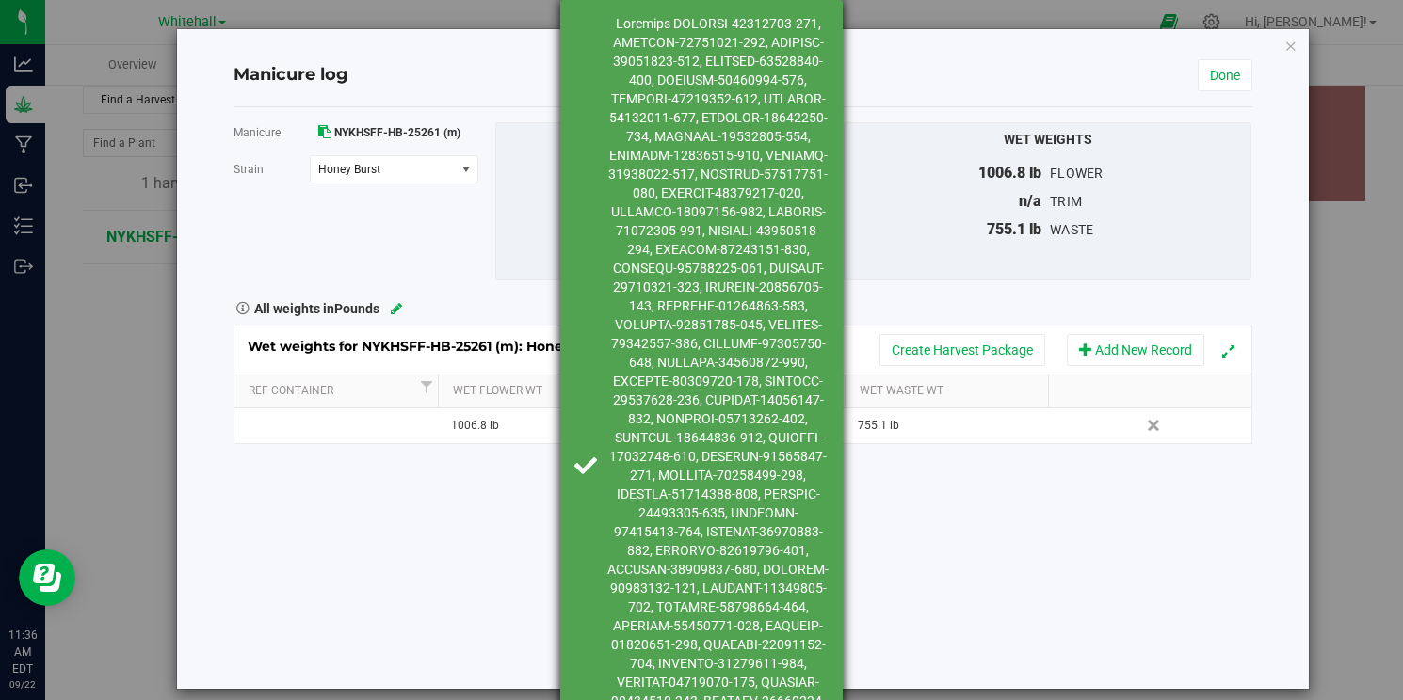
scroll to position [0, 0]
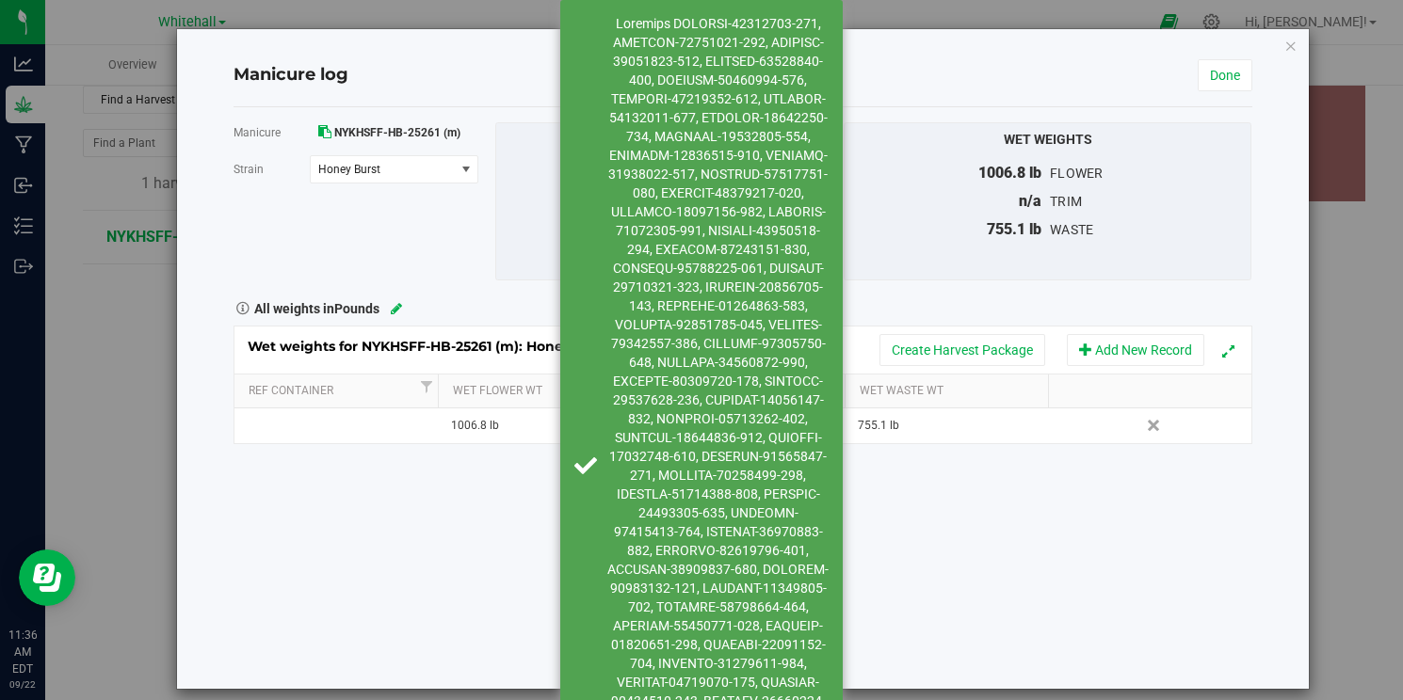
click at [496, 471] on div "Manicure NYKHSFF-HB-25261 (m) [GEOGRAPHIC_DATA] Honey Burst Select strain Honey…" at bounding box center [742, 398] width 1019 height 582
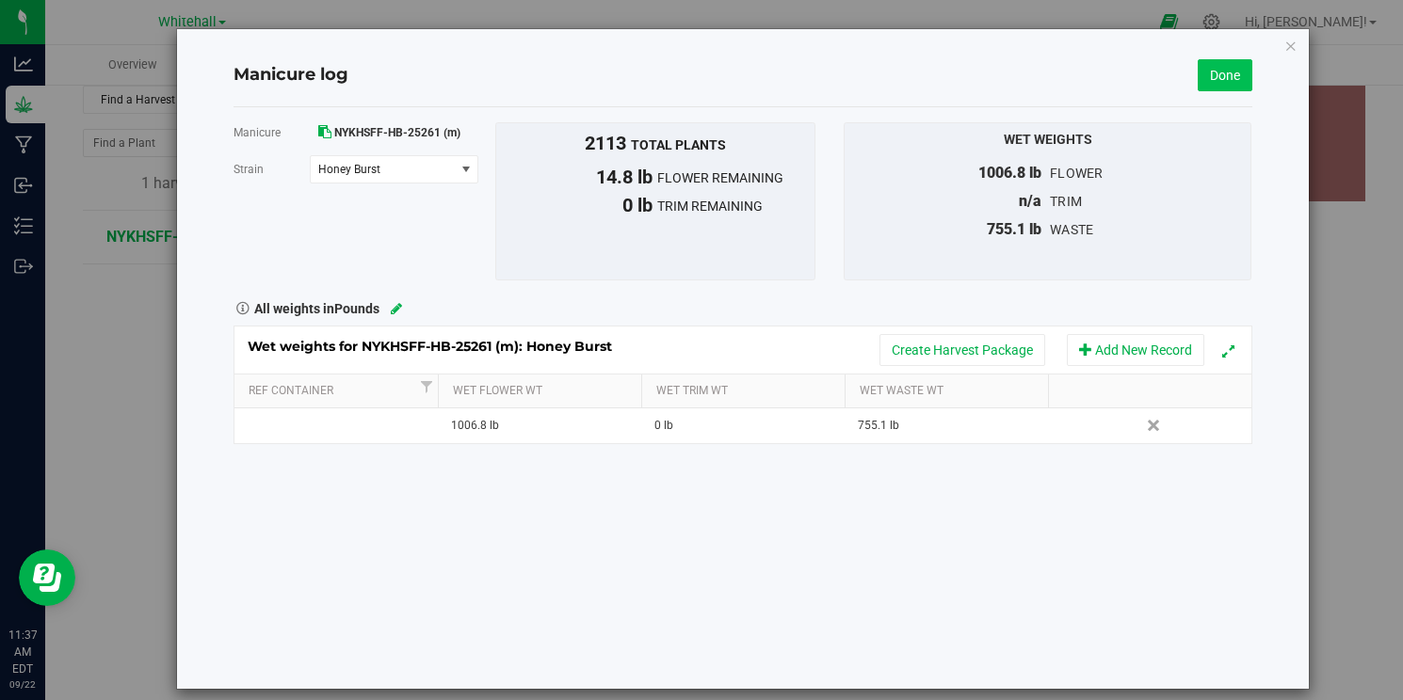
click at [1236, 73] on link "Done" at bounding box center [1224, 75] width 55 height 32
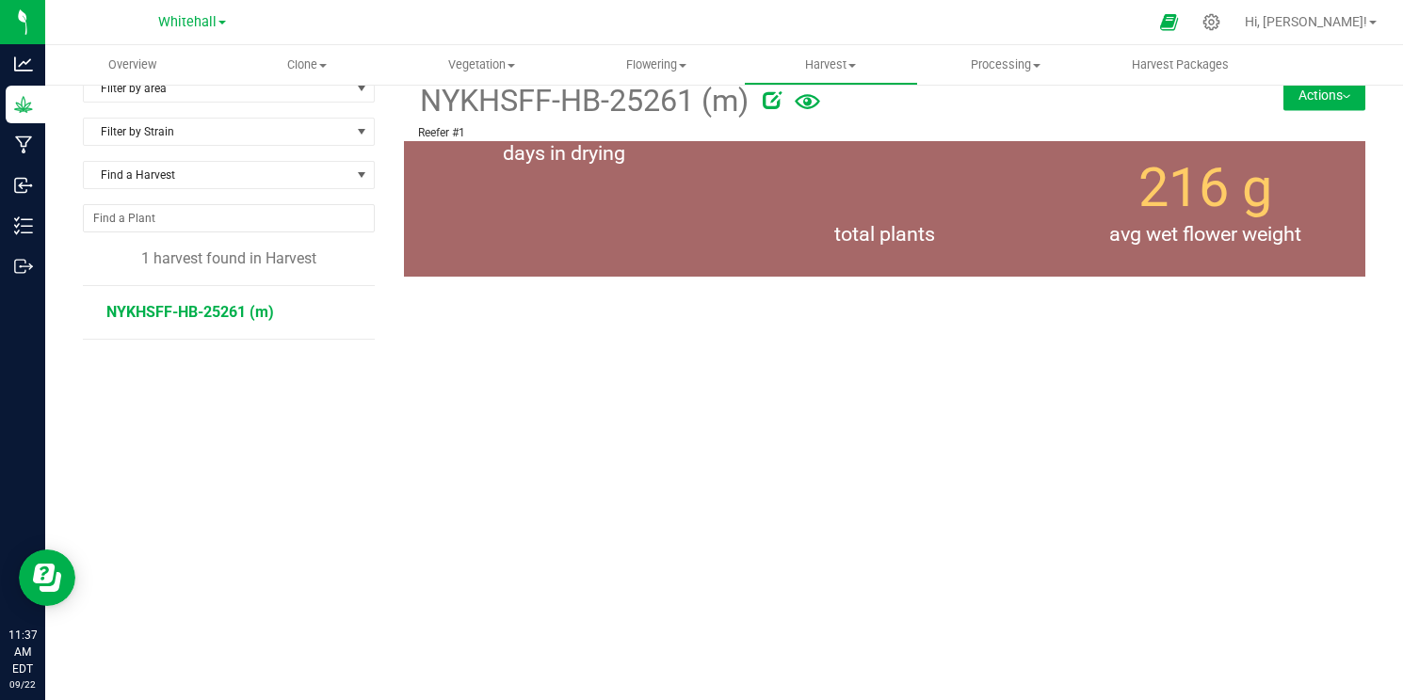
scroll to position [27, 0]
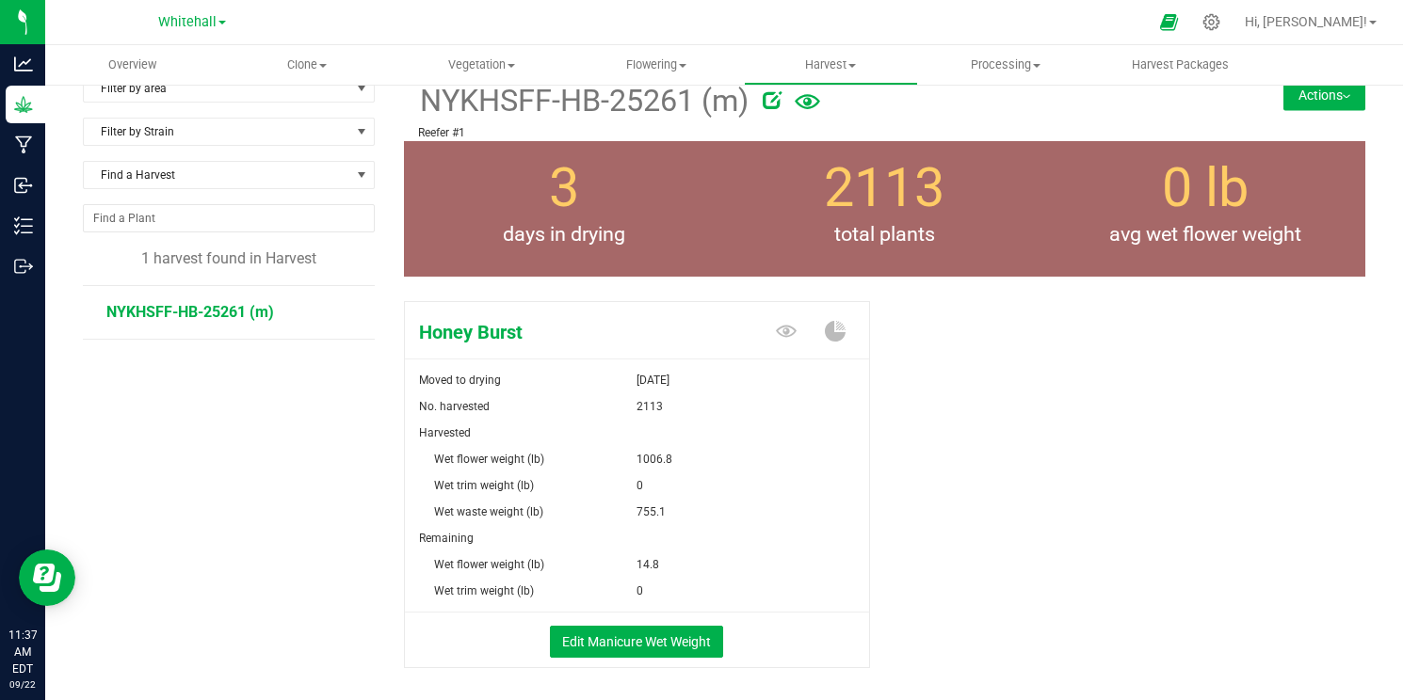
drag, startPoint x: 655, startPoint y: 558, endPoint x: 640, endPoint y: 559, distance: 15.1
click at [640, 559] on span "14.8" at bounding box center [647, 565] width 23 height 26
click at [639, 559] on span "14.8" at bounding box center [647, 565] width 23 height 26
click at [626, 662] on div "Edit Manicure Wet Weight" at bounding box center [637, 641] width 493 height 56
click at [656, 627] on button "Edit Manicure Wet Weight" at bounding box center [636, 642] width 173 height 32
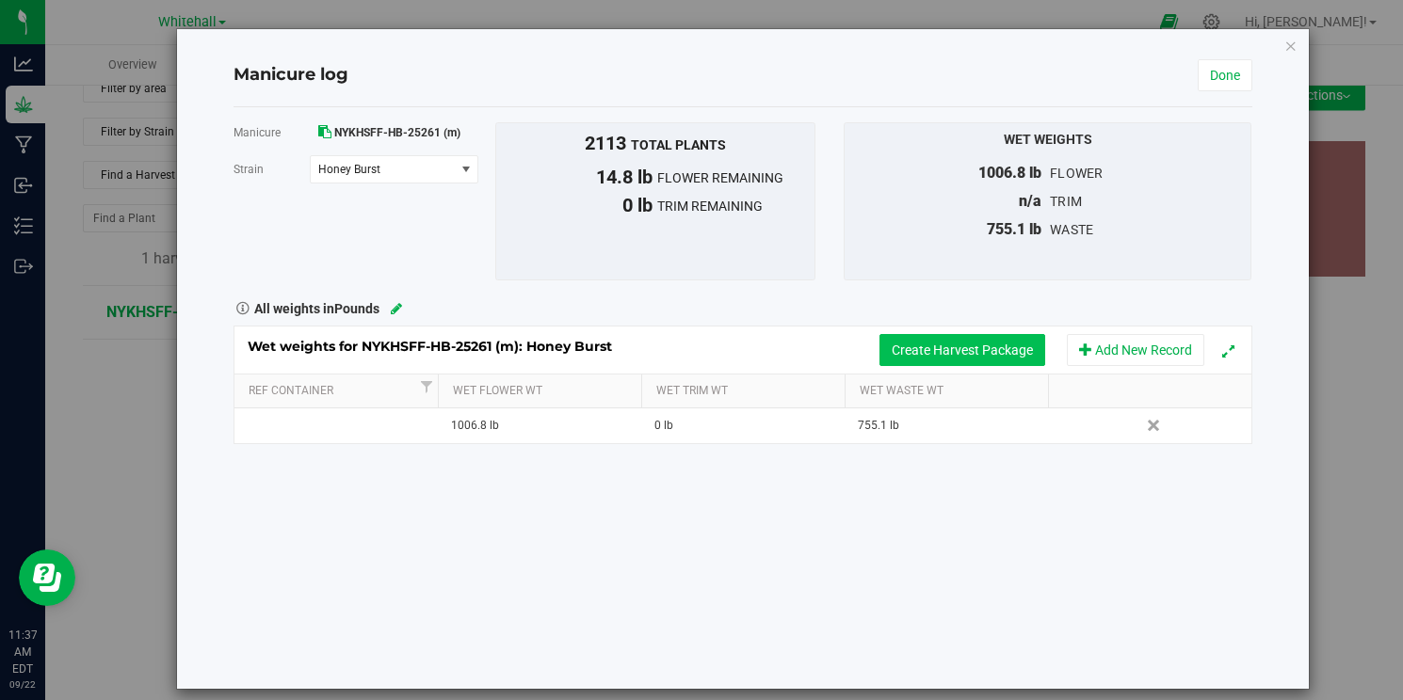
click at [997, 351] on button "Create Harvest Package" at bounding box center [962, 350] width 166 height 32
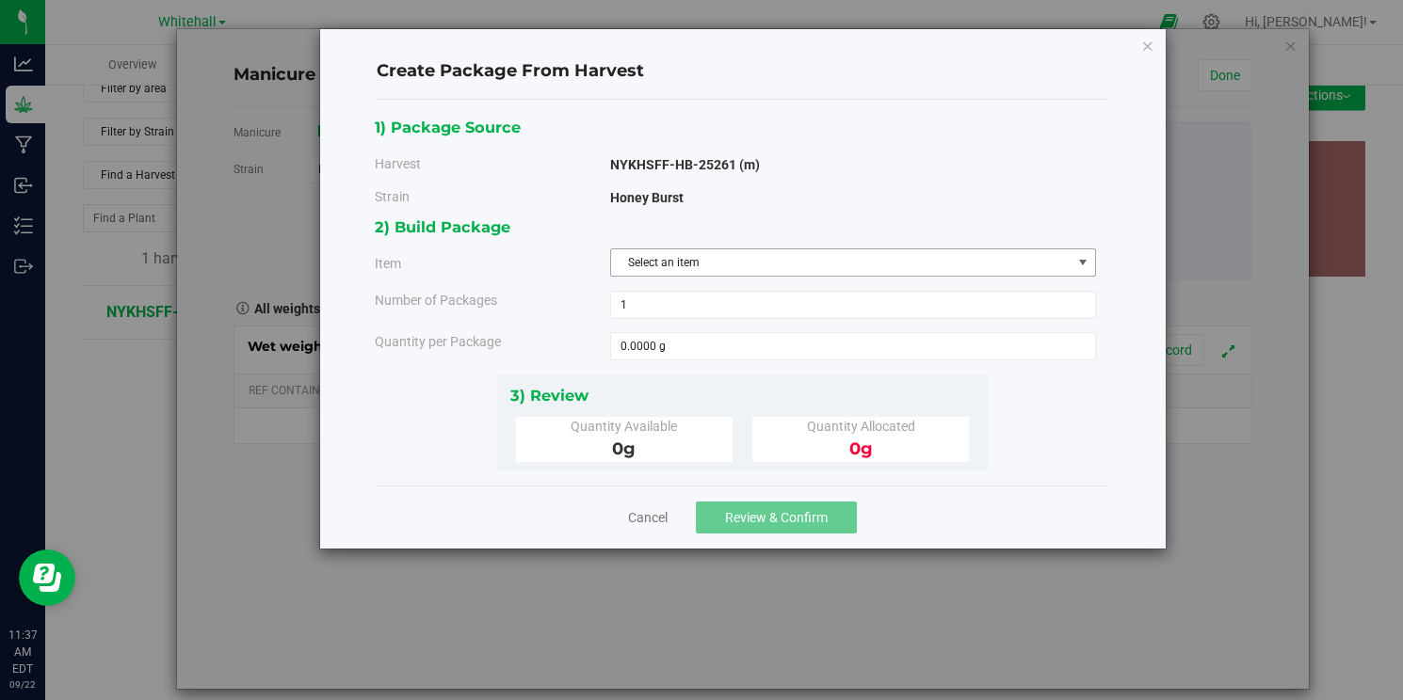
click at [696, 261] on span "Select an item" at bounding box center [841, 262] width 460 height 26
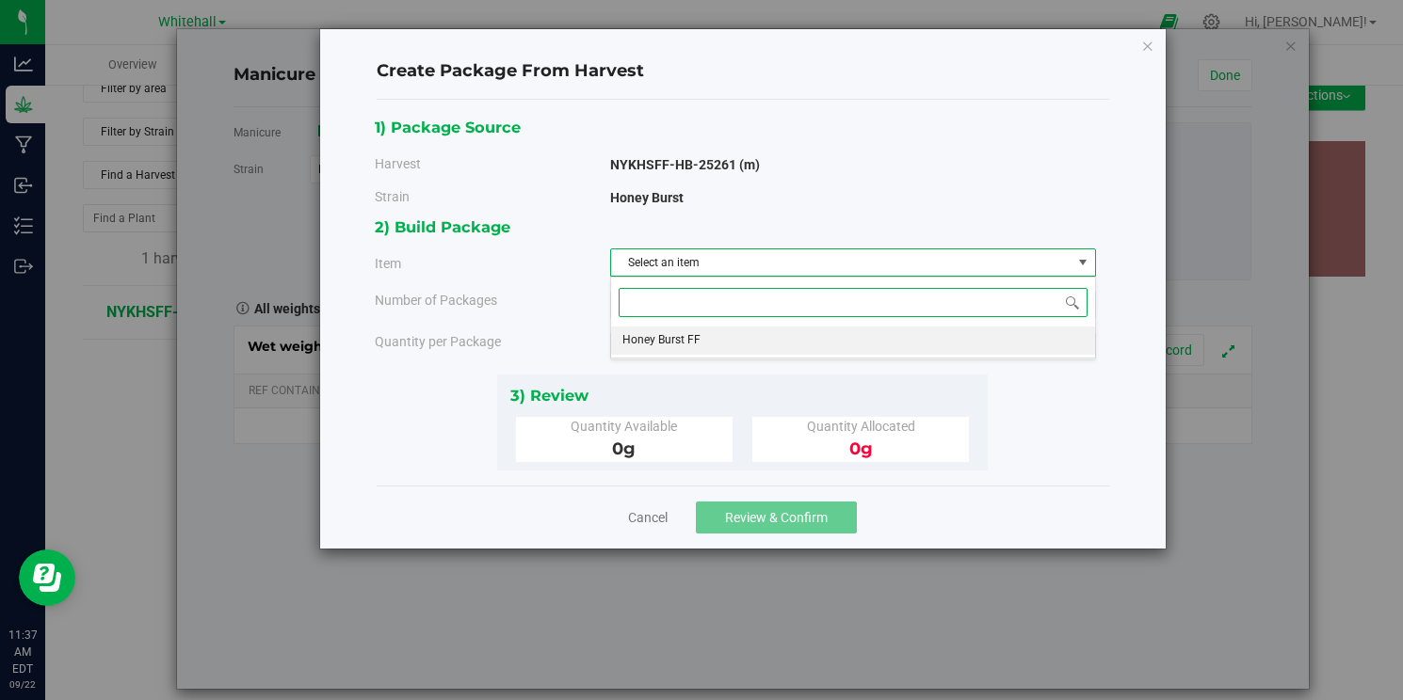
click at [670, 339] on span "Honey Burst FF" at bounding box center [661, 341] width 78 height 24
click at [641, 345] on span at bounding box center [853, 346] width 486 height 28
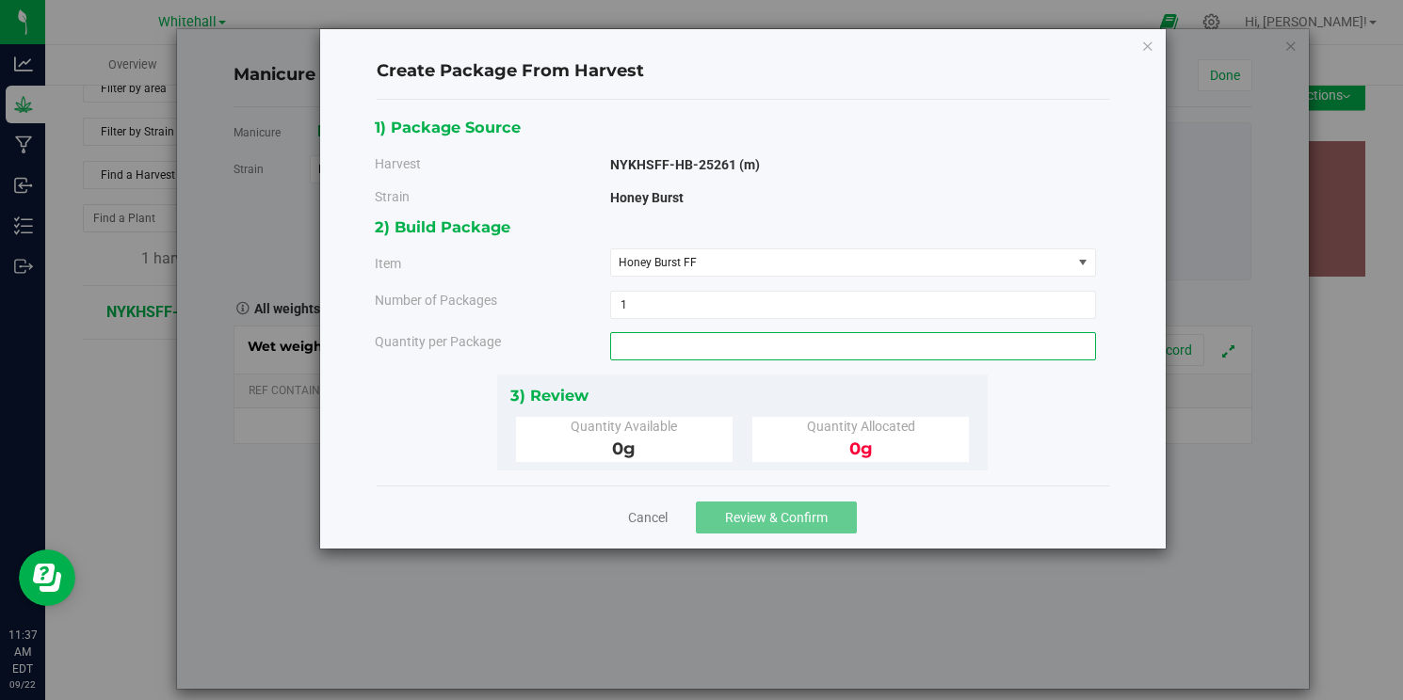
click at [641, 345] on input "text" at bounding box center [853, 346] width 484 height 26
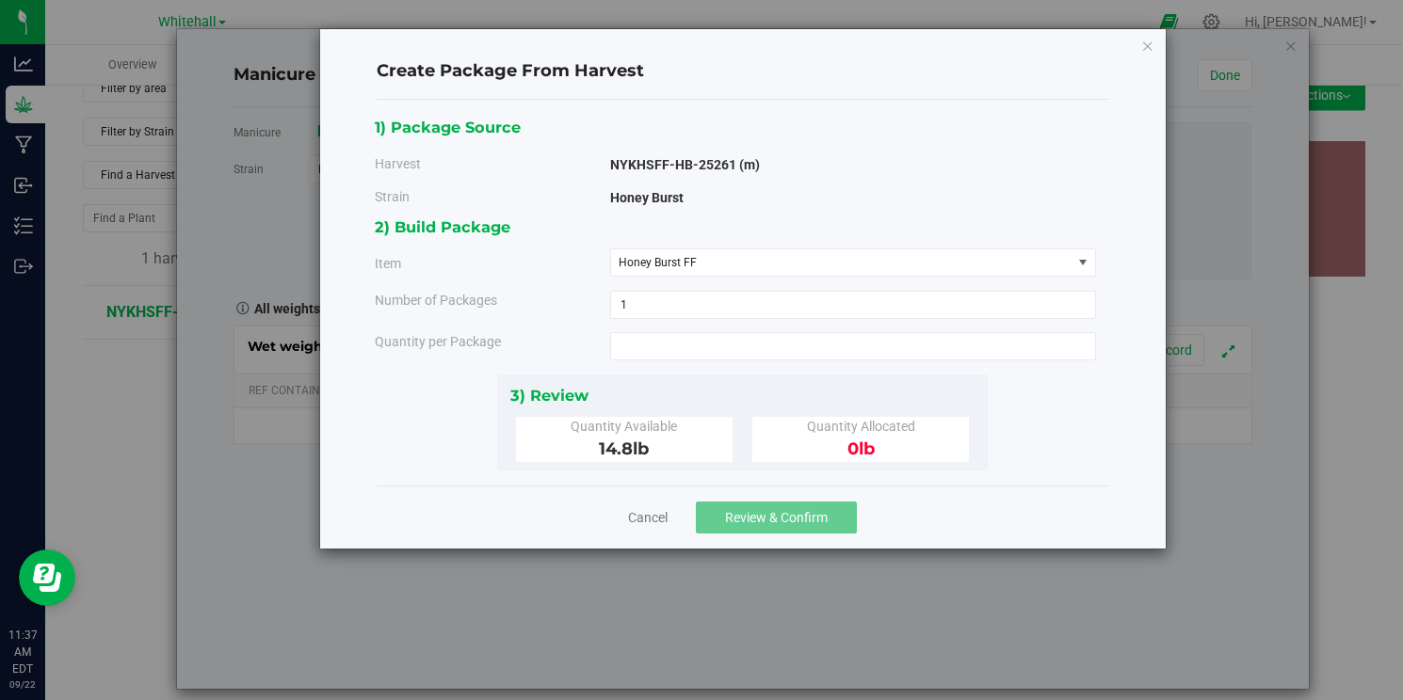
click at [641, 345] on span at bounding box center [853, 346] width 486 height 28
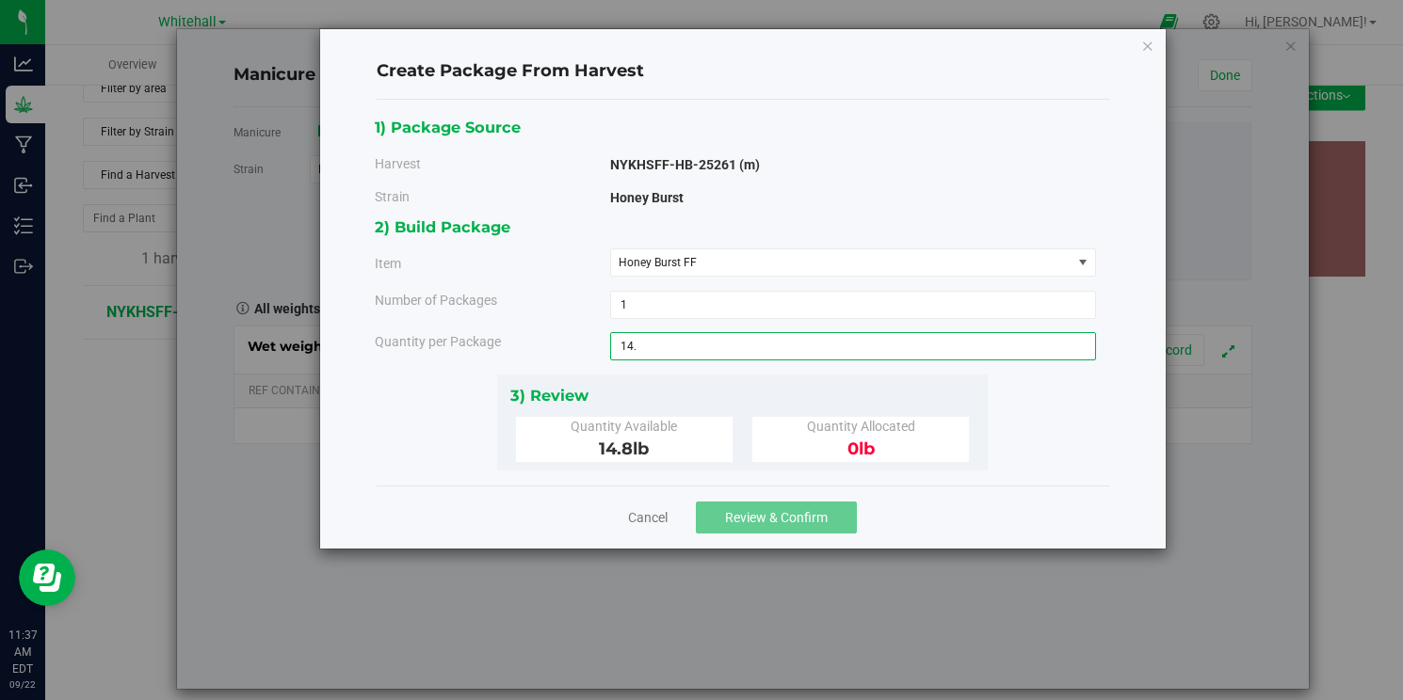
type input "14.8"
type input "14.8000 lb"
click at [804, 483] on div "1) Package Source Harvest NYKHSFF-HB-25261 (m) [GEOGRAPHIC_DATA] Honey Burst 1 1" at bounding box center [743, 293] width 732 height 386
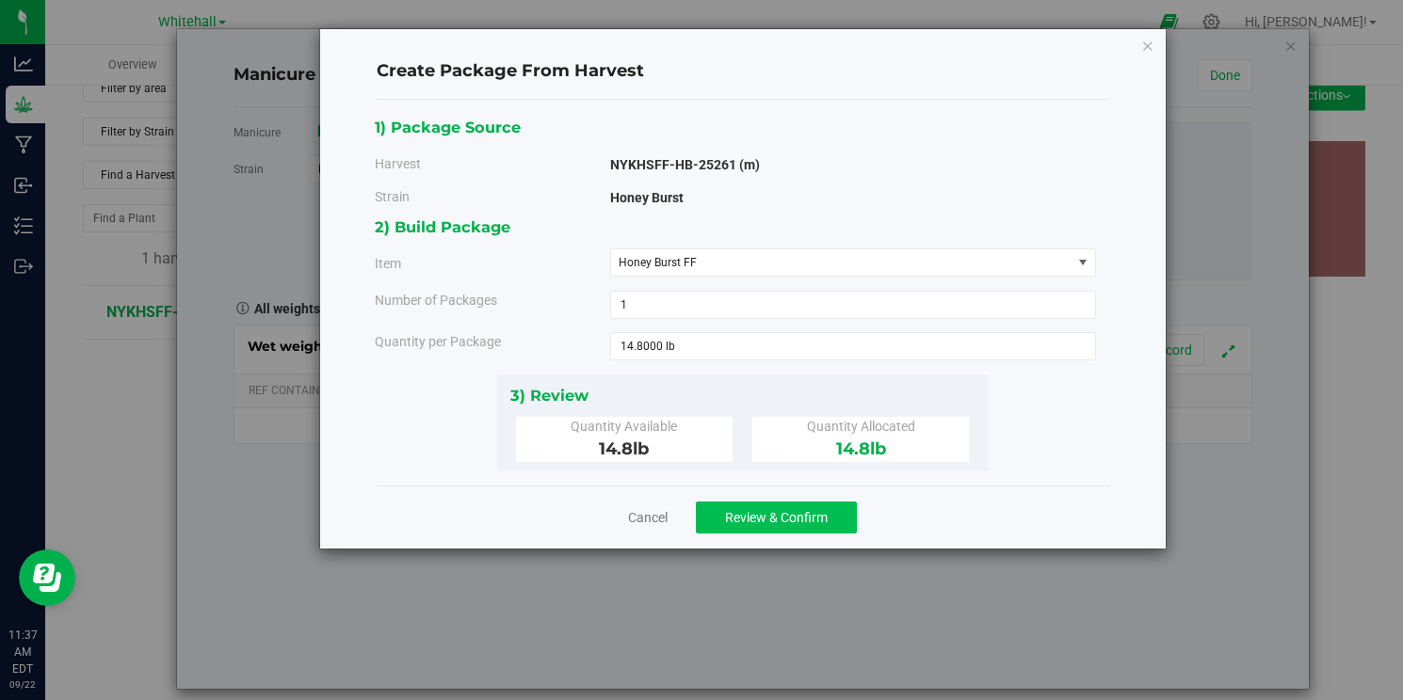
click at [779, 519] on span "Review & Confirm" at bounding box center [776, 517] width 103 height 15
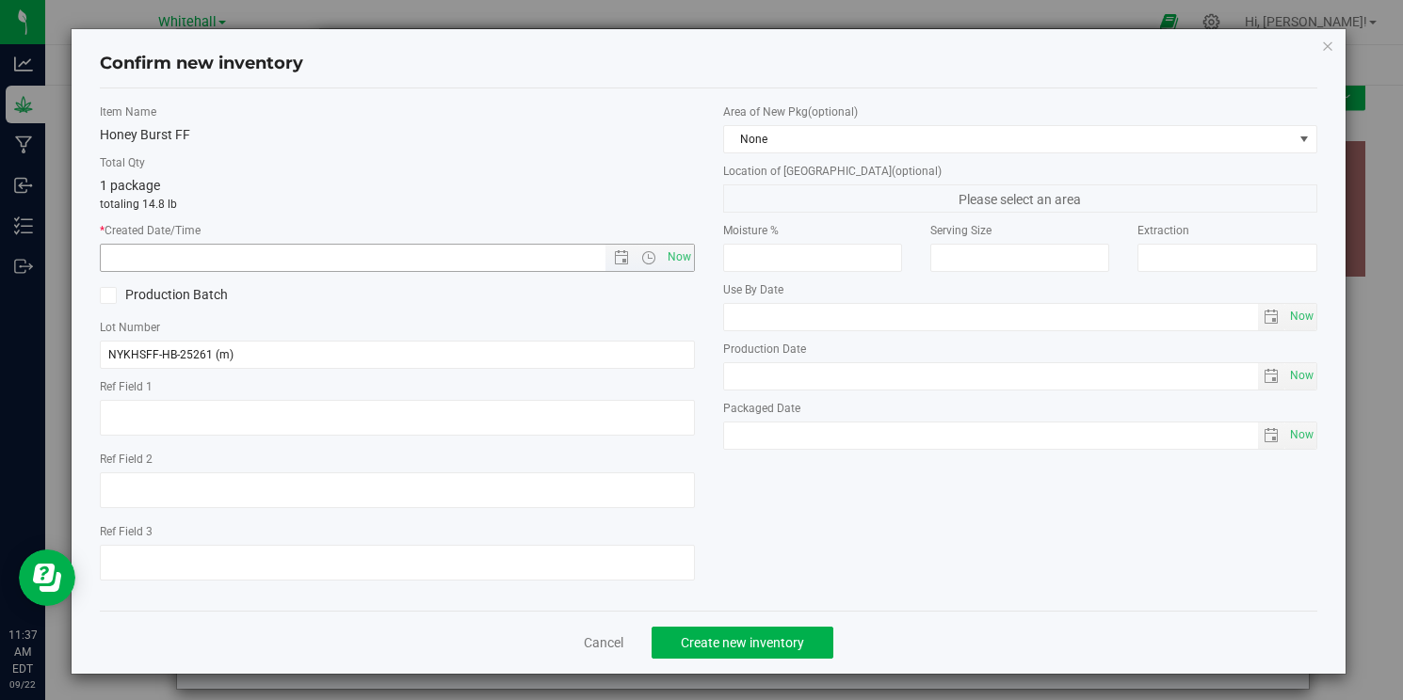
click at [404, 246] on input "text" at bounding box center [369, 258] width 536 height 26
click at [622, 257] on span "Open the date view" at bounding box center [621, 257] width 15 height 15
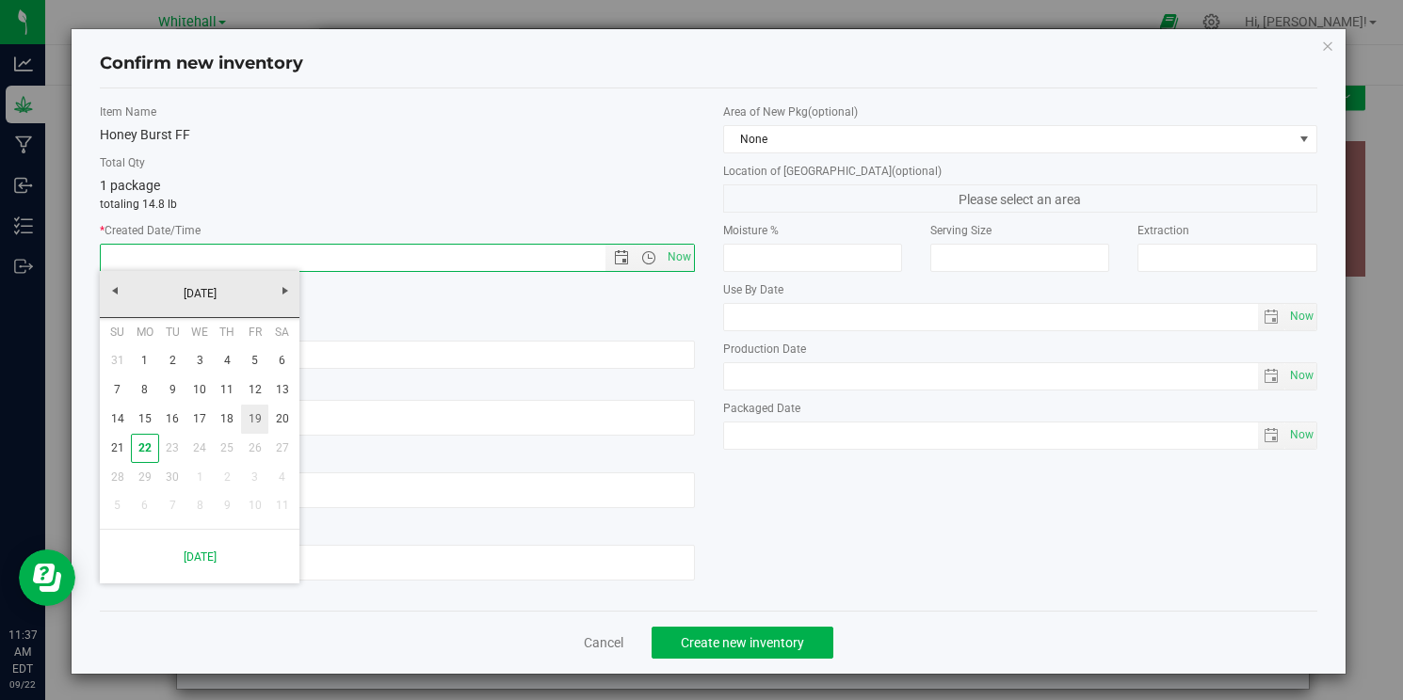
click at [259, 425] on link "19" at bounding box center [254, 419] width 27 height 29
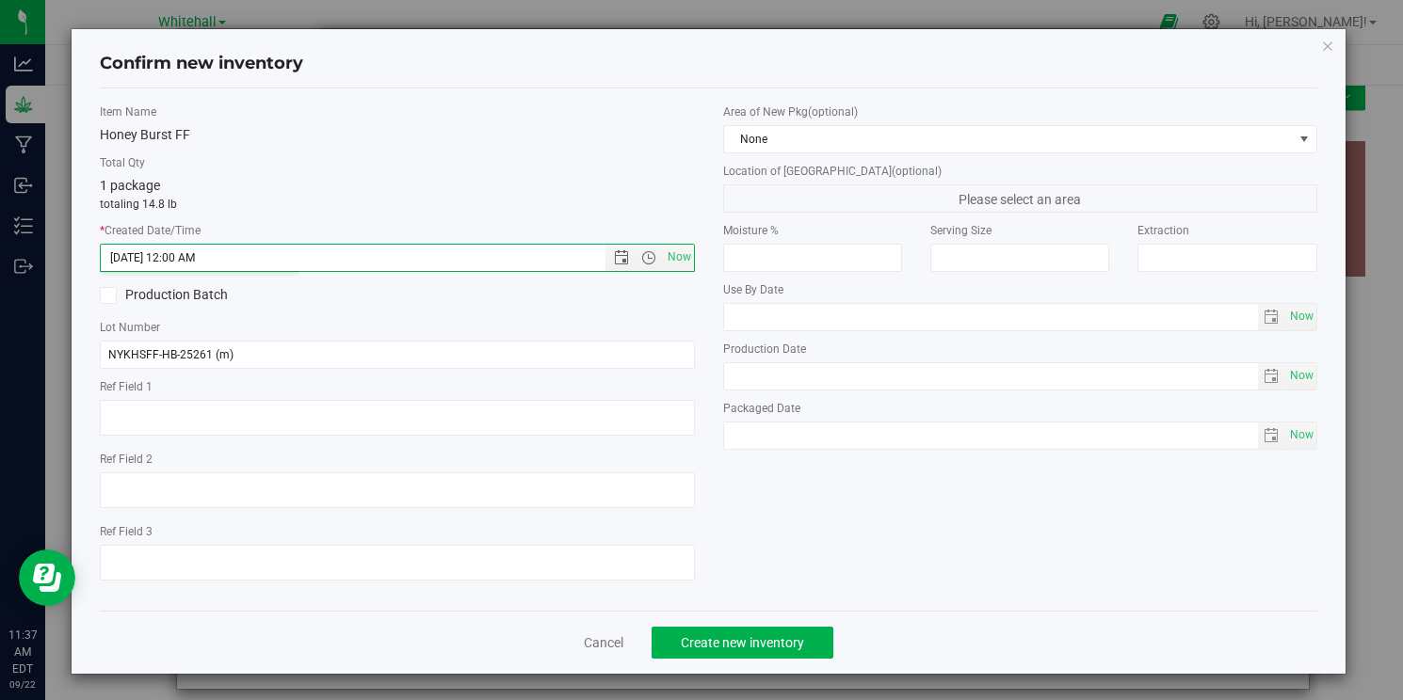
type input "[DATE] 11:37 AM"
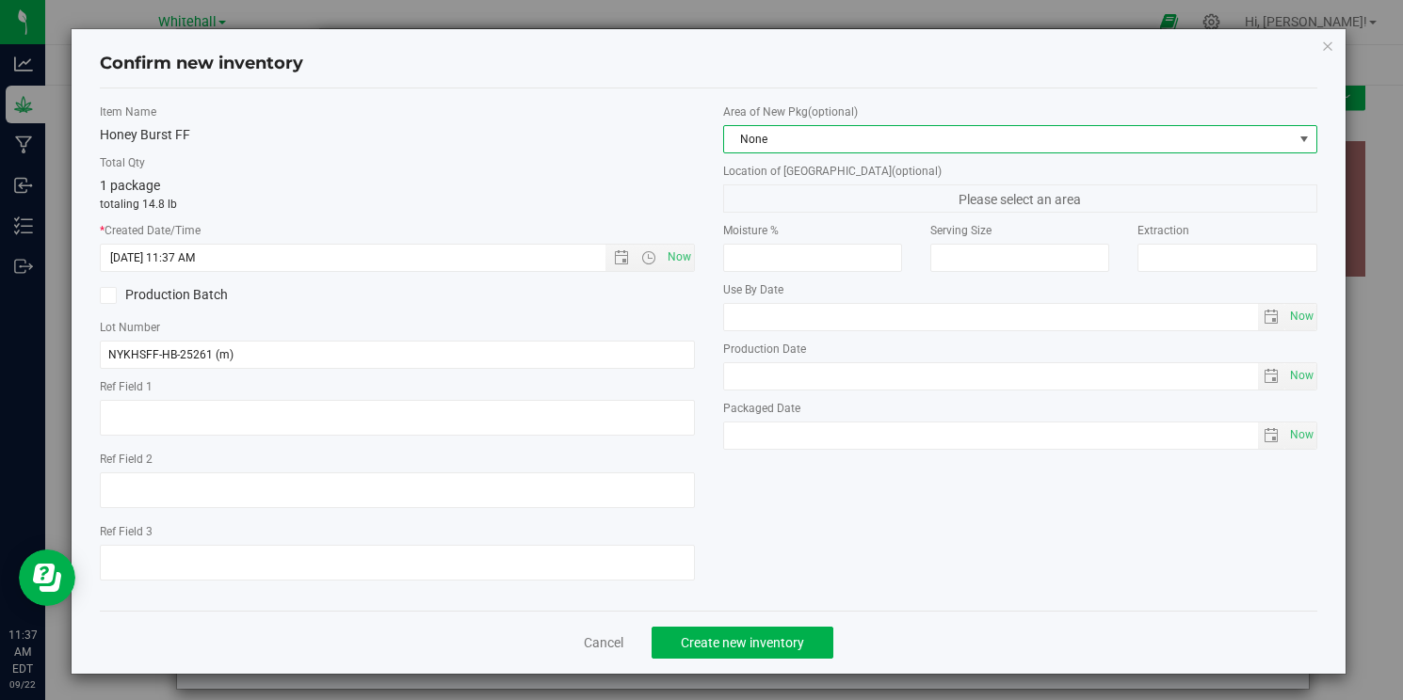
click at [937, 134] on span "None" at bounding box center [1008, 139] width 569 height 26
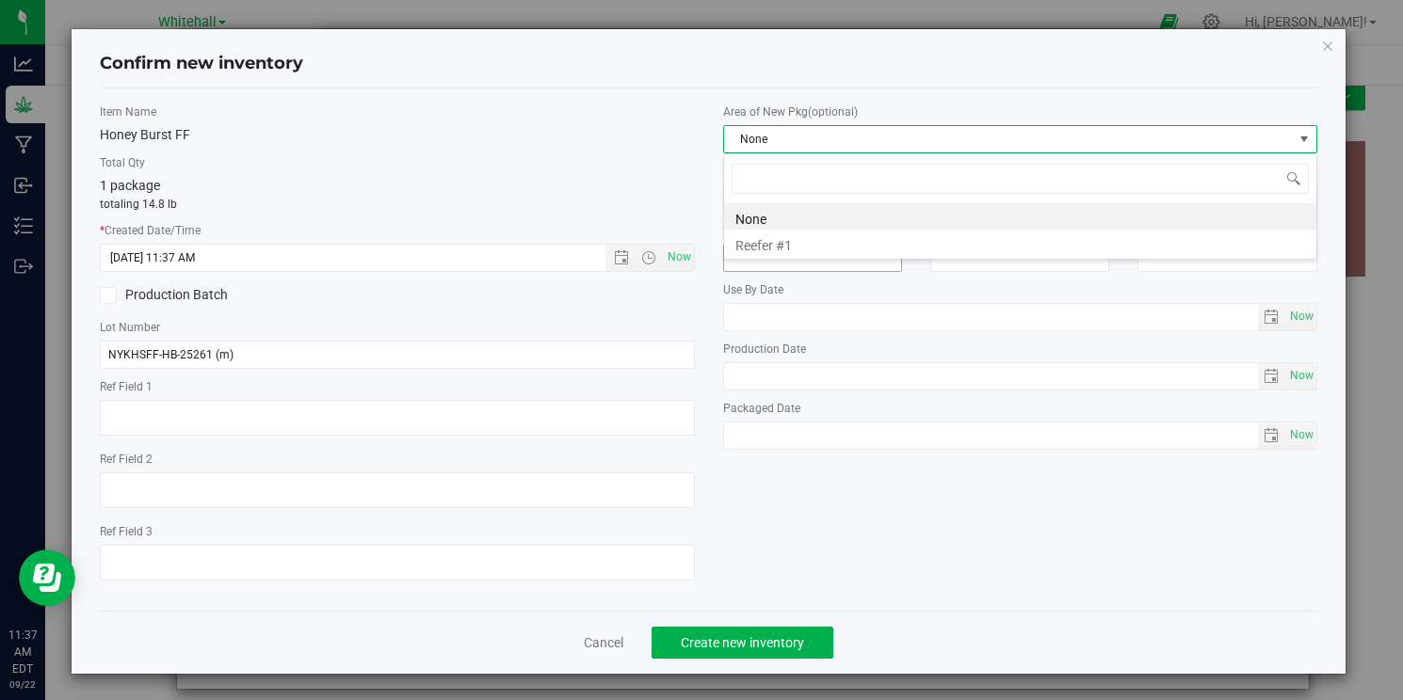
scroll to position [28, 595]
click at [898, 246] on li "Reefer #1" at bounding box center [1020, 243] width 592 height 26
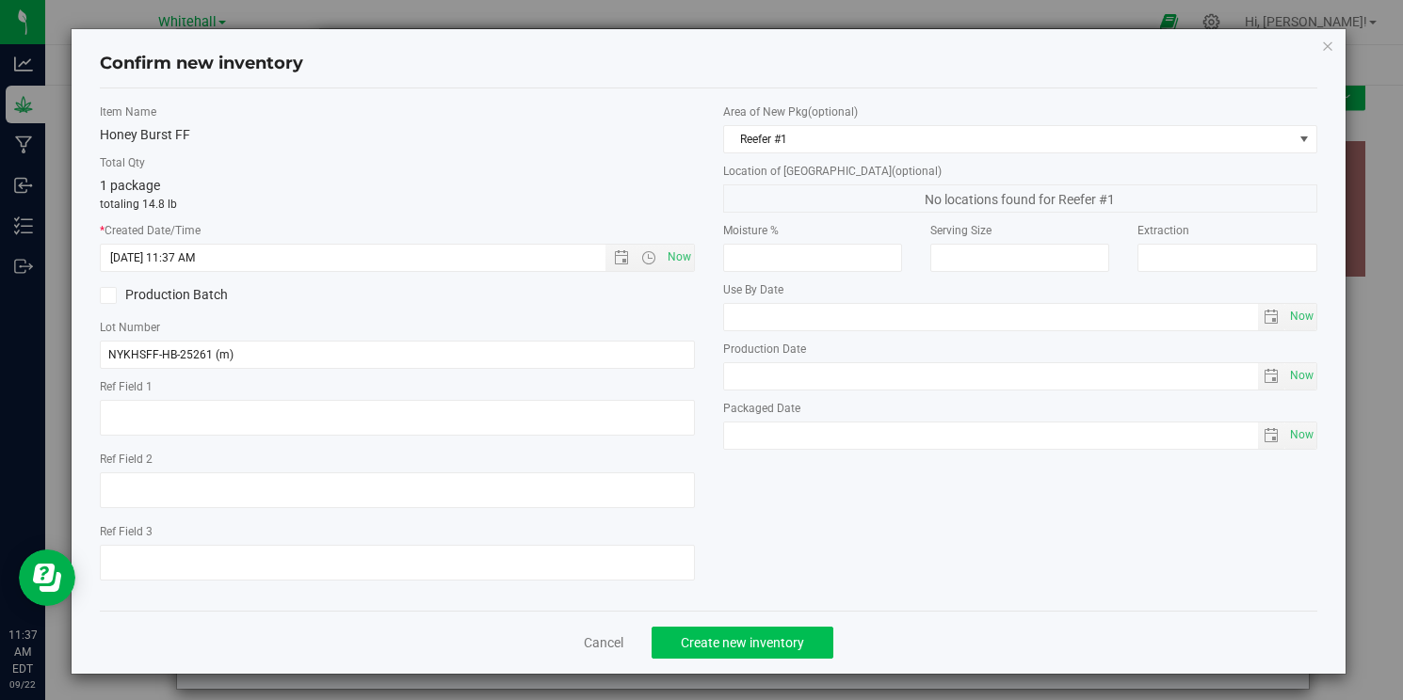
click at [691, 633] on button "Create new inventory" at bounding box center [742, 643] width 182 height 32
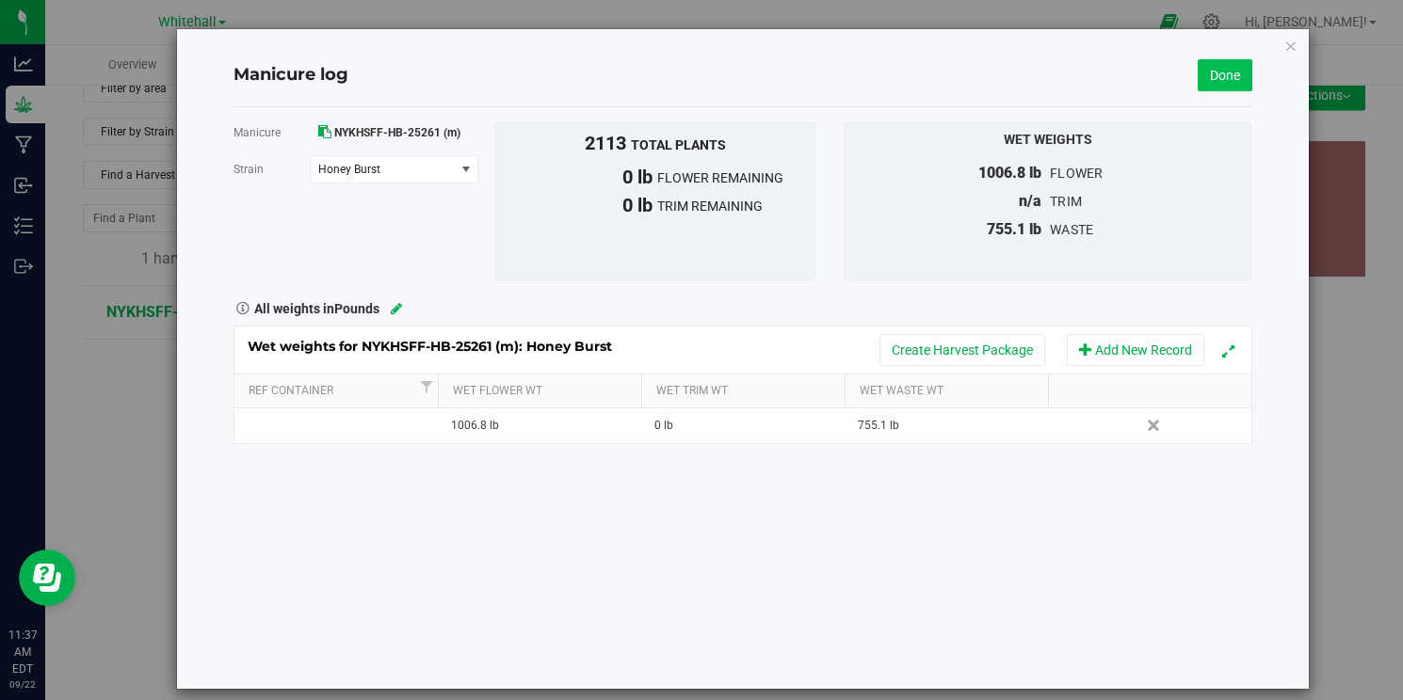
click at [1231, 79] on link "Done" at bounding box center [1224, 75] width 55 height 32
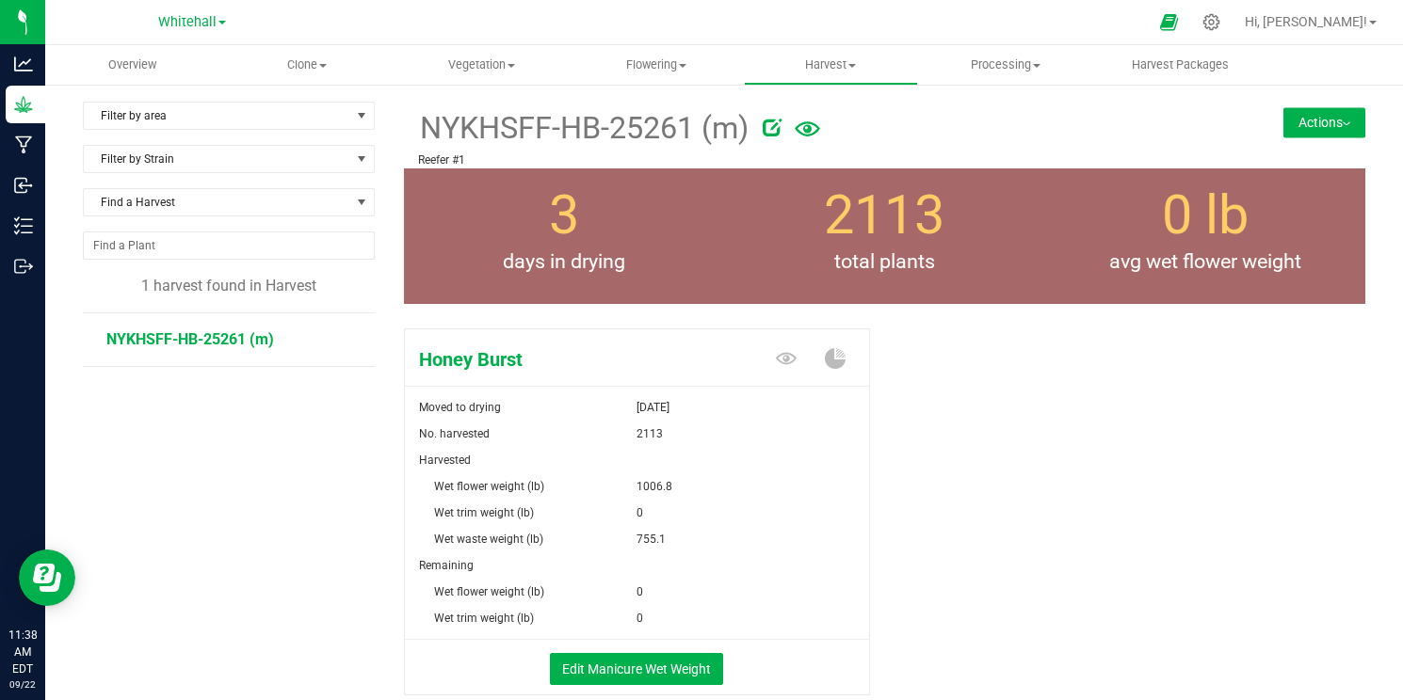
click at [1363, 114] on button "Actions" at bounding box center [1324, 122] width 82 height 30
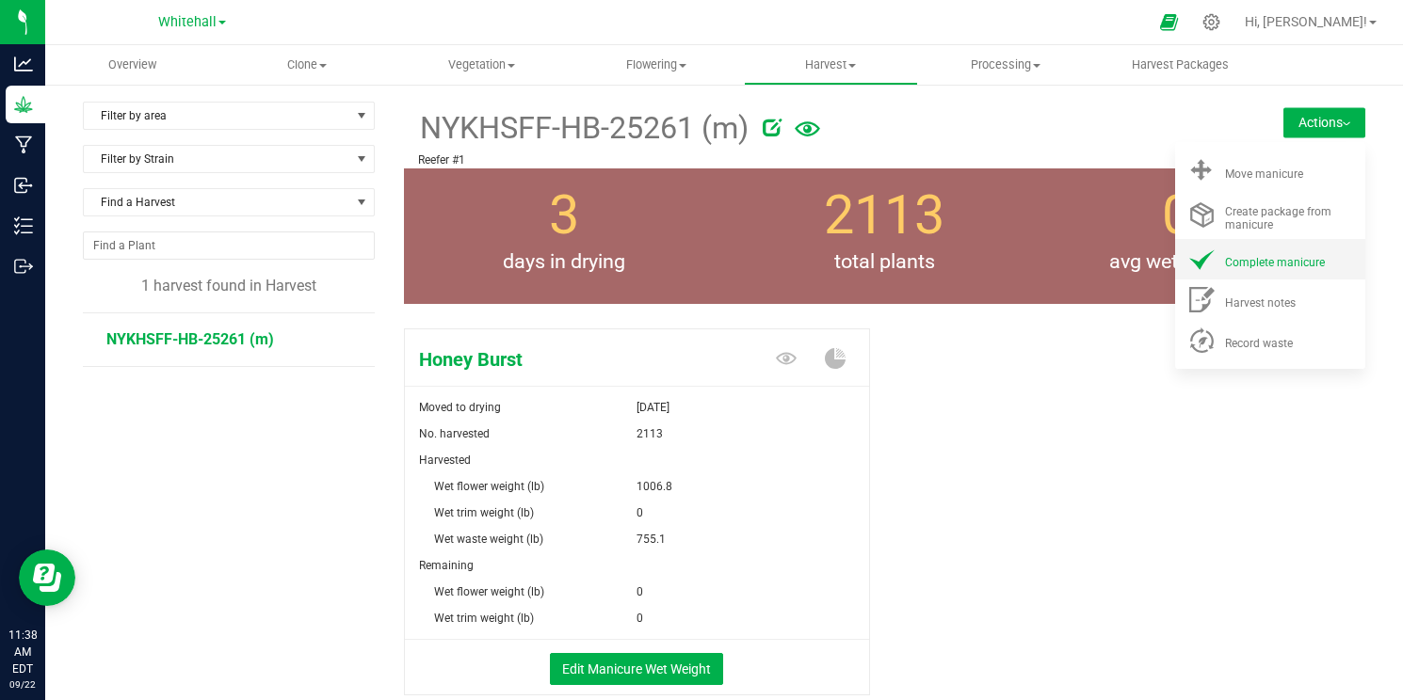
click at [1272, 267] on span "Complete manicure" at bounding box center [1275, 262] width 100 height 13
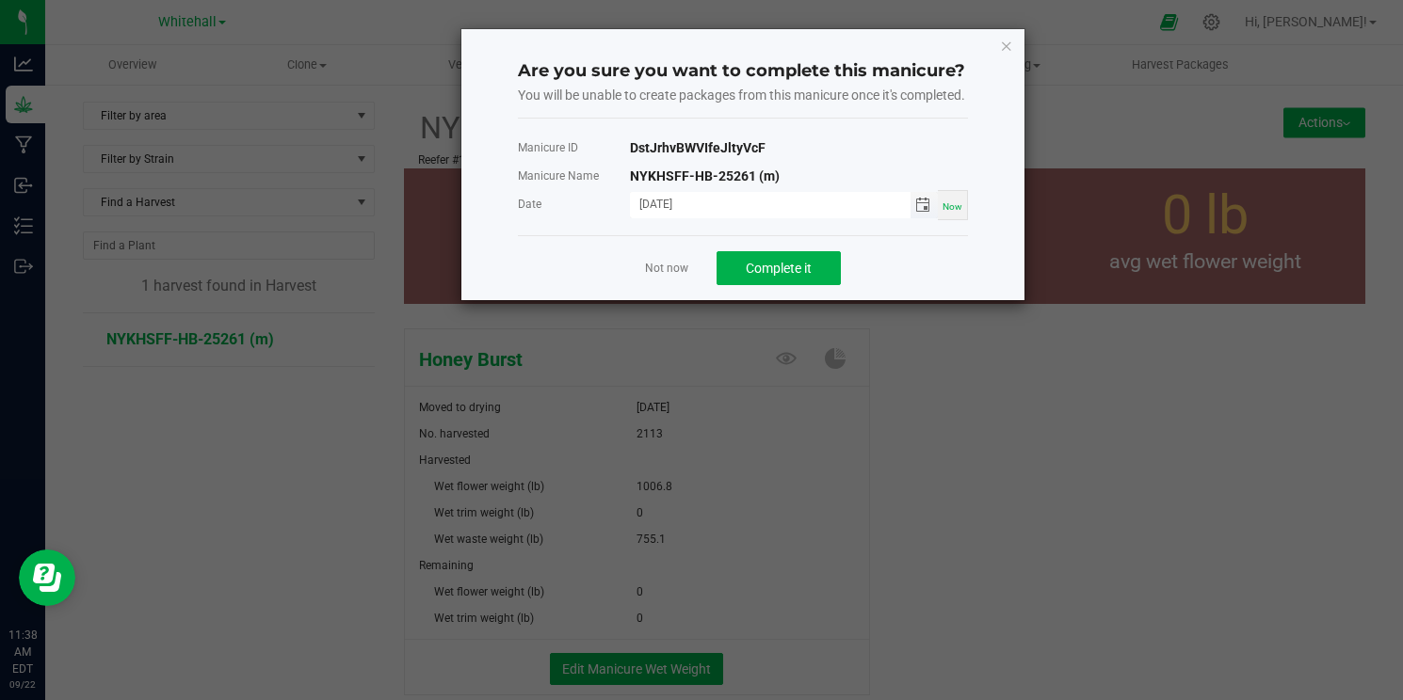
click at [731, 216] on input "[DATE]" at bounding box center [770, 204] width 281 height 24
click at [666, 213] on input "[DATE]" at bounding box center [770, 204] width 281 height 24
type input "[DATE]"
click at [746, 276] on span "Complete it" at bounding box center [779, 268] width 66 height 15
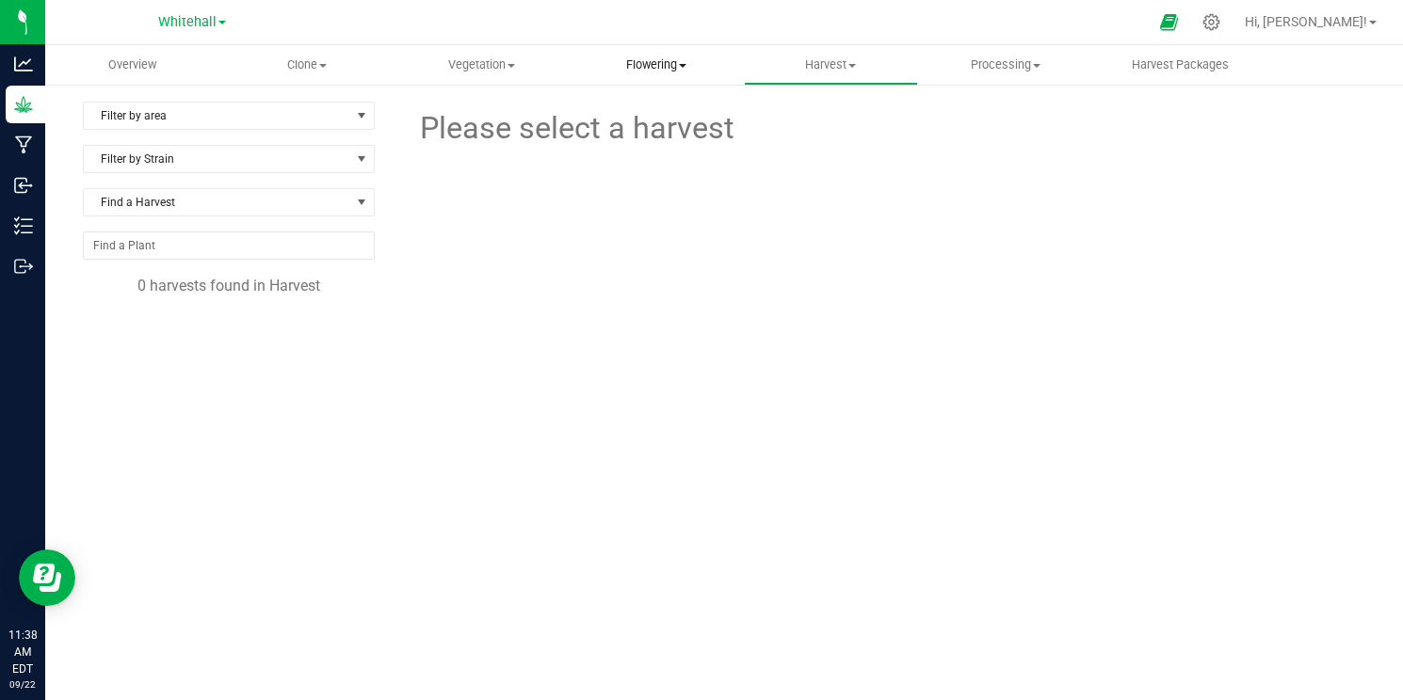
click at [684, 71] on span "Flowering" at bounding box center [655, 64] width 172 height 17
click at [649, 132] on span "Flowering groups" at bounding box center [647, 136] width 156 height 16
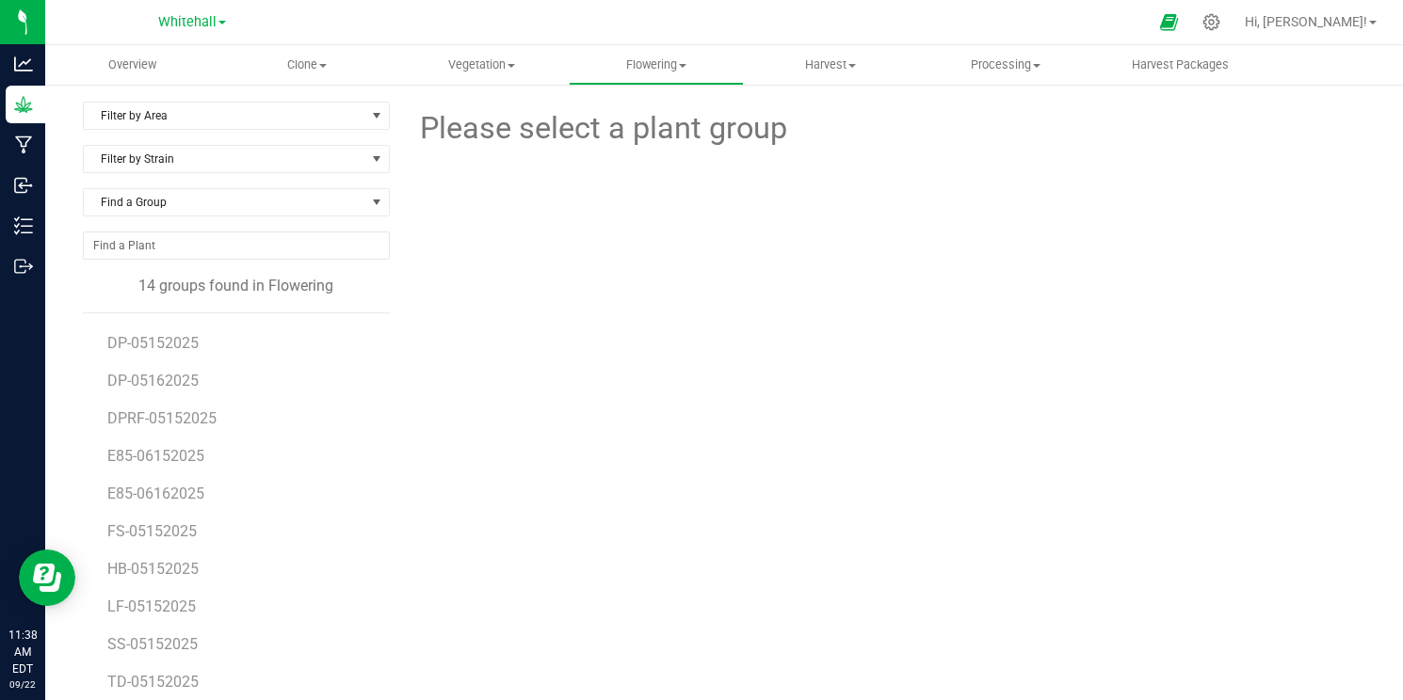
scroll to position [72, 0]
click at [163, 581] on li "LF-05152025" at bounding box center [241, 600] width 268 height 38
click at [170, 570] on span "HB-05152025" at bounding box center [153, 569] width 93 height 18
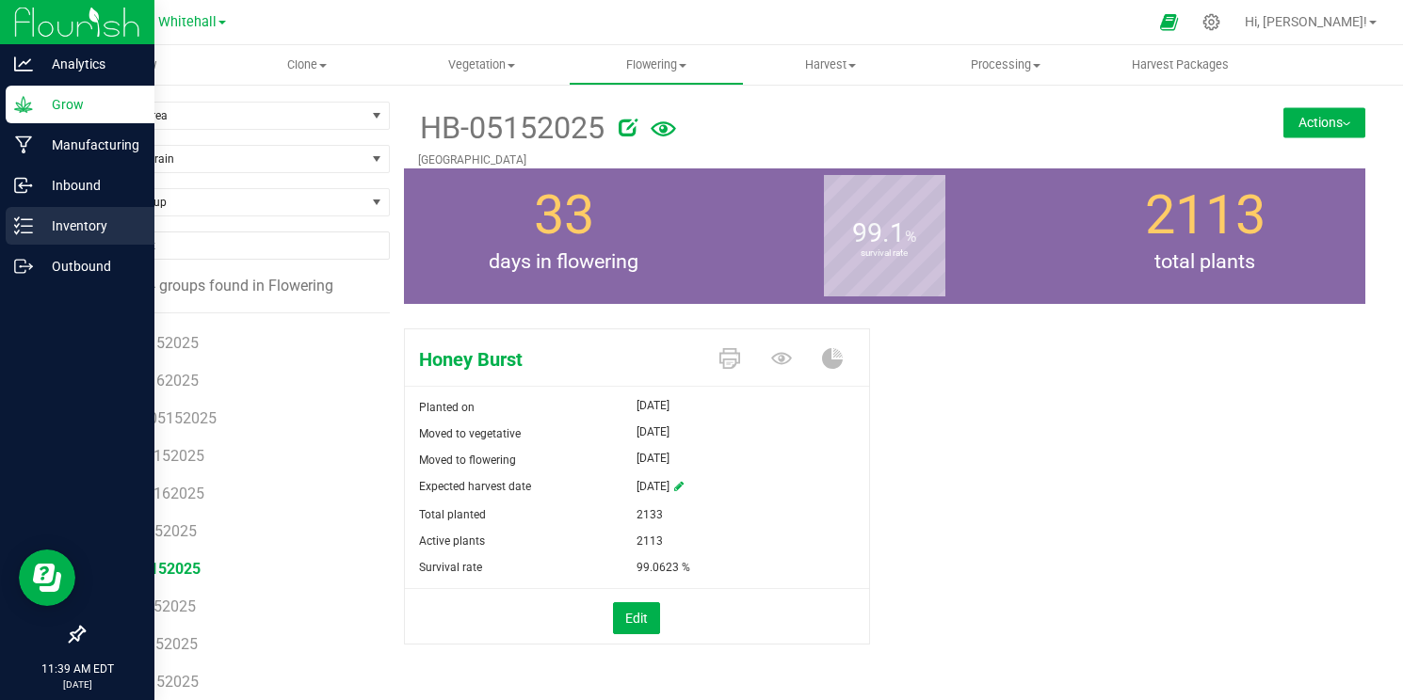
click at [56, 222] on p "Inventory" at bounding box center [89, 226] width 113 height 23
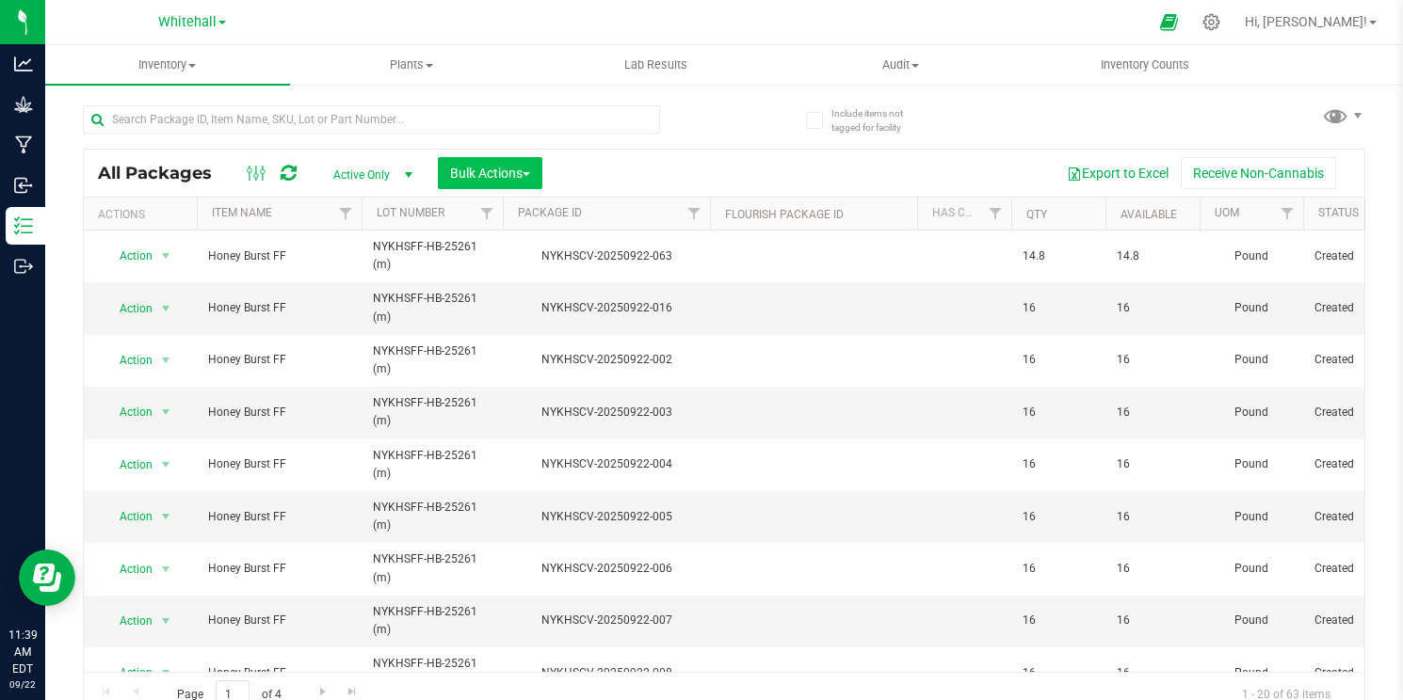
click at [512, 182] on button "Bulk Actions" at bounding box center [490, 173] width 104 height 32
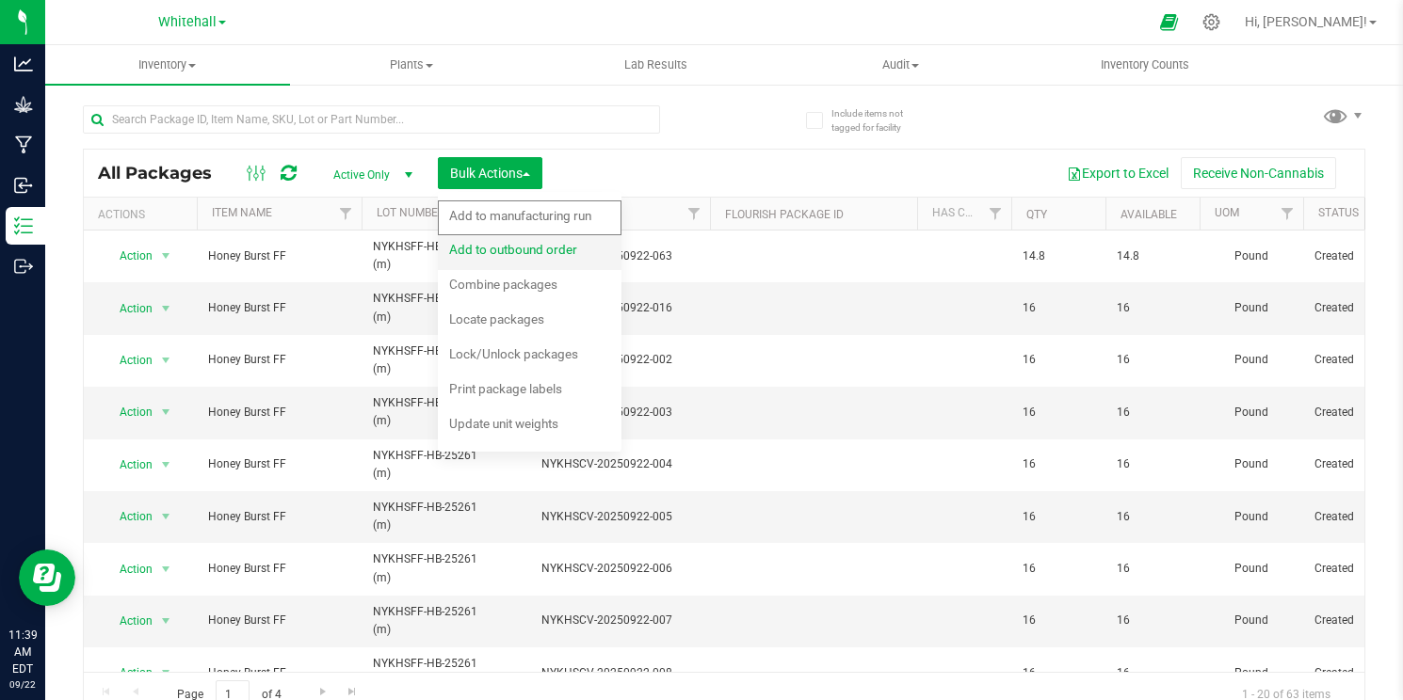
click at [546, 249] on span "Add to outbound order" at bounding box center [513, 249] width 128 height 15
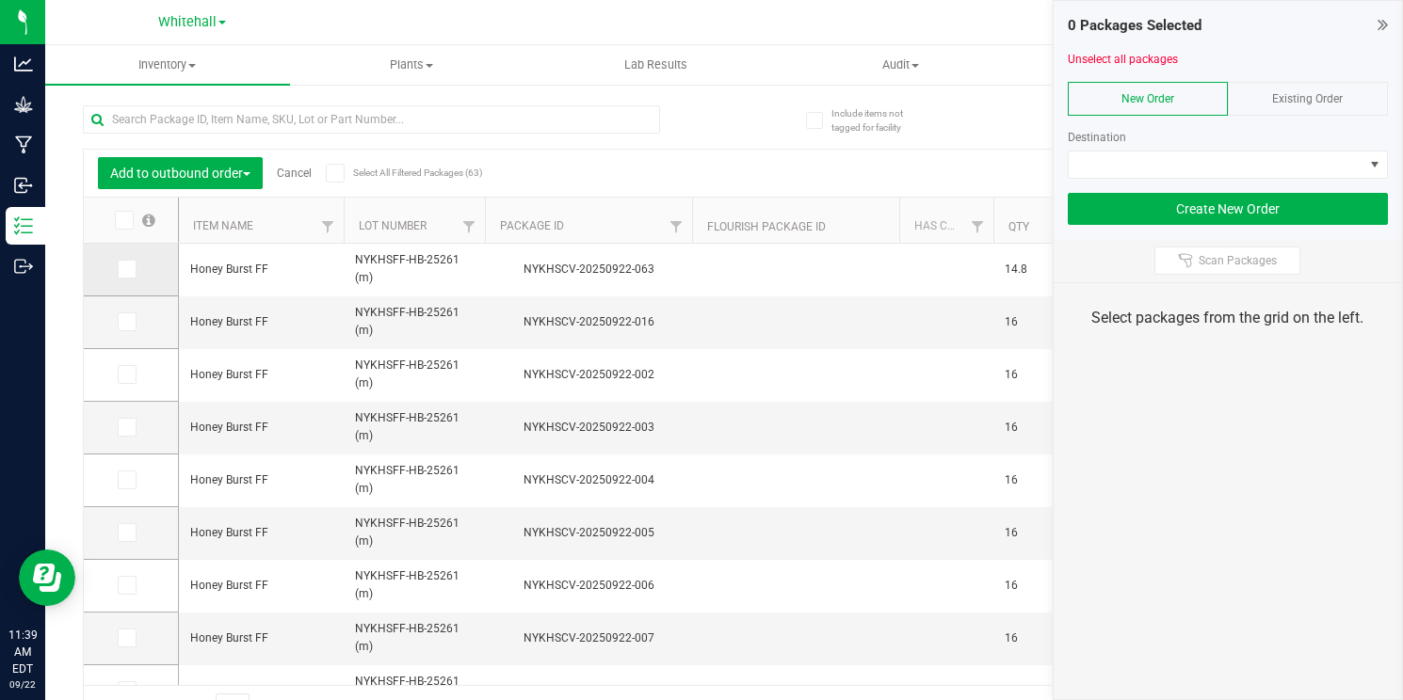
click at [120, 269] on icon at bounding box center [126, 269] width 12 height 0
click at [0, 0] on input "checkbox" at bounding box center [0, 0] width 0 height 0
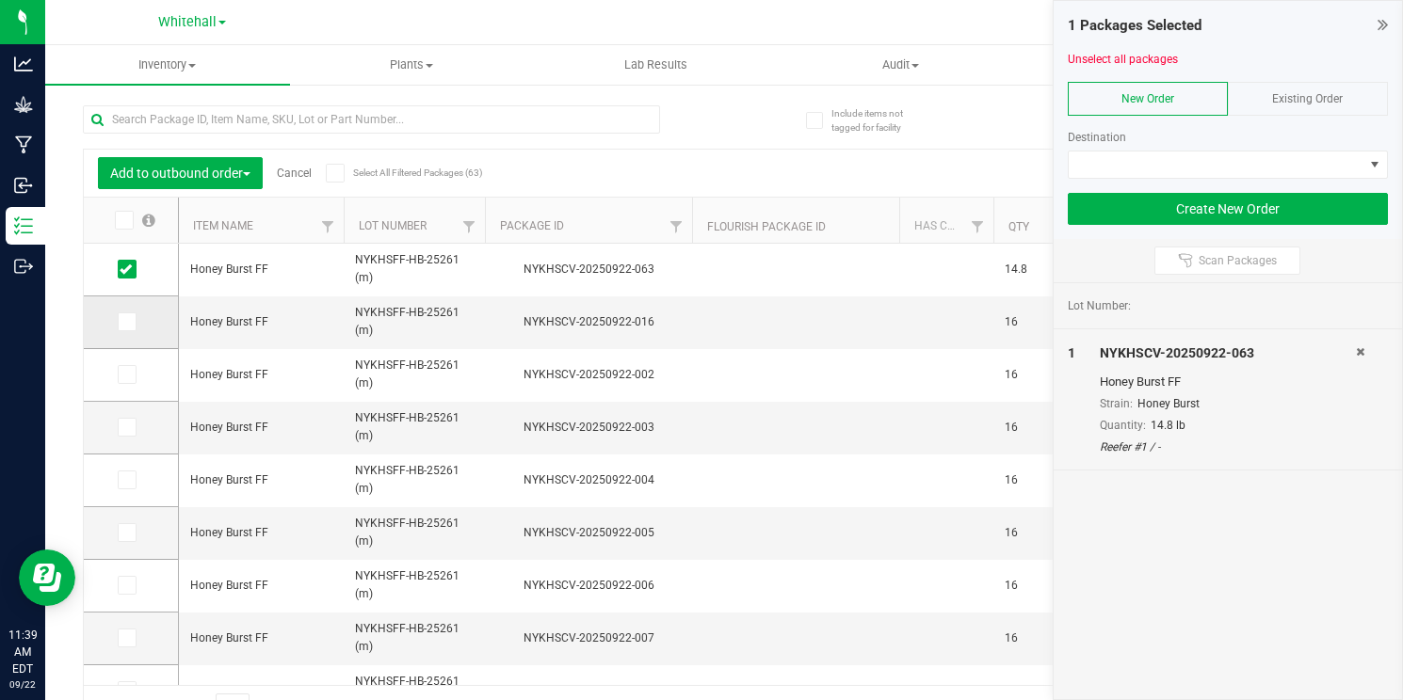
click at [120, 322] on icon at bounding box center [126, 322] width 12 height 0
click at [0, 0] on input "checkbox" at bounding box center [0, 0] width 0 height 0
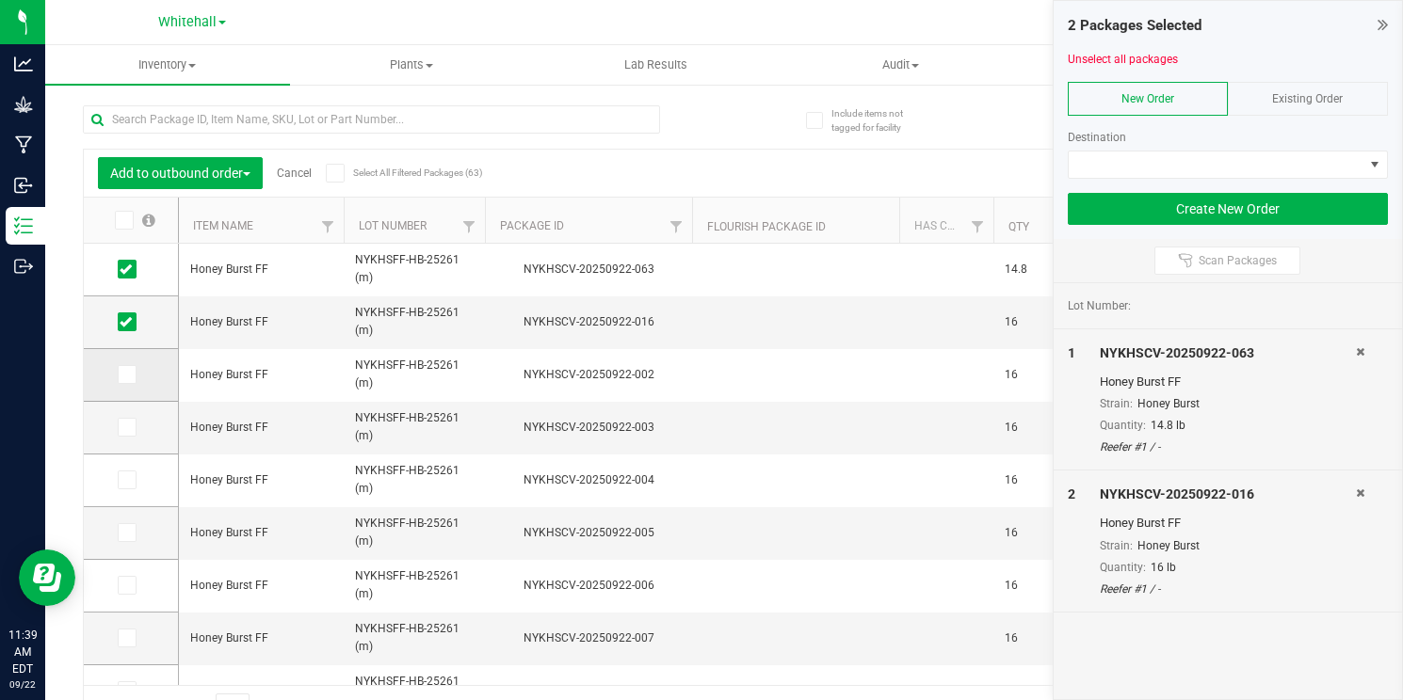
click at [119, 380] on label at bounding box center [131, 374] width 27 height 19
click at [0, 0] on input "checkbox" at bounding box center [0, 0] width 0 height 0
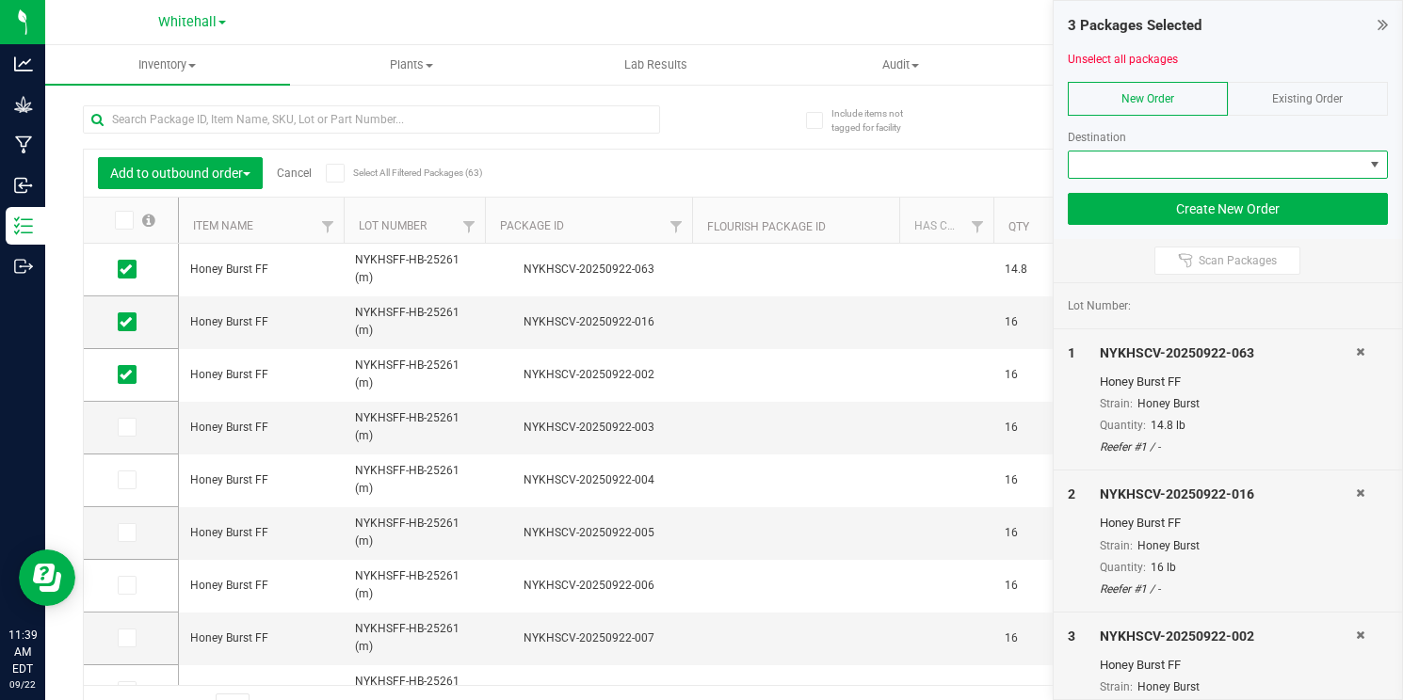
click at [1155, 160] on span at bounding box center [1216, 165] width 296 height 26
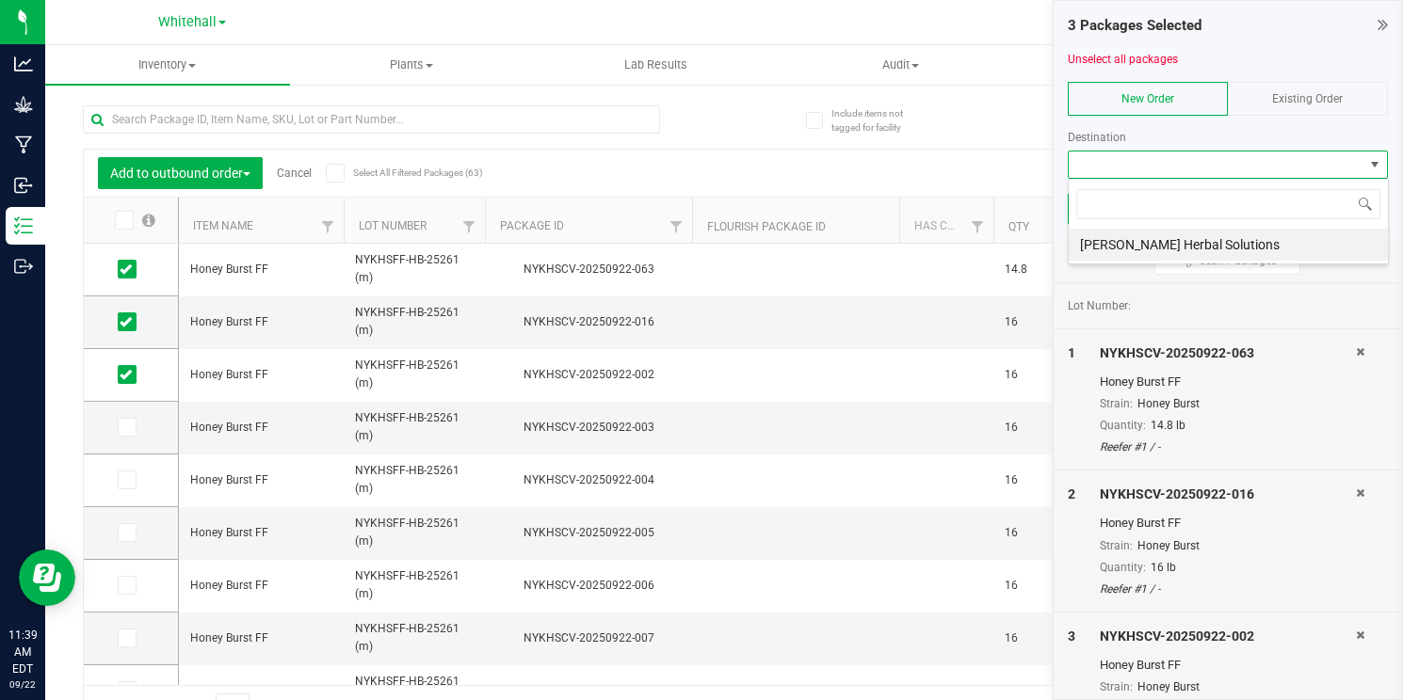
scroll to position [28, 320]
click at [1178, 158] on span at bounding box center [1216, 165] width 296 height 26
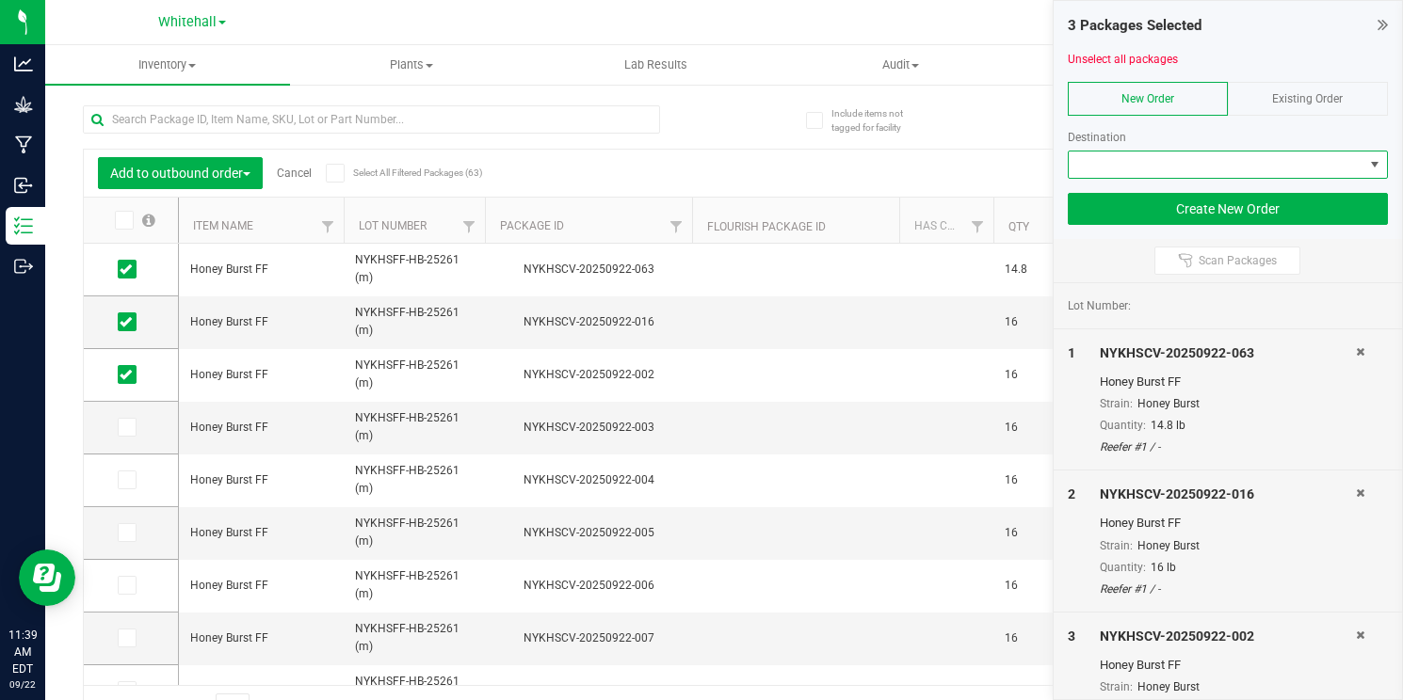
click at [1168, 165] on span at bounding box center [1216, 165] width 296 height 26
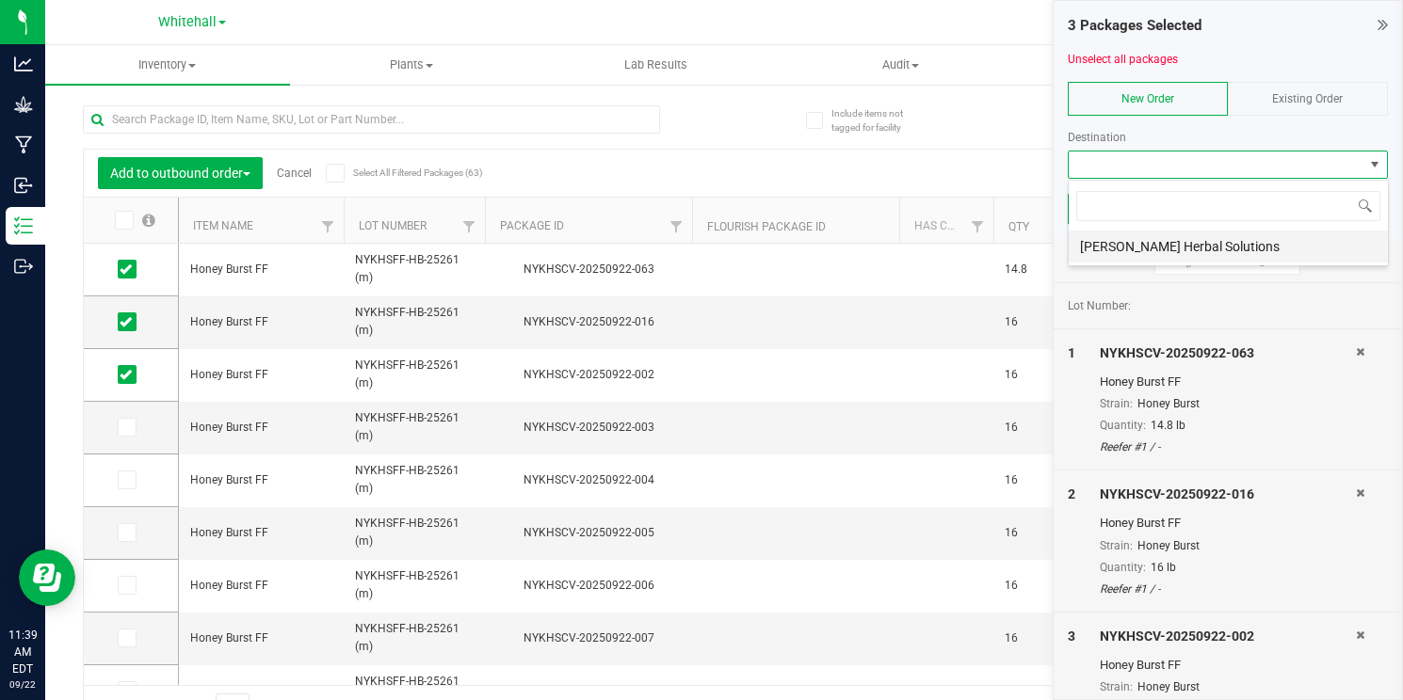
scroll to position [0, 0]
click at [1164, 166] on span at bounding box center [1216, 165] width 296 height 26
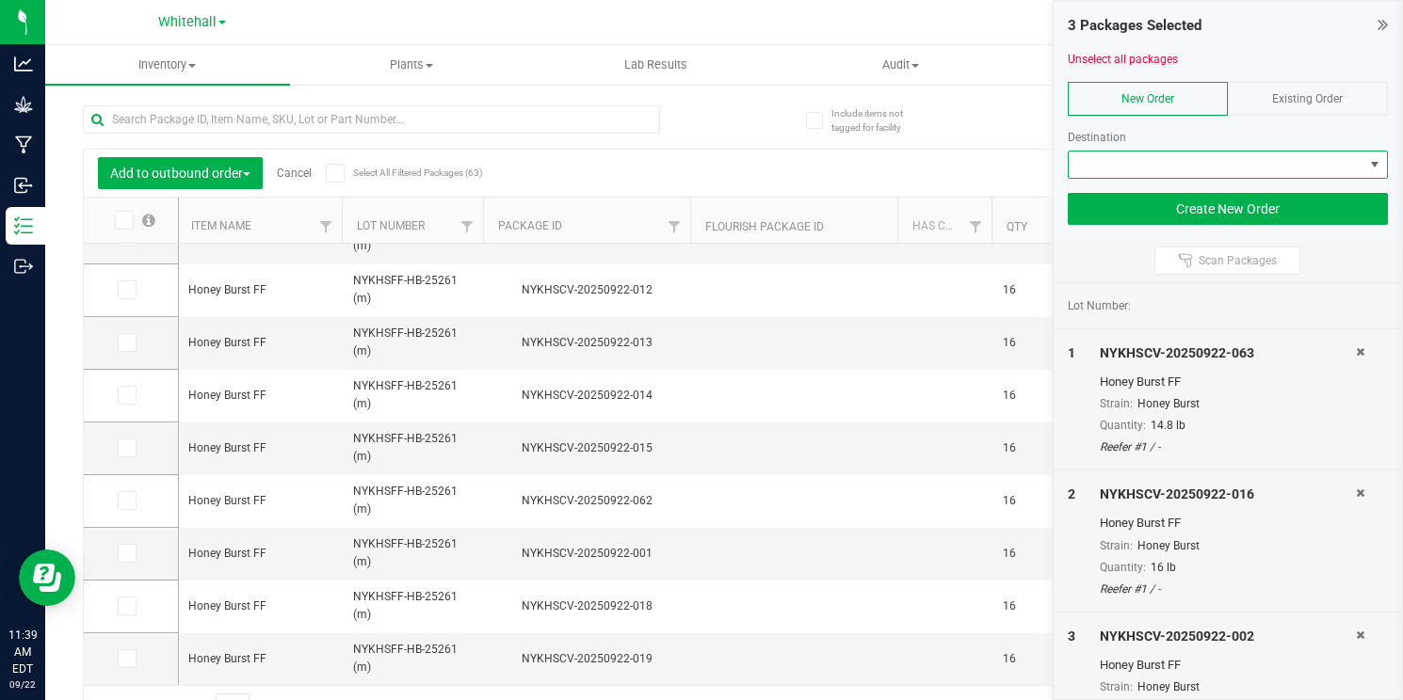
scroll to position [612, 2]
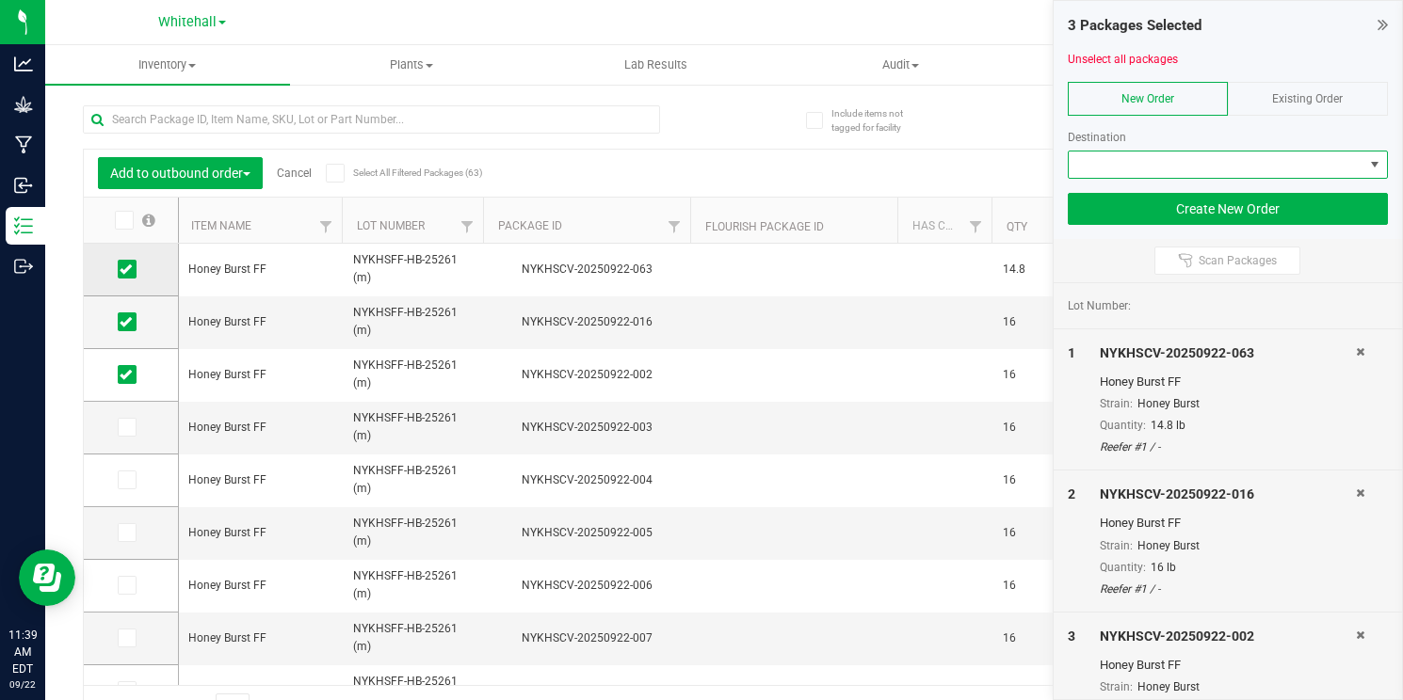
click at [102, 280] on td at bounding box center [131, 270] width 94 height 53
click at [120, 269] on icon at bounding box center [126, 269] width 12 height 0
click at [0, 0] on input "checkbox" at bounding box center [0, 0] width 0 height 0
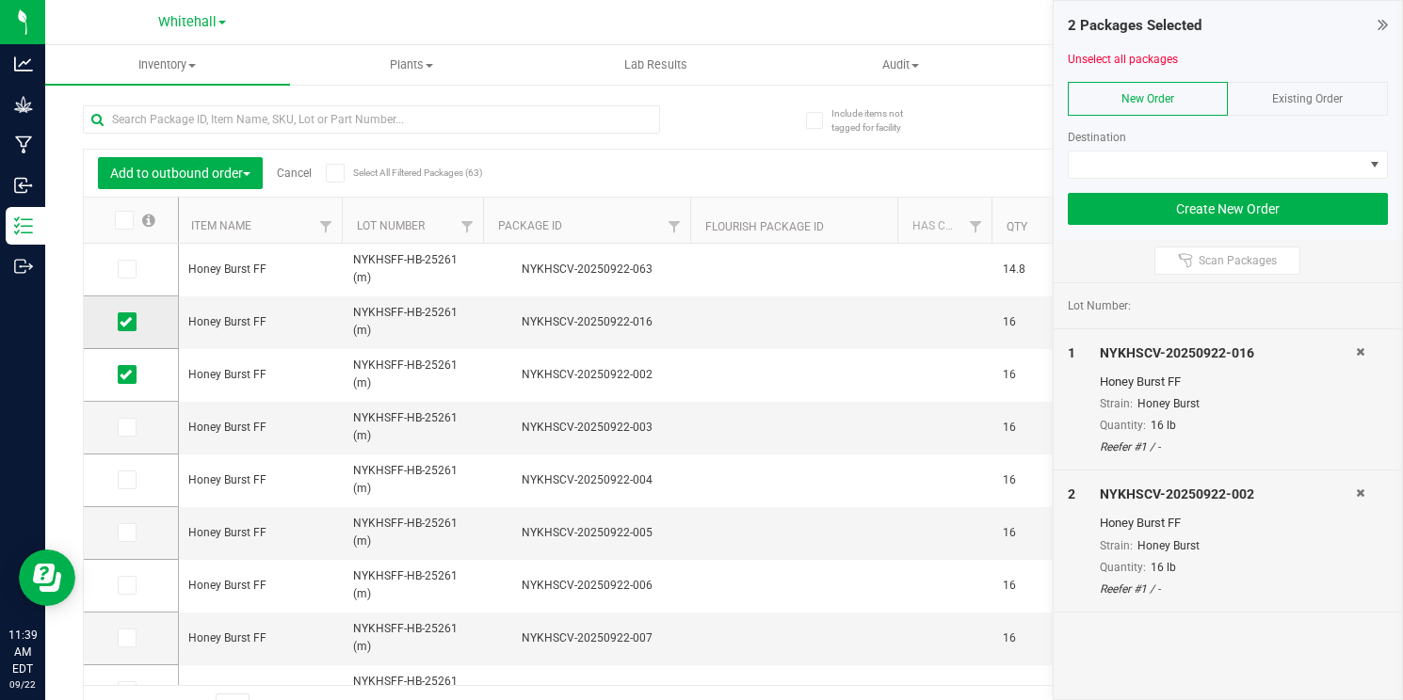
click at [120, 322] on icon at bounding box center [126, 322] width 12 height 0
click at [0, 0] on input "checkbox" at bounding box center [0, 0] width 0 height 0
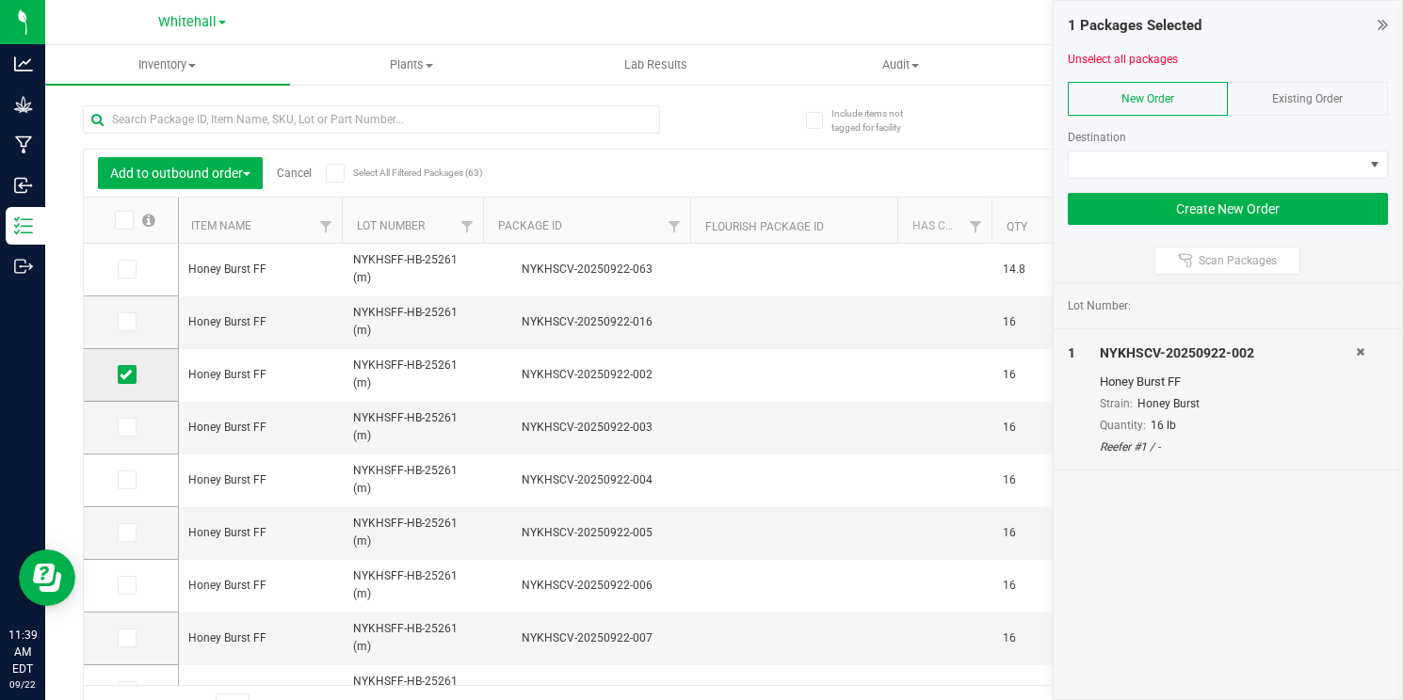
click at [120, 375] on icon at bounding box center [126, 375] width 12 height 0
click at [0, 0] on input "checkbox" at bounding box center [0, 0] width 0 height 0
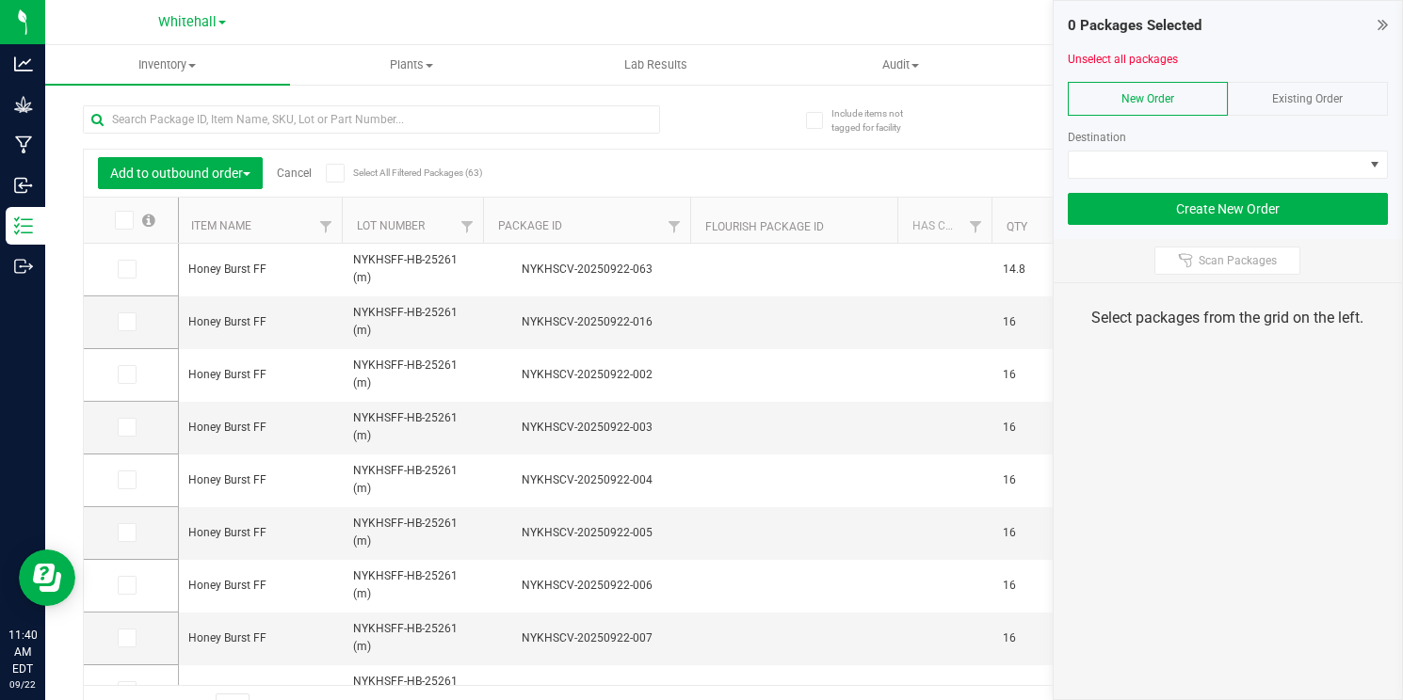
click at [310, 171] on link "Cancel" at bounding box center [294, 173] width 35 height 13
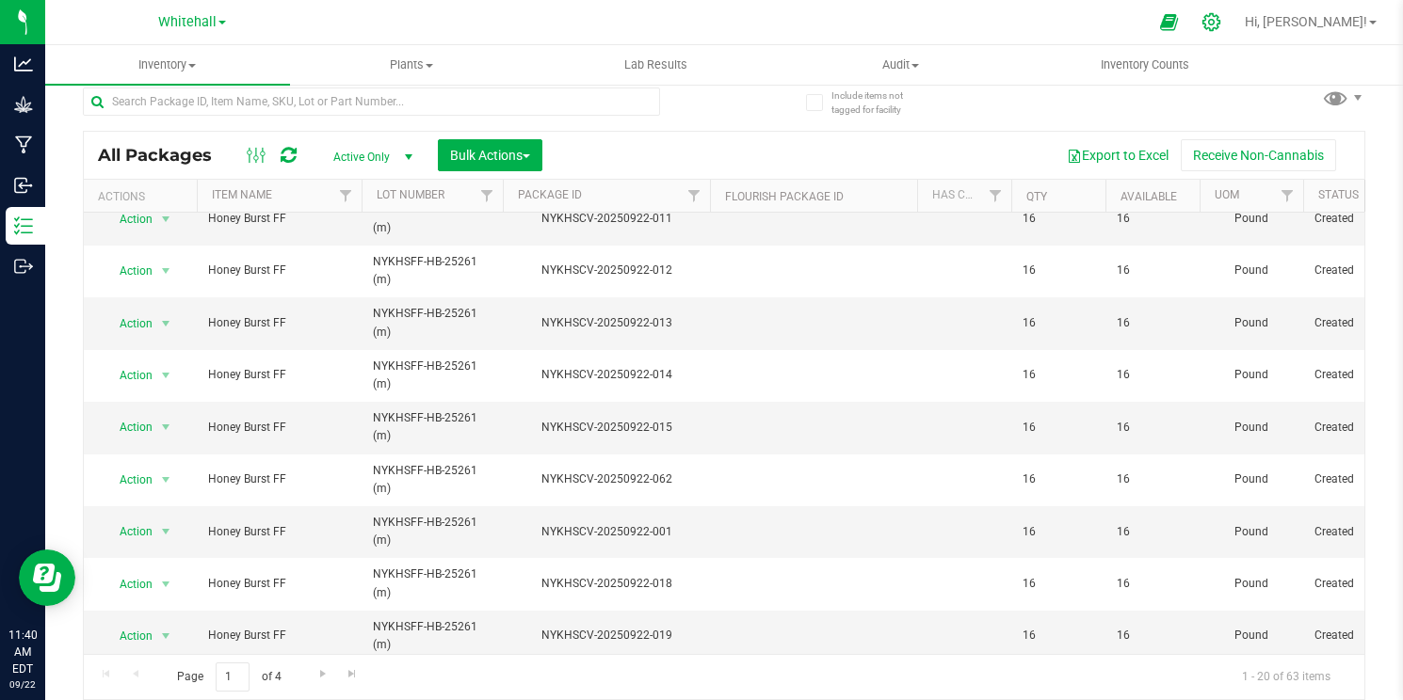
click at [1220, 20] on icon at bounding box center [1211, 22] width 18 height 18
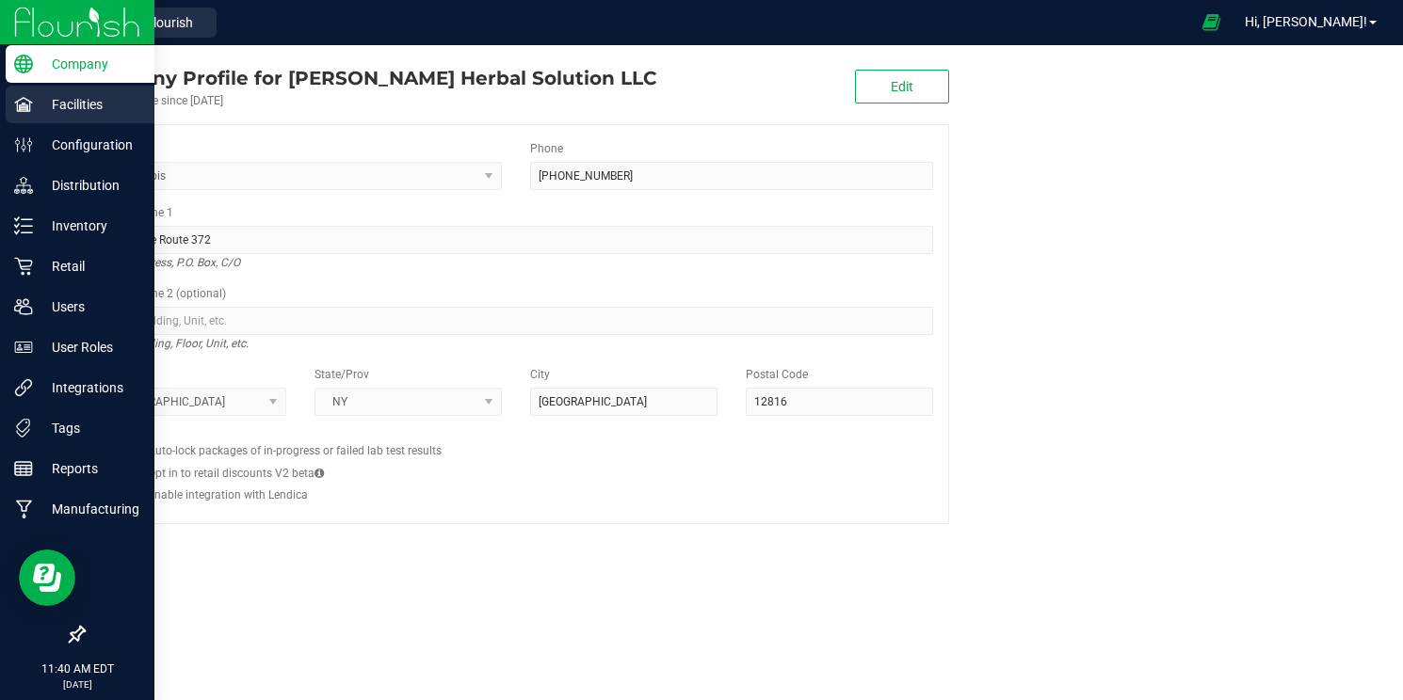
click at [77, 100] on p "Facilities" at bounding box center [89, 104] width 113 height 23
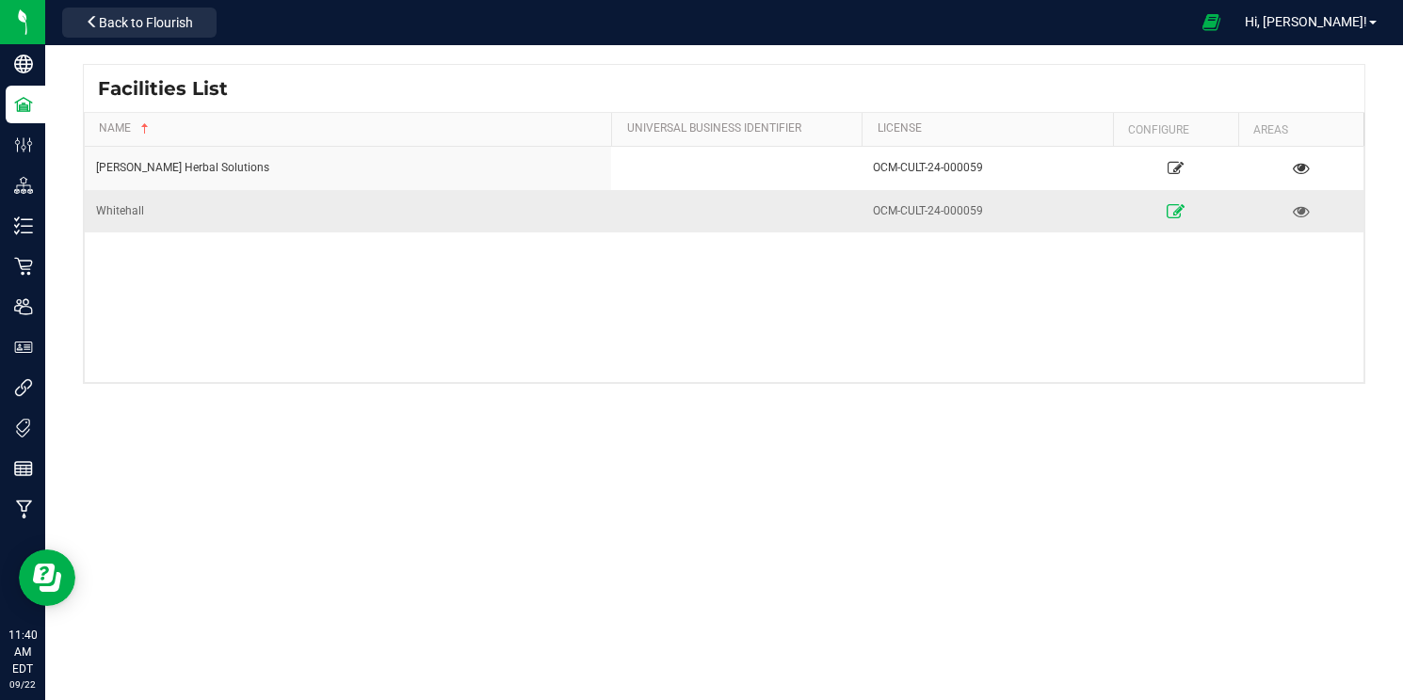
click at [1172, 209] on icon at bounding box center [1175, 210] width 18 height 13
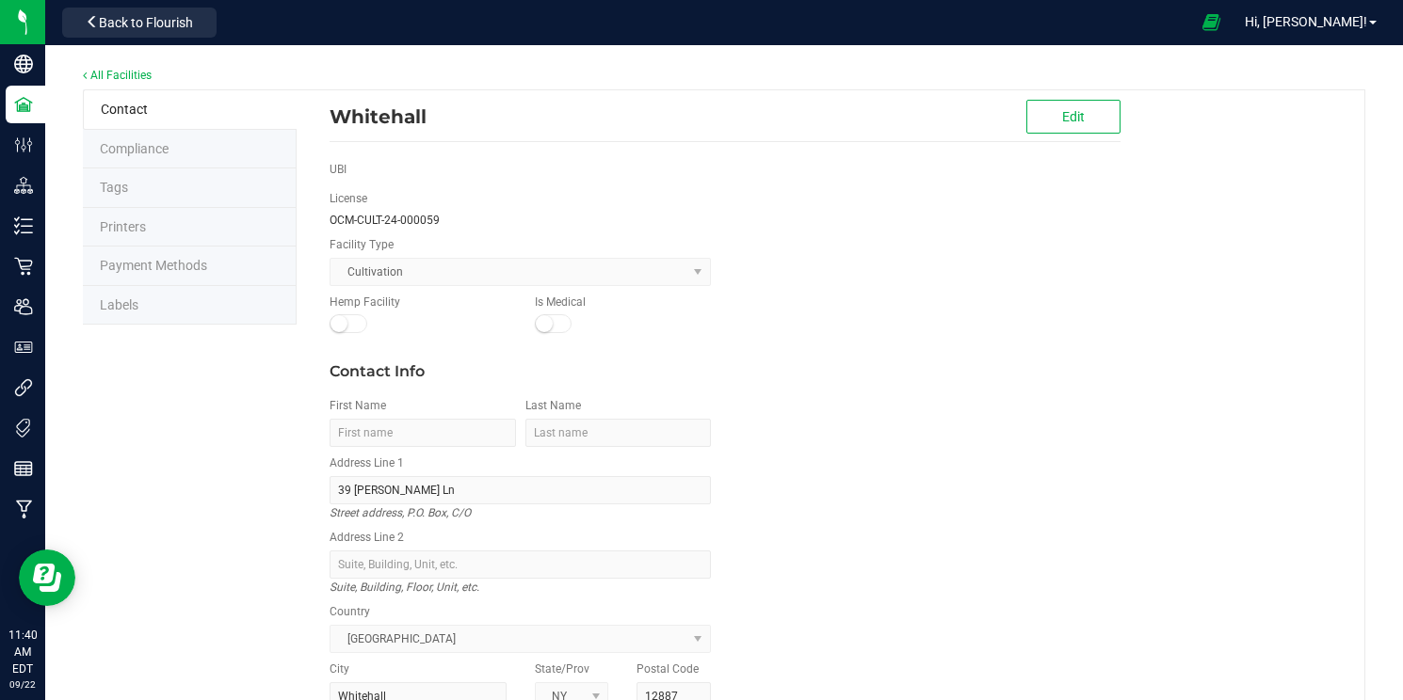
click at [165, 302] on li "Labels" at bounding box center [190, 306] width 214 height 40
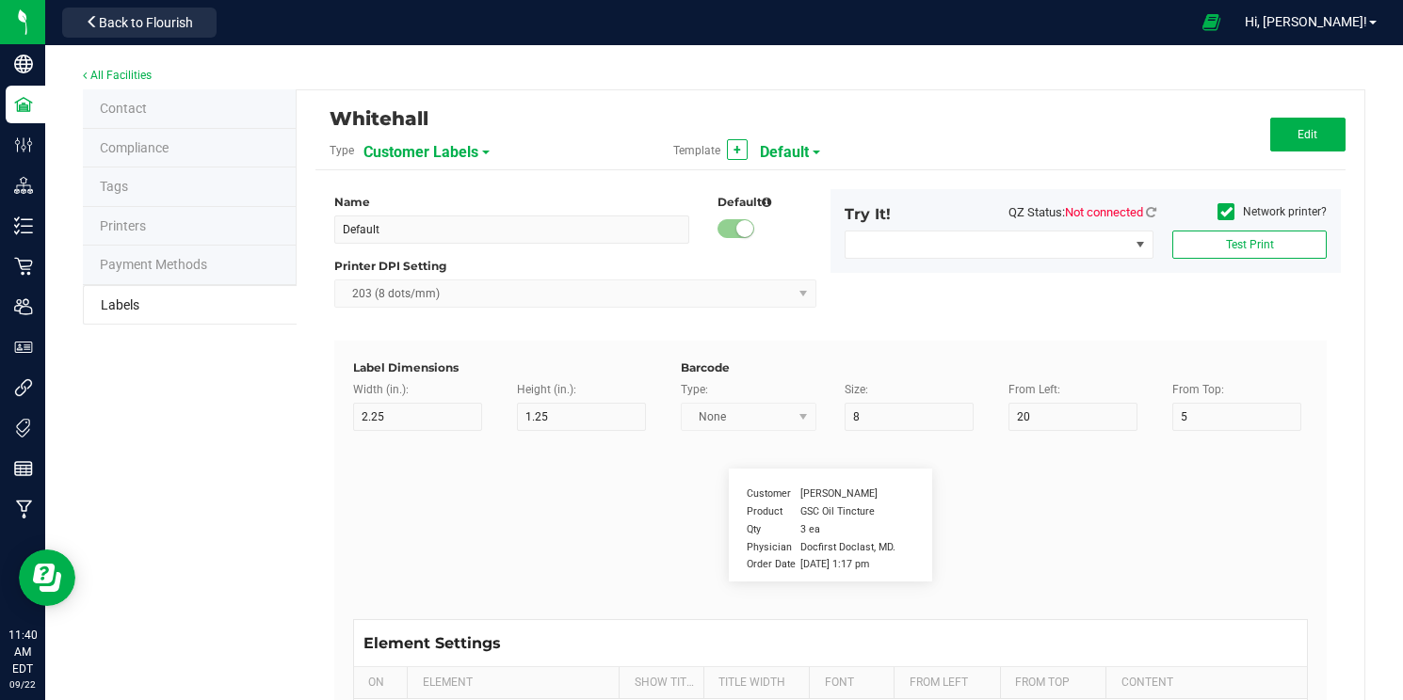
click at [474, 150] on span "Customer Labels" at bounding box center [420, 152] width 115 height 32
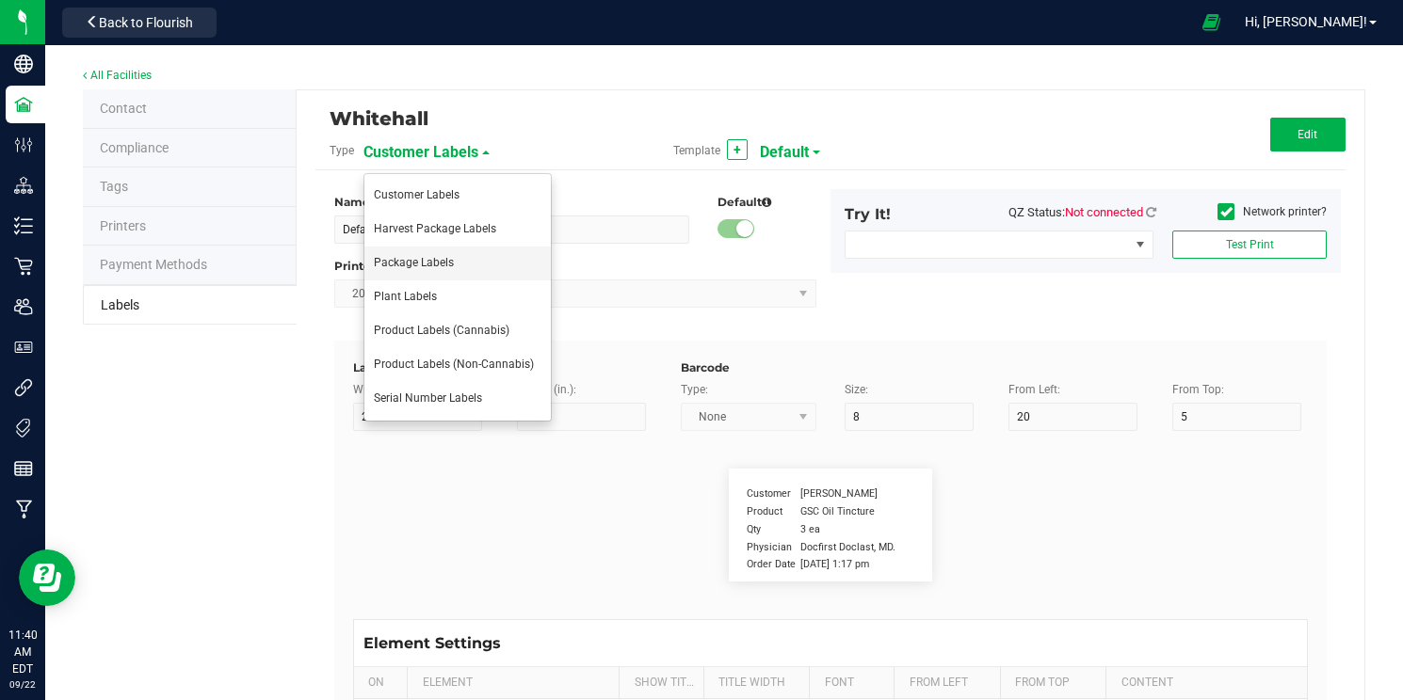
click at [478, 256] on li "Package Labels" at bounding box center [457, 264] width 186 height 34
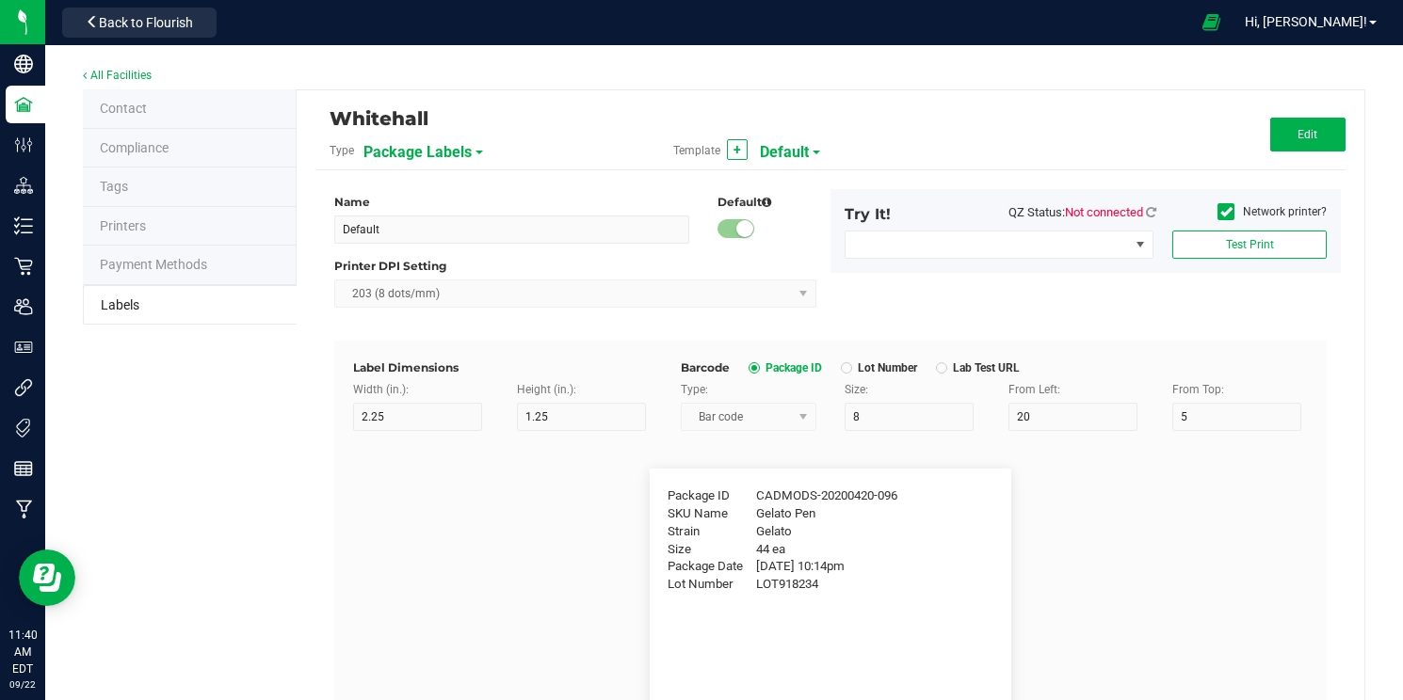
type input "4"
type input "3"
type input "5"
type input "40"
type input "Package ID"
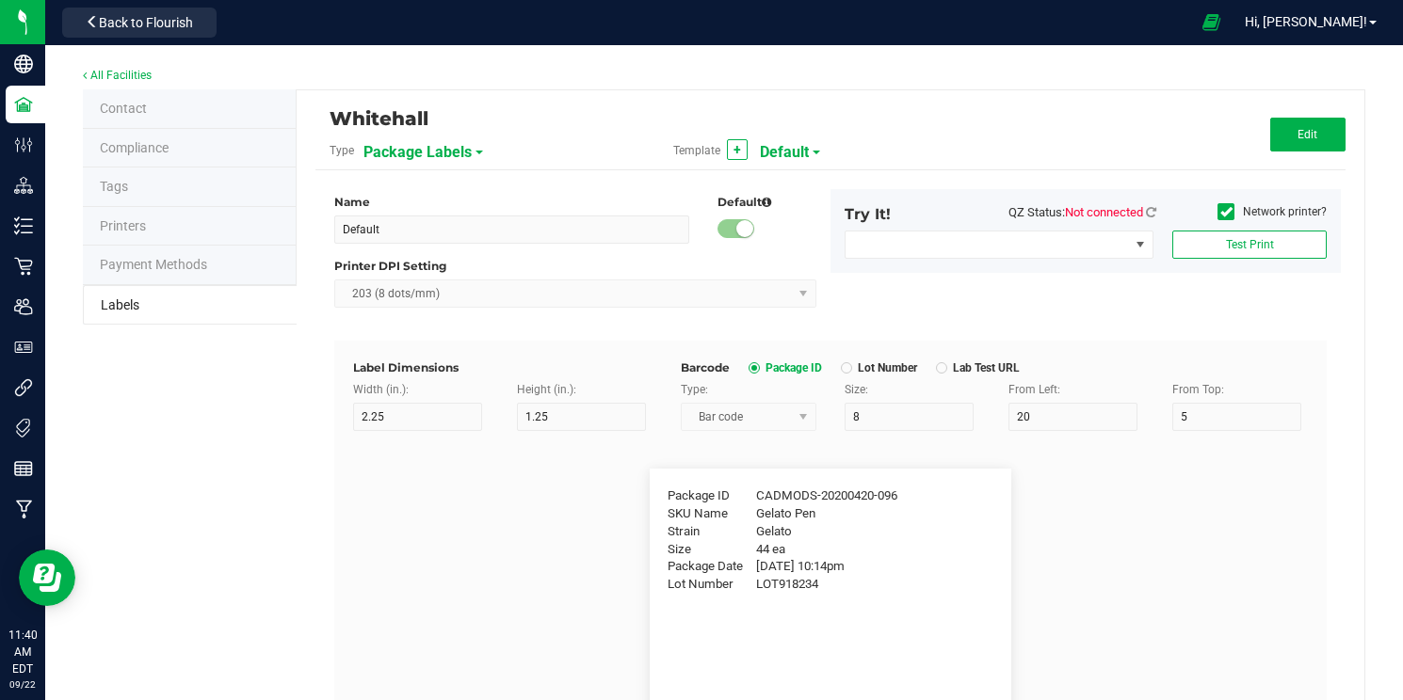
type input "25"
type input "10"
type input "CADMODS-20200420-096"
type input "SKU Name"
type input "25"
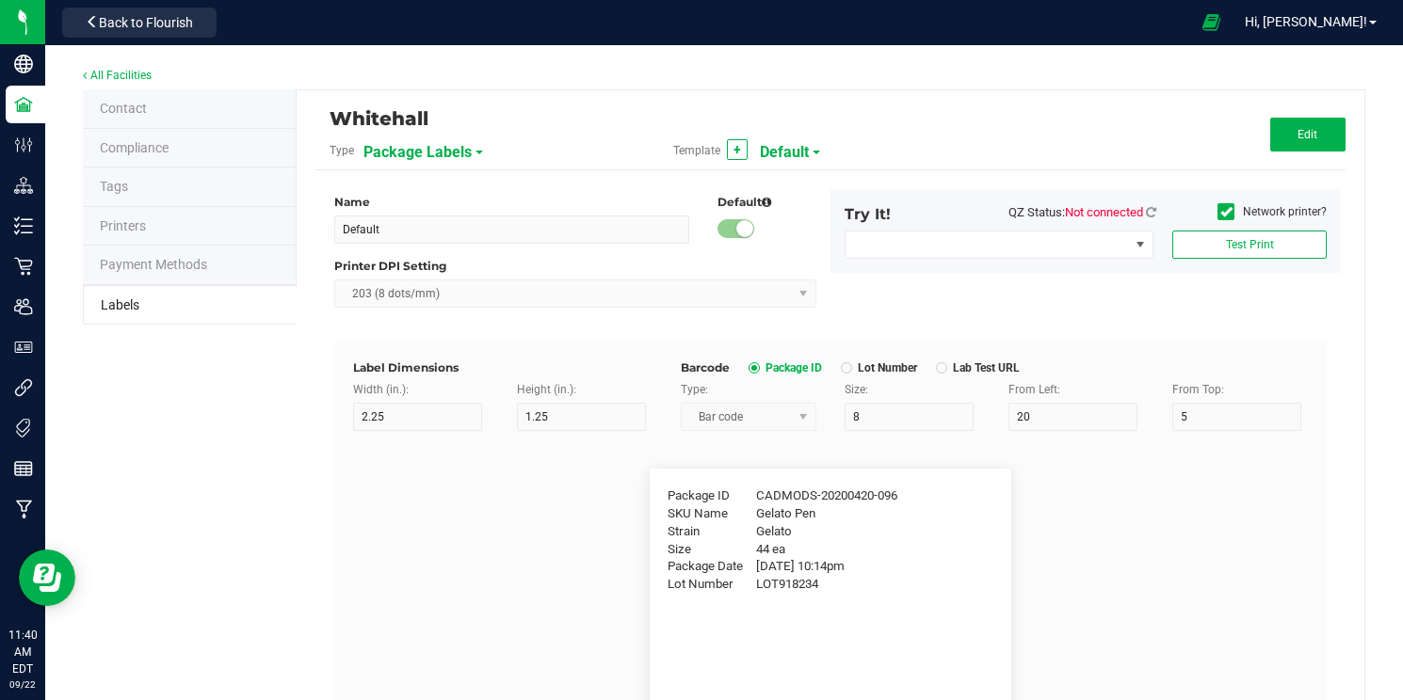
type input "10"
type input "Gelato Pen"
type input "Strain"
type input "25"
type input "10"
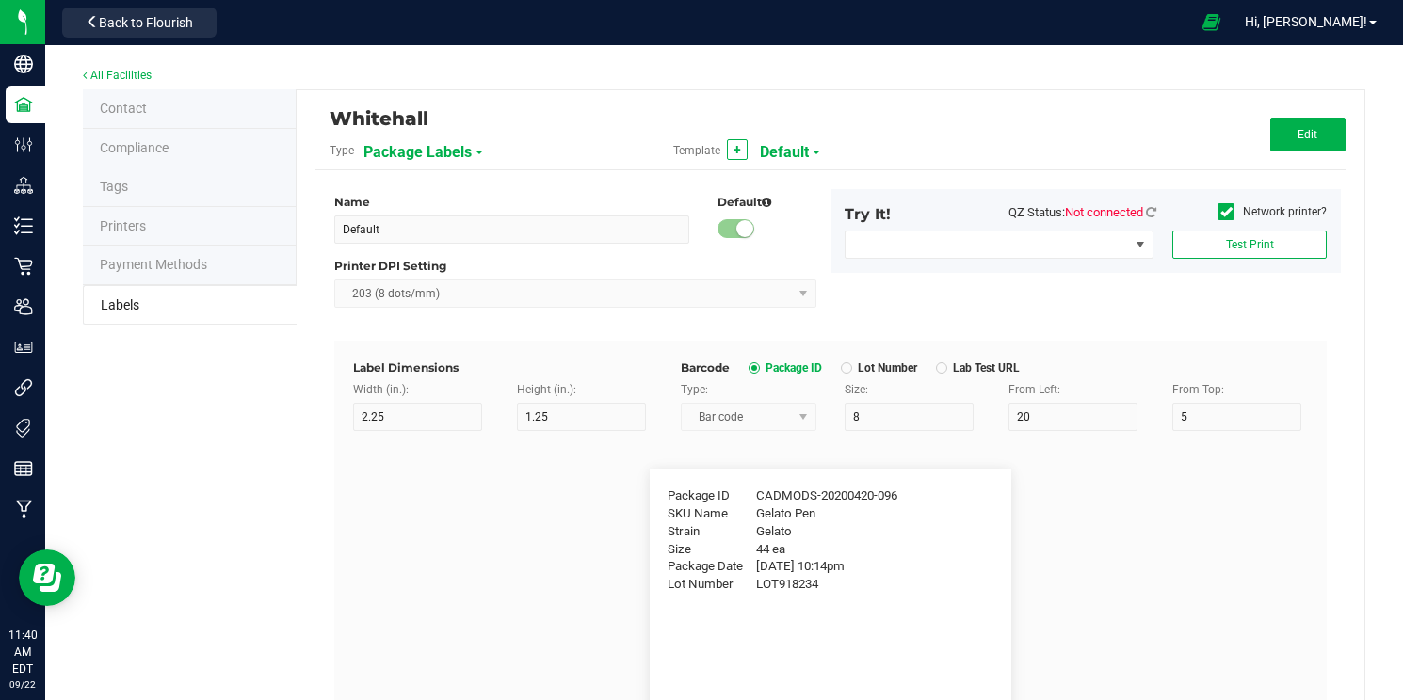
type input "Gelato"
type input "Size"
type input "25"
type input "10"
type input "44 ea"
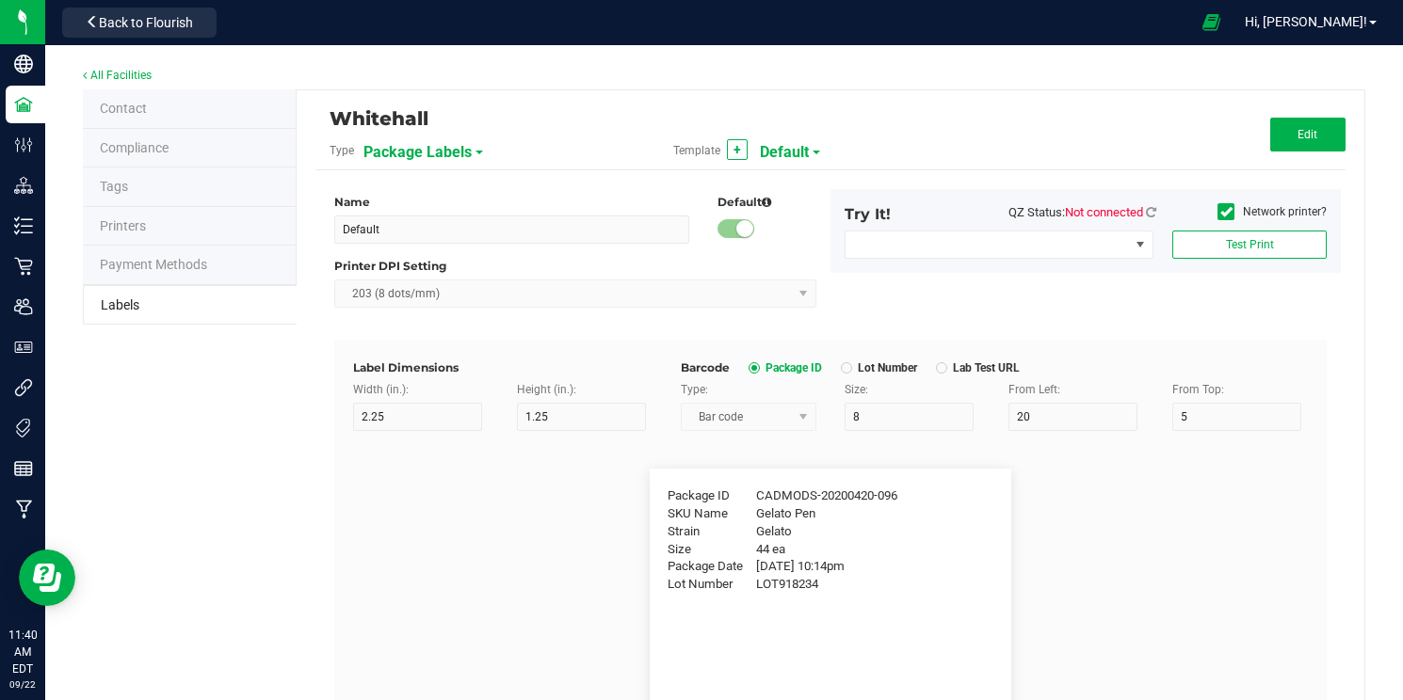
type input "Package Date"
type input "25"
type input "10"
type input "[DATE] 10:14pm"
type input "Lot Number"
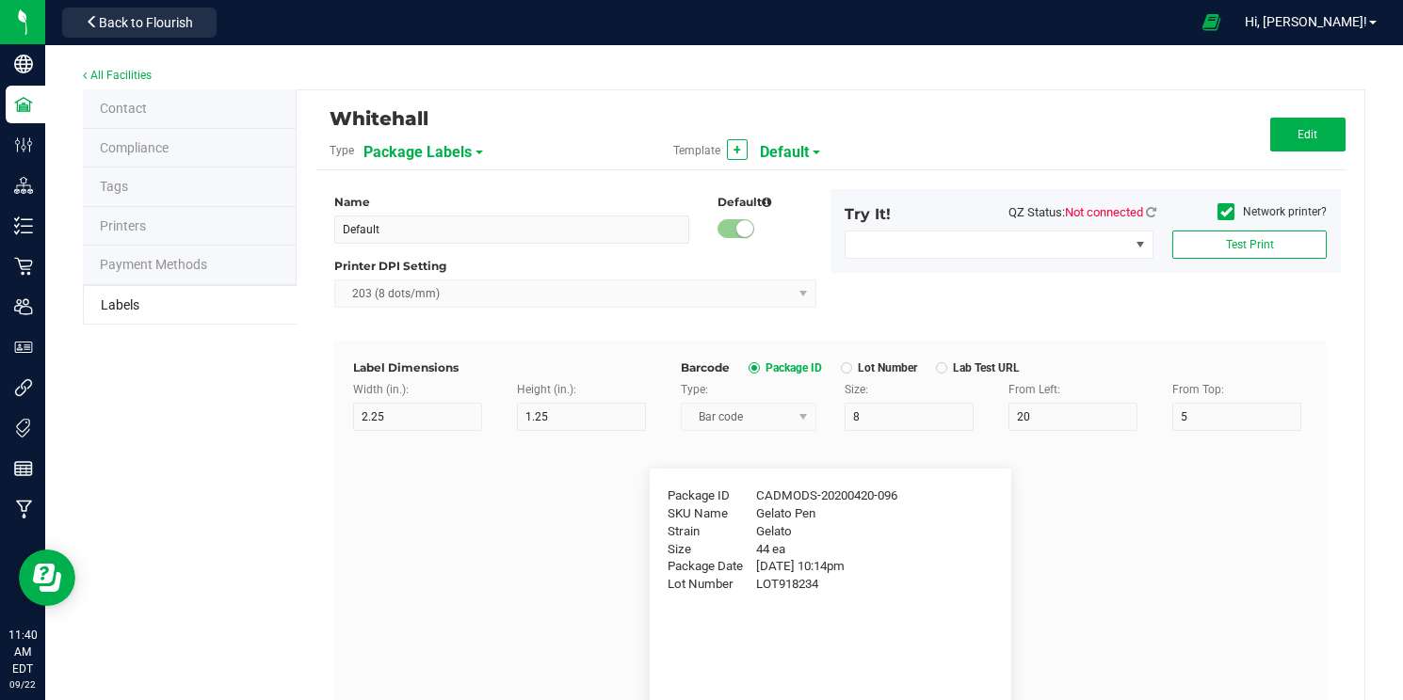
type input "25"
type input "10"
type input "30"
type input "LOT918234"
type input "SKU"
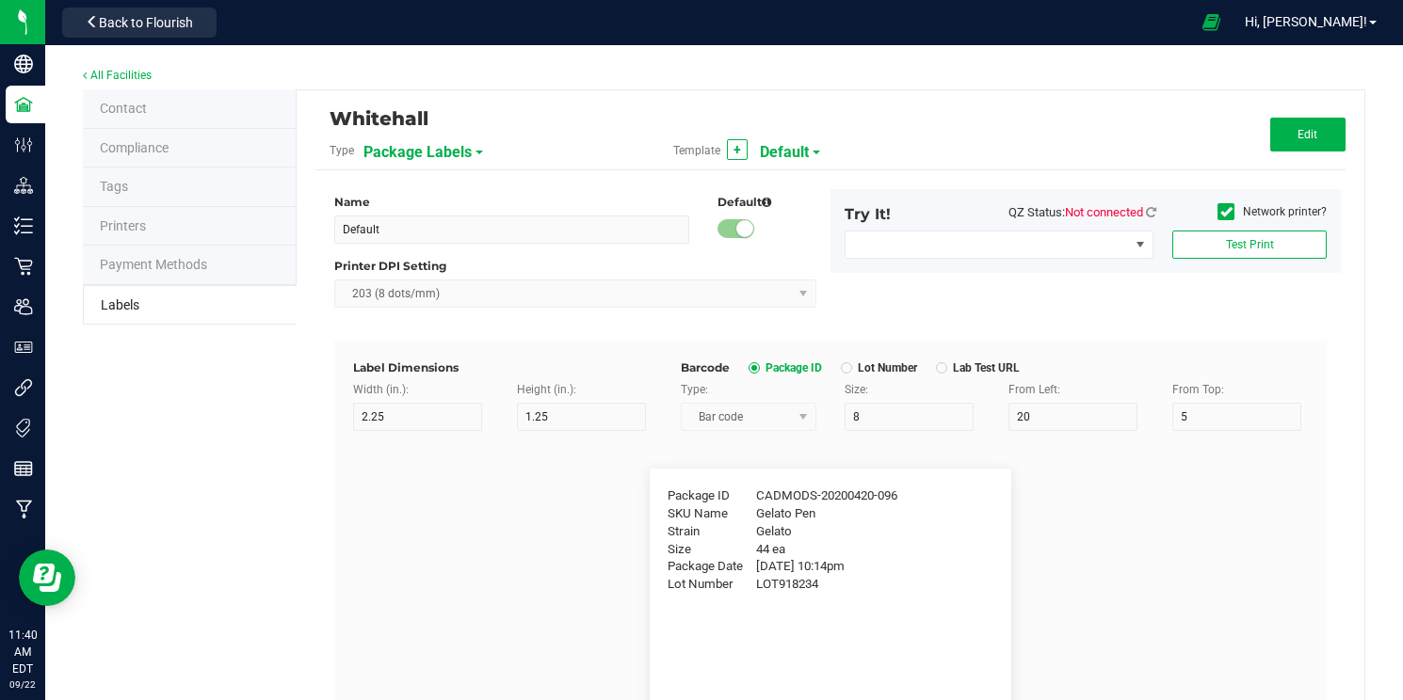
type input "25"
type input "10"
type input "30"
type input "42P017"
type input "Ref Field 1"
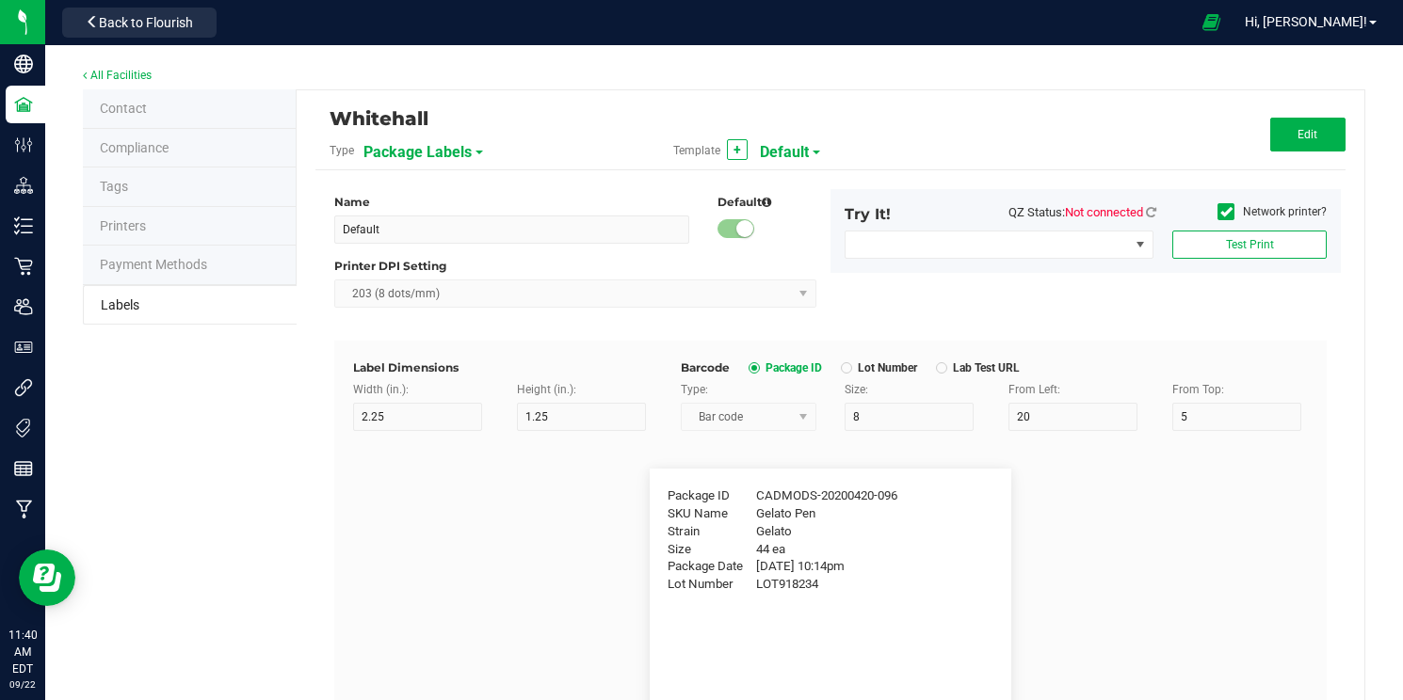
type input "25"
type input "10"
type input "35"
type input "Ref Field 1 Value"
type input "Ref Field 2"
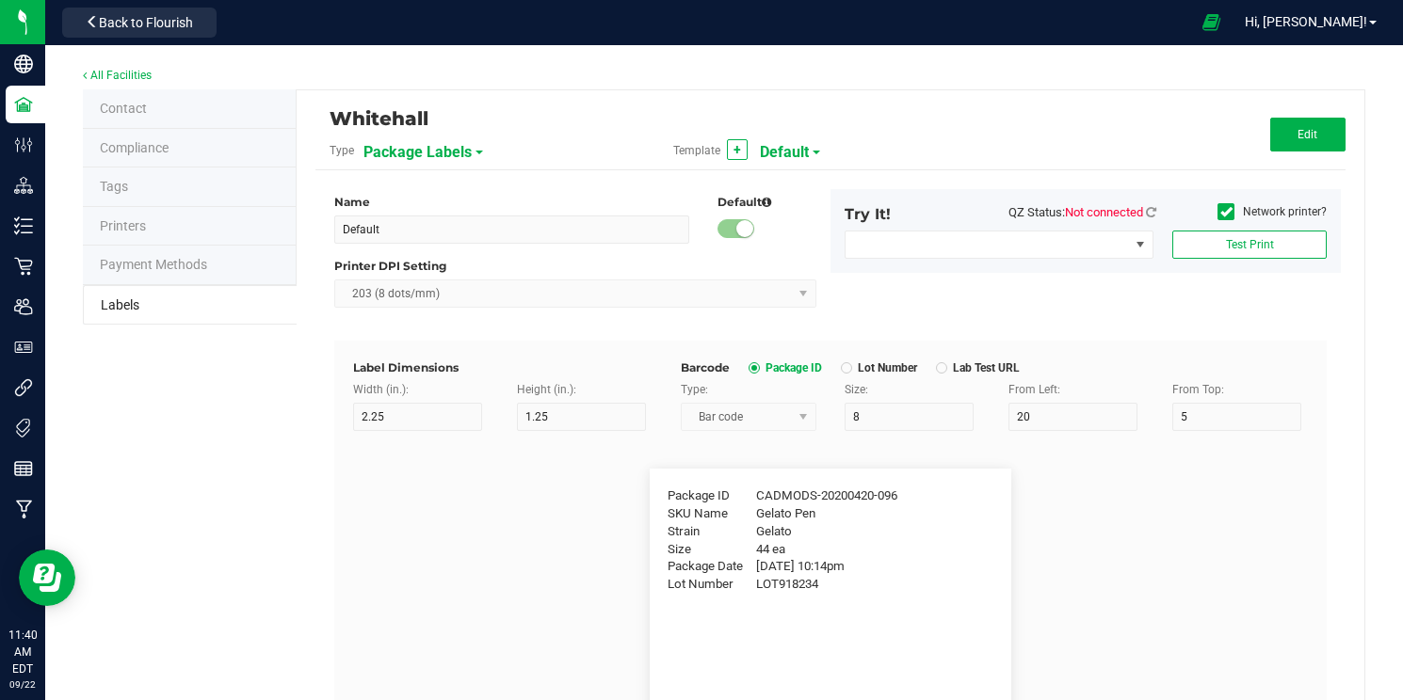
type input "25"
type input "10"
type input "35"
type input "Ref Field 2 Value"
type input "Ref Field 3"
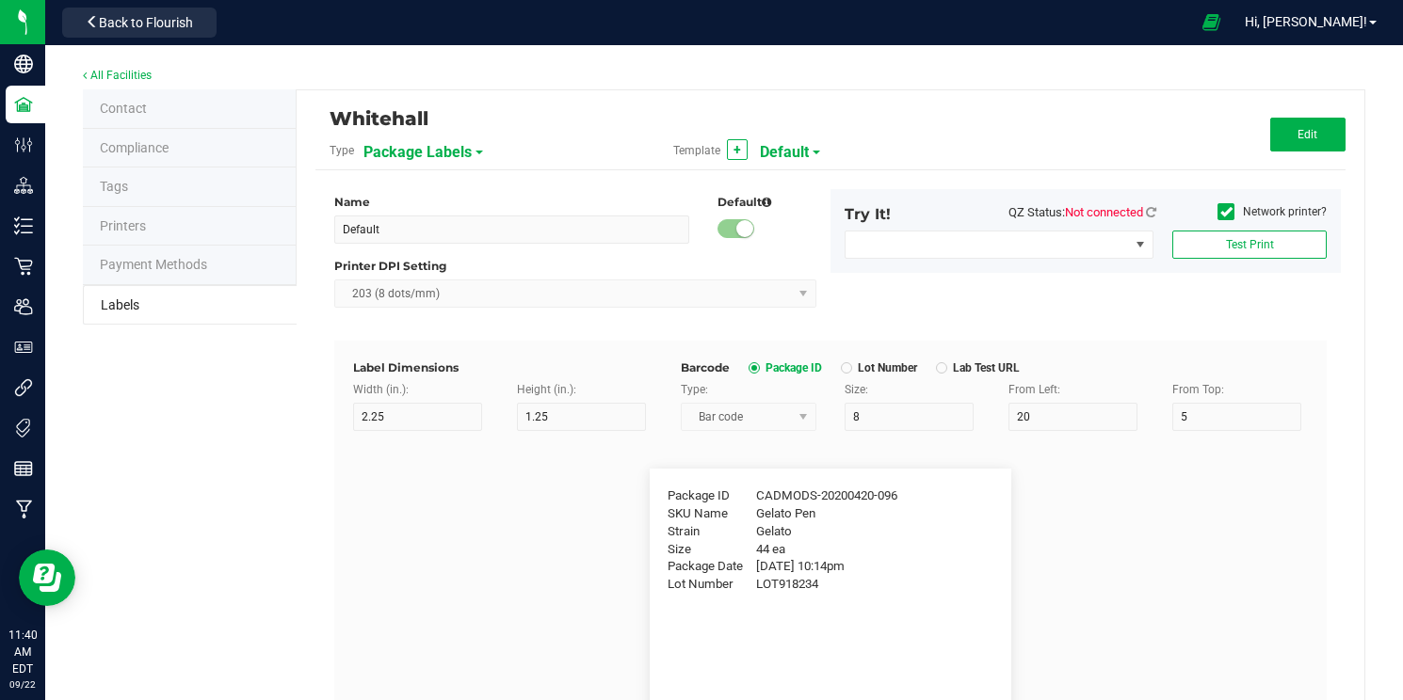
type input "25"
type input "10"
type input "35"
type input "Ref Field 3 Value"
type input "Item Ref Field 1"
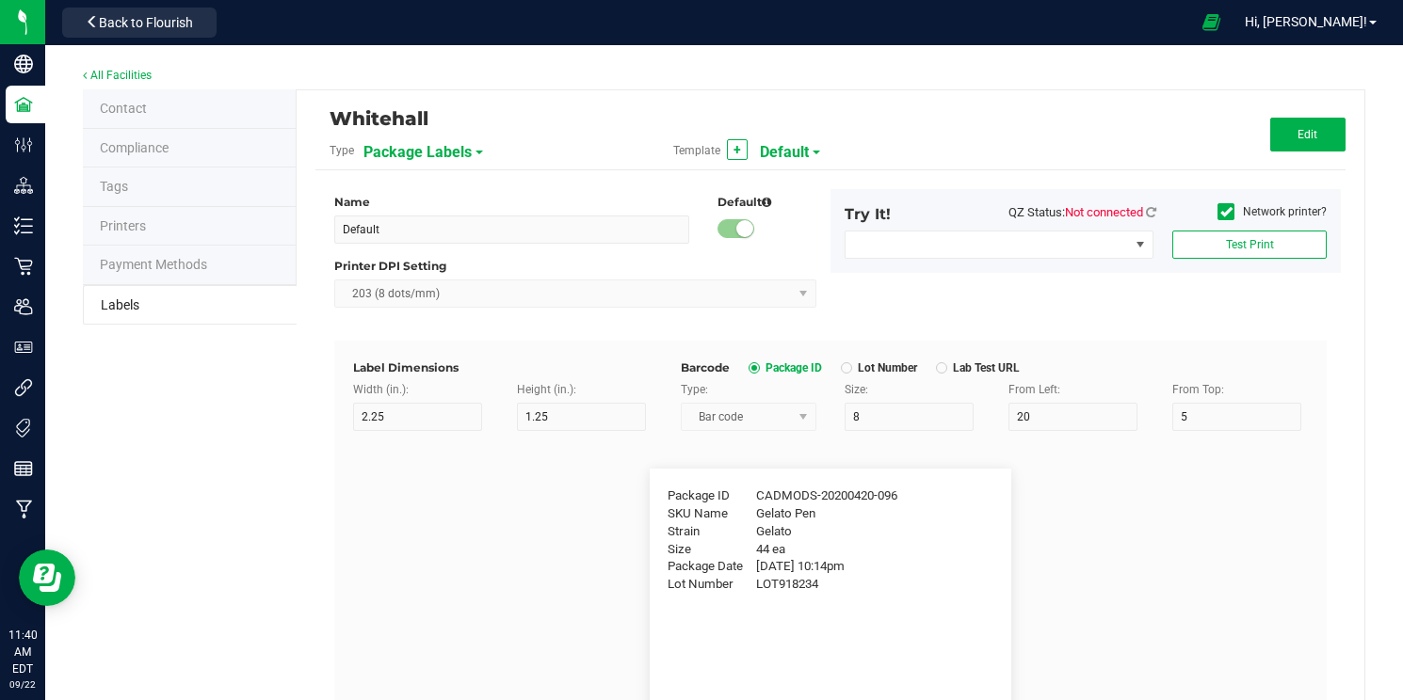
type input "25"
type input "10"
type input "35"
type input "Item Ref Field 1 Value"
type input "Item Ref Field 2"
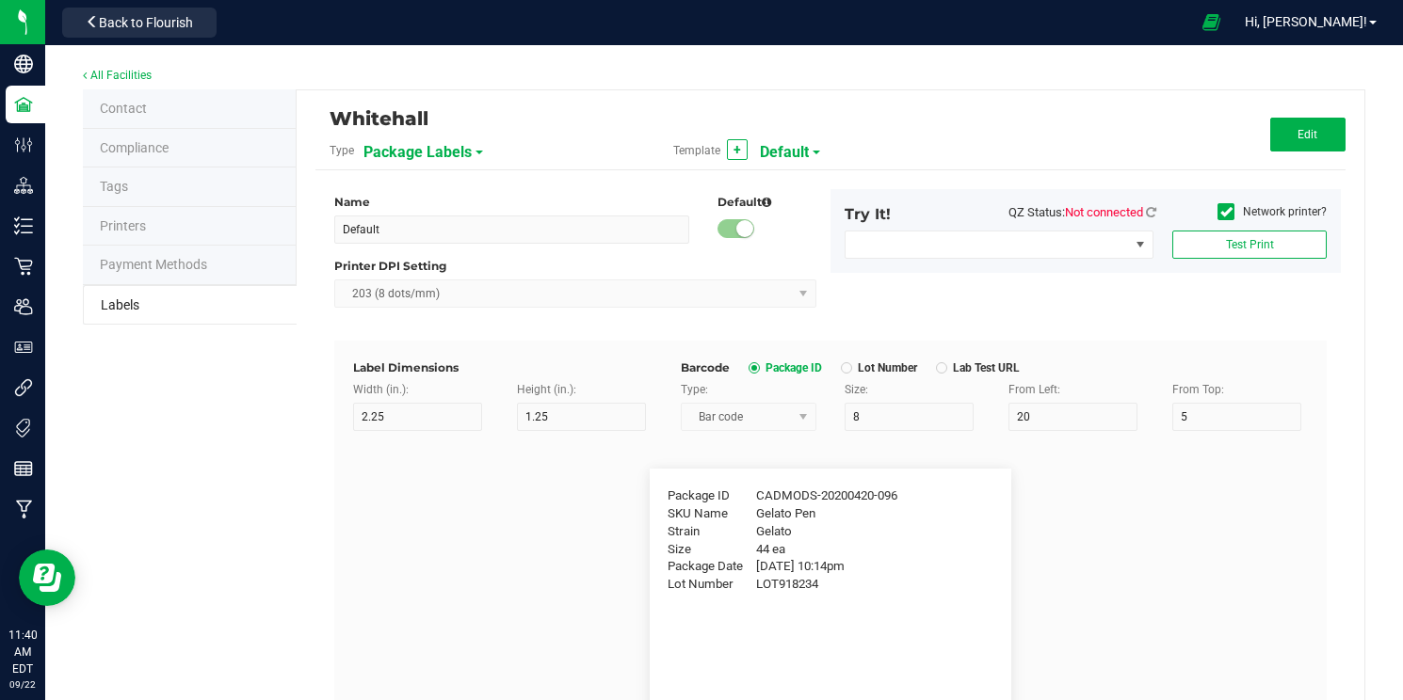
type input "25"
type input "10"
type input "35"
type input "Item Ref Field 2 Value"
type input "Item Ref Field 3"
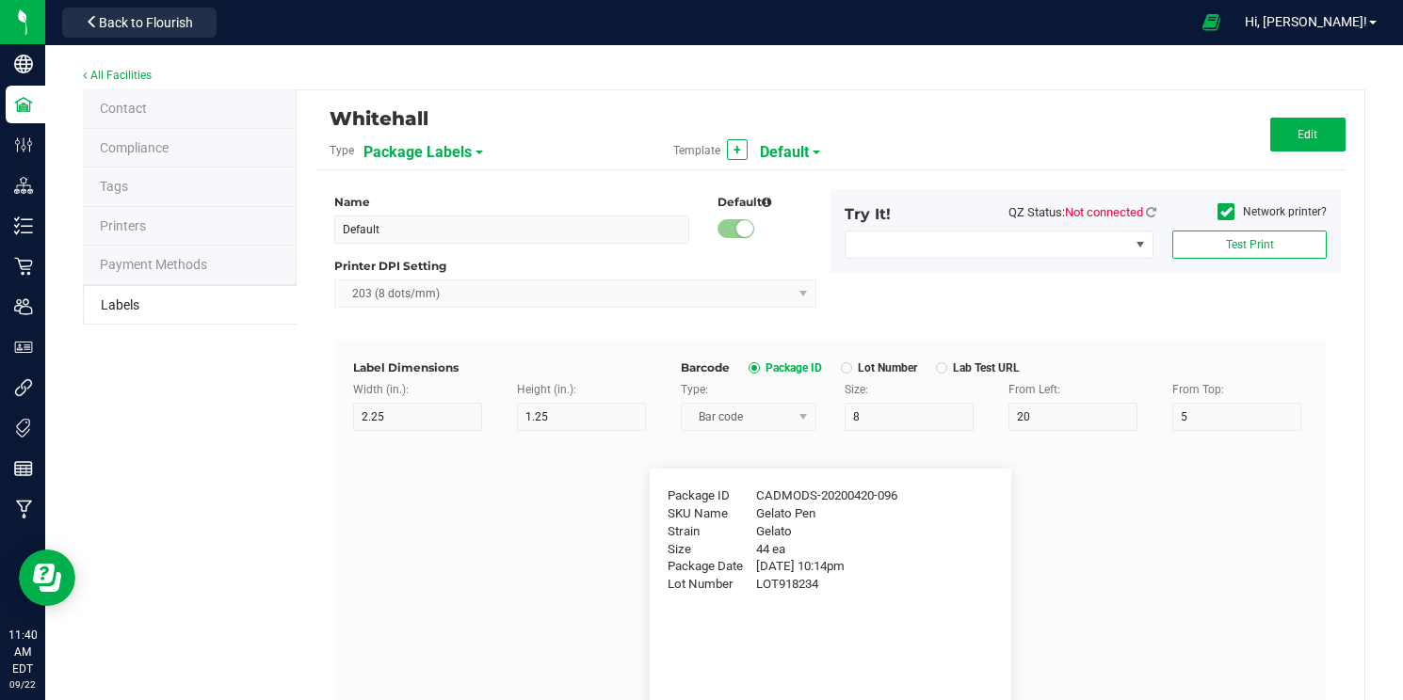
type input "25"
type input "10"
type input "35"
type input "Item Ref Field 3 Value"
type input "Item Ref Field 4"
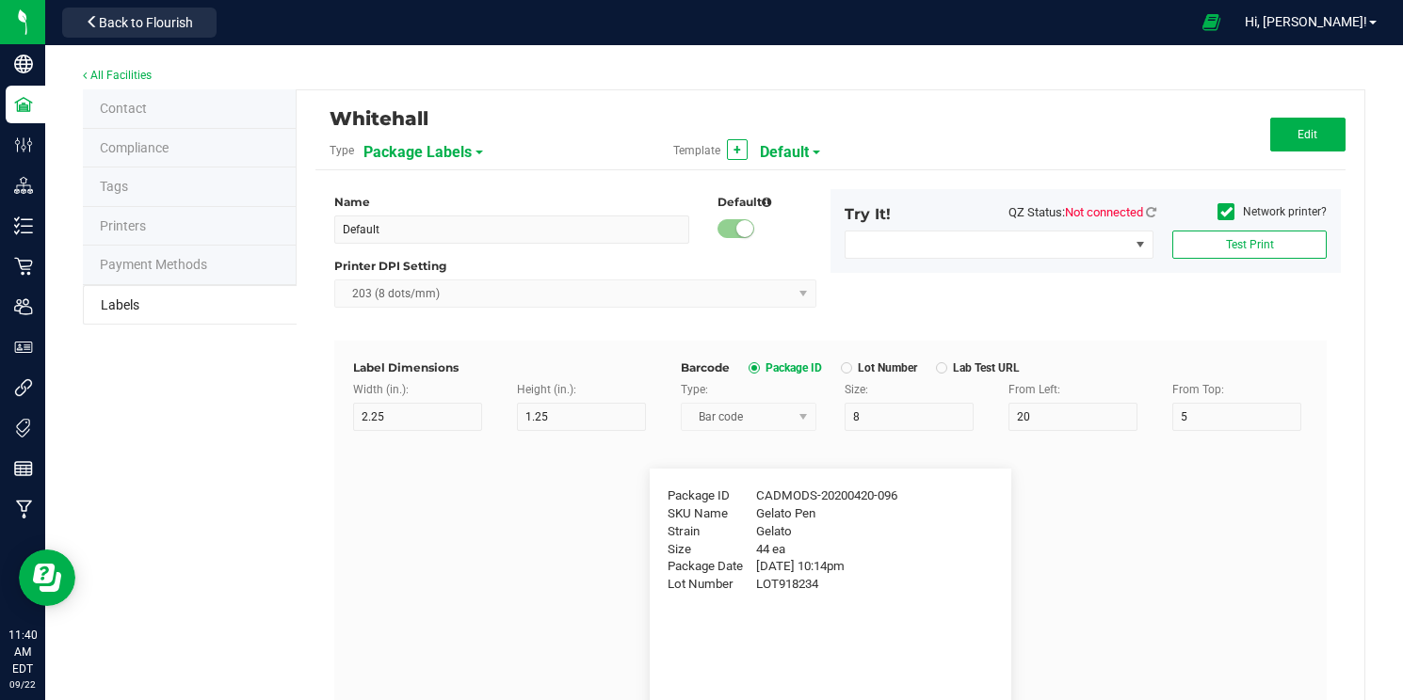
type input "25"
type input "10"
type input "35"
type input "Item Ref Field 4 Value"
type input "Item Ref Field 5"
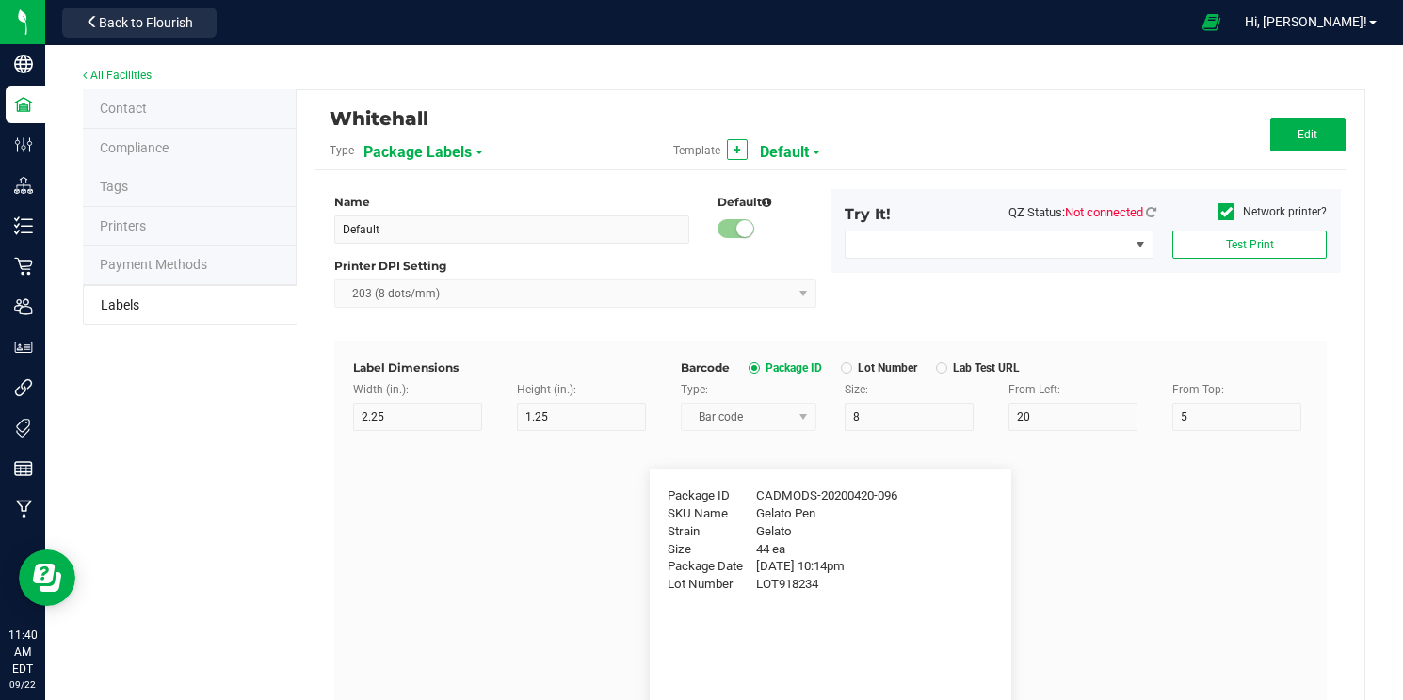
type input "25"
type input "10"
type input "35"
type input "Item Ref Field 5 Value"
type input "NDC Number"
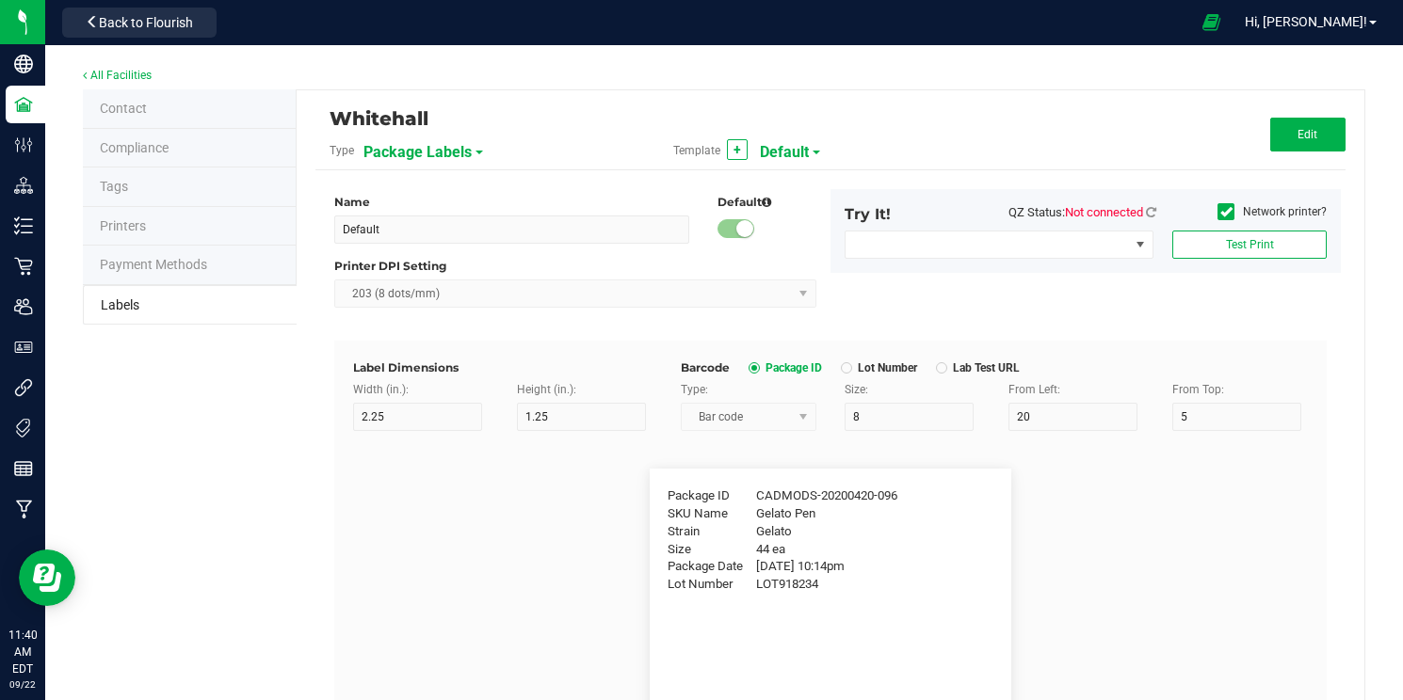
type input "25"
type input "10"
type input "35"
type input "[PHONE_NUMBER]"
type input "Number of Servings"
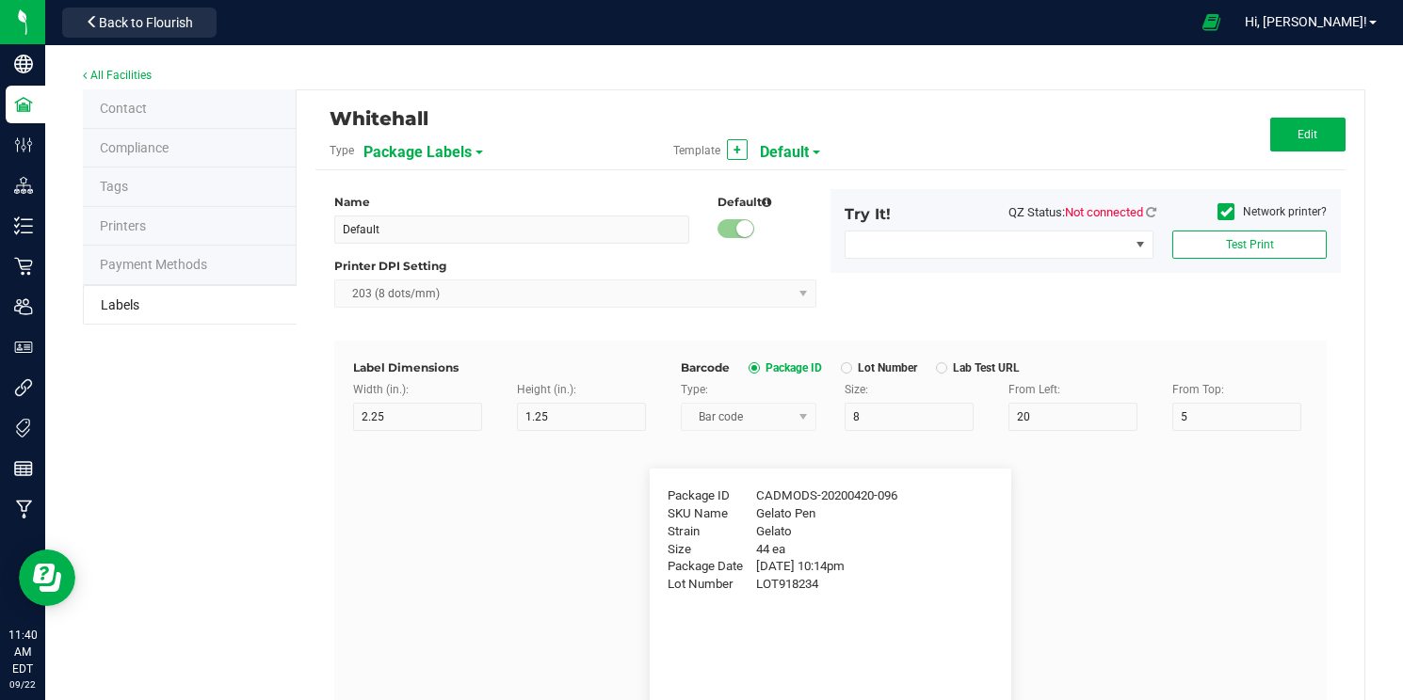
type input "25"
type input "10"
type input "35"
type input "4 servings/item"
type input "Serving Size"
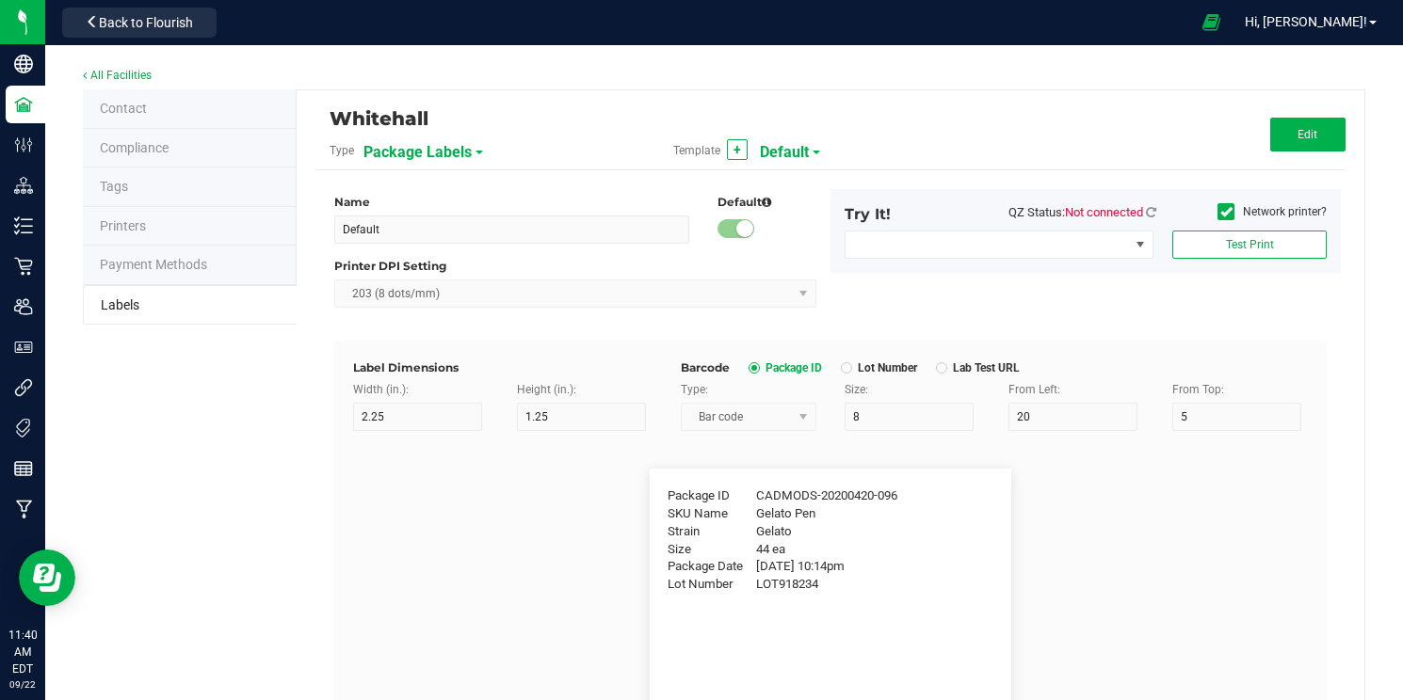
type input "25"
type input "10"
type input "35"
type input "1 cup"
type input "Serving Size (Grams)"
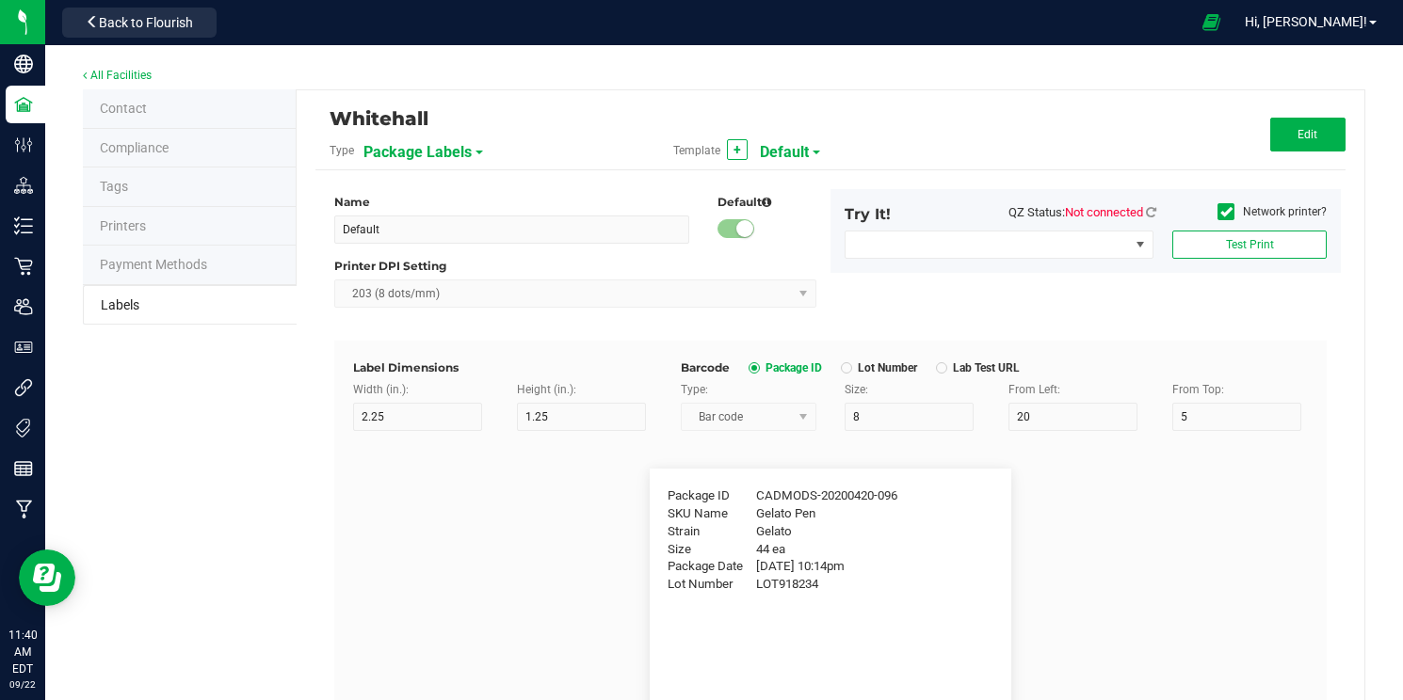
type input "25"
type input "10"
type input "35"
type input "4 g"
type input "Item Ingredients"
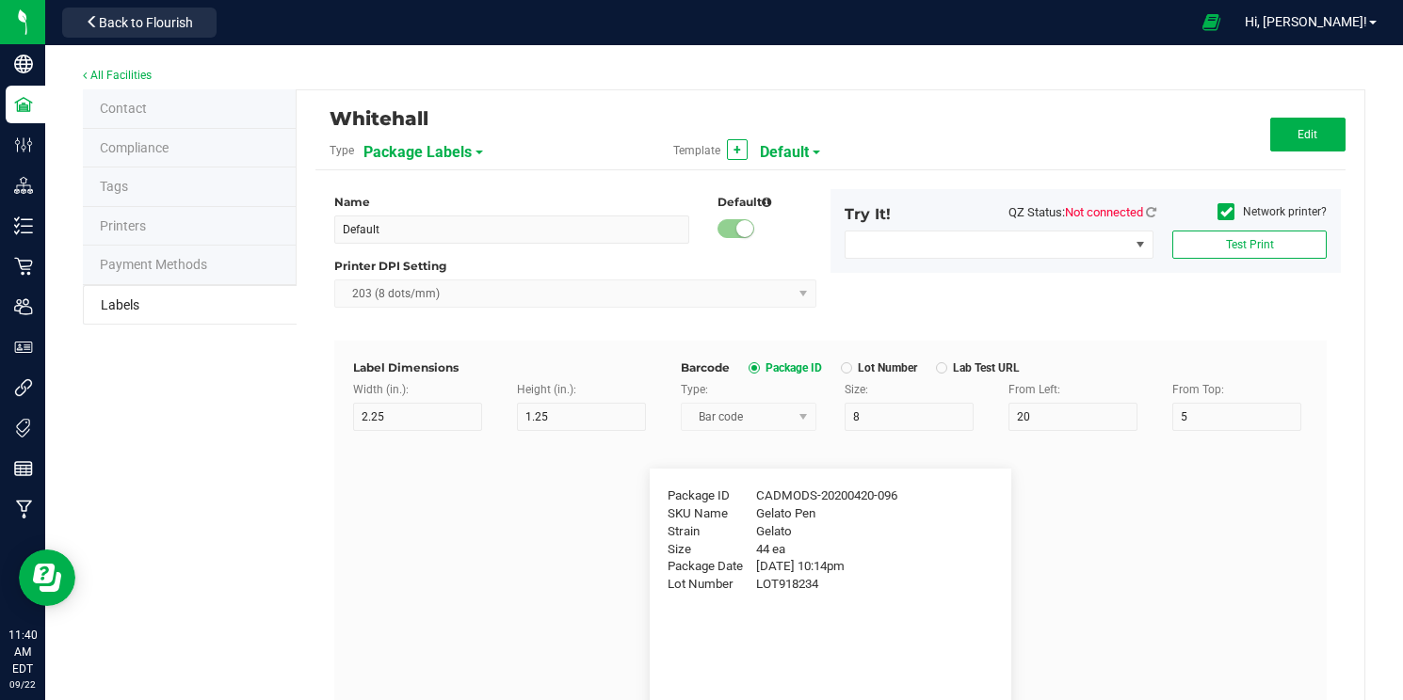
type input "25"
type input "10"
type input "35"
type input "Ingredient one, ingredient two"
type input "Allergens"
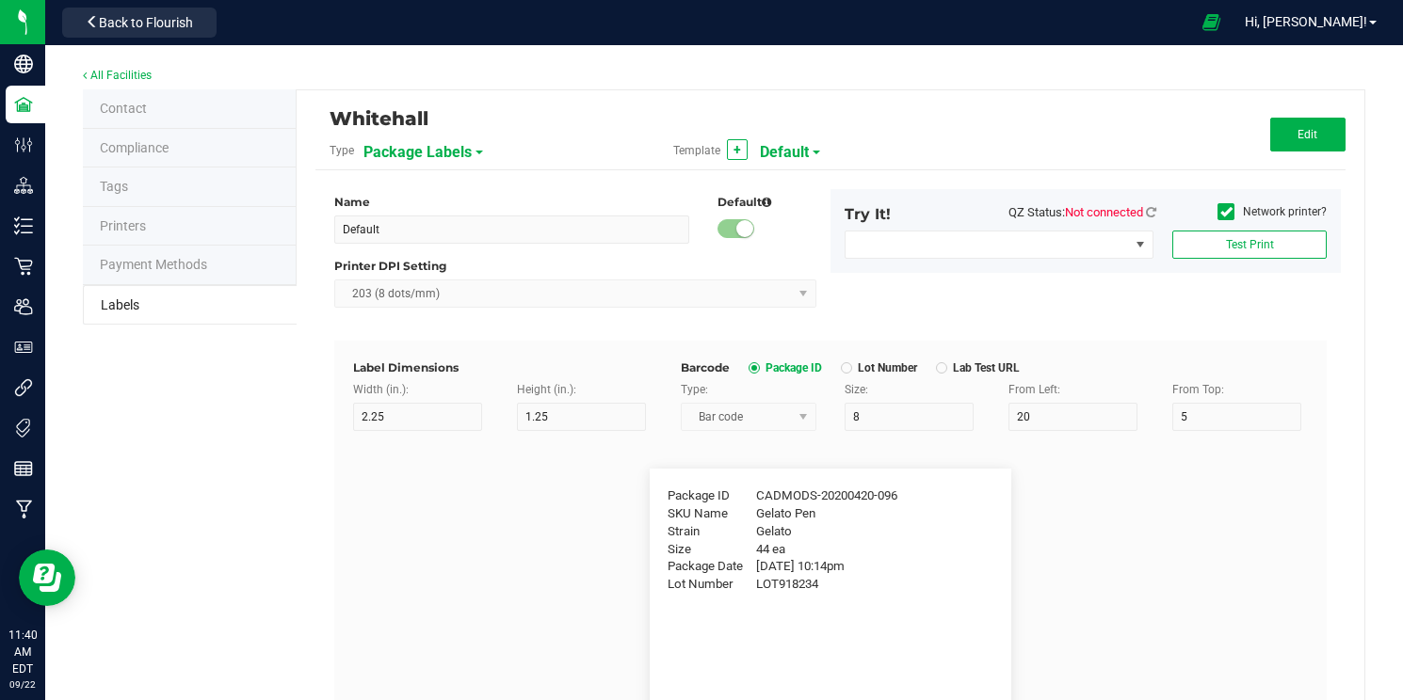
type input "25"
type input "10"
type input "35"
type input "Tree Nuts, Soy, Wheat"
type input "Feel"
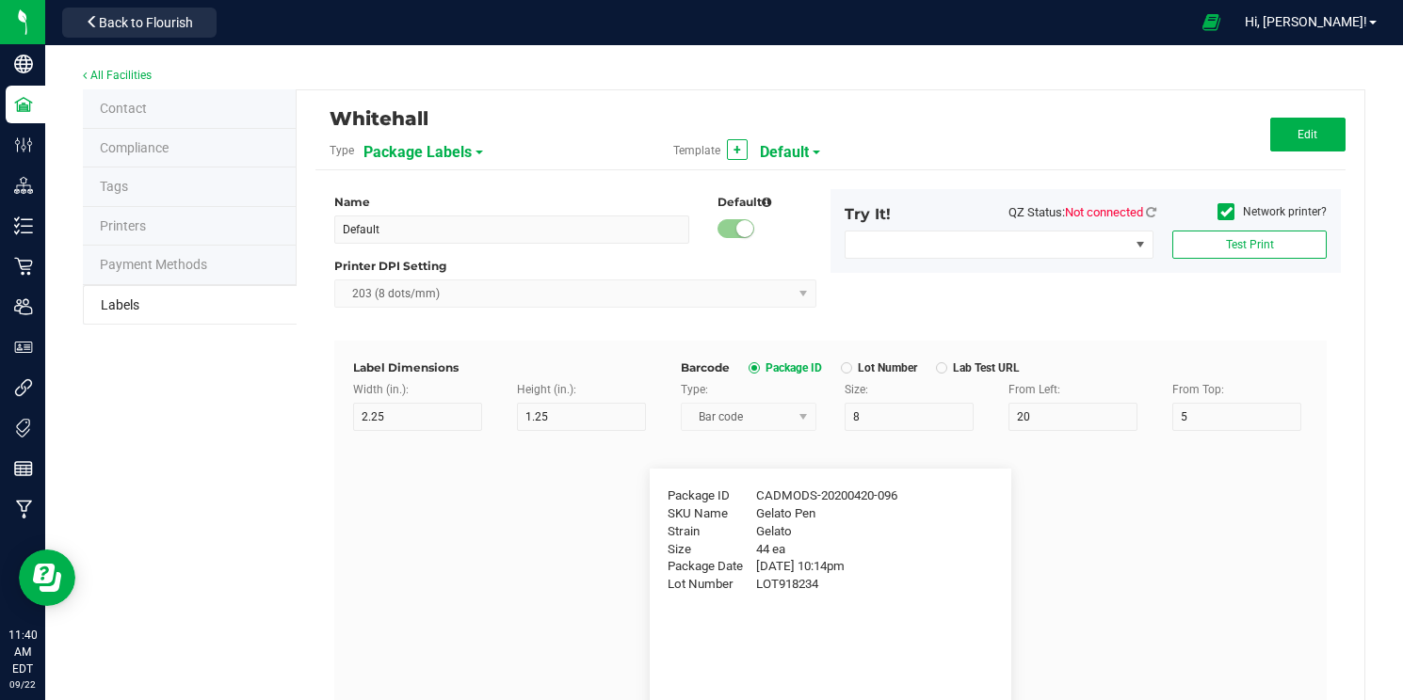
type input "25"
type input "10"
type input "35"
type input "Relaxed"
click at [471, 148] on div "Package Labels" at bounding box center [466, 152] width 207 height 34
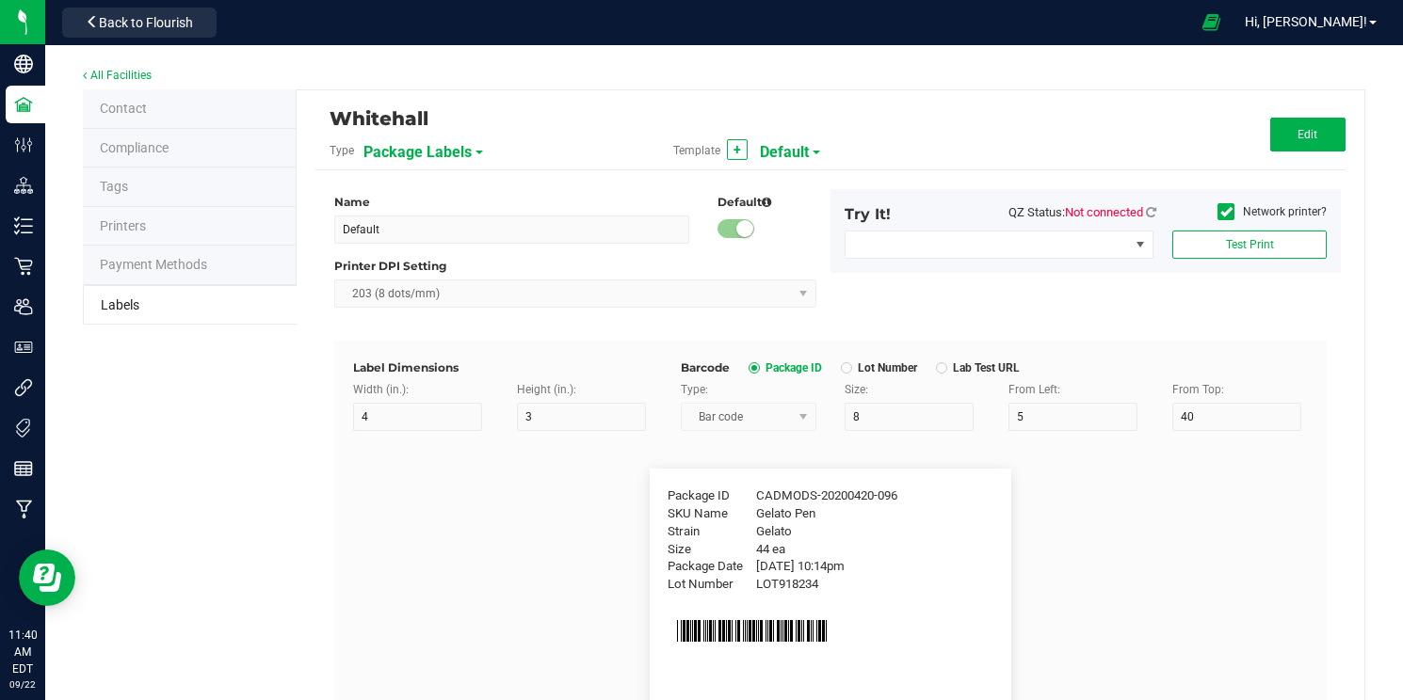
click at [477, 151] on span at bounding box center [479, 153] width 8 height 4
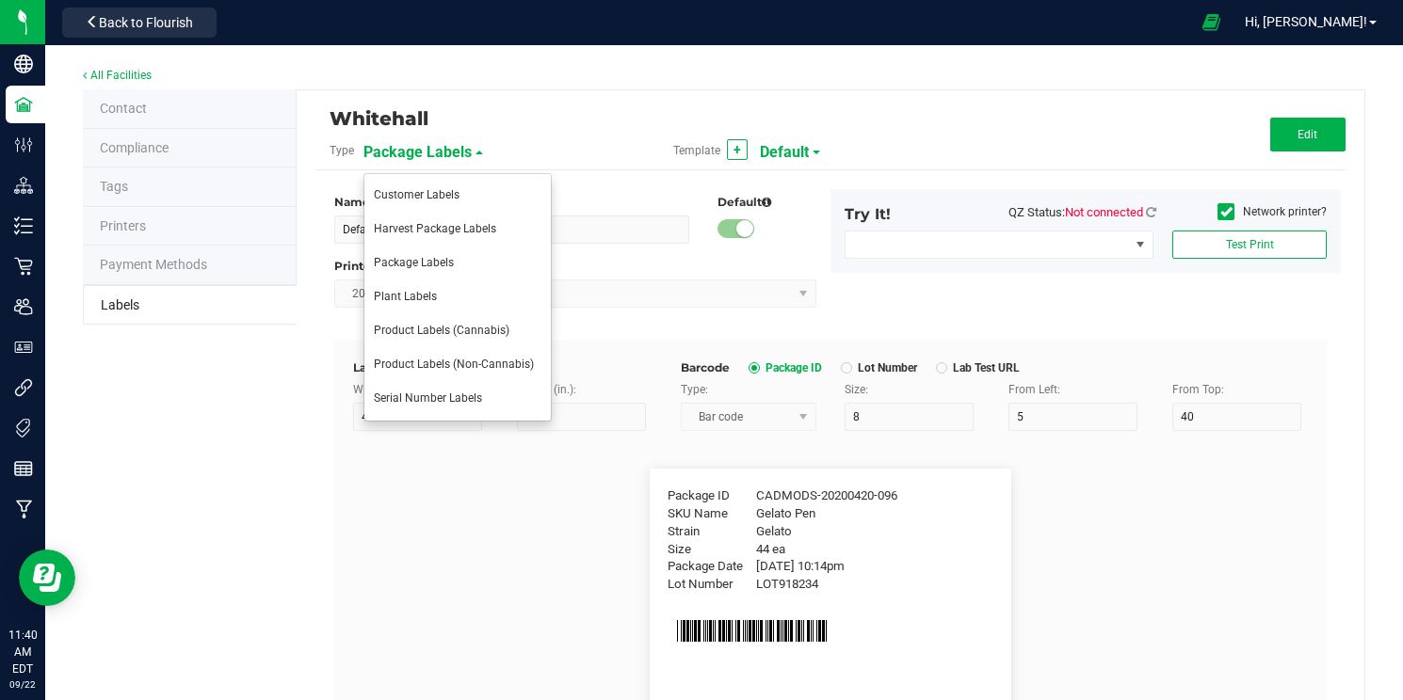
click at [614, 195] on div "Name" at bounding box center [511, 202] width 355 height 17
